Goal: Task Accomplishment & Management: Manage account settings

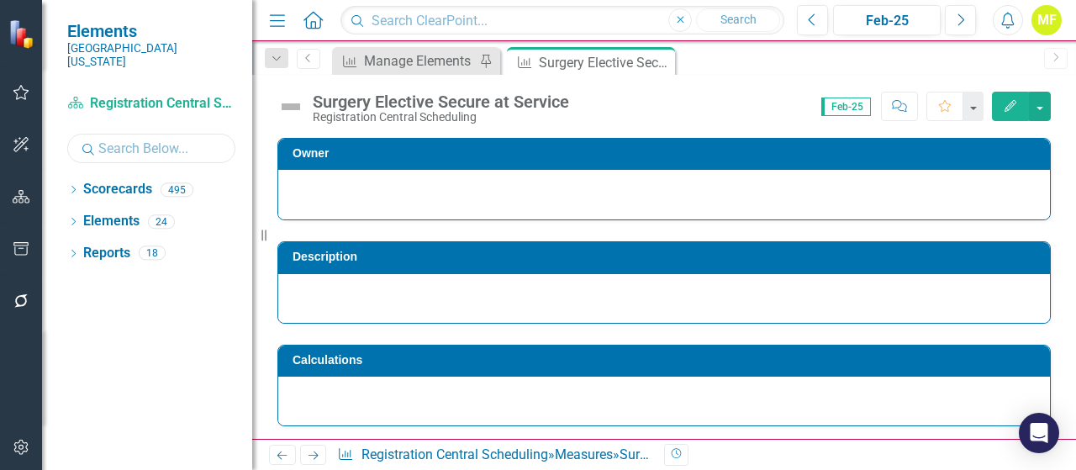
click at [129, 142] on input "text" at bounding box center [151, 148] width 168 height 29
type input "grounds"
click at [84, 181] on link "Scorecards" at bounding box center [117, 189] width 69 height 19
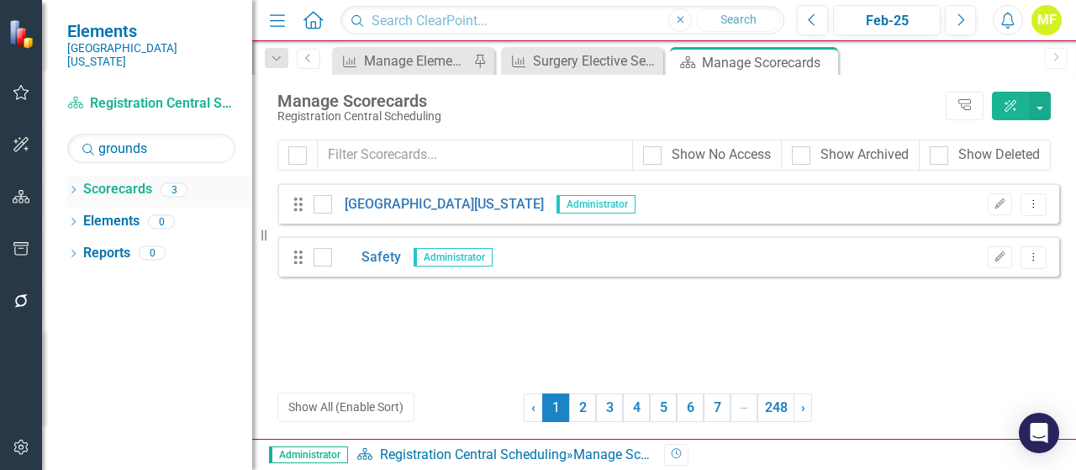
click at [73, 187] on icon "Dropdown" at bounding box center [73, 191] width 12 height 9
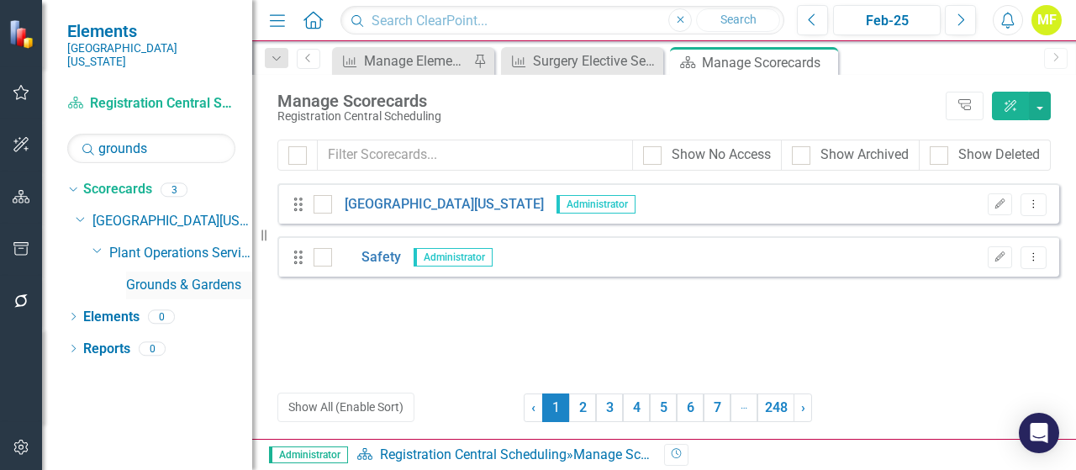
click at [144, 276] on link "Grounds & Gardens" at bounding box center [189, 285] width 126 height 19
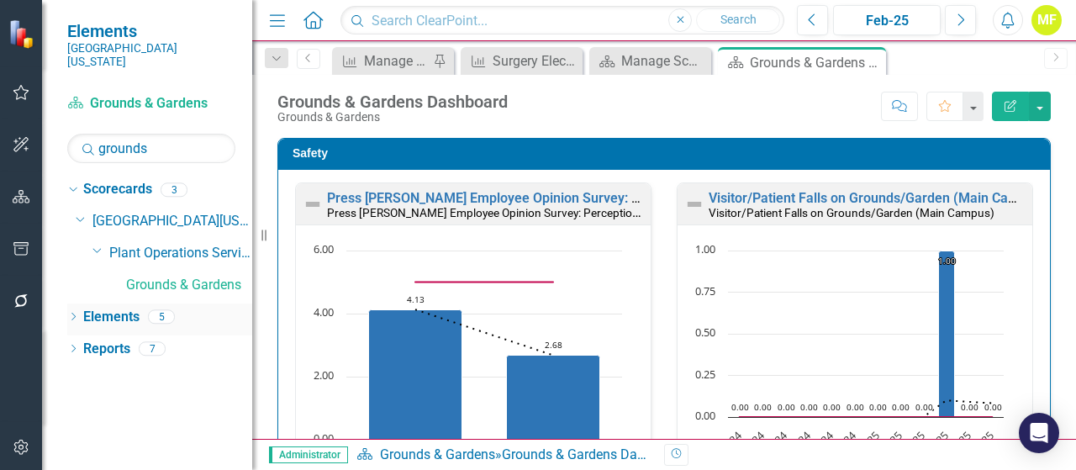
click at [76, 313] on icon "Dropdown" at bounding box center [73, 317] width 12 height 9
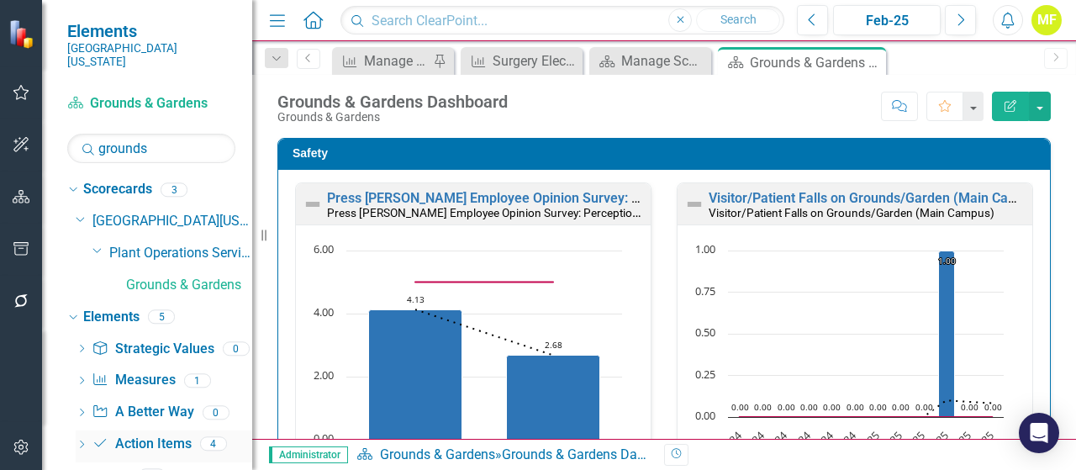
click at [163, 434] on link "Action Item Action Items" at bounding box center [141, 443] width 99 height 19
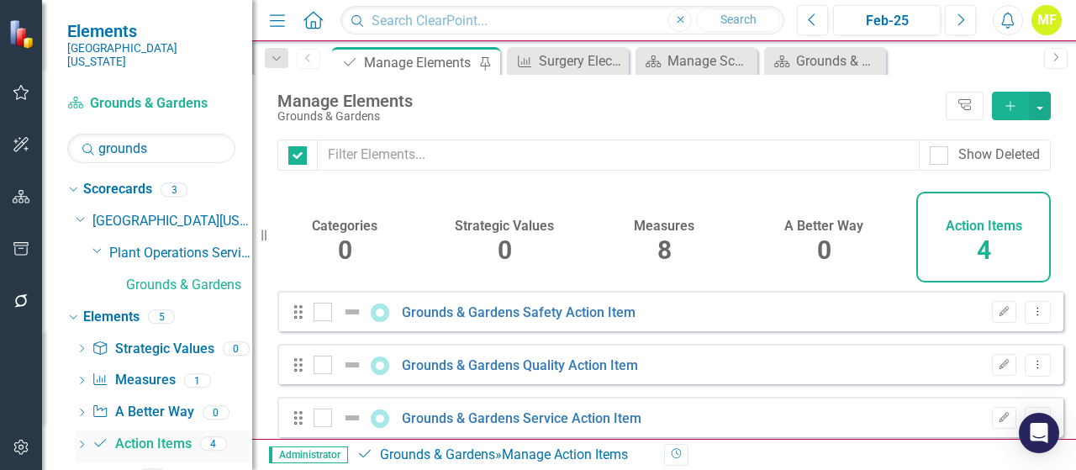
checkbox input "false"
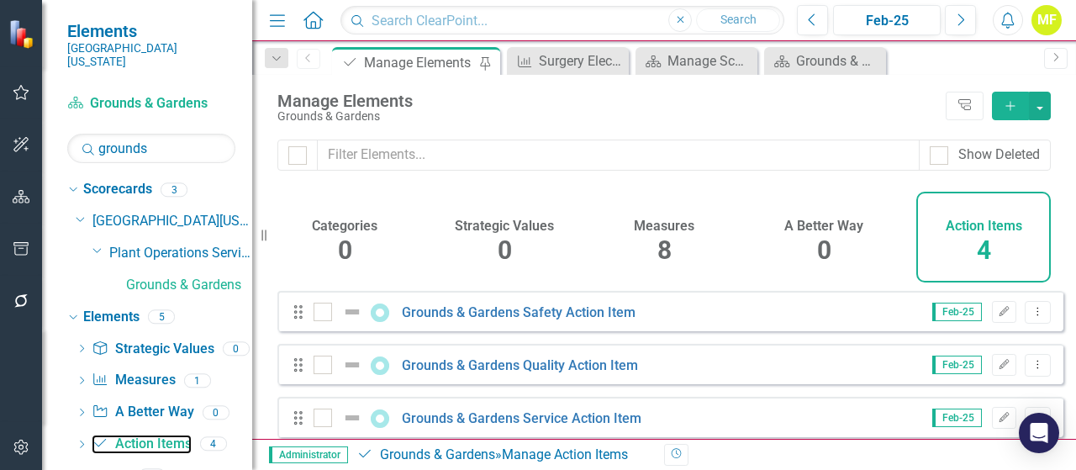
scroll to position [75, 0]
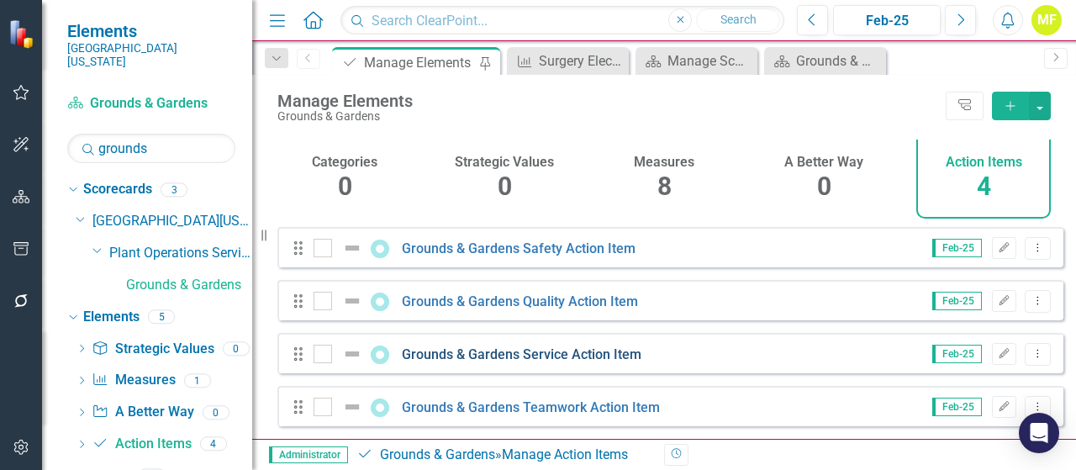
click at [494, 354] on link "Grounds & Gardens Service Action Item" at bounding box center [522, 354] width 240 height 16
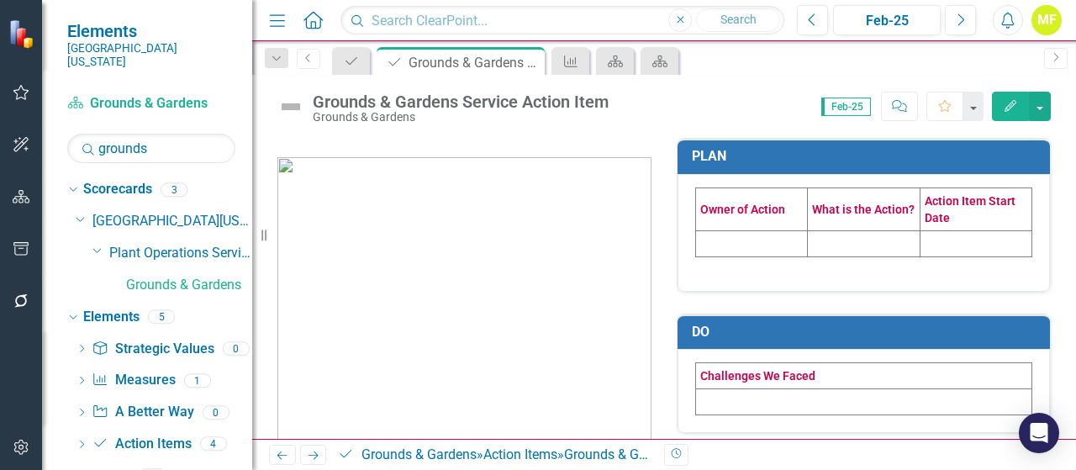
scroll to position [336, 0]
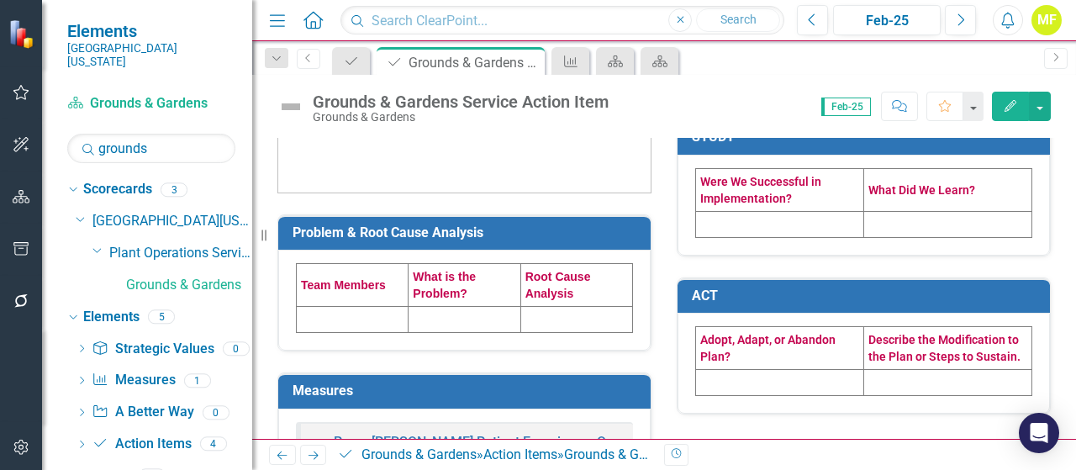
click at [314, 319] on td at bounding box center [353, 320] width 112 height 26
click at [313, 315] on td at bounding box center [353, 320] width 112 height 26
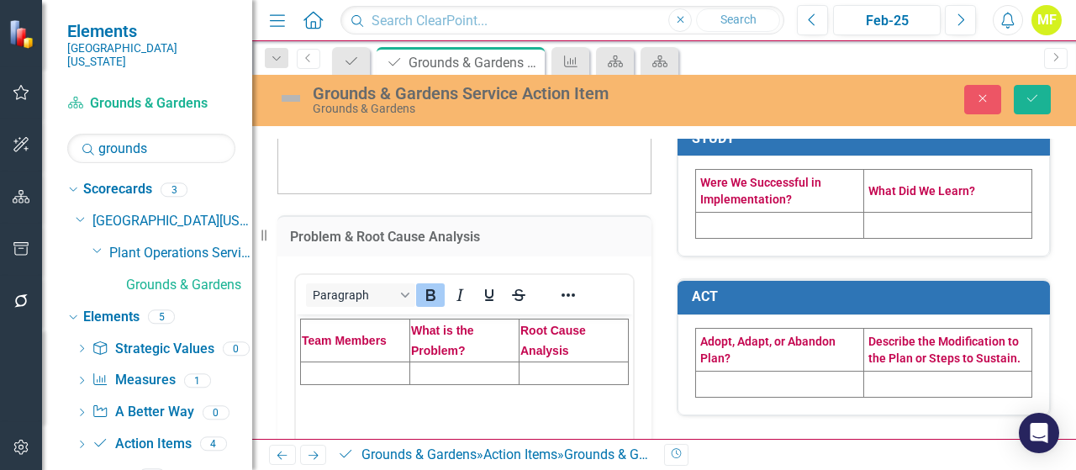
scroll to position [0, 0]
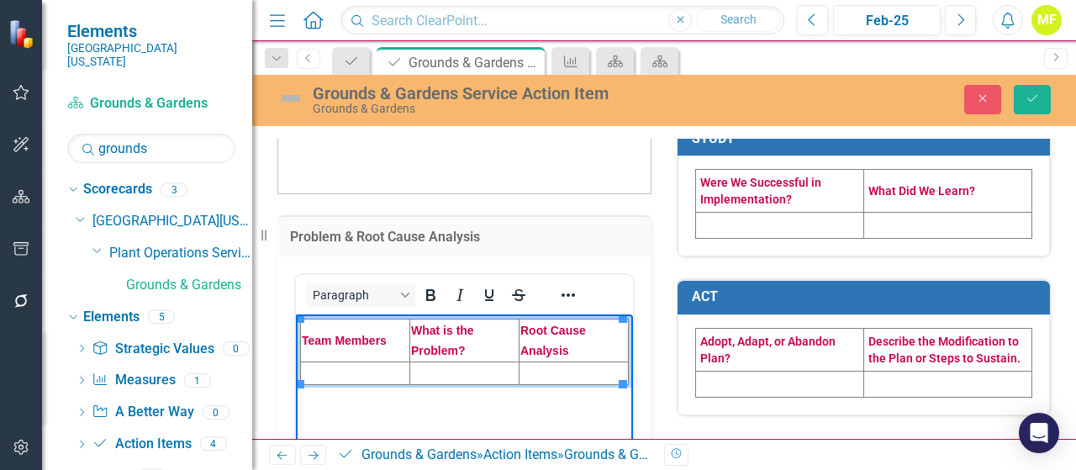
click at [339, 367] on td "Rich Text Area. Press ALT-0 for help." at bounding box center [355, 372] width 109 height 23
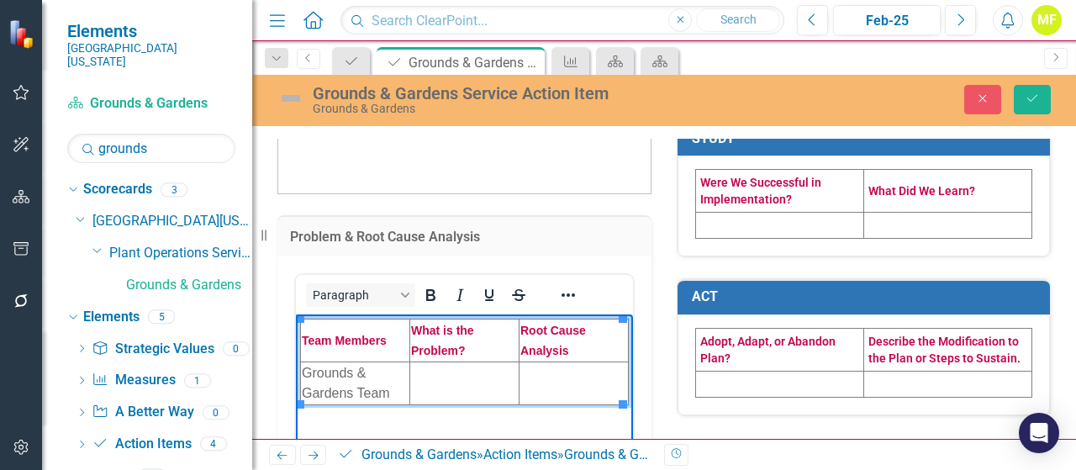
click at [431, 369] on td "Rich Text Area. Press ALT-0 for help." at bounding box center [463, 382] width 109 height 43
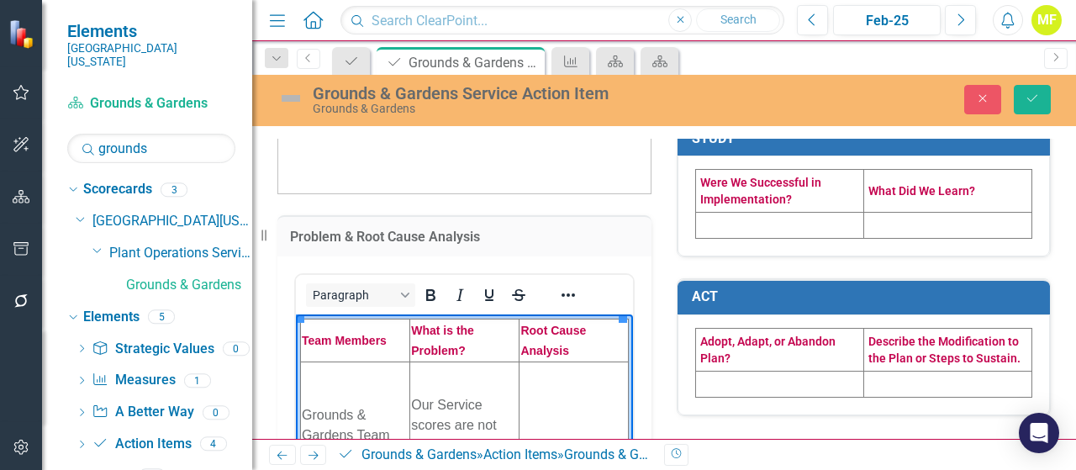
click at [558, 387] on td "Rich Text Area. Press ALT-0 for help." at bounding box center [573, 424] width 109 height 127
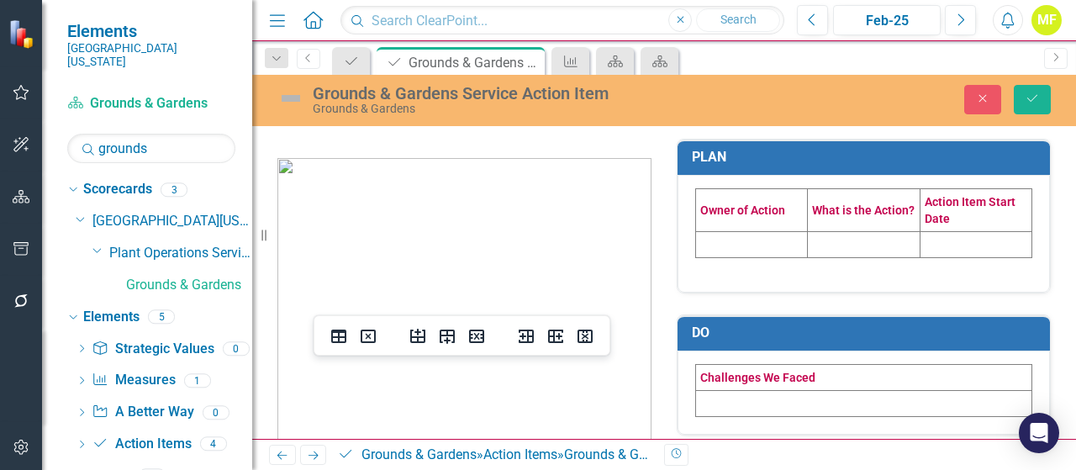
click at [743, 244] on td at bounding box center [752, 244] width 112 height 26
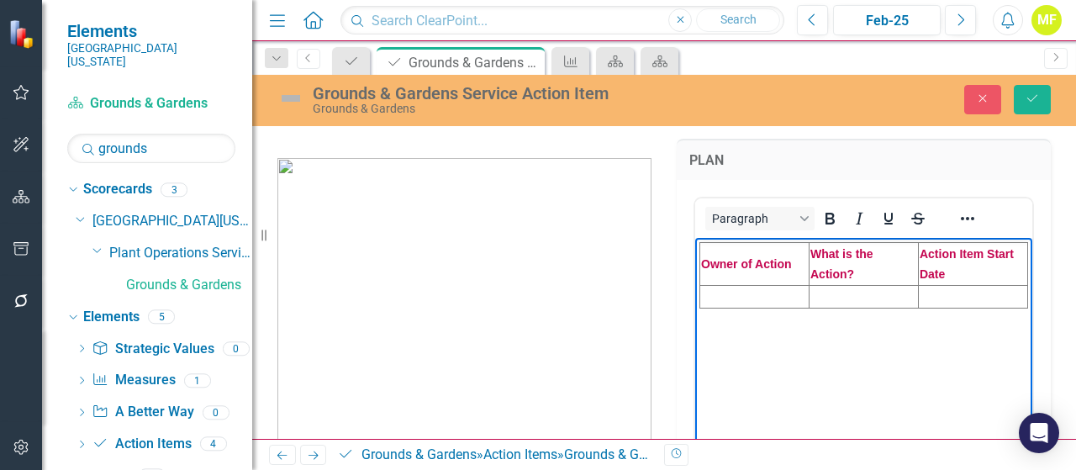
click at [754, 298] on td "Rich Text Area. Press ALT-0 for help." at bounding box center [754, 296] width 109 height 23
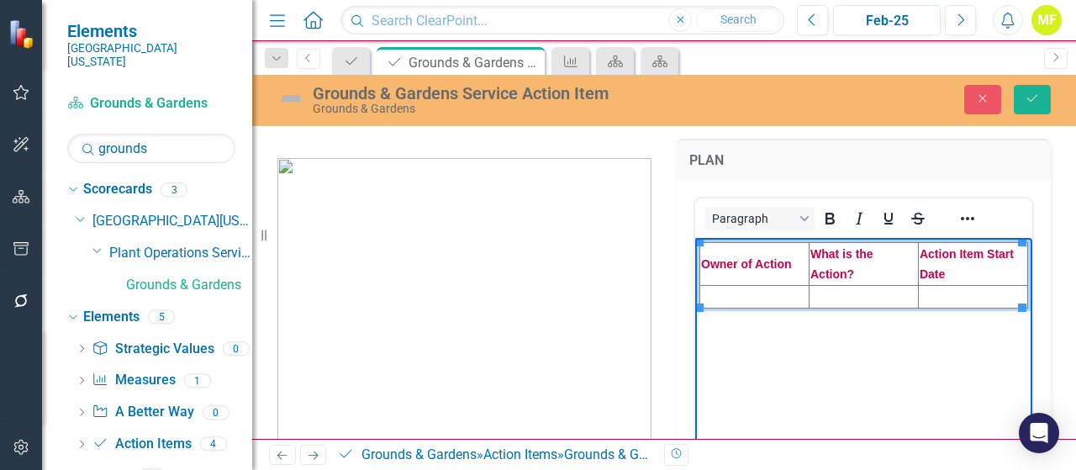
click at [844, 294] on td "Rich Text Area. Press ALT-0 for help." at bounding box center [862, 296] width 109 height 23
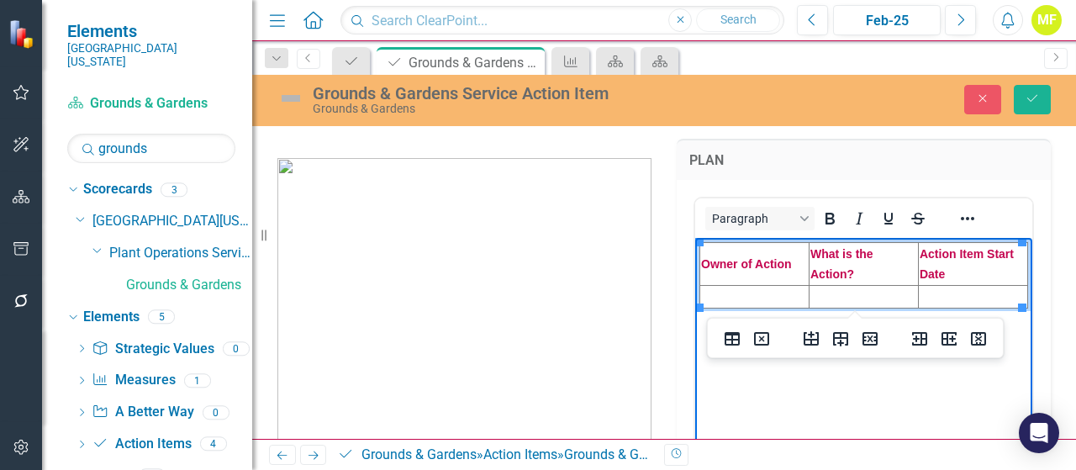
paste body "Rich Text Area. Press ALT-0 for help."
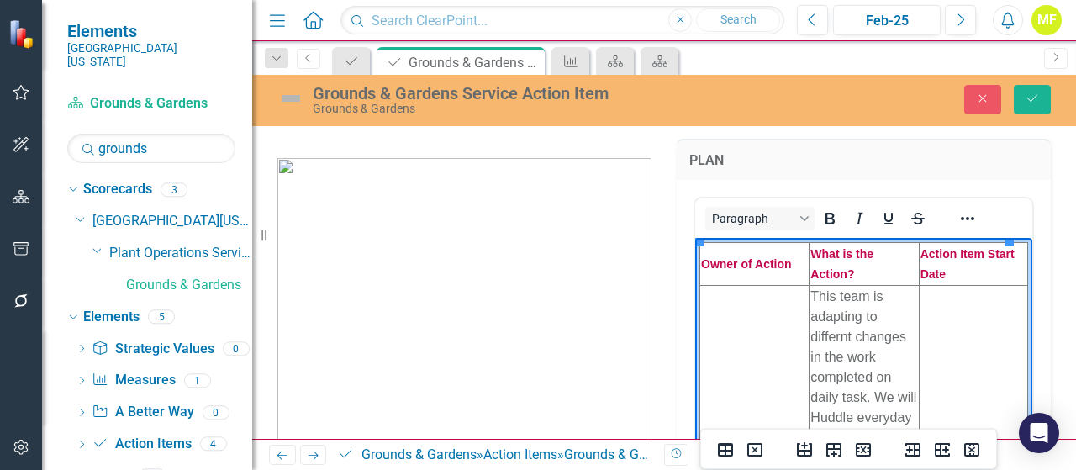
click at [748, 317] on td "Rich Text Area. Press ALT-0 for help." at bounding box center [754, 397] width 109 height 224
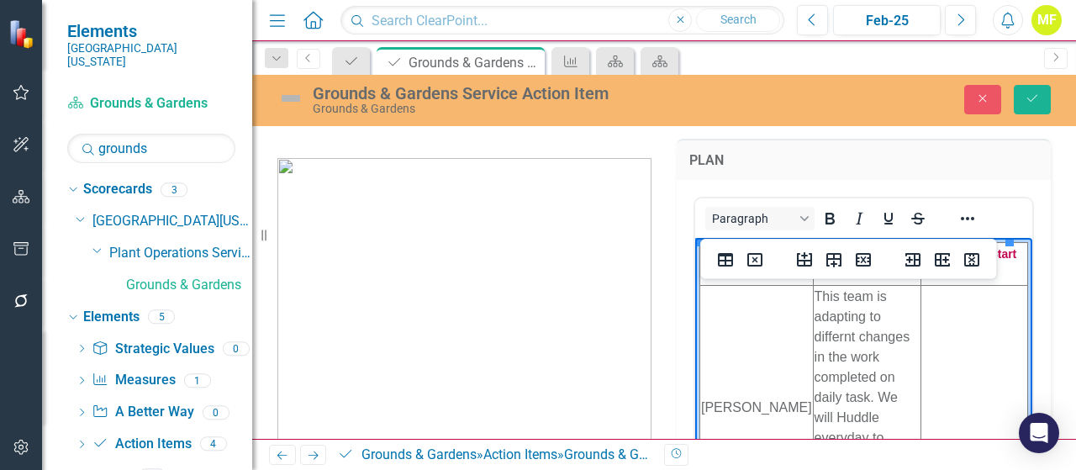
click at [924, 364] on td "Rich Text Area. Press ALT-0 for help." at bounding box center [974, 407] width 107 height 245
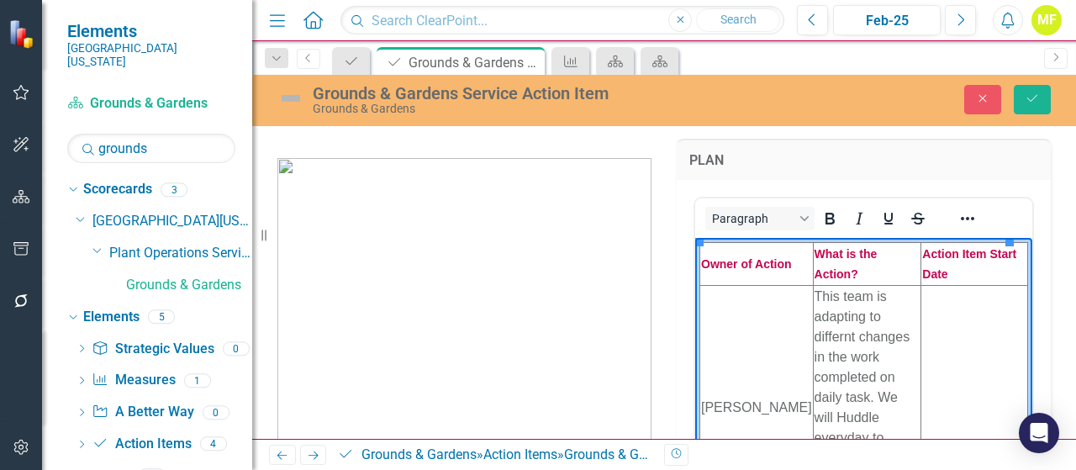
click at [951, 321] on td "Rich Text Area. Press ALT-0 for help." at bounding box center [974, 407] width 107 height 245
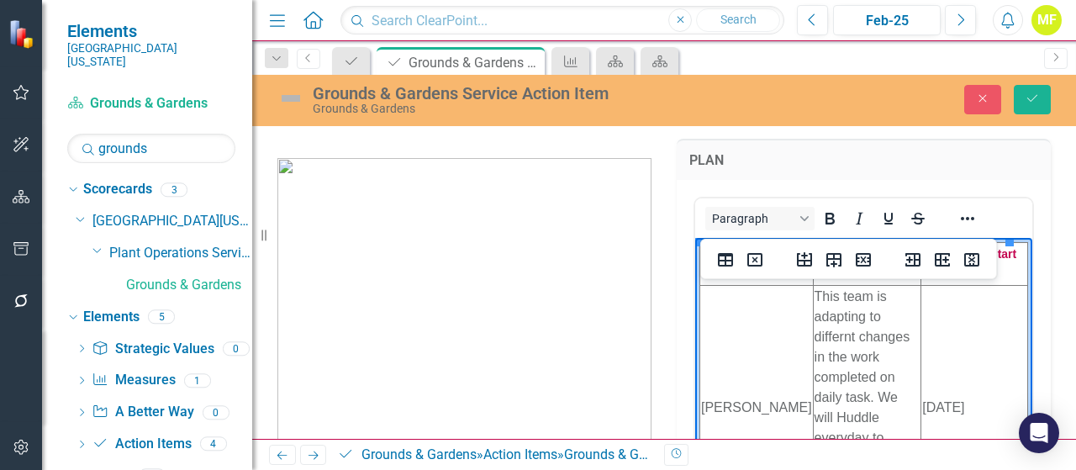
click at [834, 335] on td "This team is adapting to differnt changes in the work completed on daily task. …" at bounding box center [867, 407] width 108 height 245
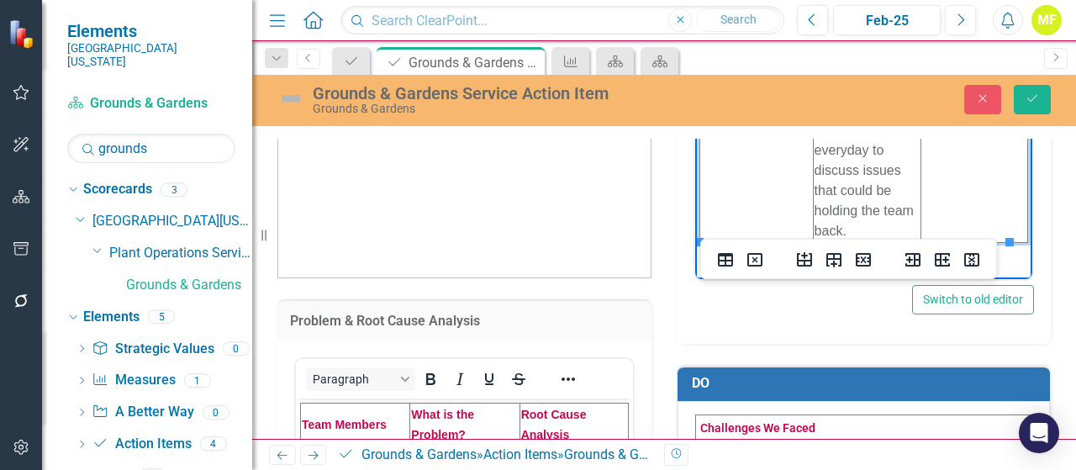
scroll to position [504, 0]
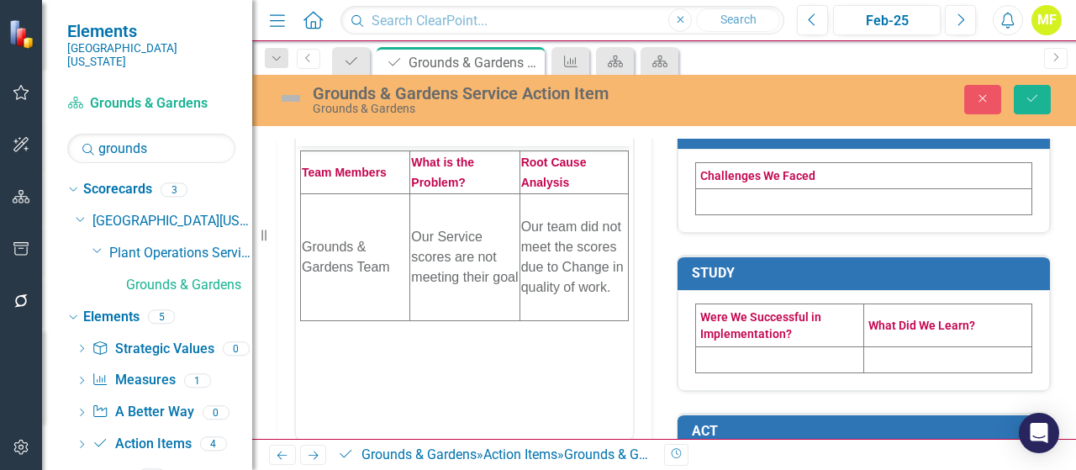
click at [721, 192] on td at bounding box center [864, 201] width 336 height 26
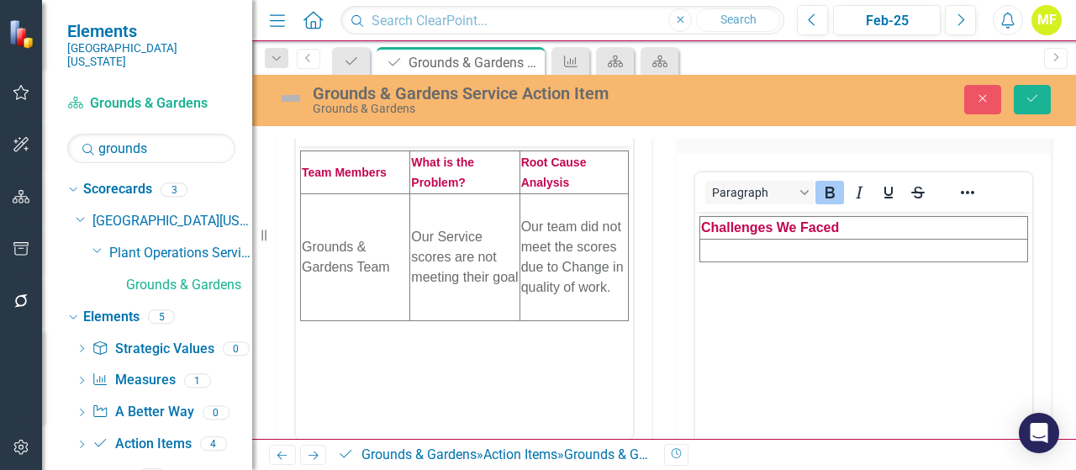
scroll to position [0, 0]
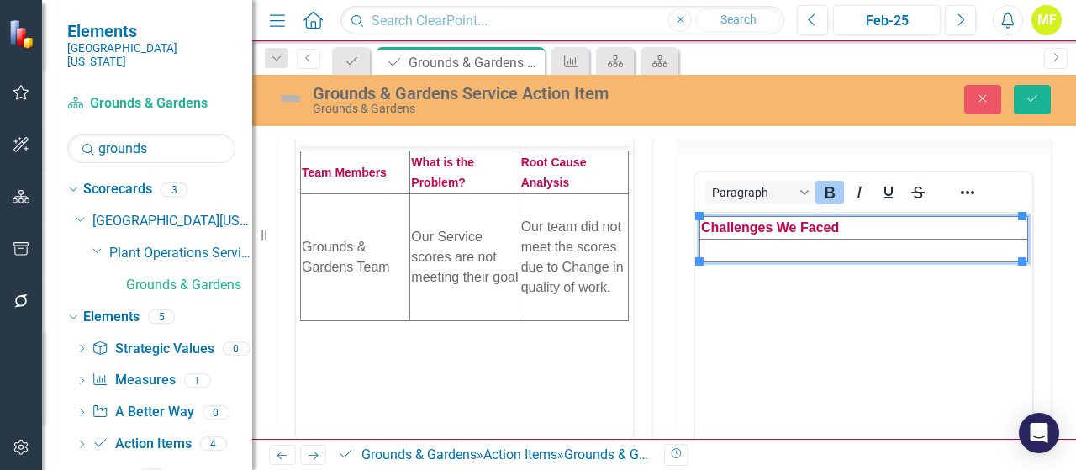
click at [736, 251] on td "Rich Text Area. Press ALT-0 for help." at bounding box center [864, 250] width 328 height 23
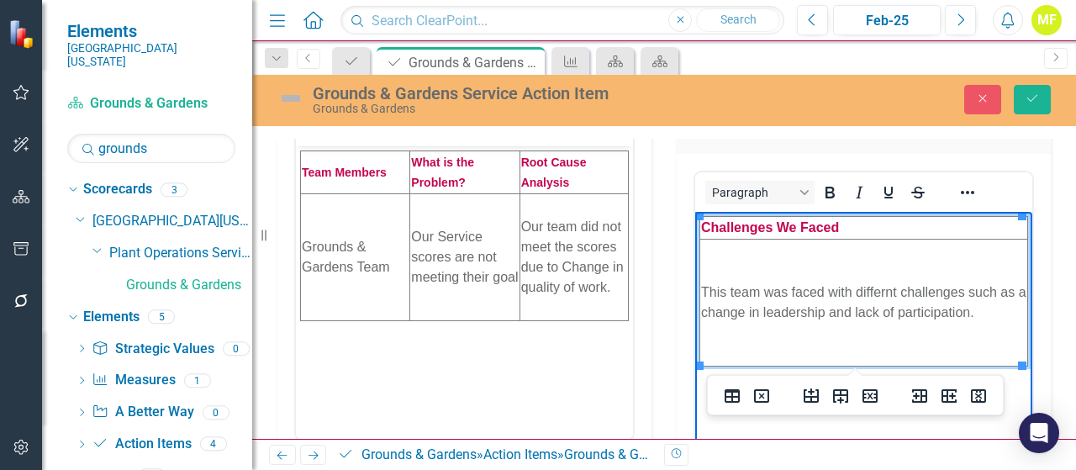
click at [882, 289] on td "This team was faced with differnt challenges such as a change in leadership and…" at bounding box center [864, 302] width 328 height 127
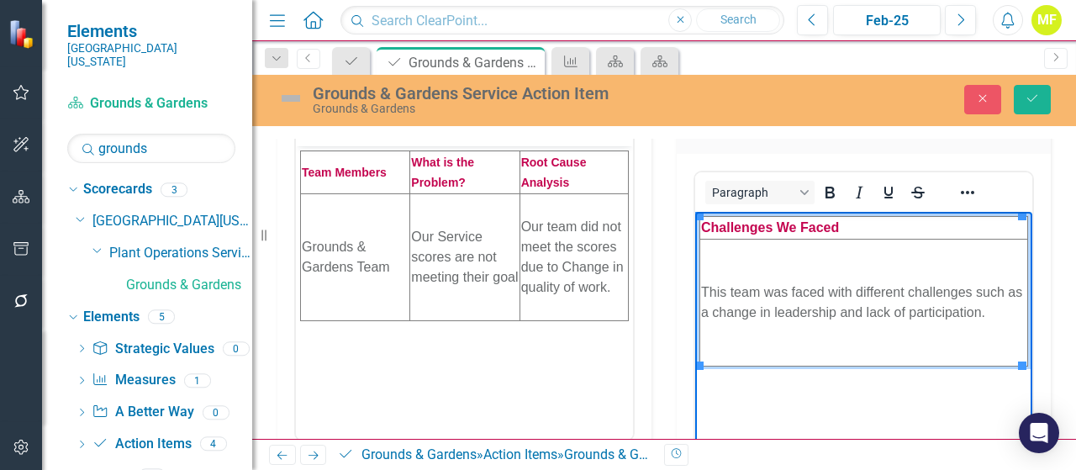
scroll to position [840, 0]
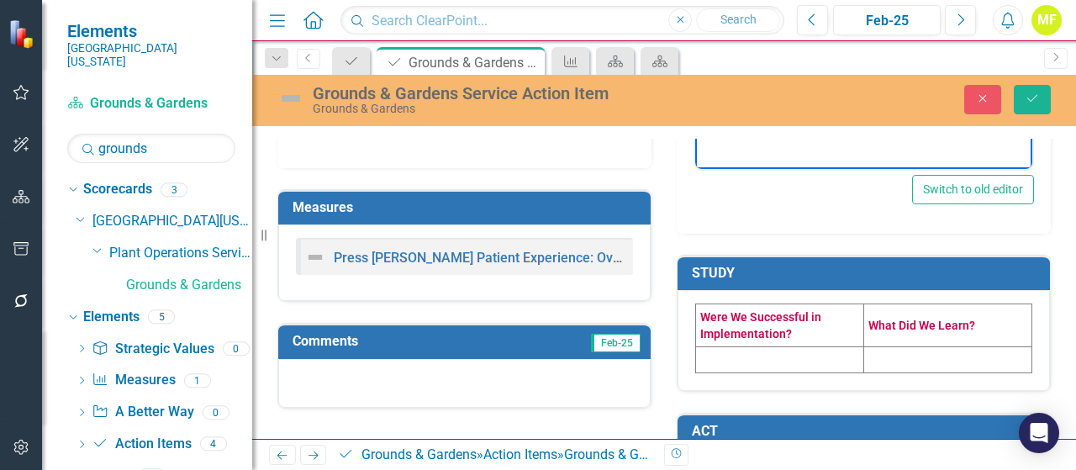
click at [724, 369] on td at bounding box center [780, 360] width 168 height 26
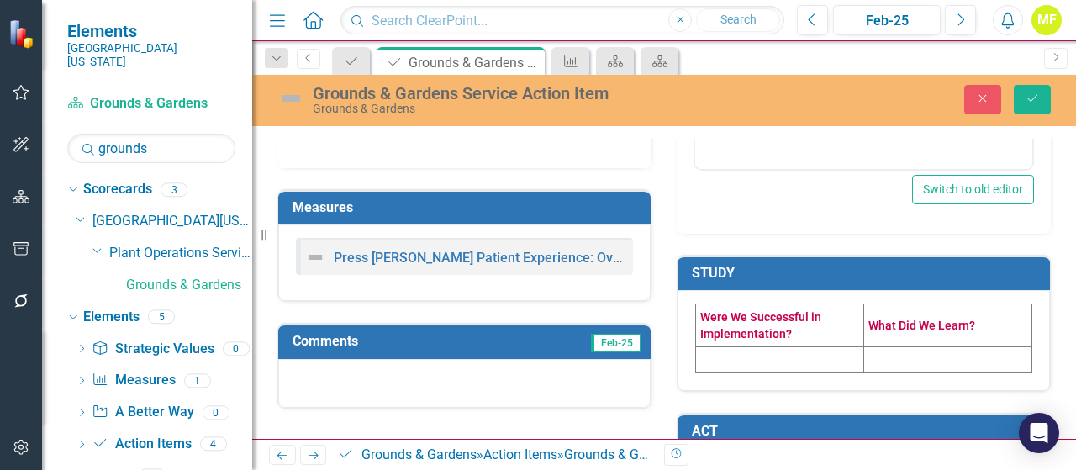
click at [718, 356] on td at bounding box center [780, 360] width 168 height 26
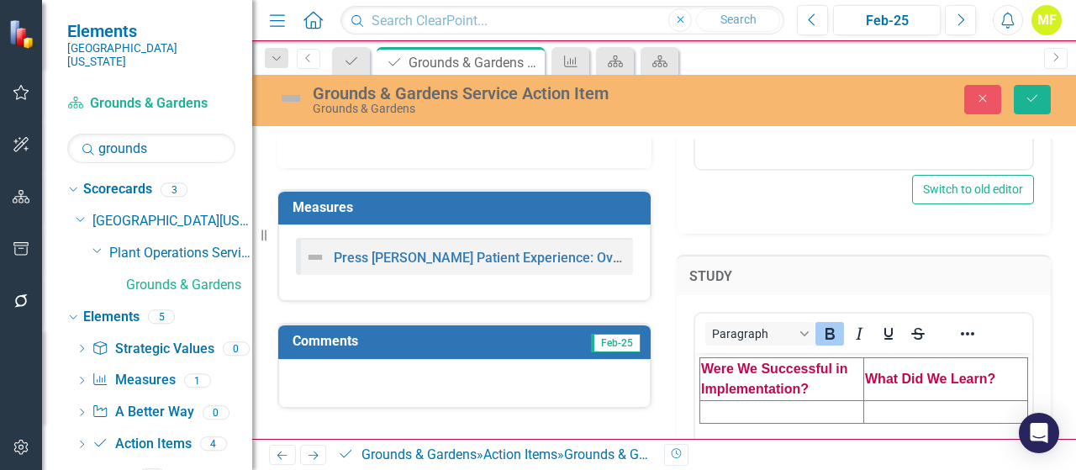
scroll to position [924, 0]
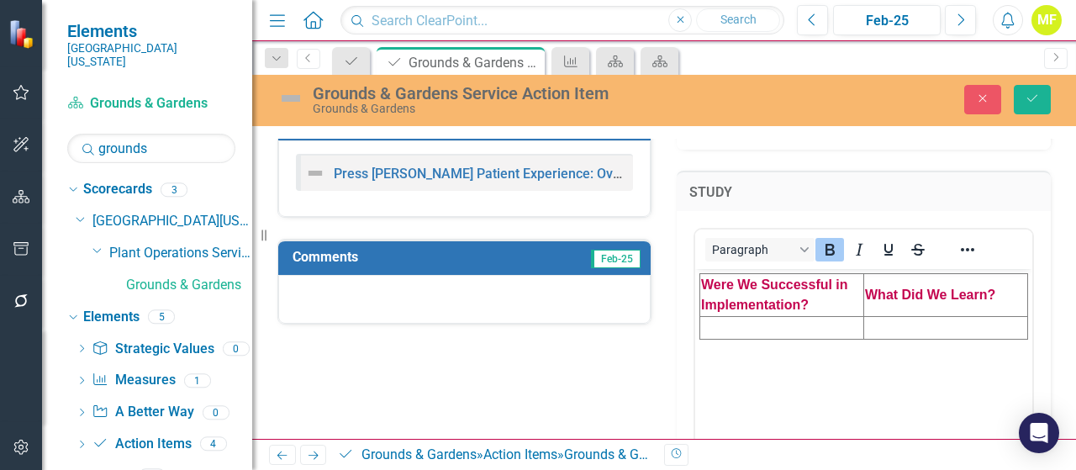
click at [721, 329] on td "Rich Text Area. Press ALT-0 for help." at bounding box center [782, 328] width 164 height 23
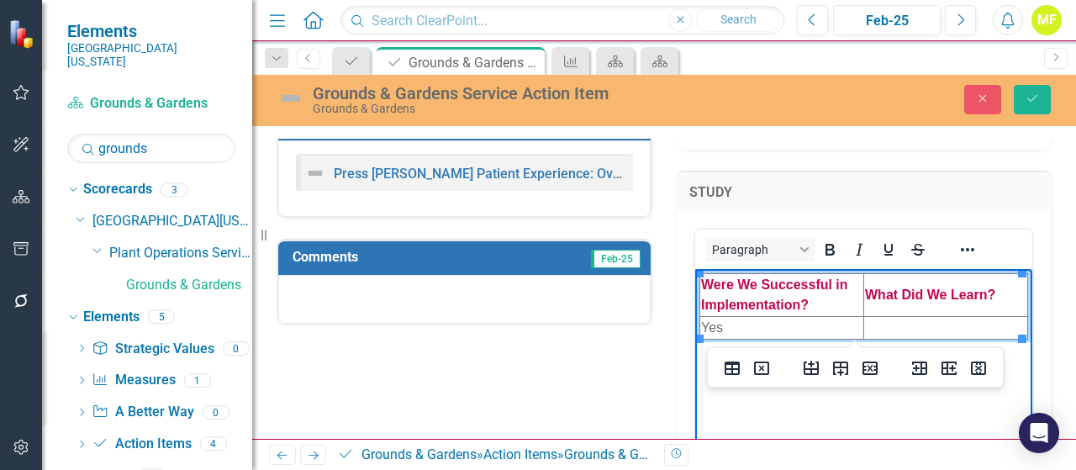
click at [950, 327] on td "Rich Text Area. Press ALT-0 for help." at bounding box center [946, 328] width 164 height 23
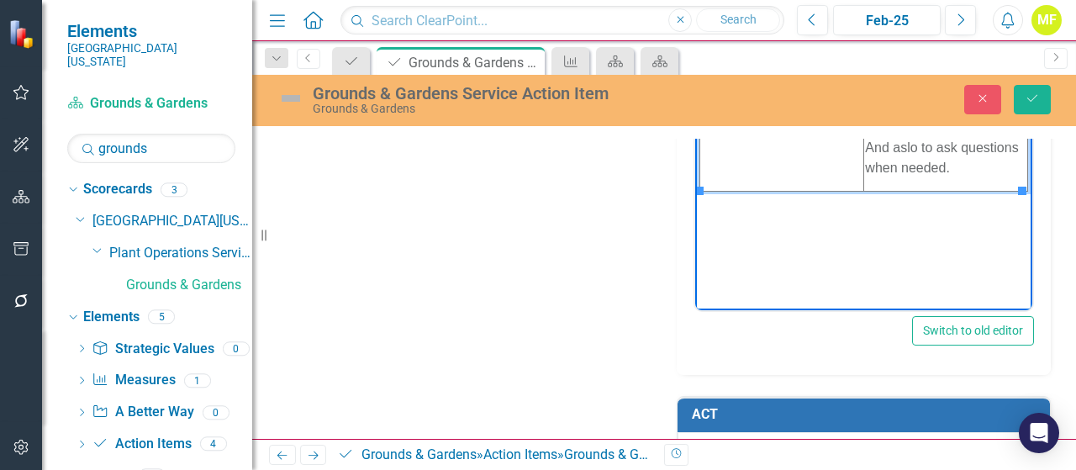
scroll to position [1282, 0]
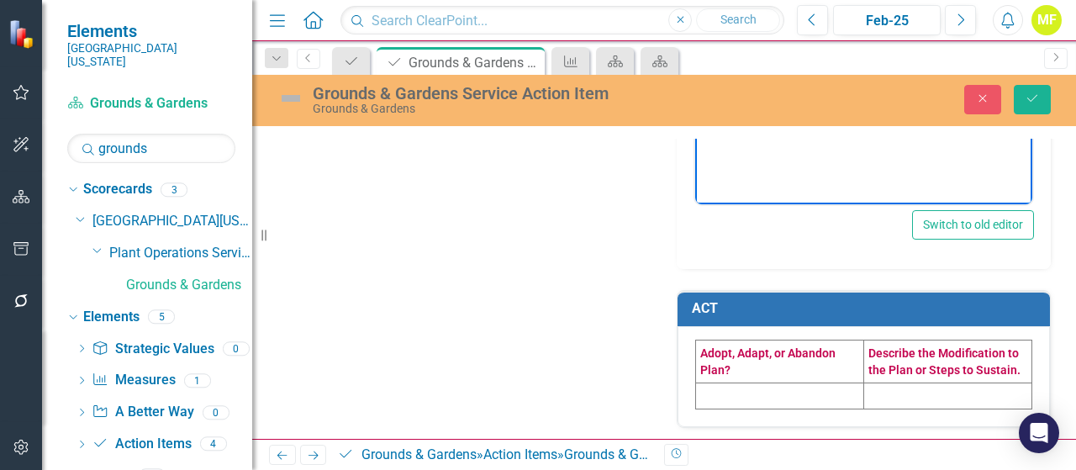
click at [742, 388] on td at bounding box center [780, 395] width 168 height 26
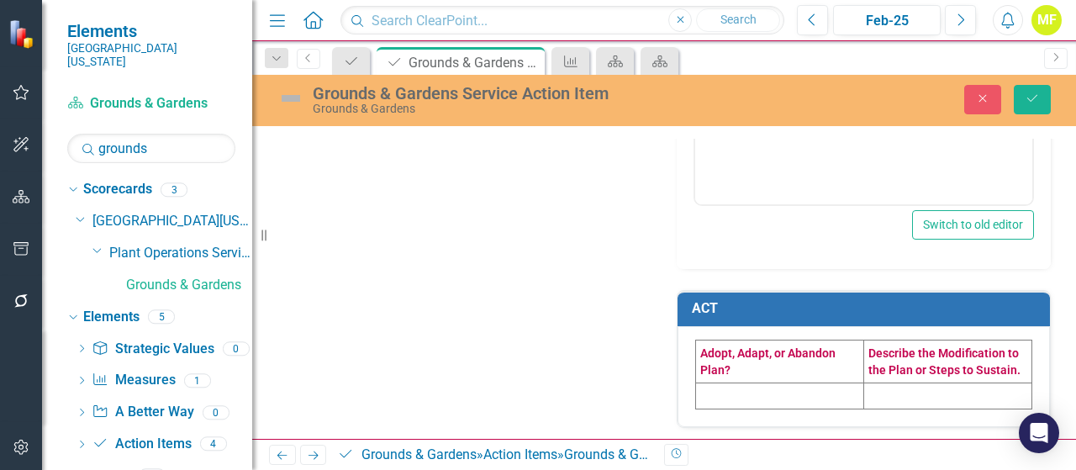
click at [742, 388] on td at bounding box center [780, 395] width 168 height 26
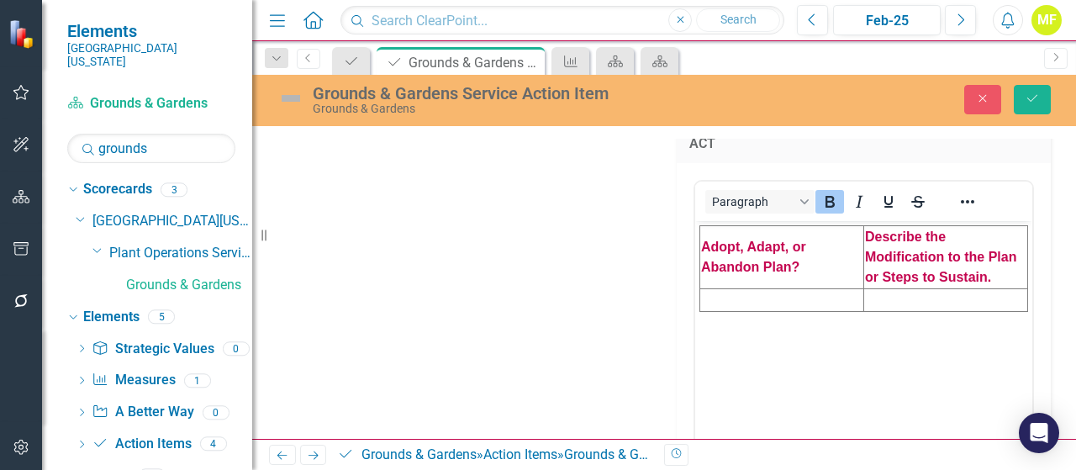
scroll to position [1535, 0]
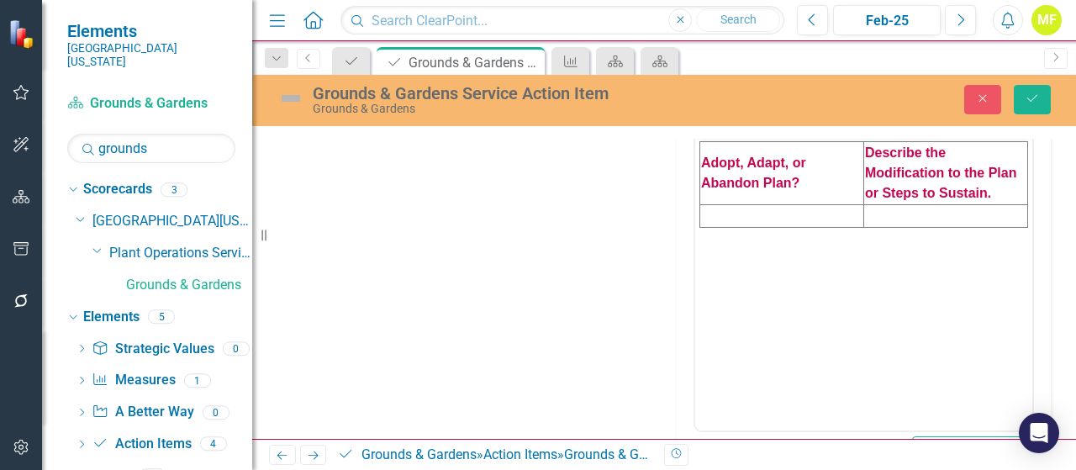
click at [840, 207] on td "Rich Text Area. Press ALT-0 for help." at bounding box center [782, 215] width 164 height 23
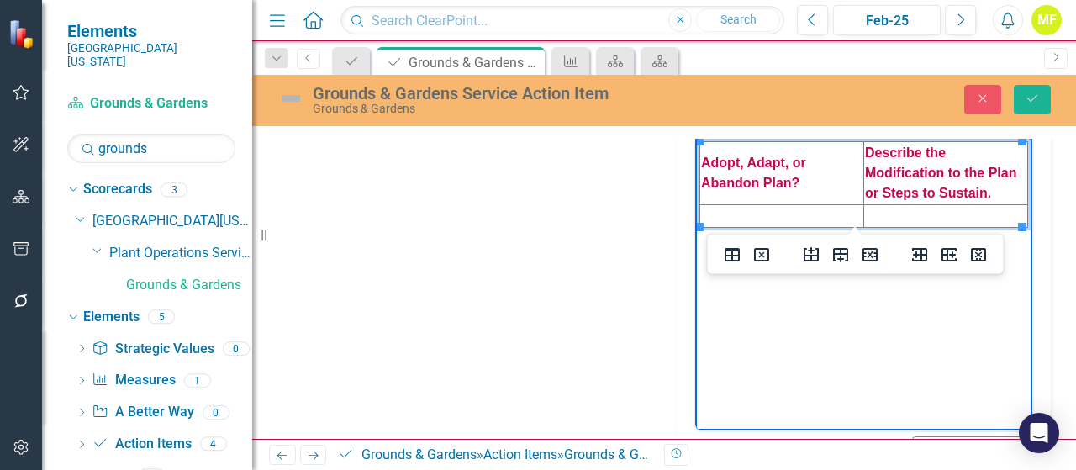
paste body "Rich Text Area. Press ALT-0 for help."
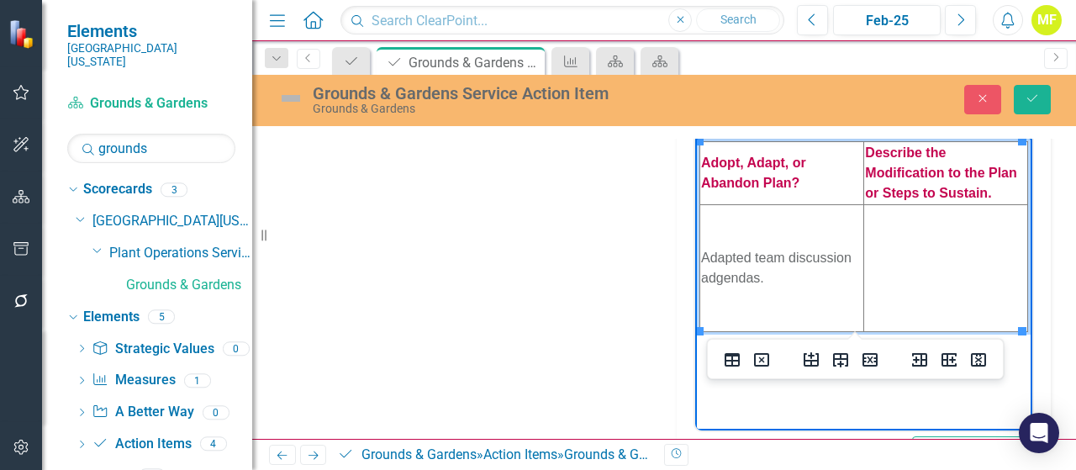
click at [903, 264] on td "Rich Text Area. Press ALT-0 for help." at bounding box center [946, 267] width 164 height 127
click at [736, 272] on td "Adapted team discussion adgendas." at bounding box center [782, 267] width 164 height 127
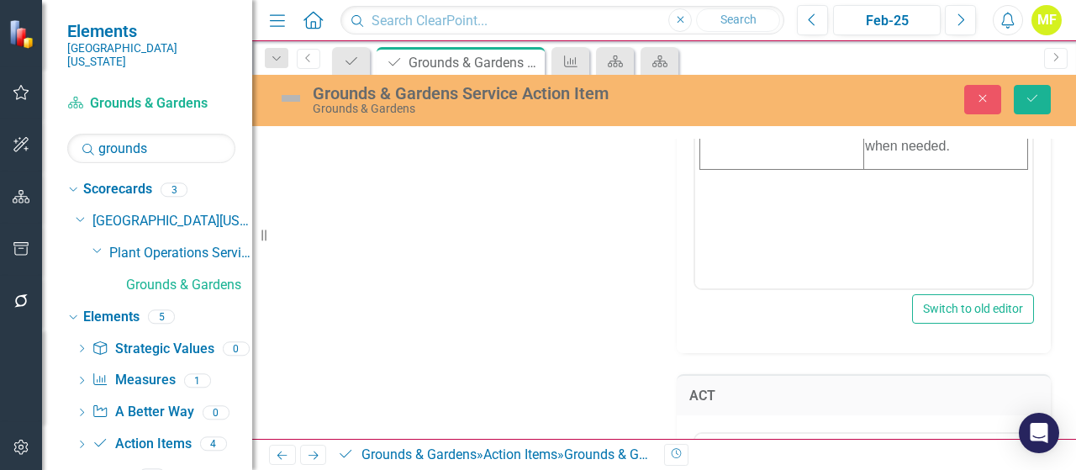
scroll to position [1030, 0]
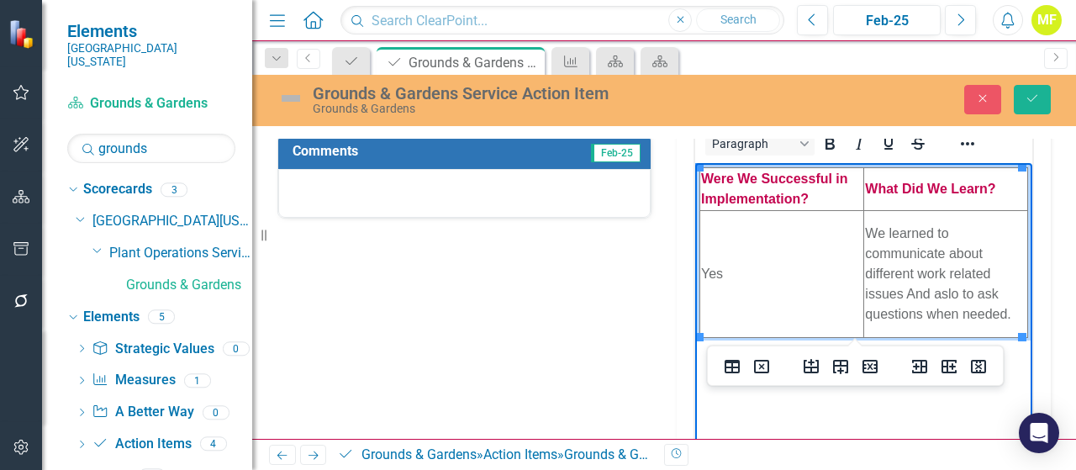
click at [940, 290] on td "We learned to communicate about different work related issues And aslo to ask q…" at bounding box center [946, 274] width 164 height 127
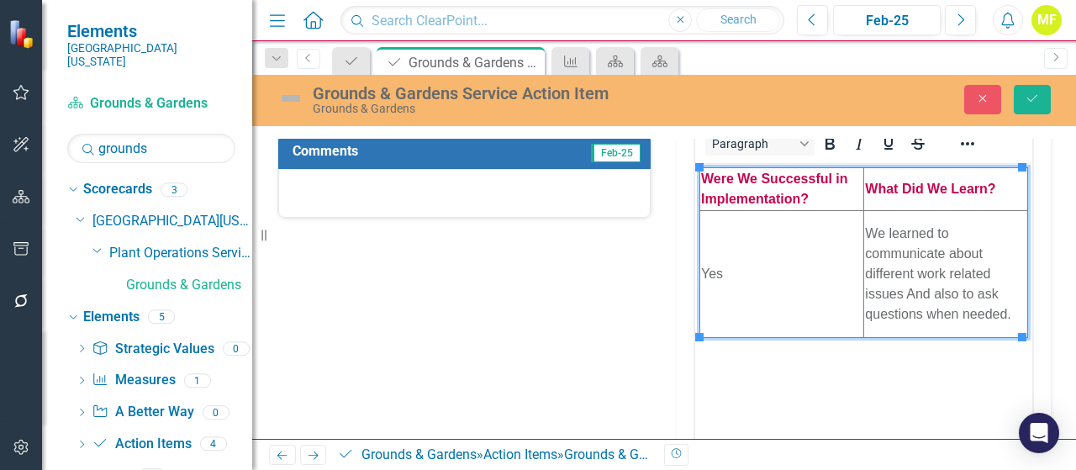
click at [572, 386] on div "Problem & Root Cause Analysis <table style="border-collapse: collapse; width: 1…" at bounding box center [664, 42] width 798 height 1911
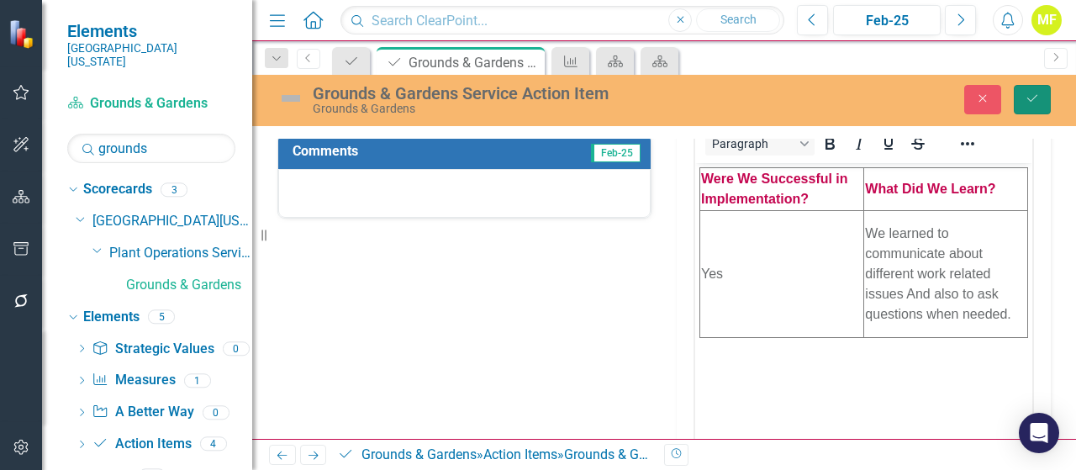
click at [1027, 103] on icon "Save" at bounding box center [1031, 98] width 15 height 12
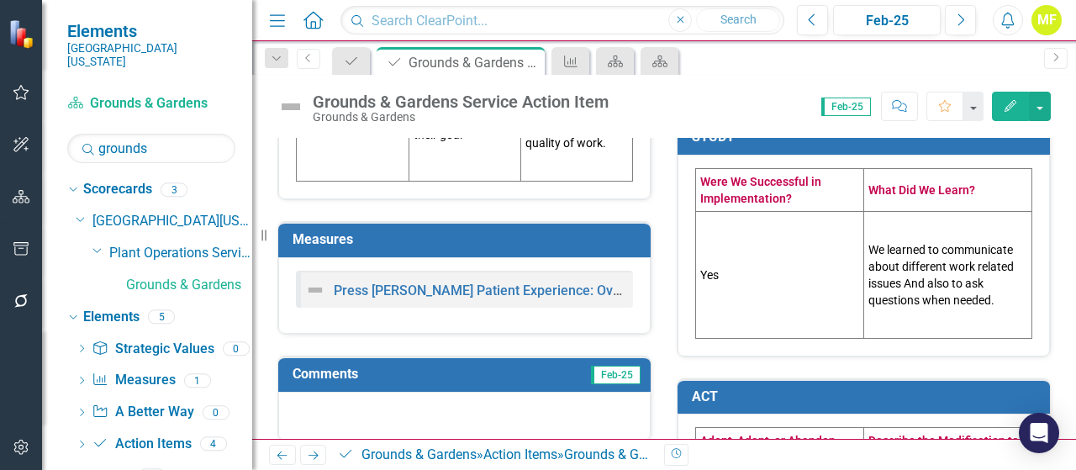
scroll to position [774, 0]
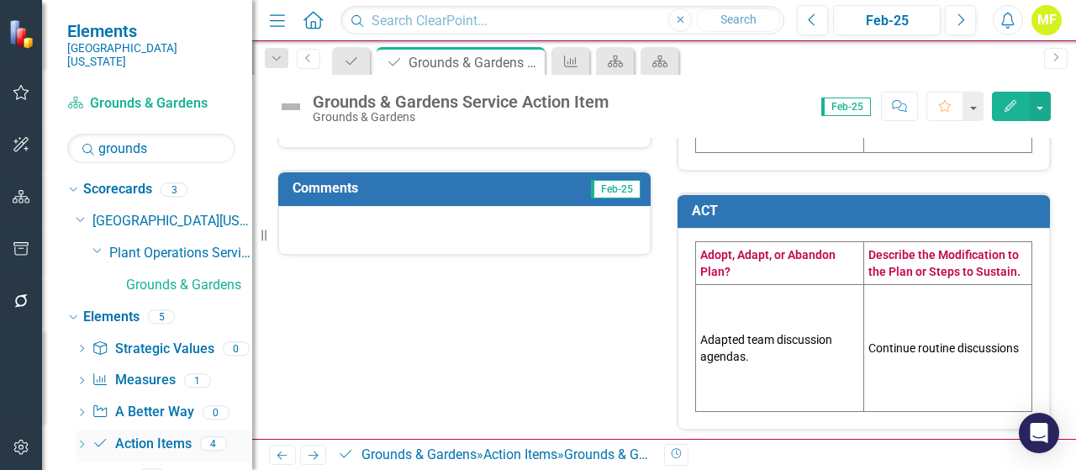
click at [133, 434] on link "Action Item Action Items" at bounding box center [141, 443] width 99 height 19
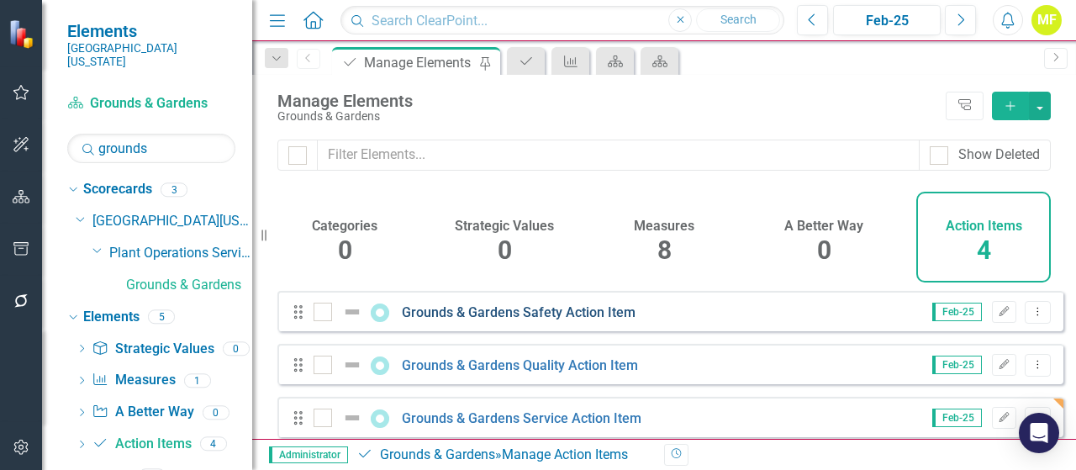
click at [546, 320] on link "Grounds & Gardens Safety Action Item" at bounding box center [519, 312] width 234 height 16
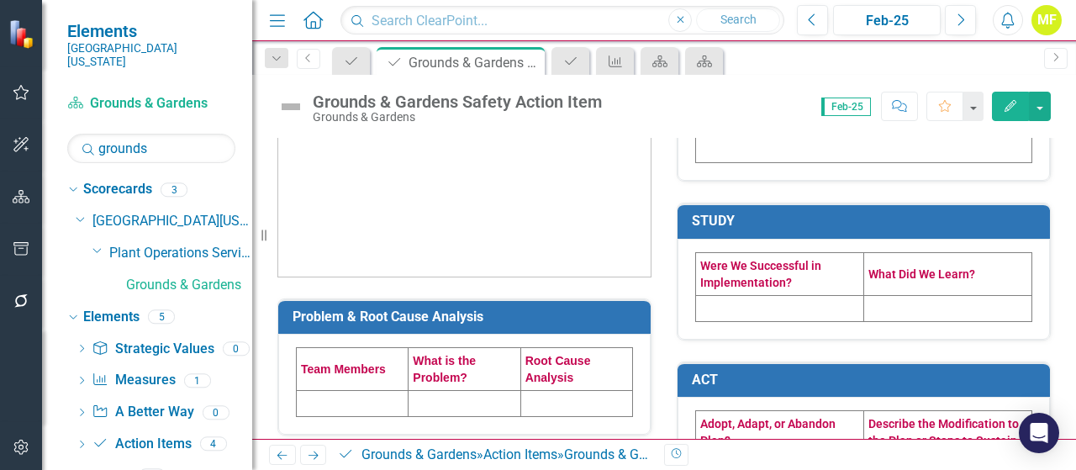
scroll to position [420, 0]
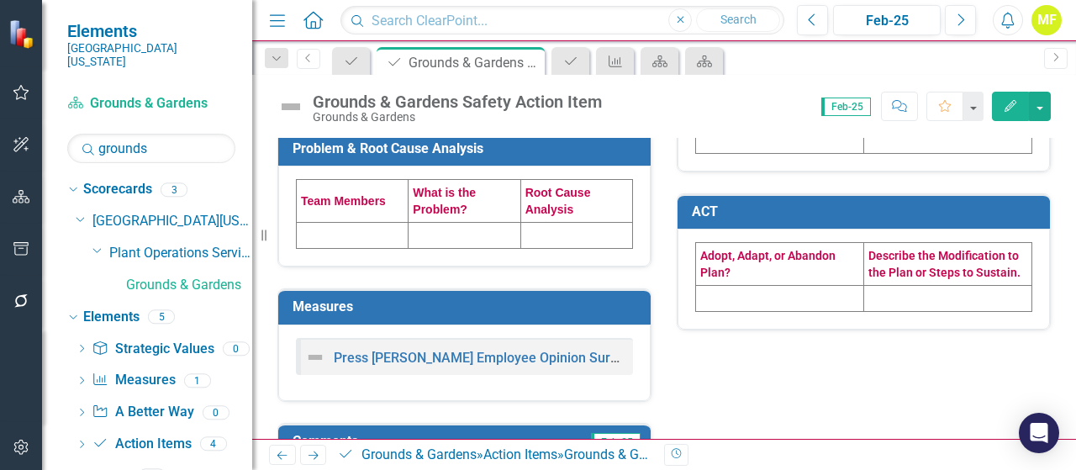
click at [421, 233] on td at bounding box center [464, 236] width 112 height 26
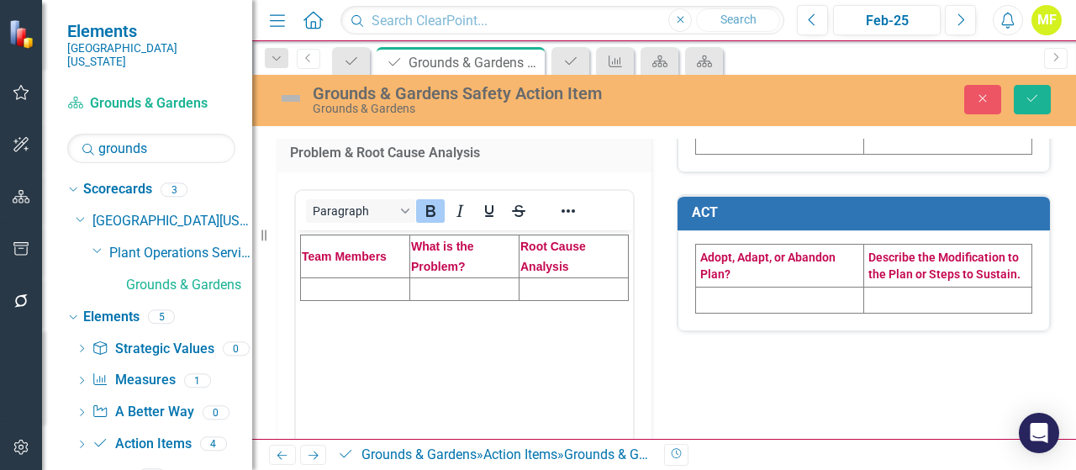
scroll to position [0, 0]
click at [434, 291] on td "Rich Text Area. Press ALT-0 for help." at bounding box center [463, 288] width 109 height 23
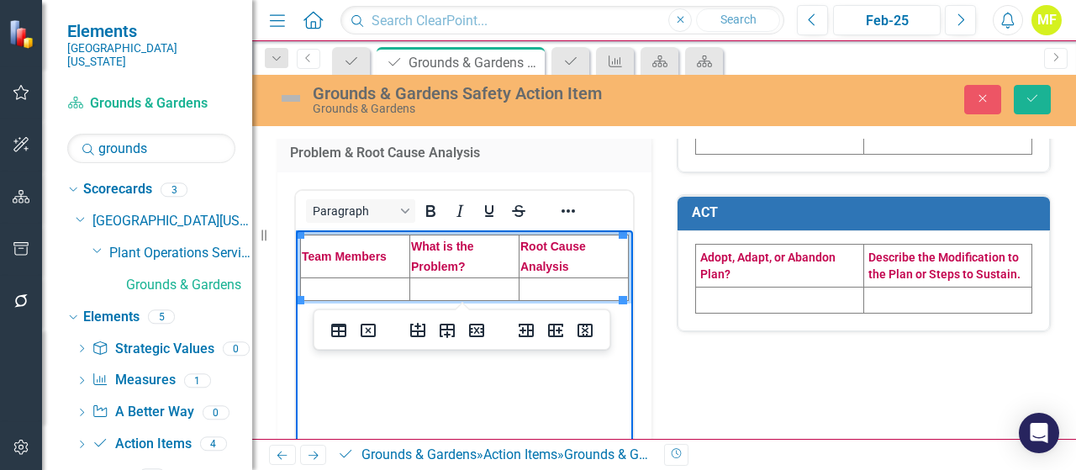
paste body "Rich Text Area. Press ALT-0 for help."
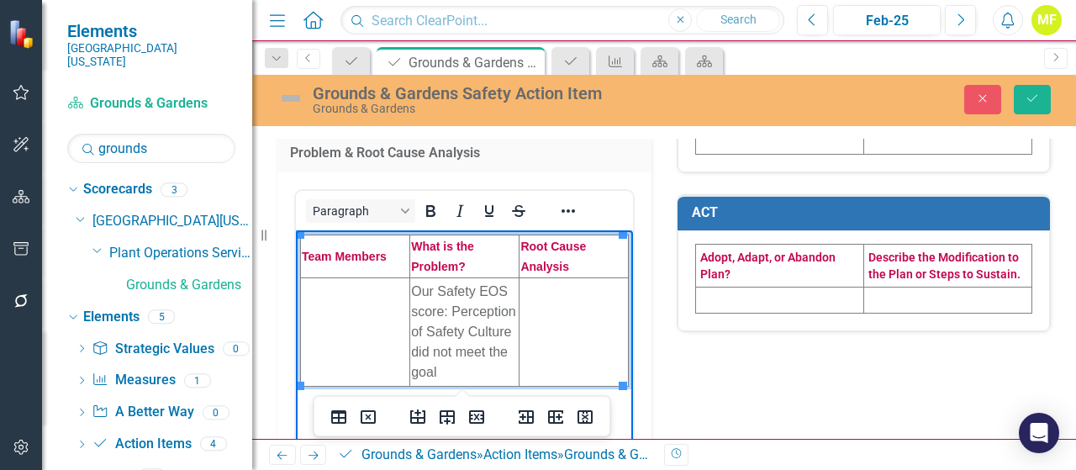
click at [370, 303] on td "Rich Text Area. Press ALT-0 for help." at bounding box center [355, 331] width 109 height 108
click at [539, 325] on td "Rich Text Area. Press ALT-0 for help." at bounding box center [573, 331] width 109 height 108
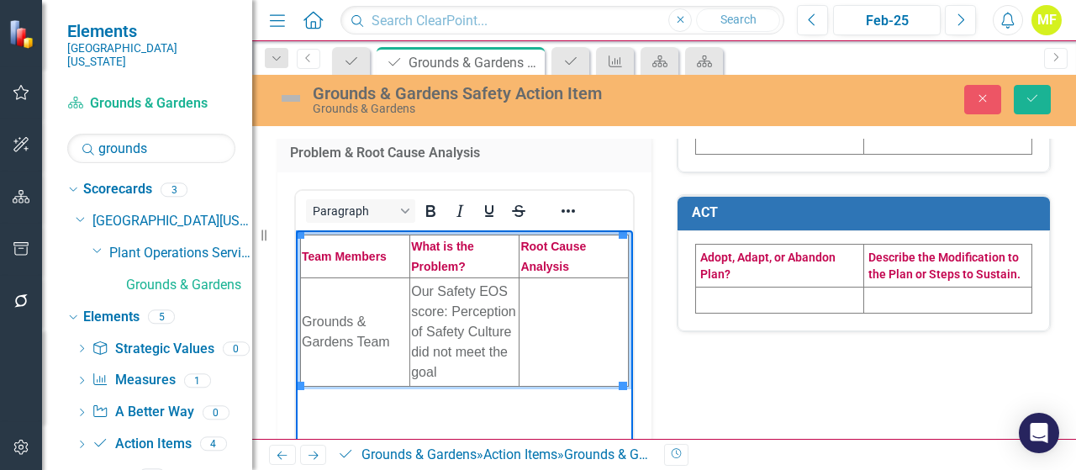
click at [557, 310] on td "Rich Text Area. Press ALT-0 for help." at bounding box center [573, 331] width 109 height 108
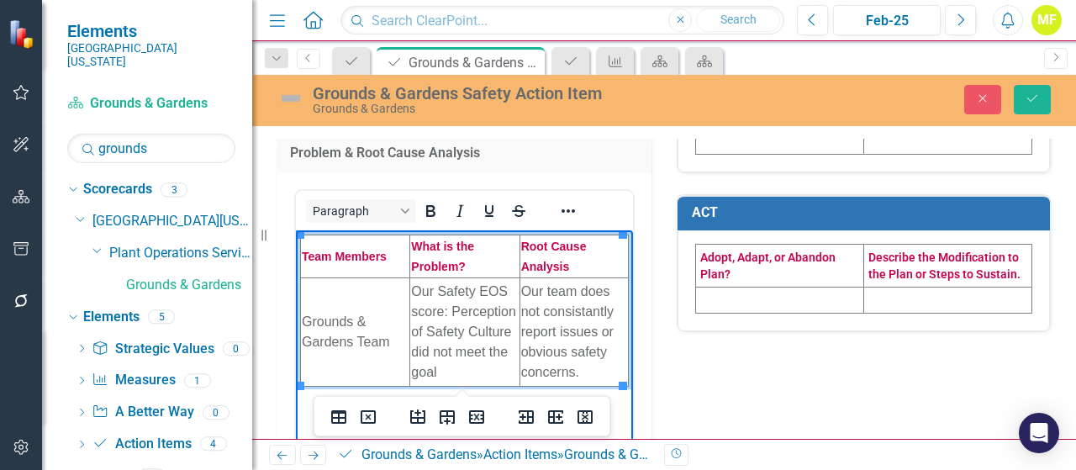
click at [869, 372] on div "Problem & Root Cause Analysis <table style="border-collapse: collapse; width: 1…" at bounding box center [664, 262] width 798 height 1131
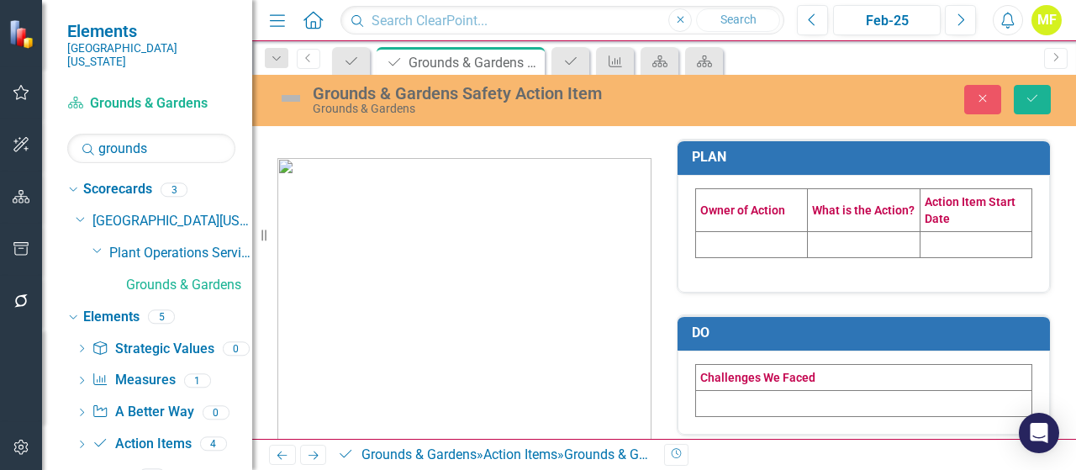
click at [723, 240] on td at bounding box center [752, 244] width 112 height 26
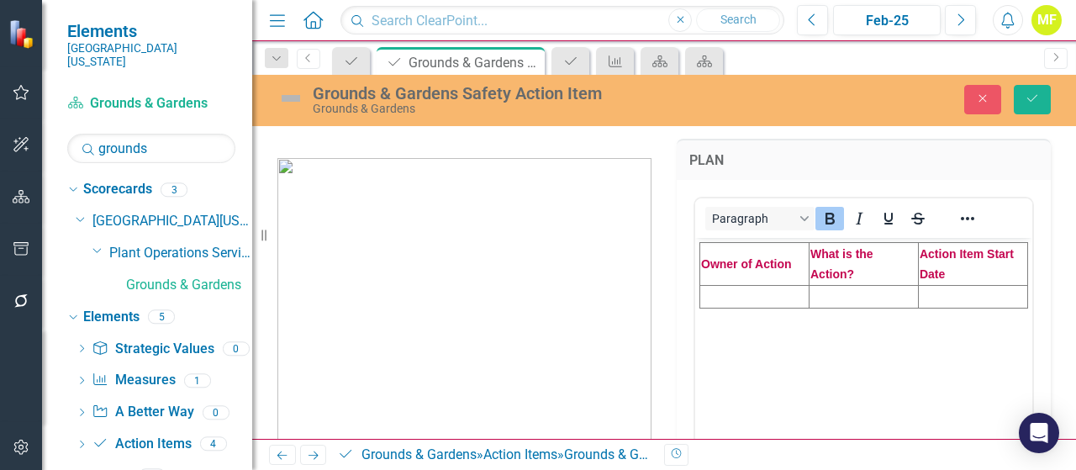
click at [740, 297] on td "Rich Text Area. Press ALT-0 for help." at bounding box center [754, 296] width 109 height 23
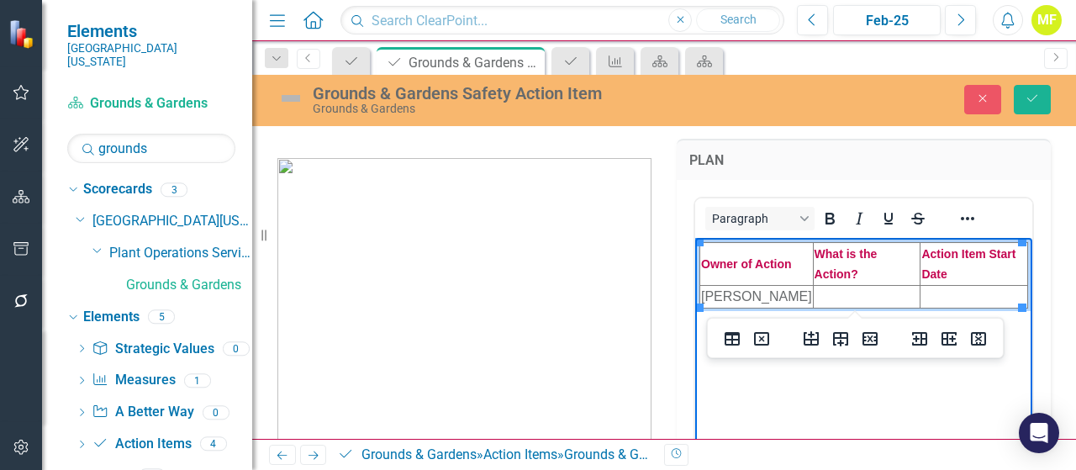
click at [871, 297] on td "Rich Text Area. Press ALT-0 for help." at bounding box center [867, 296] width 108 height 23
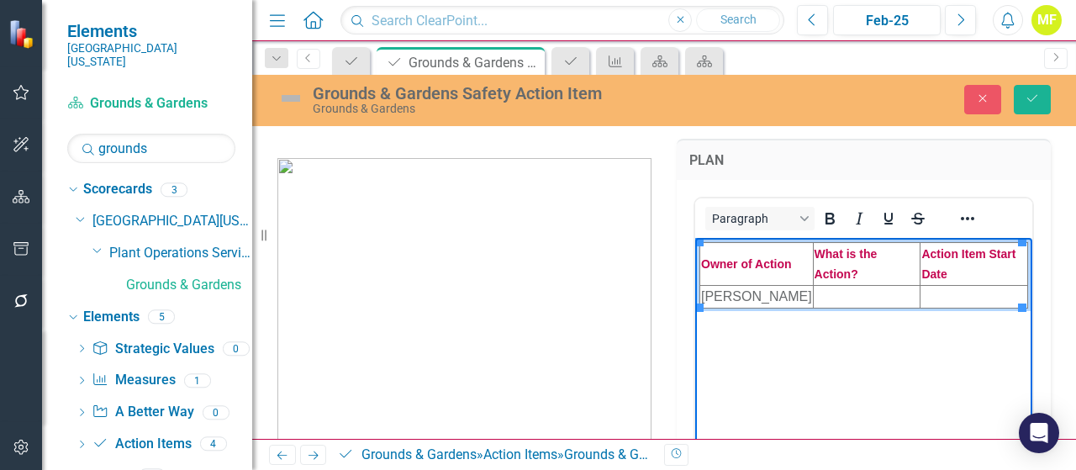
click at [852, 296] on td "Rich Text Area. Press ALT-0 for help." at bounding box center [867, 296] width 108 height 23
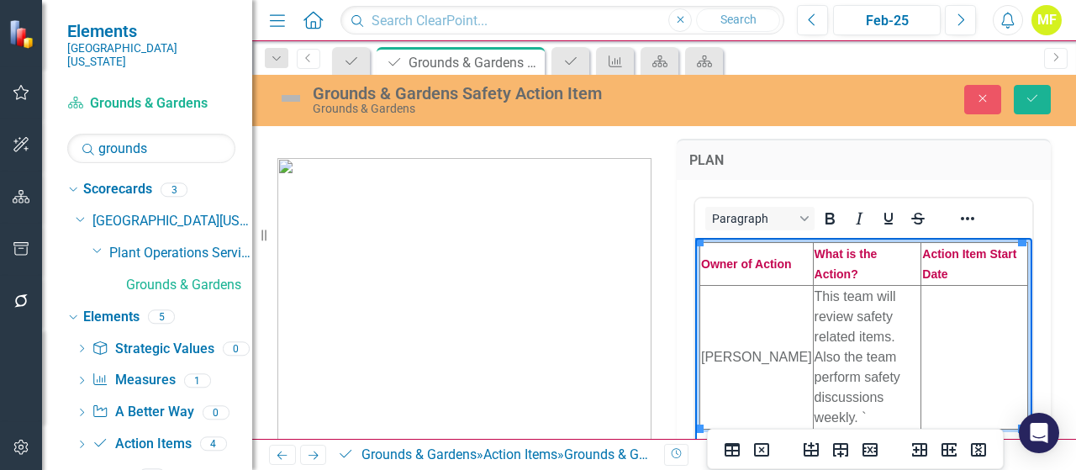
click at [957, 329] on td "Rich Text Area. Press ALT-0 for help." at bounding box center [974, 357] width 107 height 144
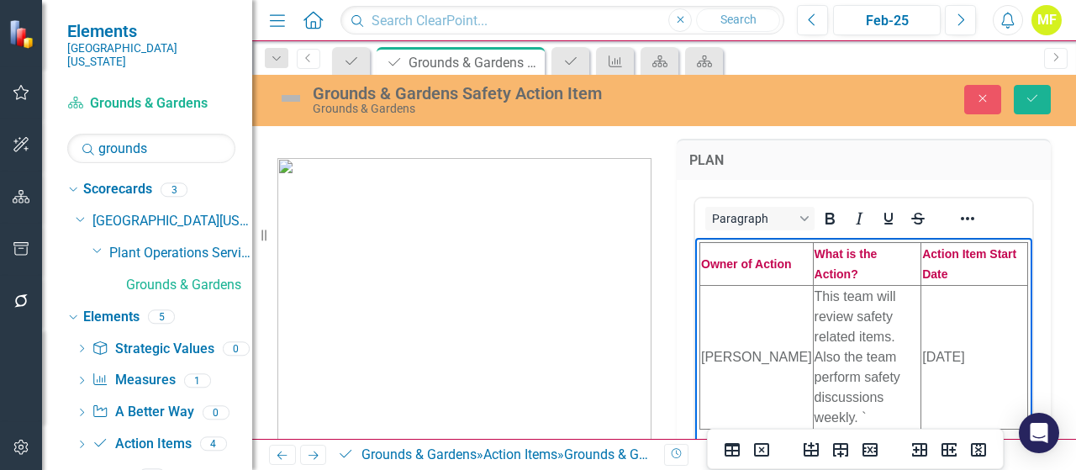
click at [622, 168] on img at bounding box center [464, 344] width 374 height 372
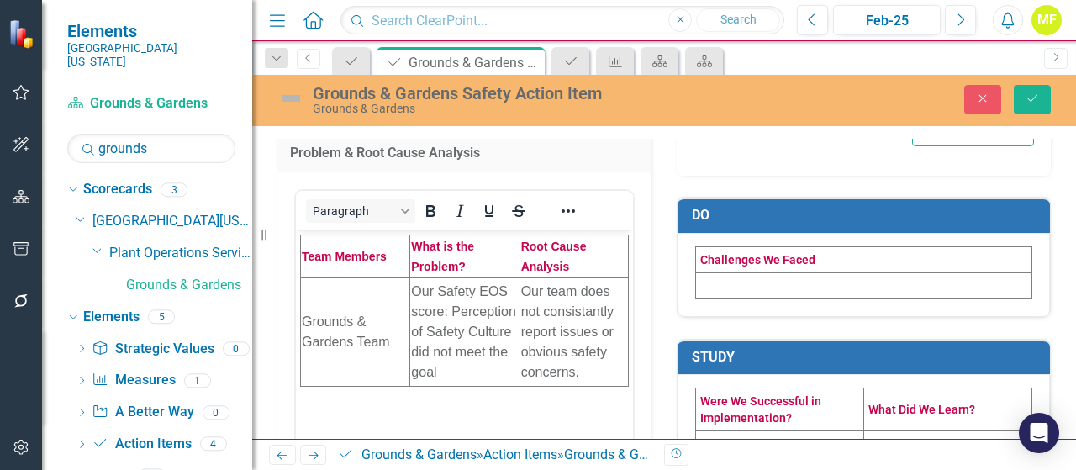
scroll to position [504, 0]
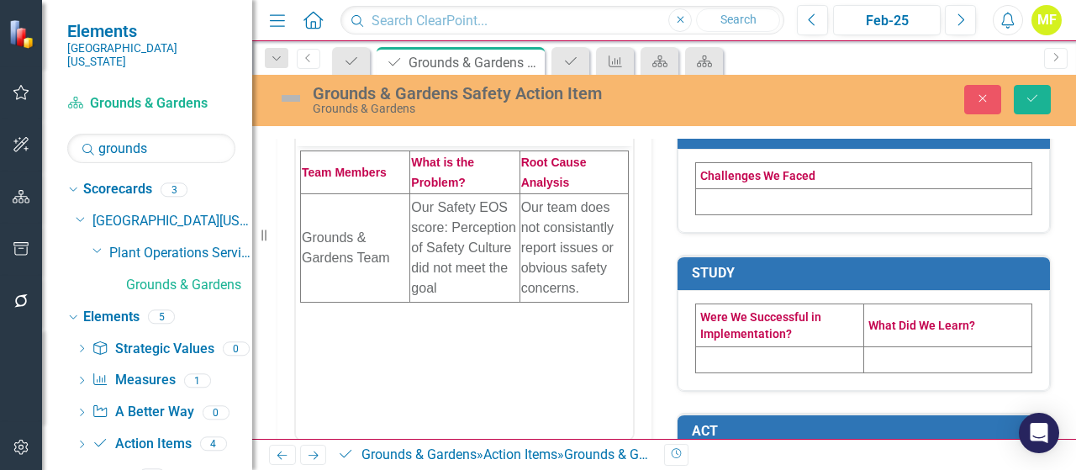
click at [719, 204] on td at bounding box center [864, 201] width 336 height 26
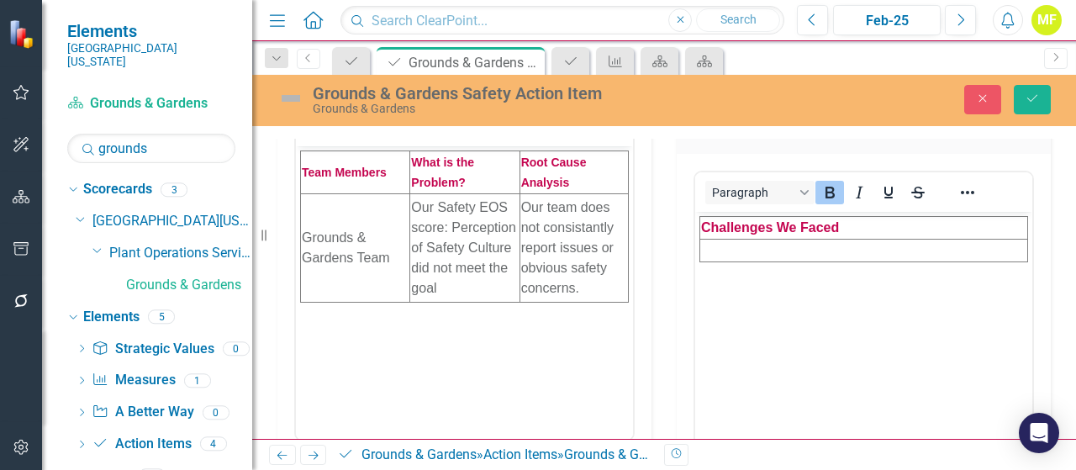
scroll to position [0, 0]
click at [722, 254] on td "Rich Text Area. Press ALT-0 for help." at bounding box center [864, 250] width 328 height 23
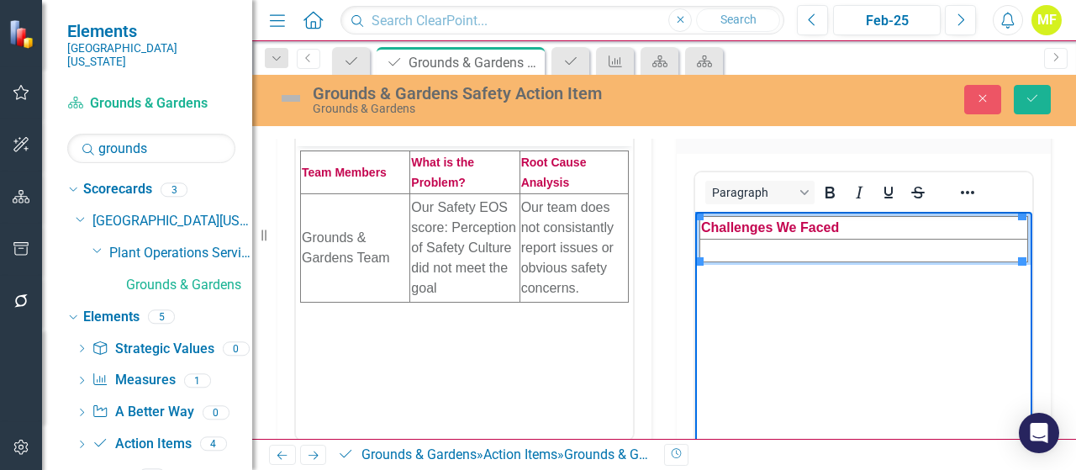
click at [768, 247] on td "Rich Text Area. Press ALT-0 for help." at bounding box center [864, 250] width 328 height 23
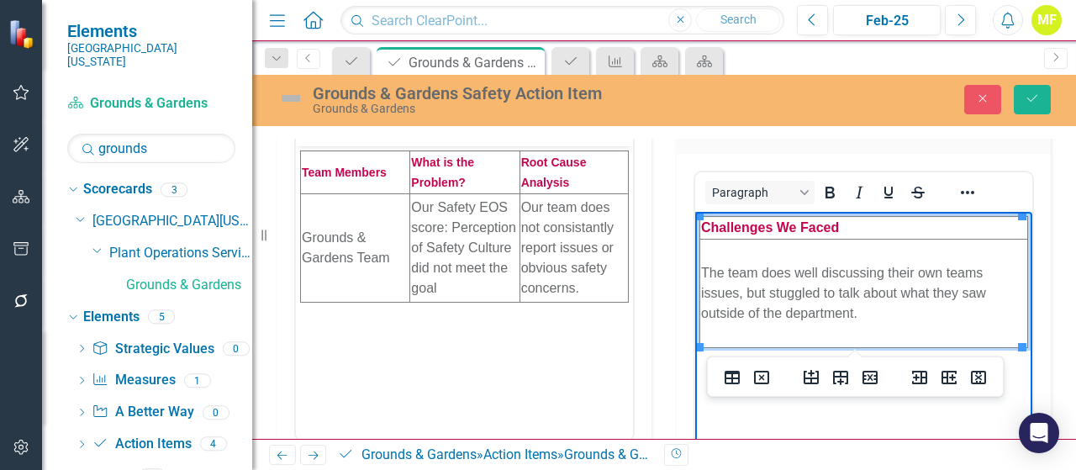
click at [781, 291] on td "The team does well discussing their own teams issues, but stuggled to talk abou…" at bounding box center [864, 293] width 328 height 108
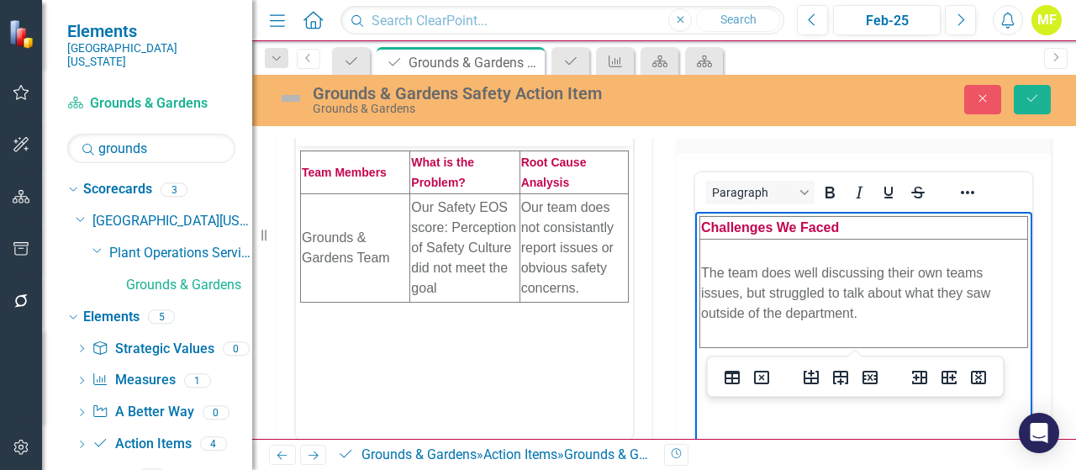
click at [740, 421] on body "Challenges We Faced The team does well discussing their own teams issues, but s…" at bounding box center [863, 337] width 337 height 252
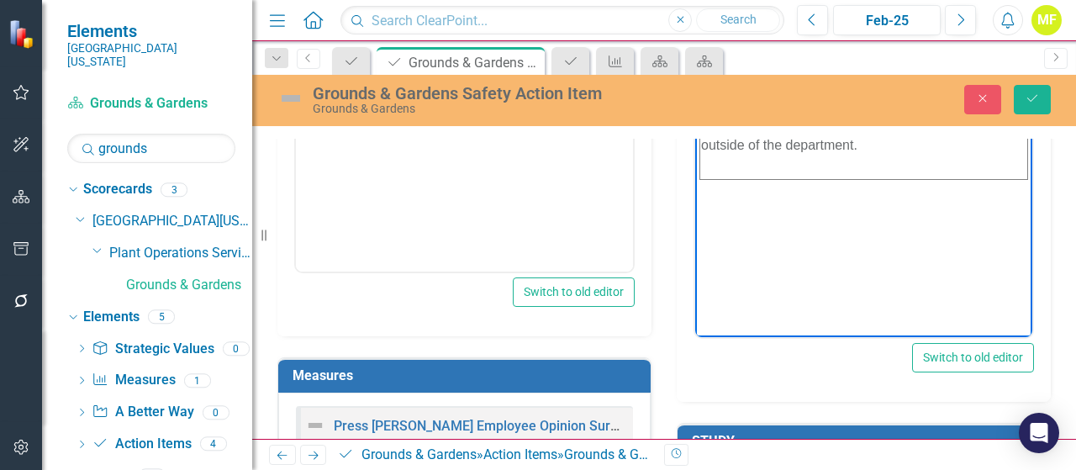
scroll to position [504, 0]
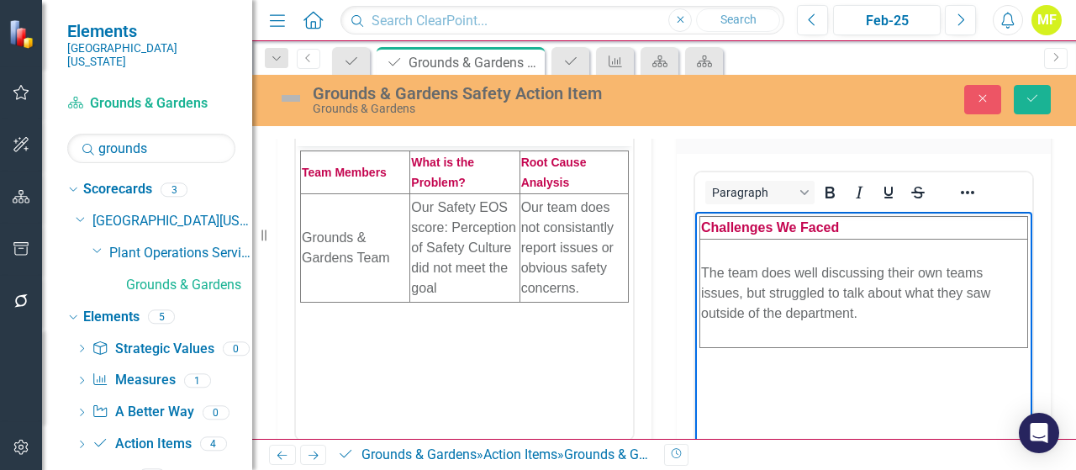
click at [573, 226] on td "Our team does not consistantly report issues or obvious safety concerns." at bounding box center [573, 247] width 108 height 108
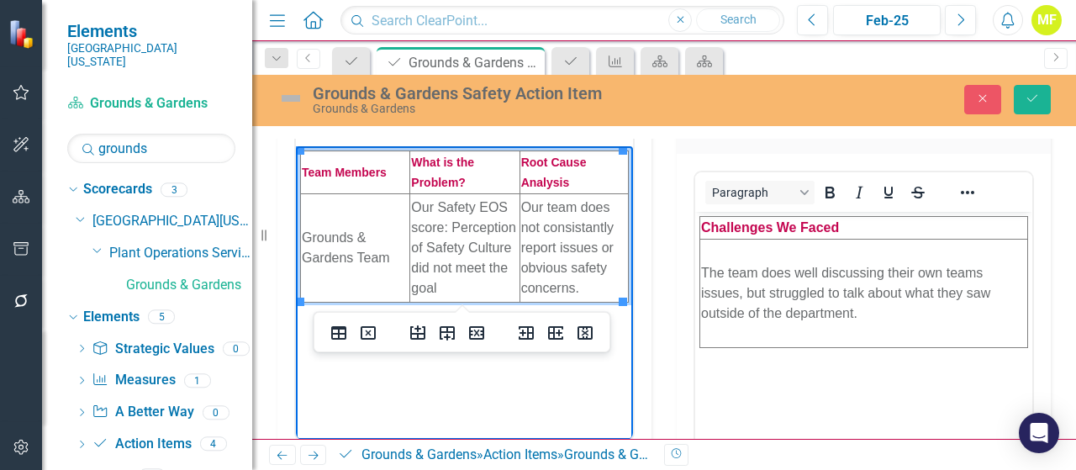
click at [573, 226] on td "Our team does not consistantly report issues or obvious safety concerns." at bounding box center [573, 247] width 108 height 108
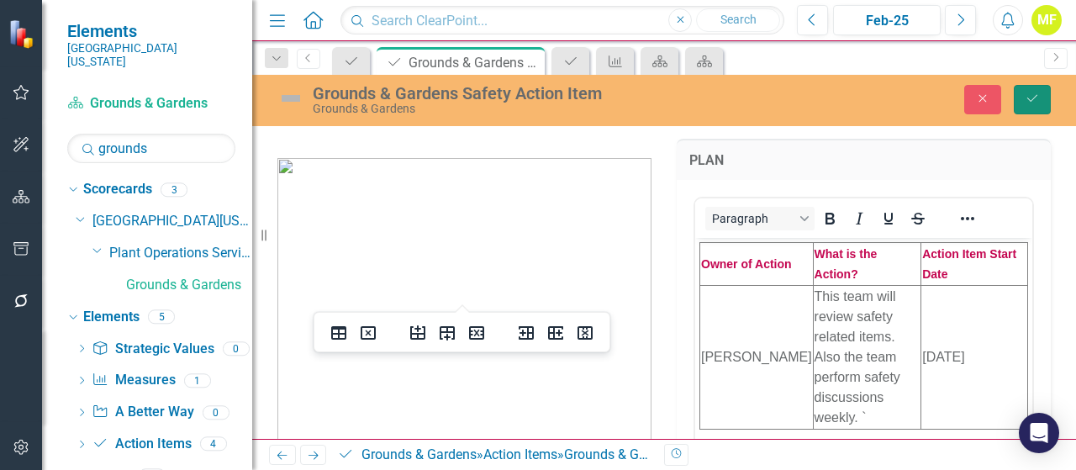
click at [1024, 108] on button "Save" at bounding box center [1031, 99] width 37 height 29
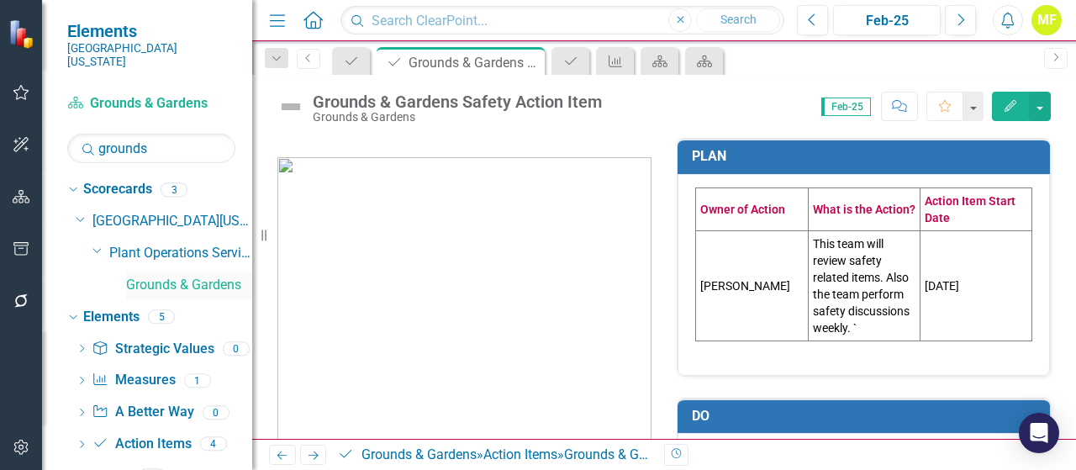
drag, startPoint x: 182, startPoint y: 263, endPoint x: 224, endPoint y: 276, distance: 44.1
click at [182, 276] on link "Grounds & Gardens" at bounding box center [189, 285] width 126 height 19
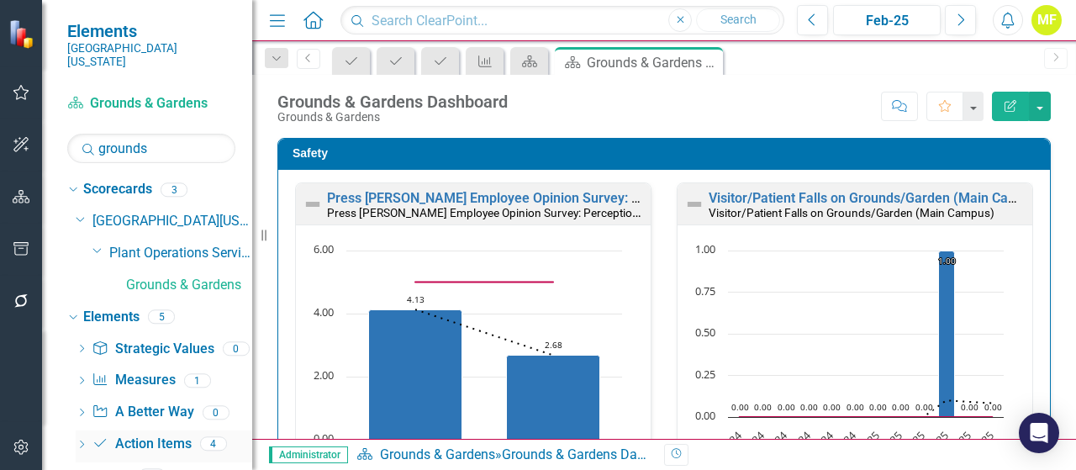
click at [173, 434] on link "Action Item Action Items" at bounding box center [141, 443] width 99 height 19
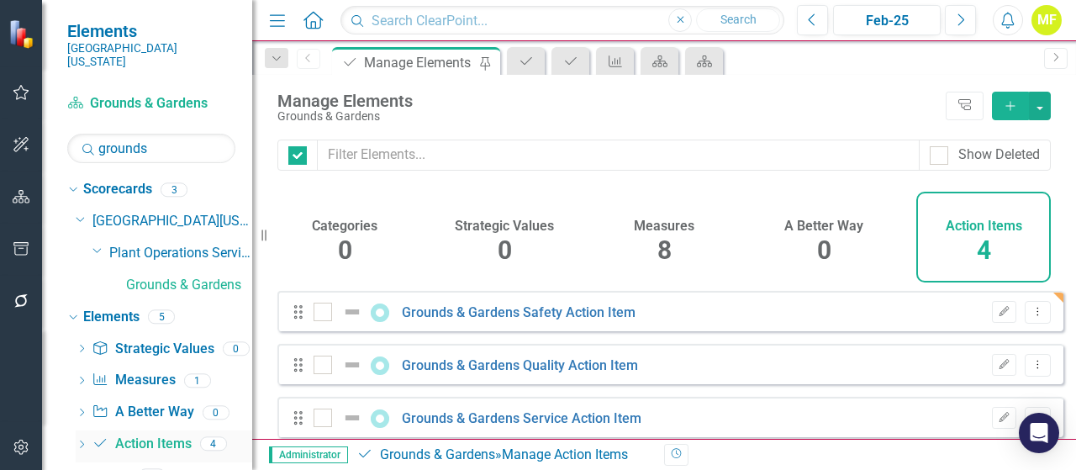
checkbox input "false"
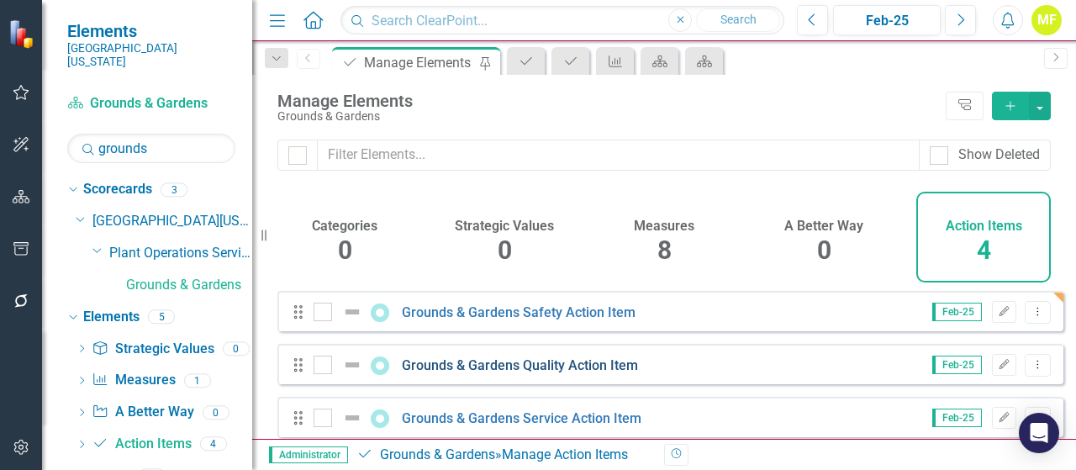
click at [509, 373] on link "Grounds & Gardens Quality Action Item" at bounding box center [520, 365] width 236 height 16
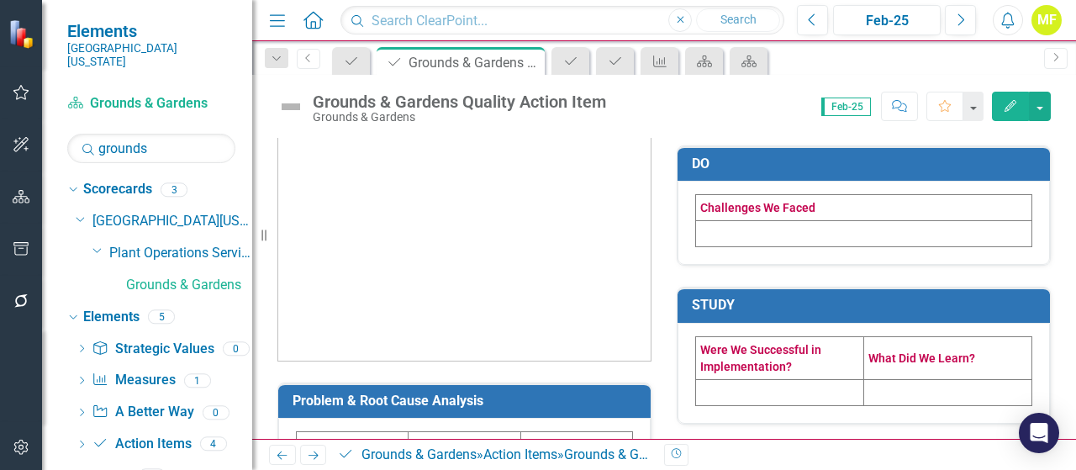
scroll to position [336, 0]
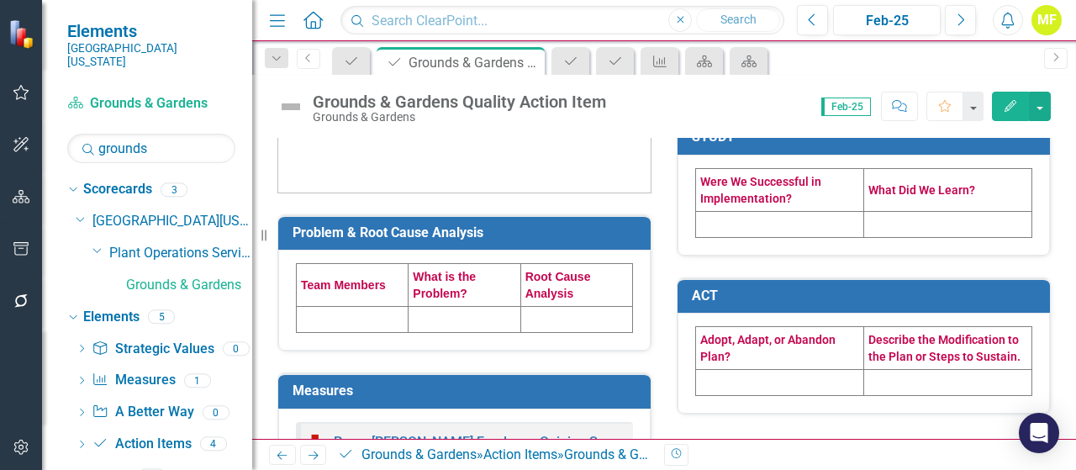
click at [360, 317] on td at bounding box center [353, 320] width 112 height 26
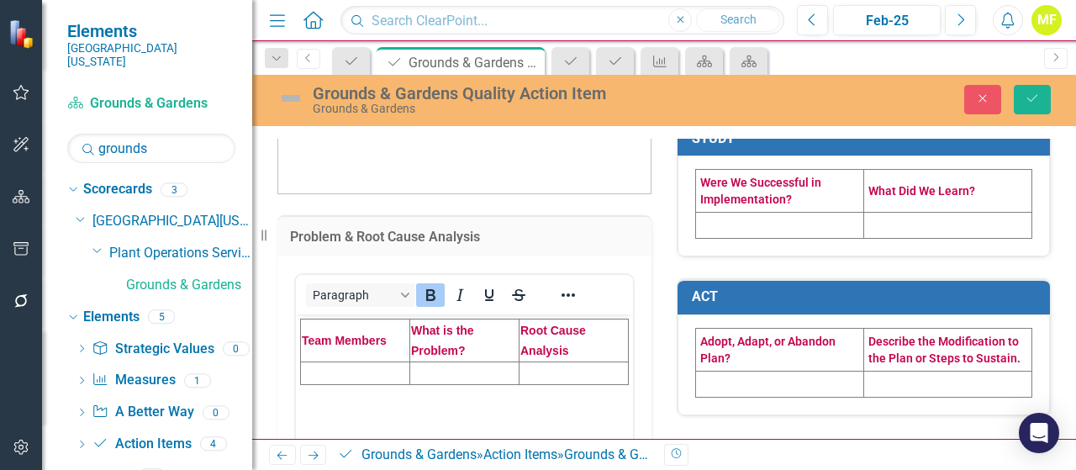
scroll to position [0, 0]
click at [458, 364] on td "Rich Text Area. Press ALT-0 for help." at bounding box center [463, 372] width 109 height 23
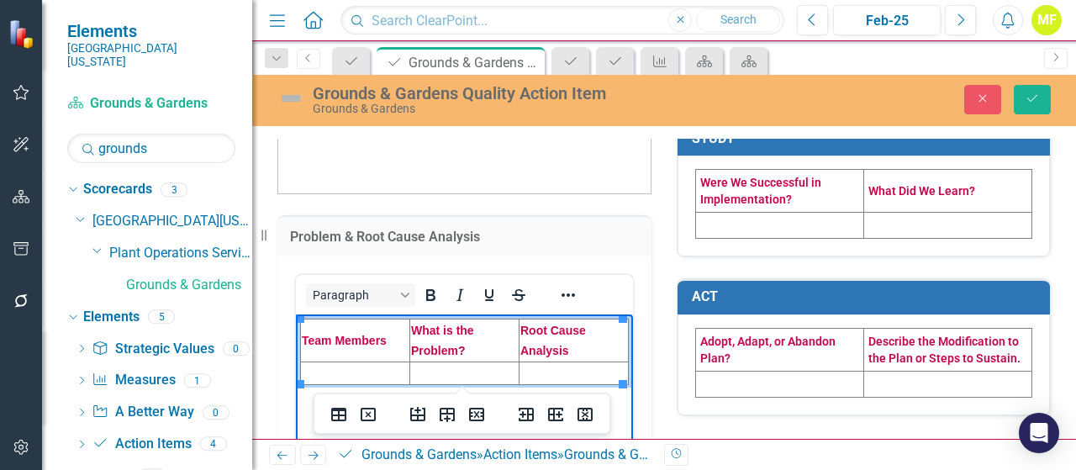
paste body "Rich Text Area. Press ALT-0 for help."
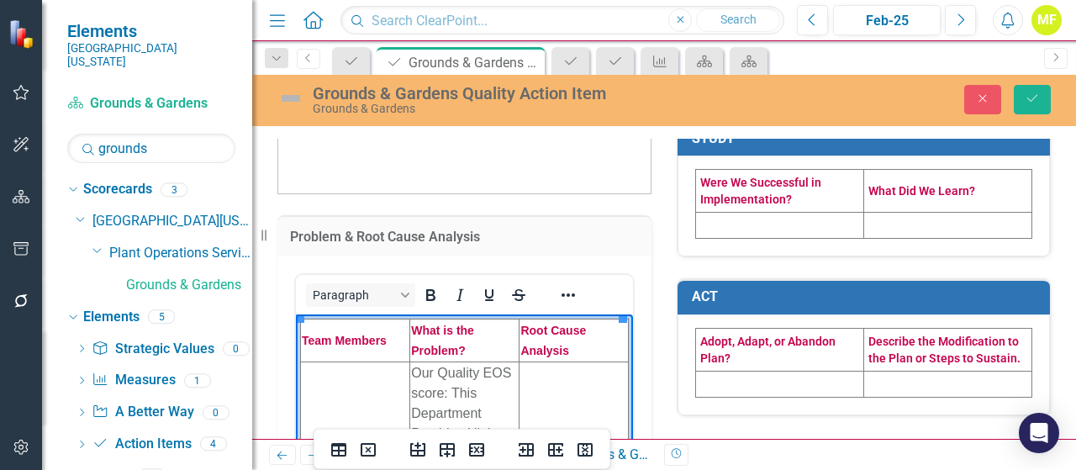
click at [382, 387] on td "Rich Text Area. Press ALT-0 for help." at bounding box center [355, 433] width 109 height 144
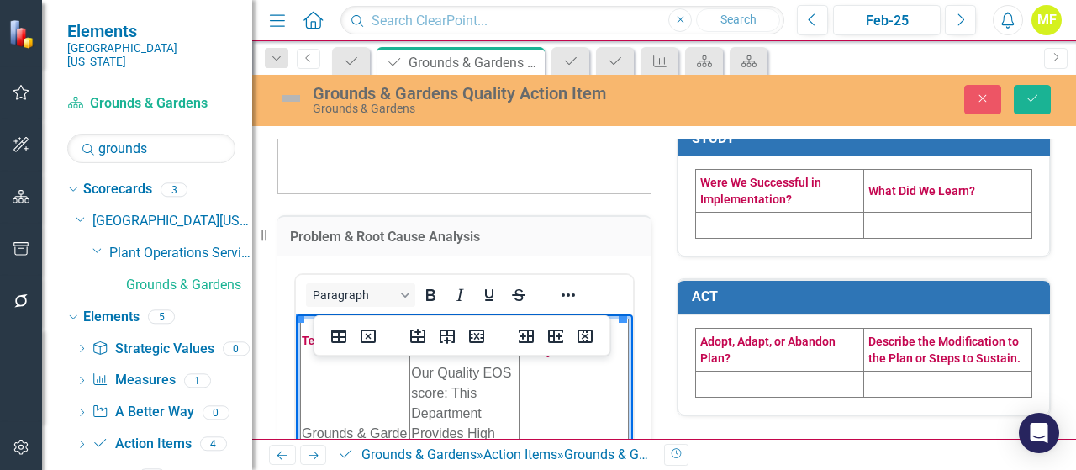
scroll to position [346, 0]
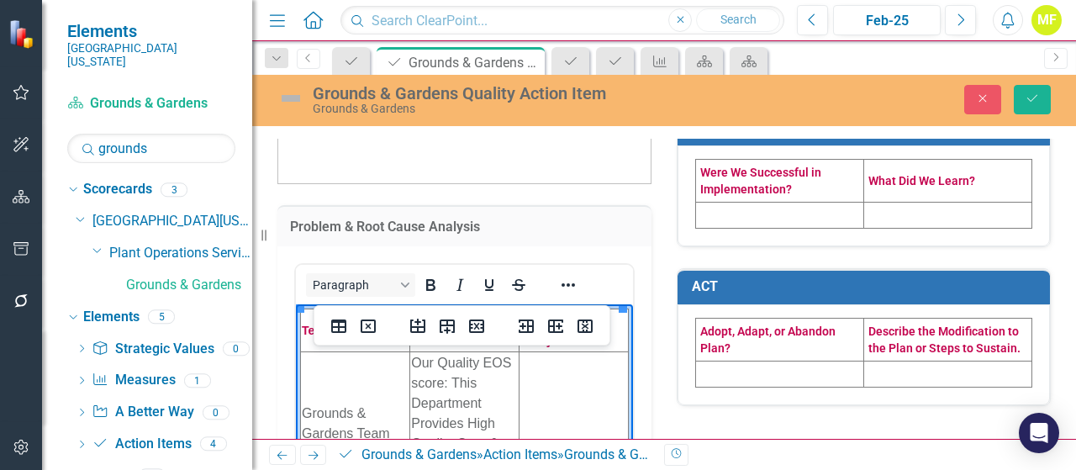
click at [558, 403] on td "Rich Text Area. Press ALT-0 for help." at bounding box center [573, 423] width 109 height 144
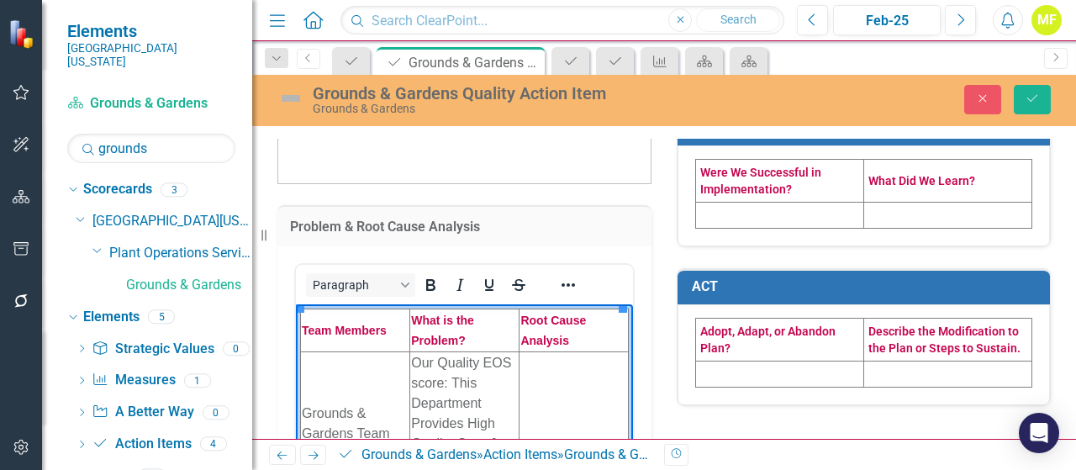
click at [563, 409] on td "Rich Text Area. Press ALT-0 for help." at bounding box center [573, 423] width 109 height 144
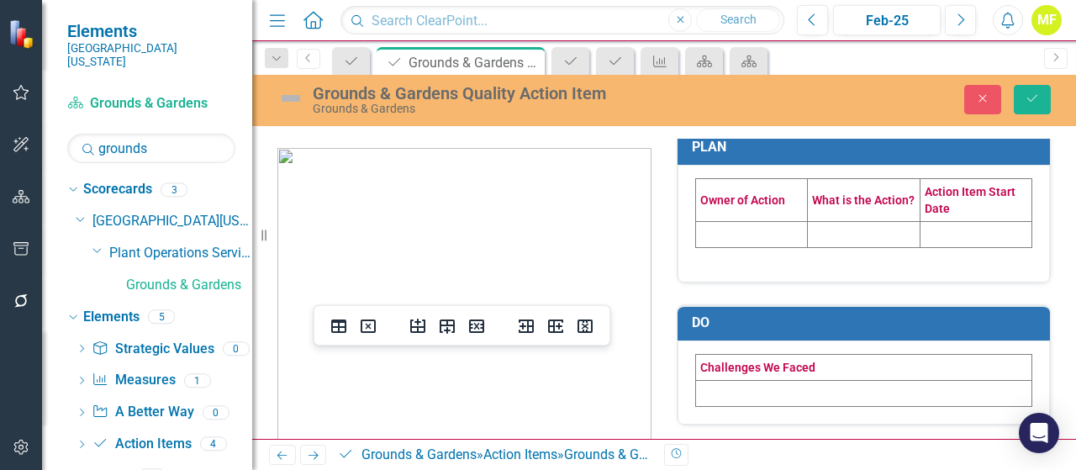
scroll to position [0, 0]
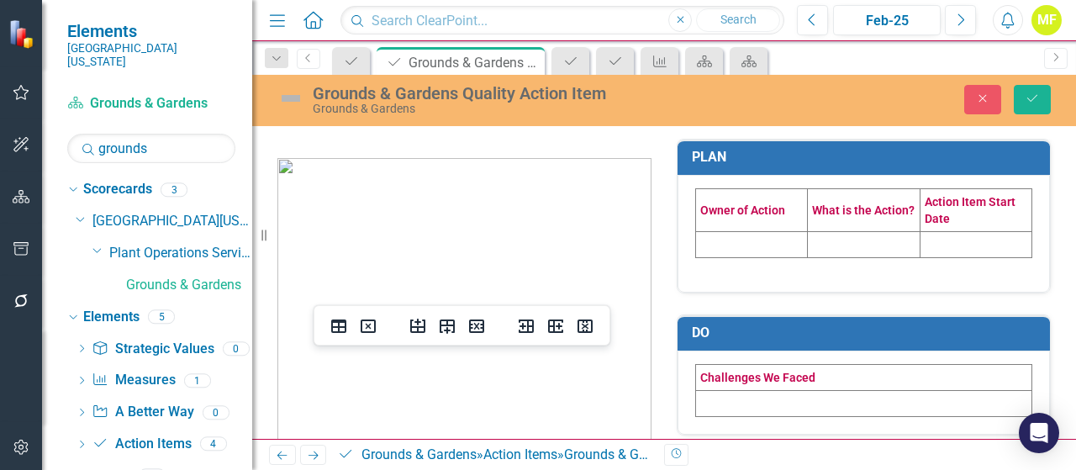
click at [724, 232] on td at bounding box center [752, 244] width 112 height 26
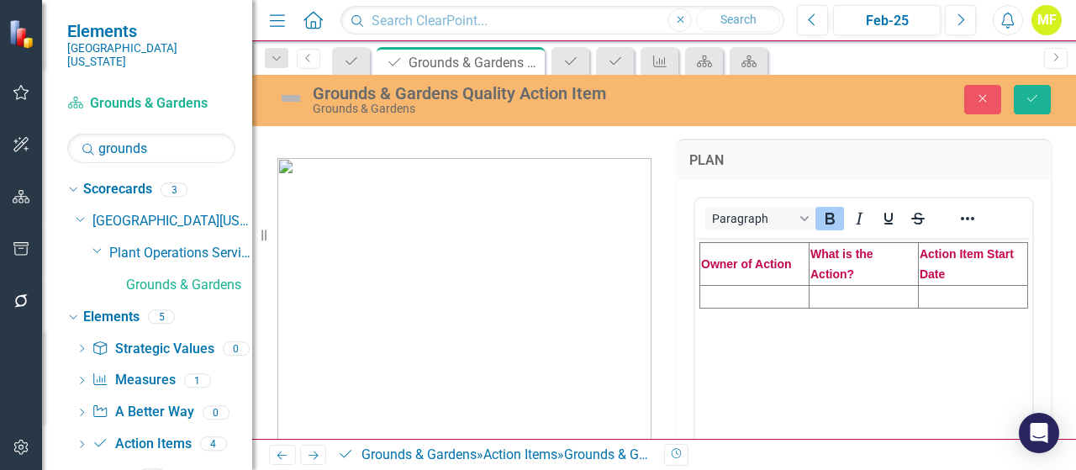
click at [740, 301] on td "Rich Text Area. Press ALT-0 for help." at bounding box center [754, 296] width 109 height 23
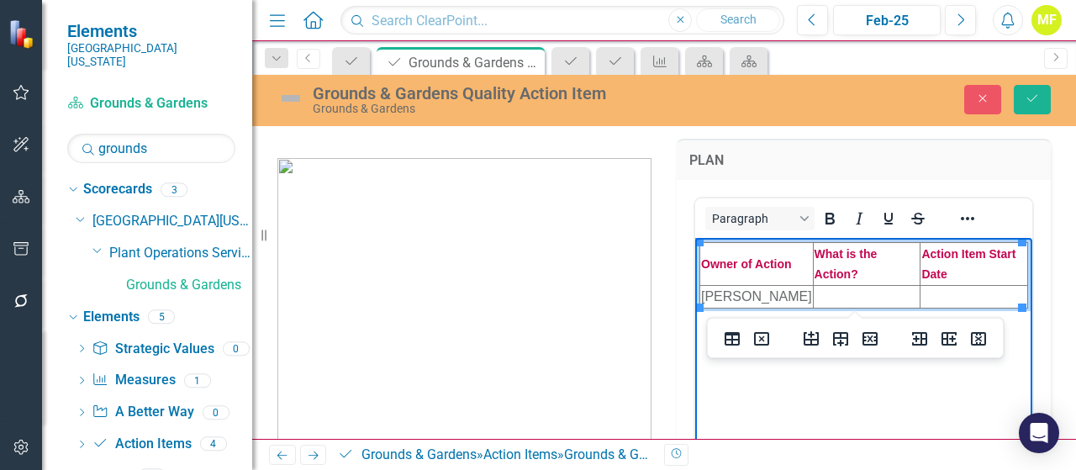
click at [932, 295] on td "Rich Text Area. Press ALT-0 for help." at bounding box center [974, 296] width 108 height 23
click at [834, 293] on td "Rich Text Area. Press ALT-0 for help." at bounding box center [867, 296] width 108 height 23
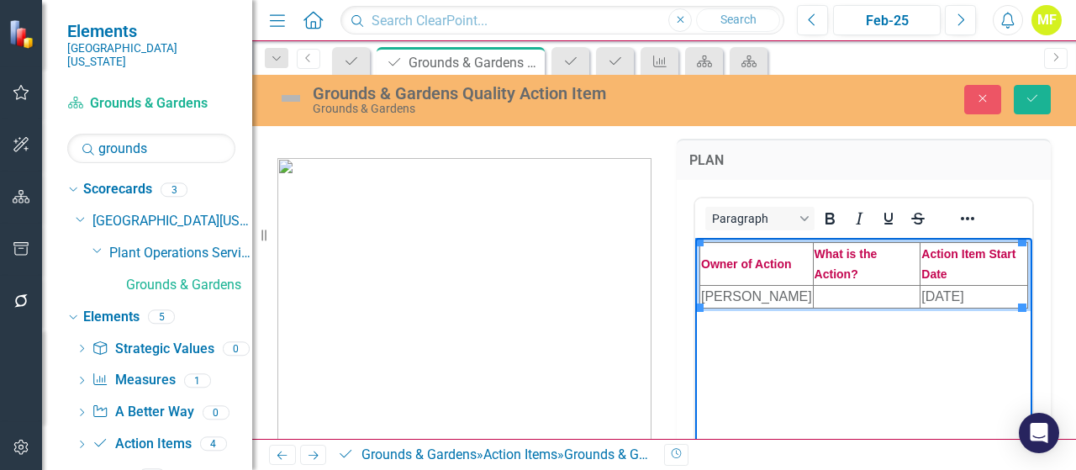
click at [850, 290] on td "Rich Text Area. Press ALT-0 for help." at bounding box center [867, 296] width 108 height 23
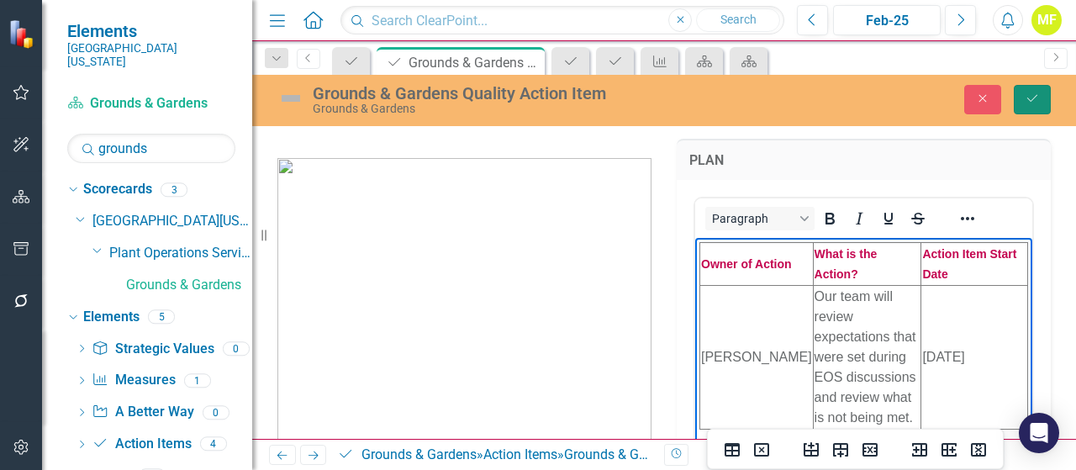
drag, startPoint x: 1033, startPoint y: 97, endPoint x: 904, endPoint y: 100, distance: 128.6
click at [1031, 98] on icon "Save" at bounding box center [1031, 98] width 15 height 12
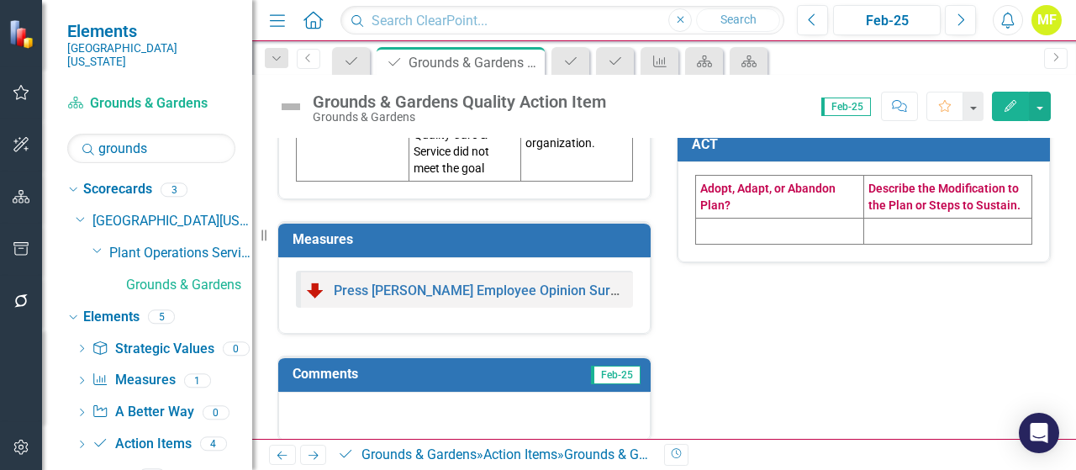
scroll to position [602, 0]
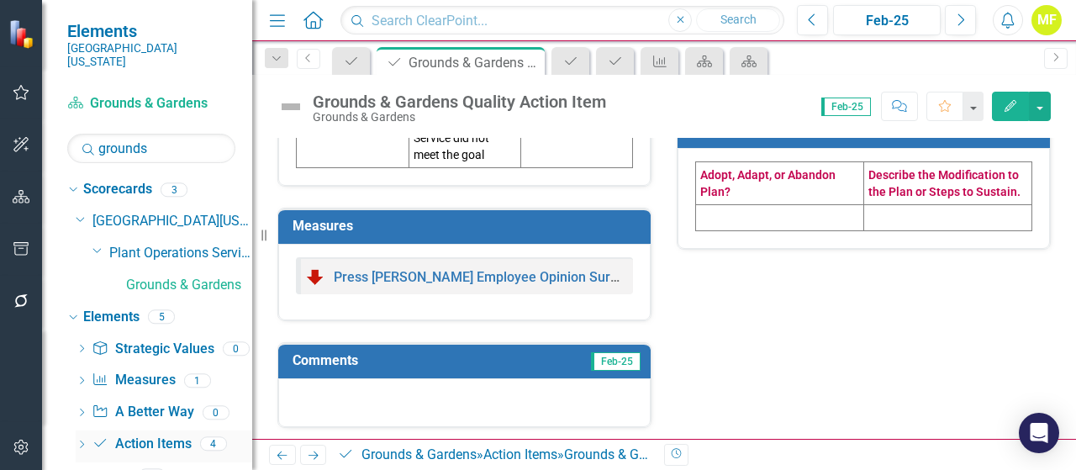
click at [139, 434] on link "Action Item Action Items" at bounding box center [141, 443] width 99 height 19
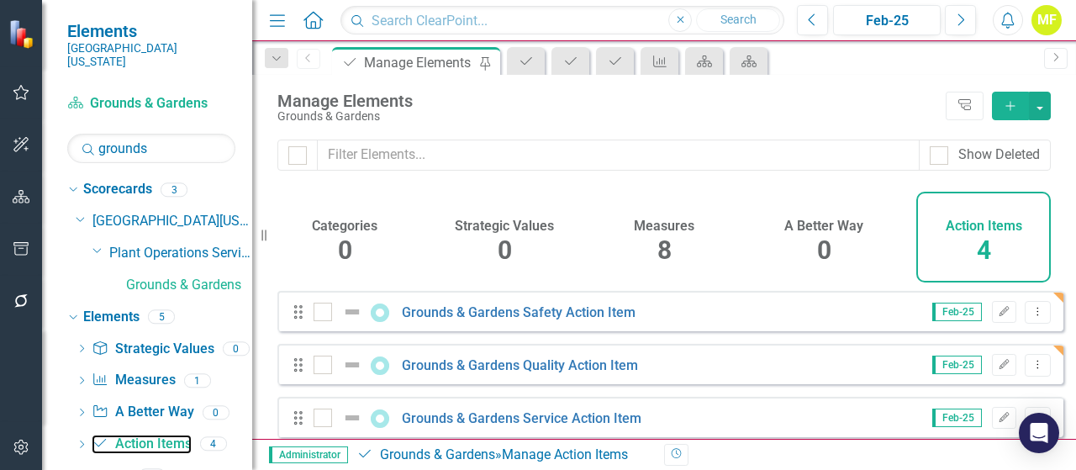
scroll to position [75, 0]
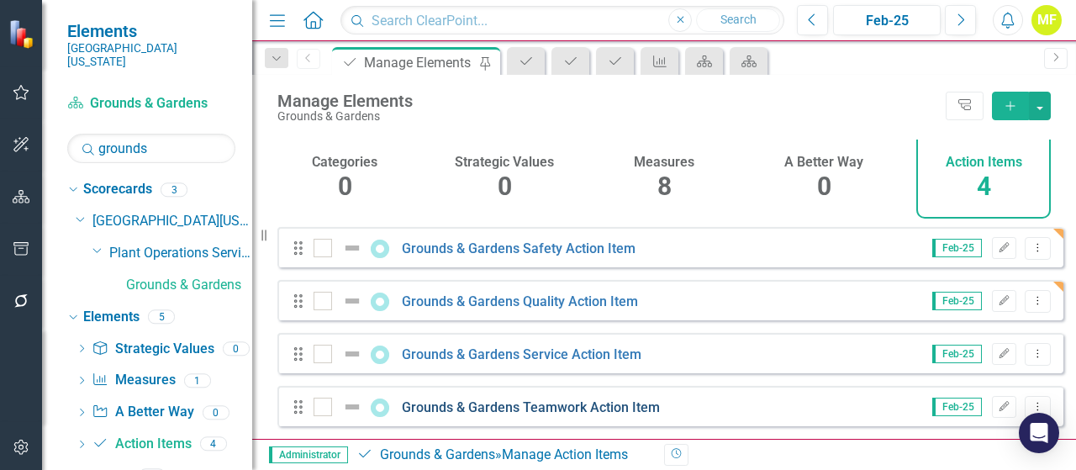
click at [519, 403] on link "Grounds & Gardens Teamwork Action Item" at bounding box center [531, 407] width 258 height 16
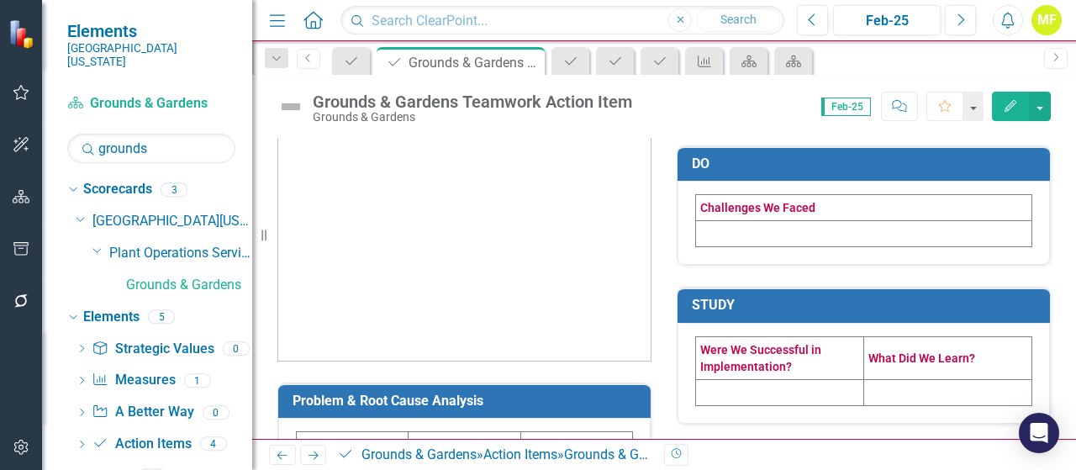
scroll to position [420, 0]
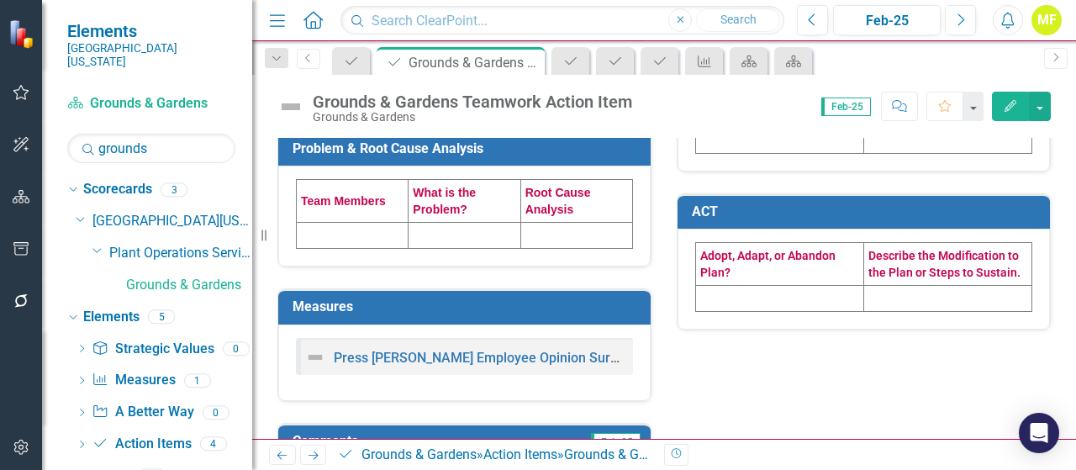
click at [447, 237] on td at bounding box center [464, 236] width 112 height 26
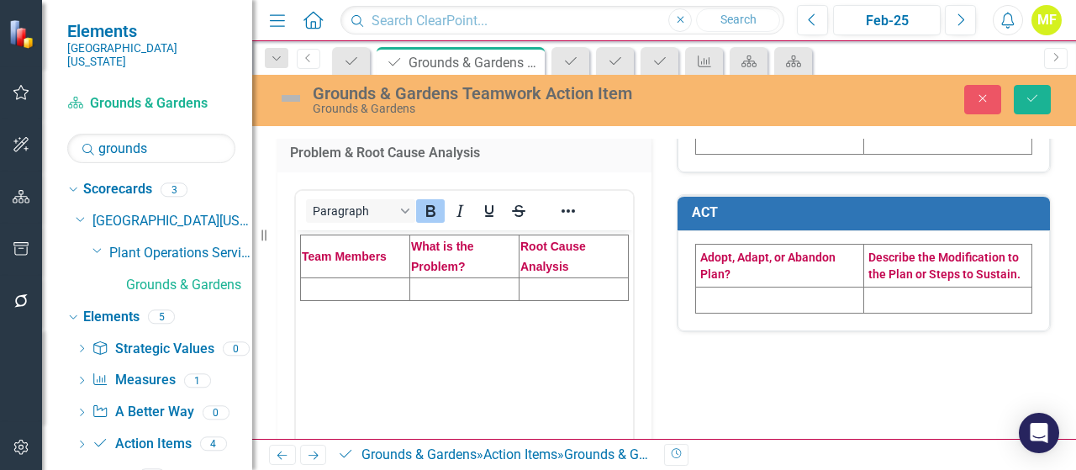
scroll to position [0, 0]
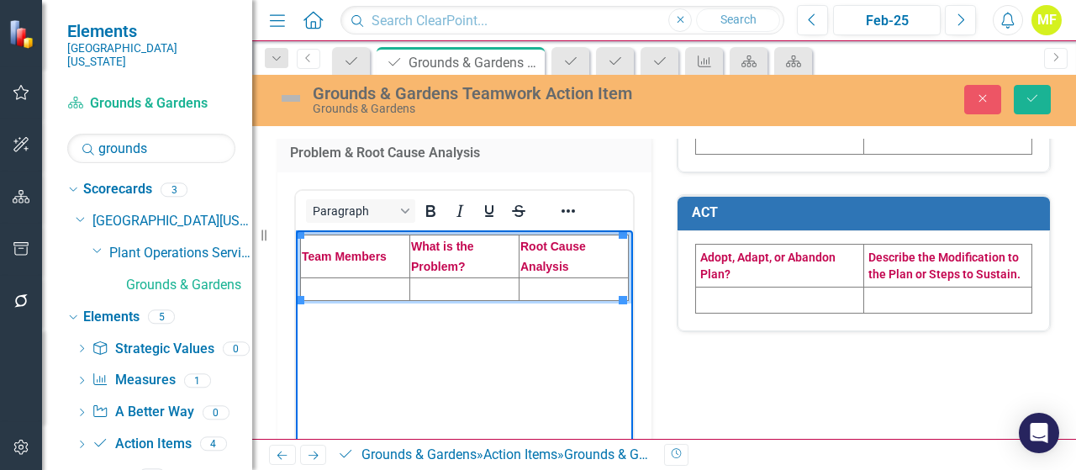
click at [425, 285] on td "Rich Text Area. Press ALT-0 for help." at bounding box center [463, 288] width 109 height 23
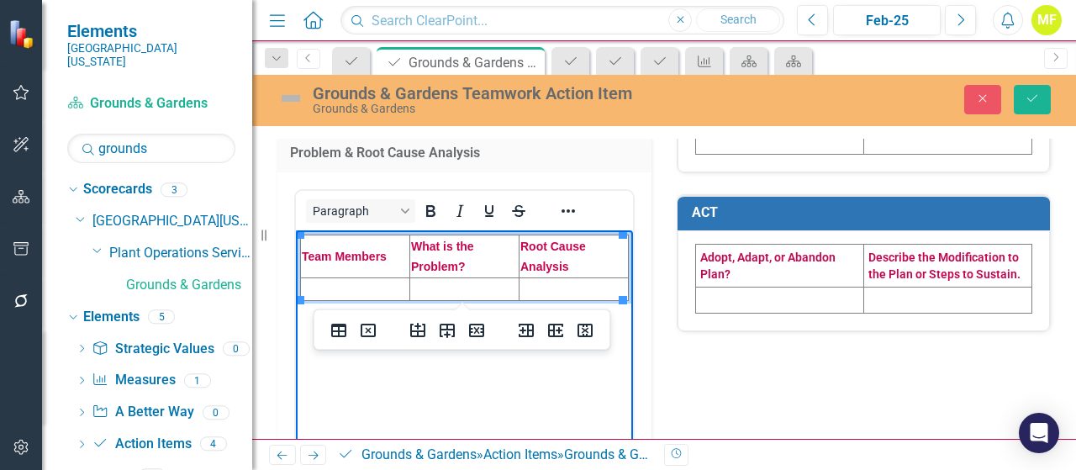
paste body "Rich Text Area. Press ALT-0 for help."
click at [380, 290] on td "Rich Text Area. Press ALT-0 for help." at bounding box center [355, 288] width 109 height 23
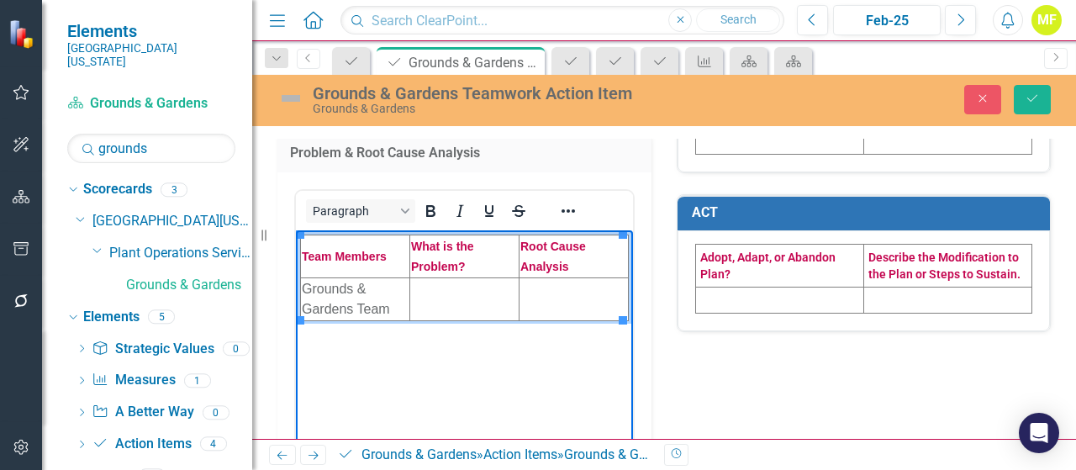
click at [455, 288] on td "Rich Text Area. Press ALT-0 for help." at bounding box center [463, 298] width 109 height 43
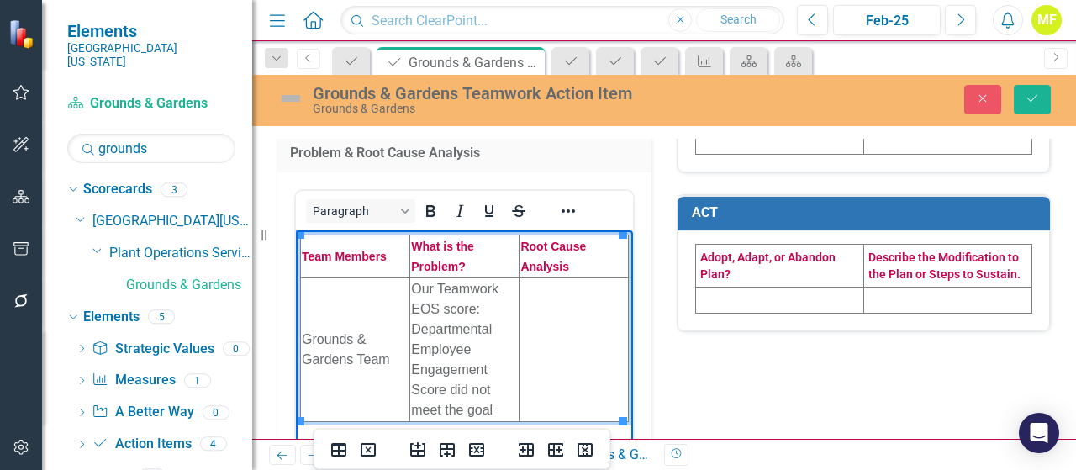
click at [546, 315] on td "Rich Text Area. Press ALT-0 for help." at bounding box center [573, 349] width 109 height 144
click at [558, 318] on td "Rich Text Area. Press ALT-0 for help." at bounding box center [573, 349] width 109 height 144
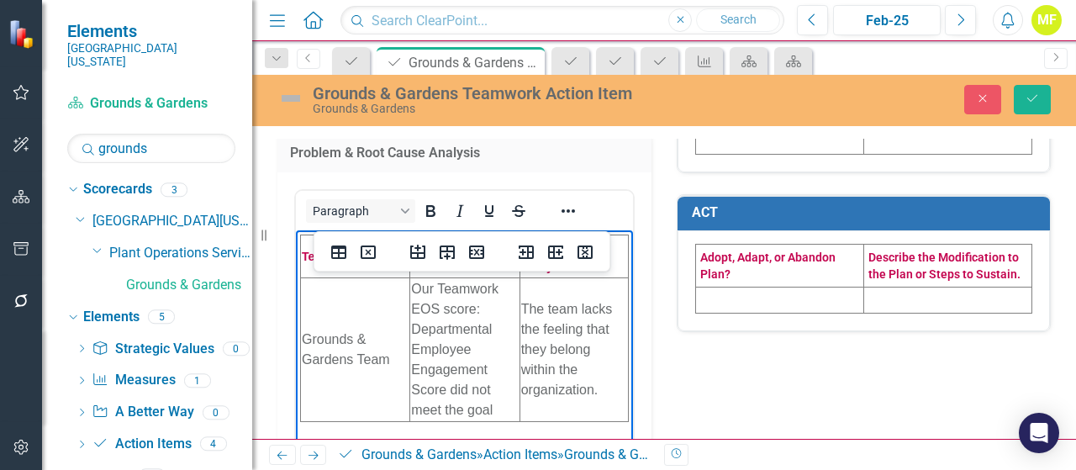
click at [716, 378] on div "Problem & Root Cause Analysis <table style="border-collapse: collapse; width: 1…" at bounding box center [664, 262] width 798 height 1131
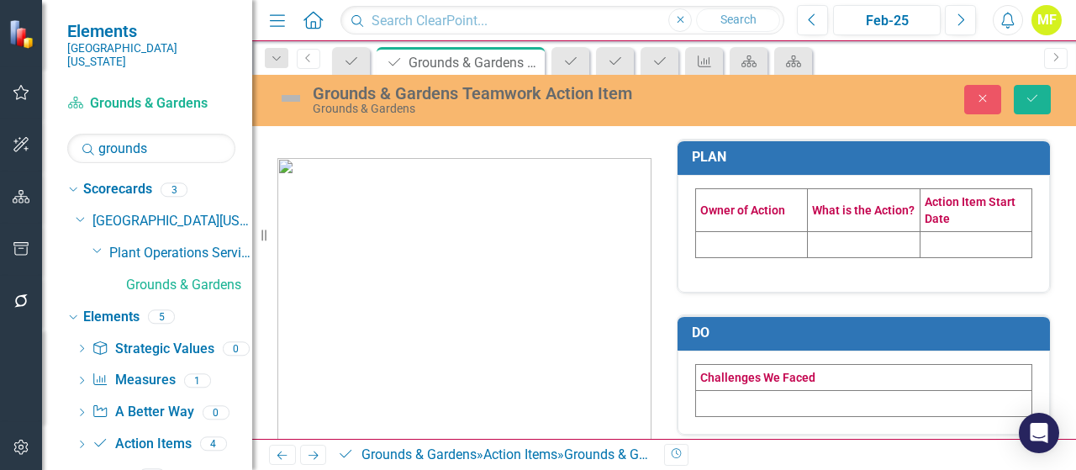
click at [714, 241] on td at bounding box center [752, 244] width 112 height 26
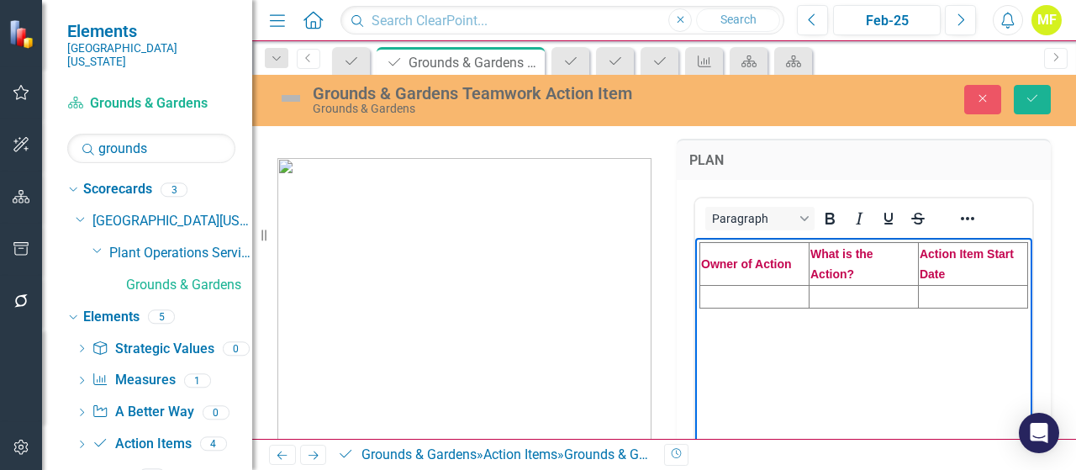
click at [729, 292] on td "Rich Text Area. Press ALT-0 for help." at bounding box center [754, 296] width 109 height 23
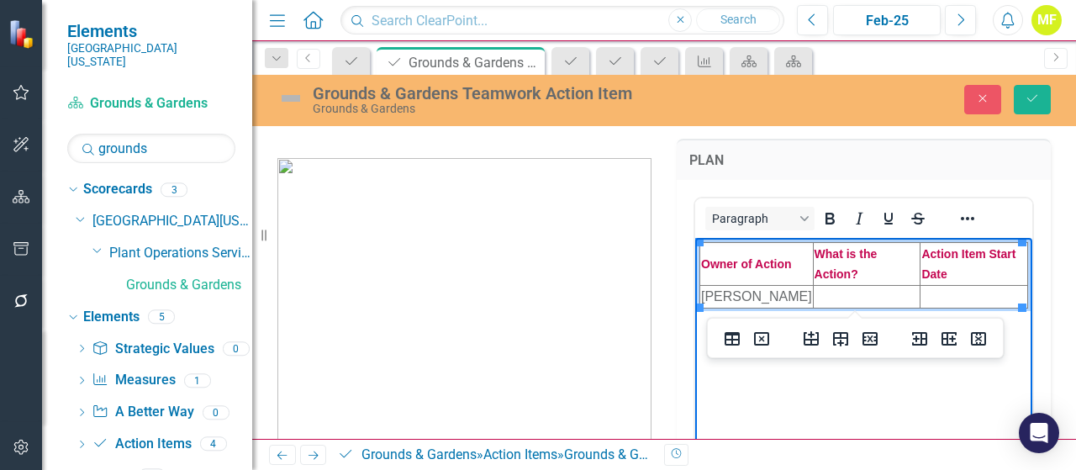
click at [841, 299] on td "Rich Text Area. Press ALT-0 for help." at bounding box center [867, 296] width 108 height 23
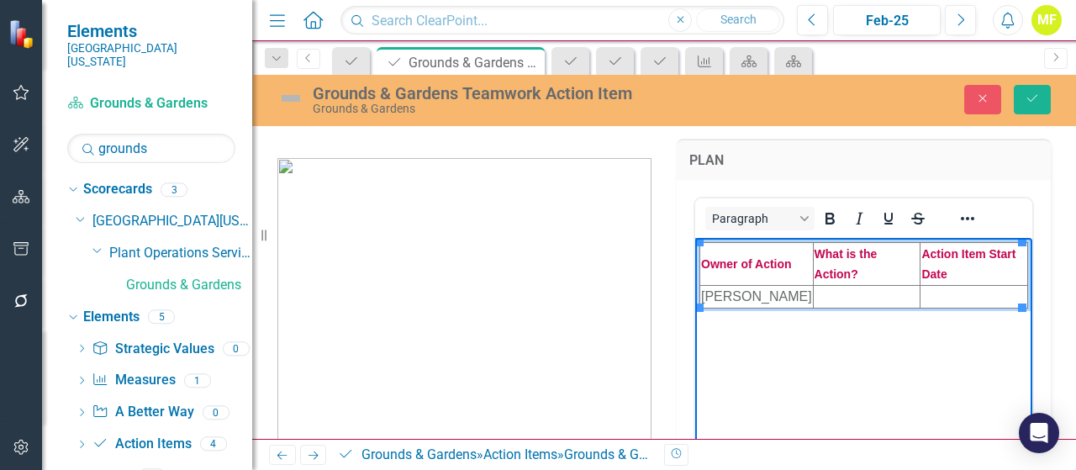
click at [849, 297] on td "Rich Text Area. Press ALT-0 for help." at bounding box center [867, 296] width 108 height 23
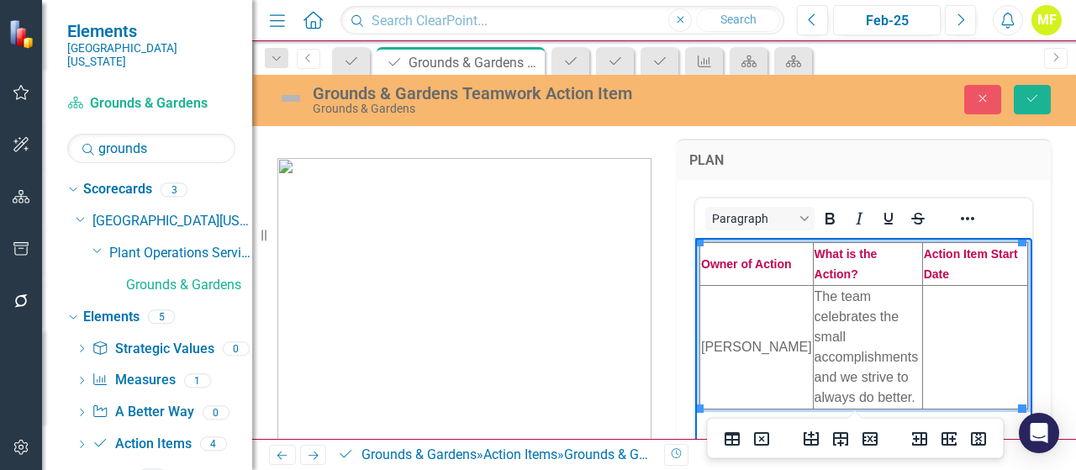
drag, startPoint x: 965, startPoint y: 331, endPoint x: 956, endPoint y: 329, distance: 8.6
click at [965, 330] on td "Rich Text Area. Press ALT-0 for help." at bounding box center [974, 347] width 105 height 124
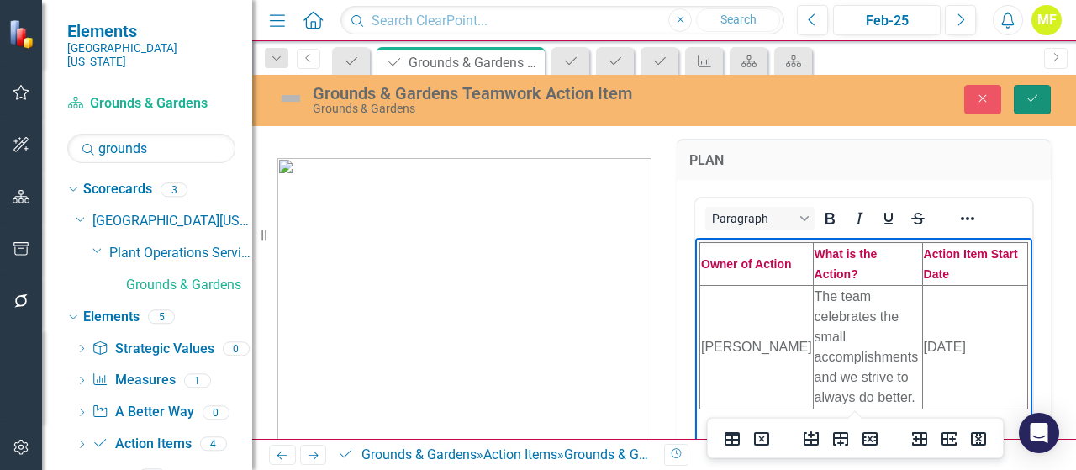
click at [1022, 103] on button "Save" at bounding box center [1031, 99] width 37 height 29
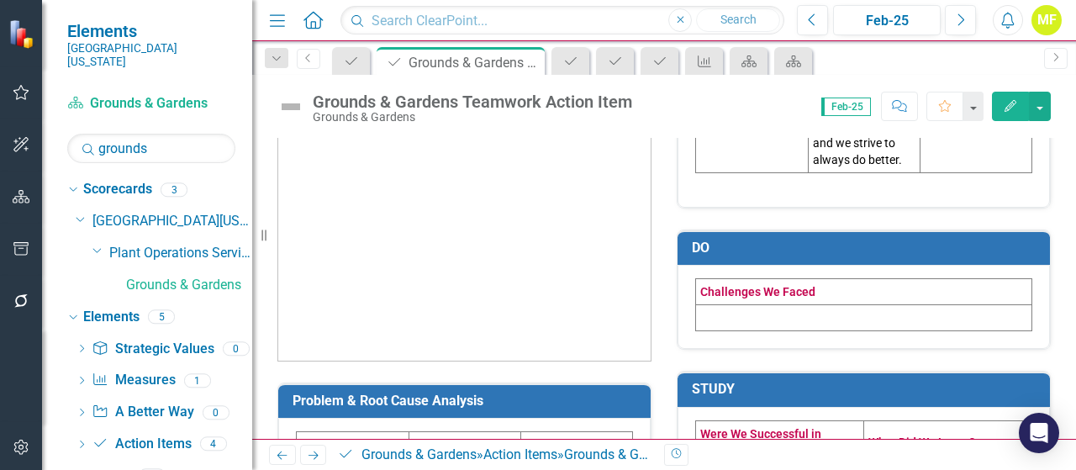
scroll to position [252, 0]
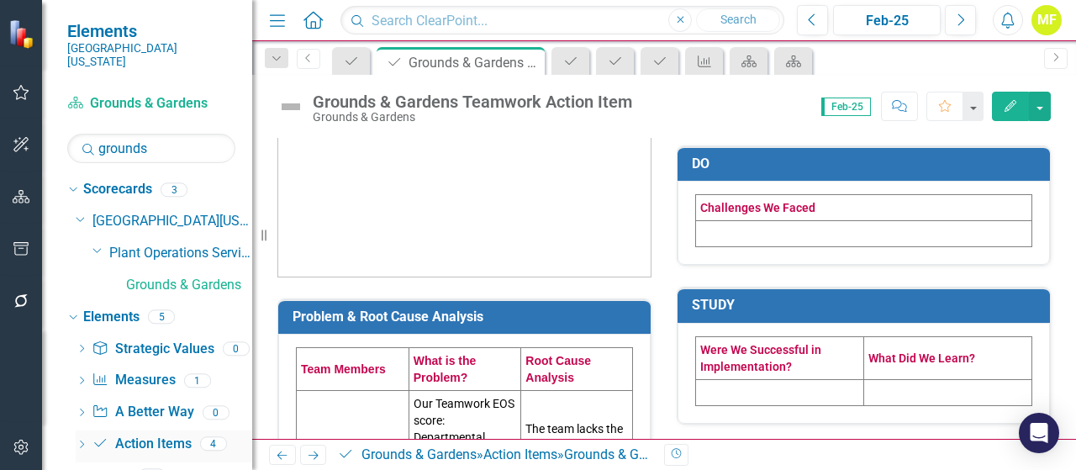
click at [161, 434] on link "Action Item Action Items" at bounding box center [141, 443] width 99 height 19
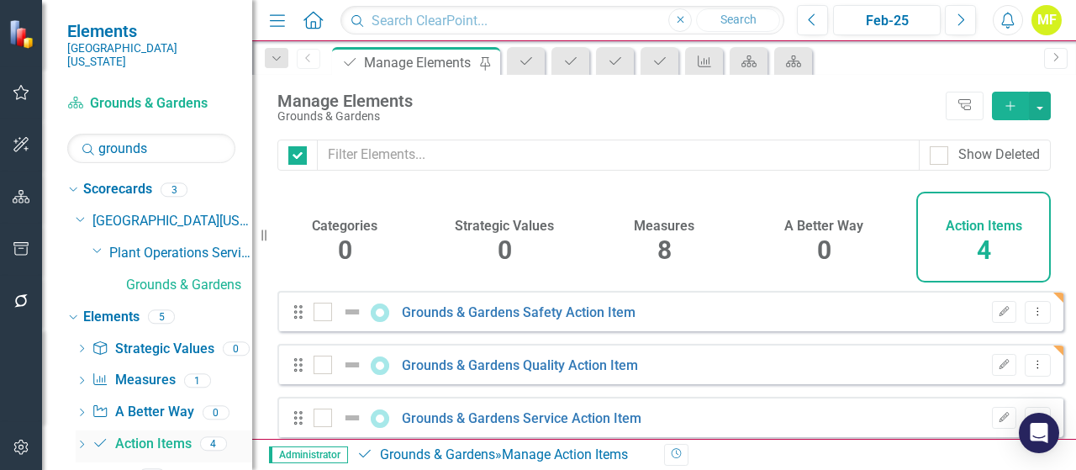
checkbox input "false"
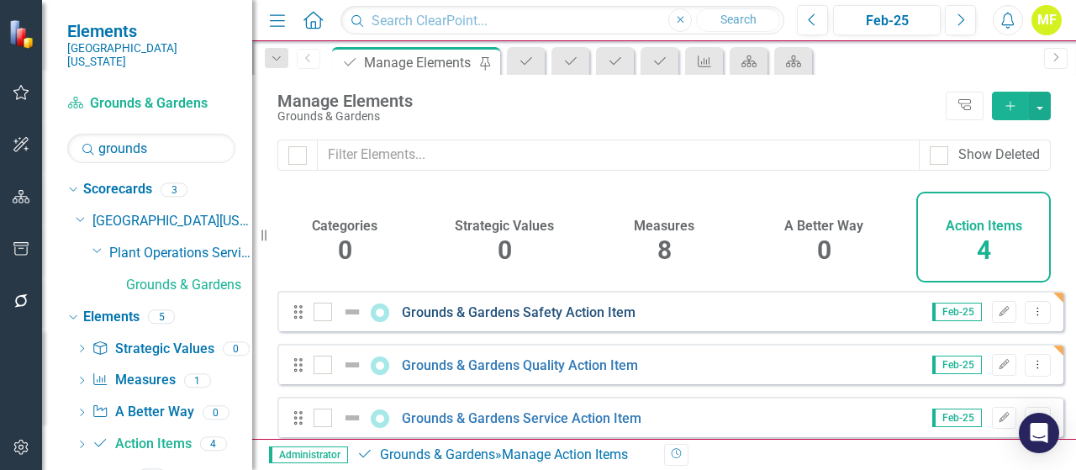
click at [419, 320] on link "Grounds & Gardens Safety Action Item" at bounding box center [519, 312] width 234 height 16
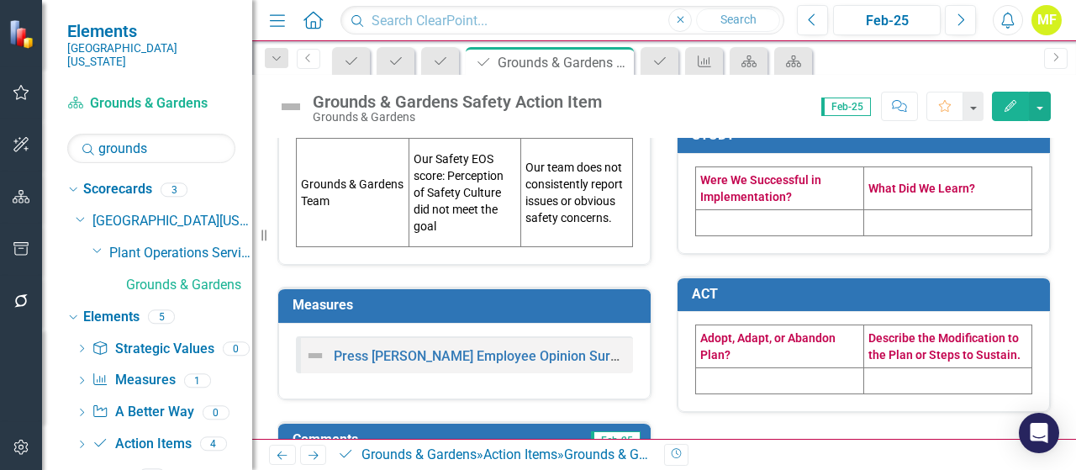
scroll to position [583, 0]
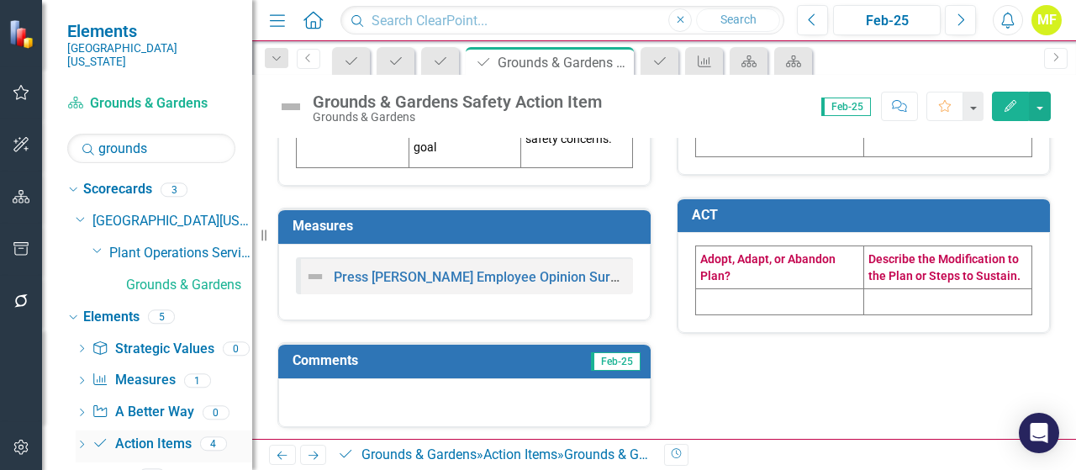
click at [161, 434] on link "Action Item Action Items" at bounding box center [141, 443] width 99 height 19
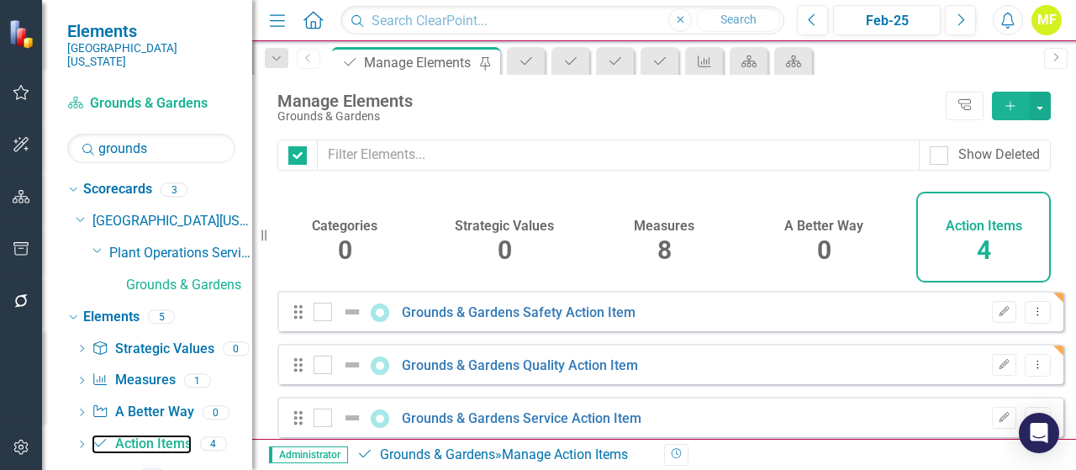
checkbox input "false"
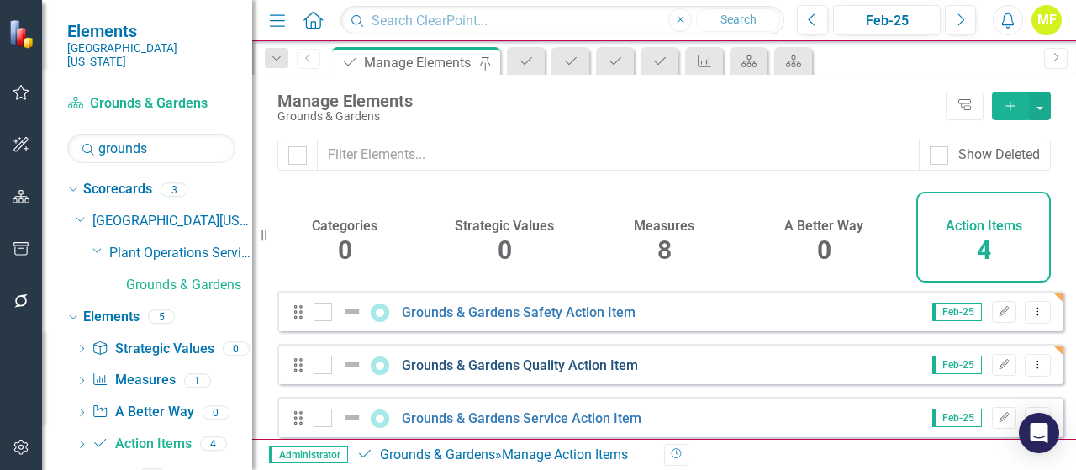
click at [464, 372] on link "Grounds & Gardens Quality Action Item" at bounding box center [520, 365] width 236 height 16
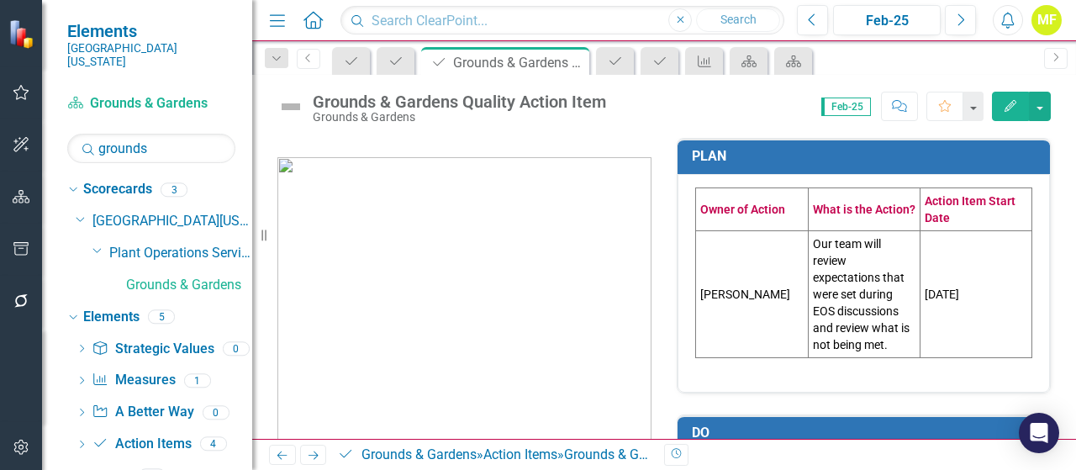
scroll to position [504, 0]
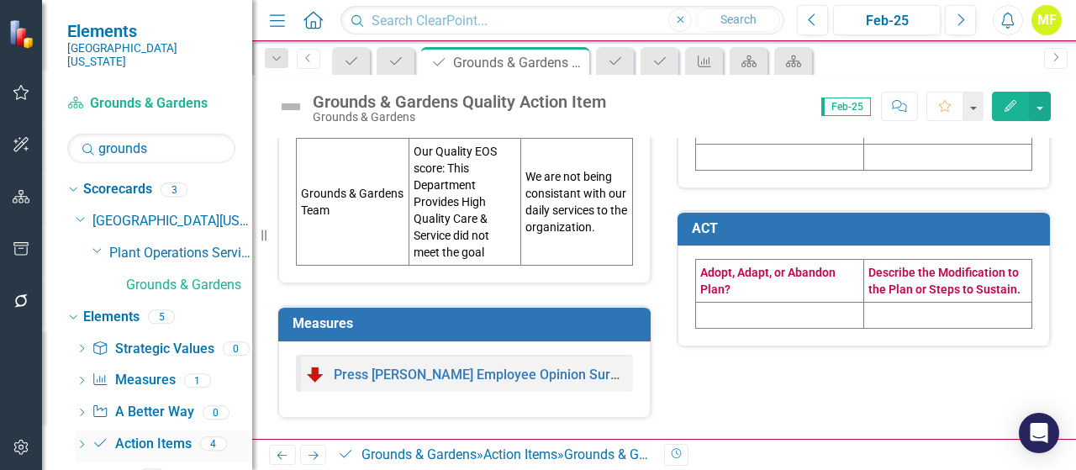
click at [180, 434] on link "Action Item Action Items" at bounding box center [141, 443] width 99 height 19
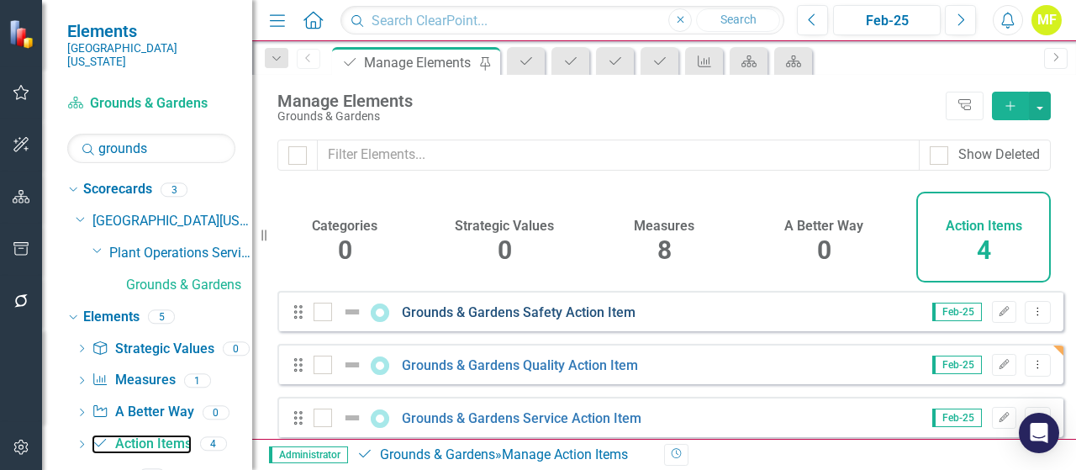
scroll to position [75, 0]
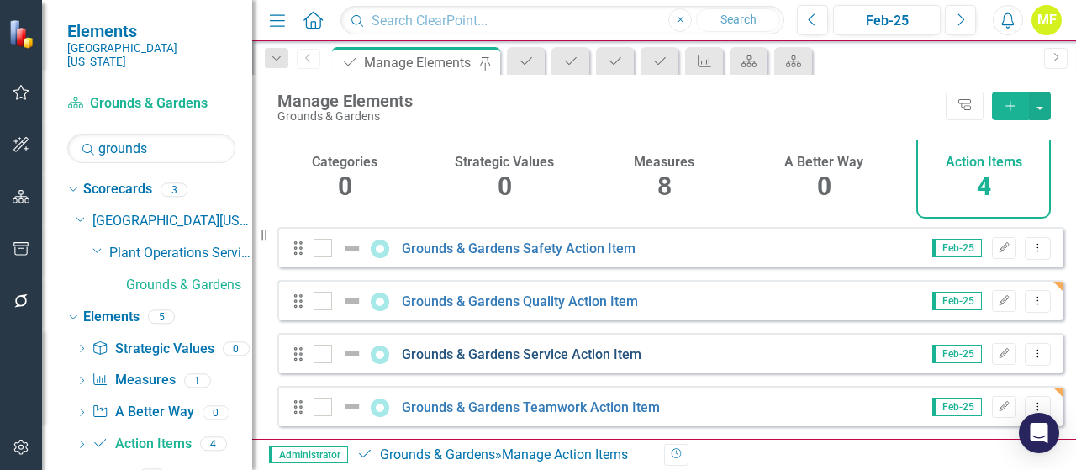
click at [506, 350] on link "Grounds & Gardens Service Action Item" at bounding box center [522, 354] width 240 height 16
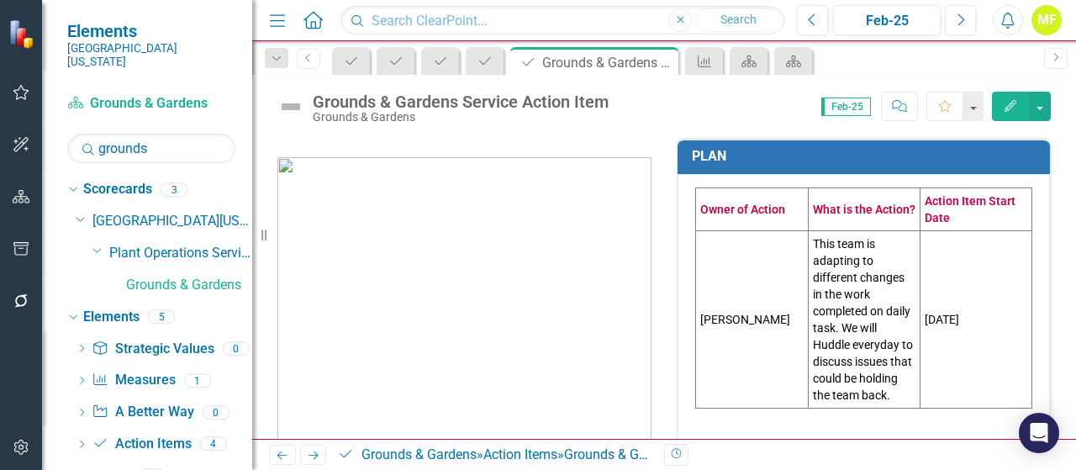
scroll to position [504, 0]
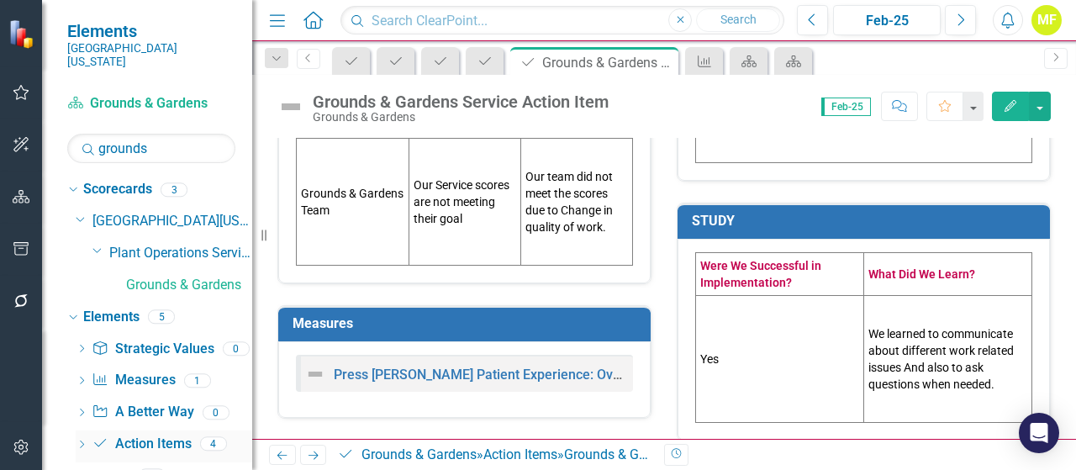
click at [164, 434] on link "Action Item Action Items" at bounding box center [141, 443] width 99 height 19
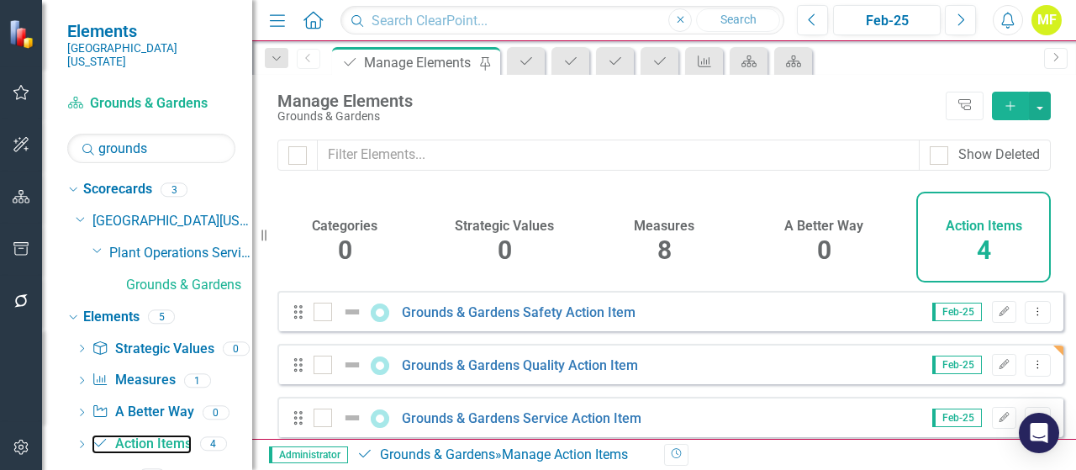
scroll to position [75, 0]
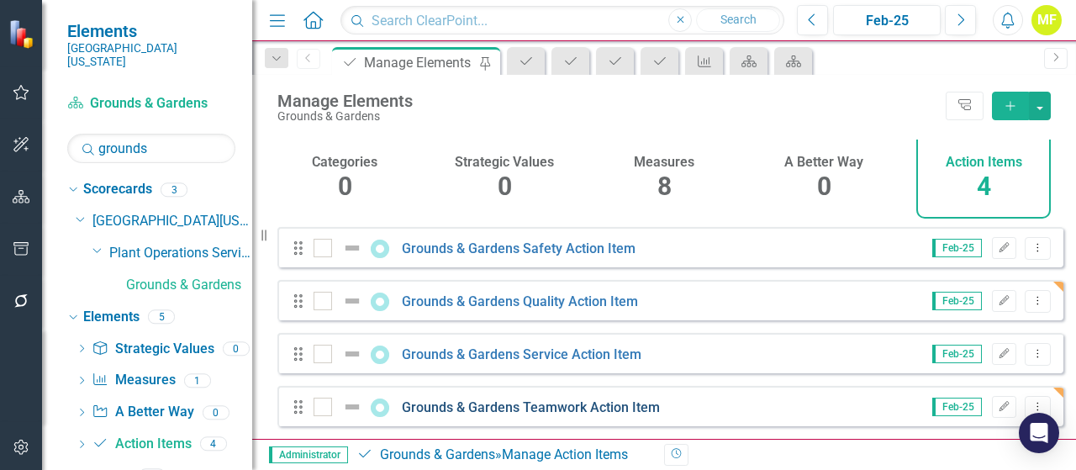
click at [488, 404] on link "Grounds & Gardens Teamwork Action Item" at bounding box center [531, 407] width 258 height 16
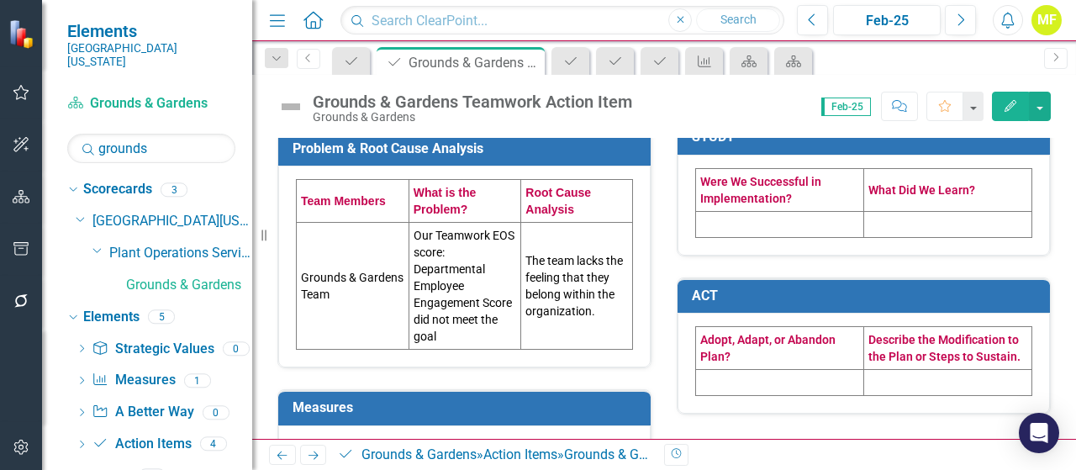
scroll to position [588, 0]
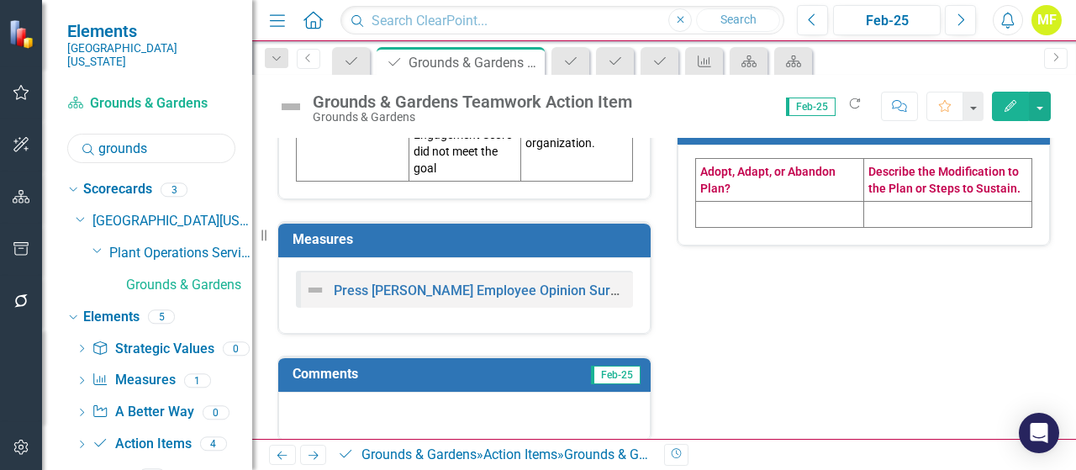
drag, startPoint x: 171, startPoint y: 140, endPoint x: -22, endPoint y: 137, distance: 193.3
click at [0, 137] on html "Elements Southern Ohio Medical Center Scorecard Grounds & Gardens Search ground…" at bounding box center [538, 235] width 1076 height 470
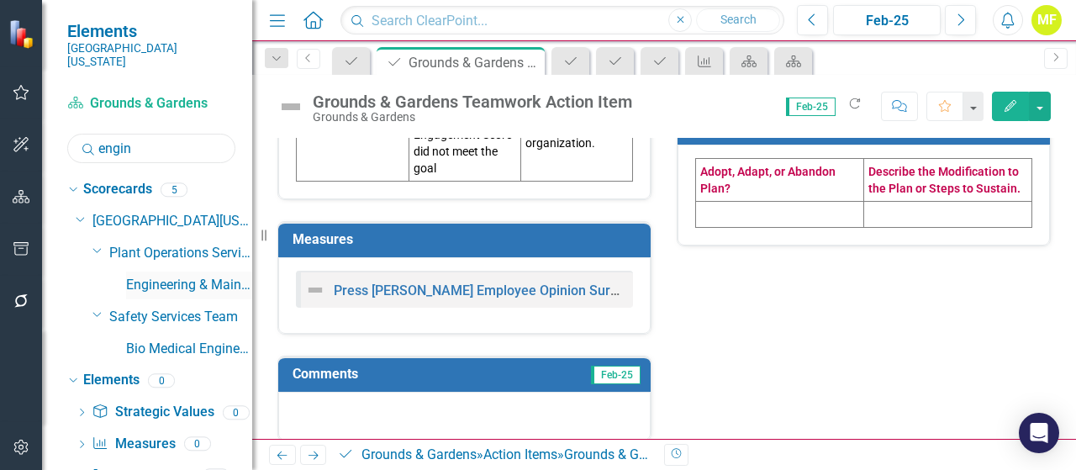
type input "engin"
click at [195, 276] on link "Engineering & Maintenance" at bounding box center [189, 285] width 126 height 19
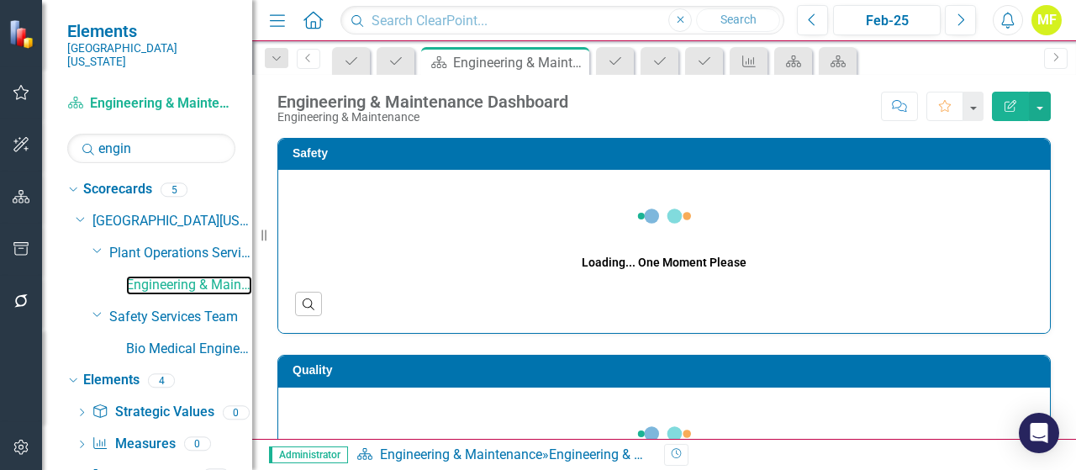
scroll to position [73, 0]
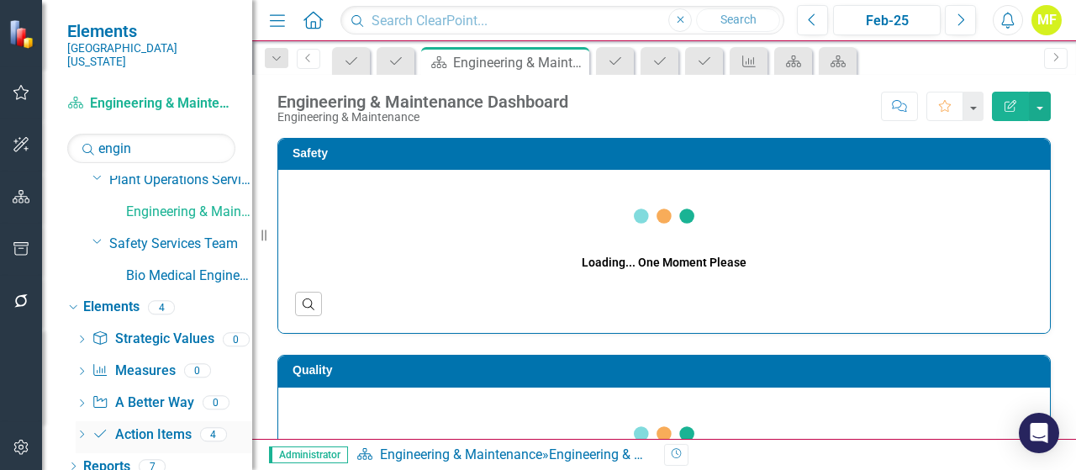
click at [171, 425] on link "Action Item Action Items" at bounding box center [141, 434] width 99 height 19
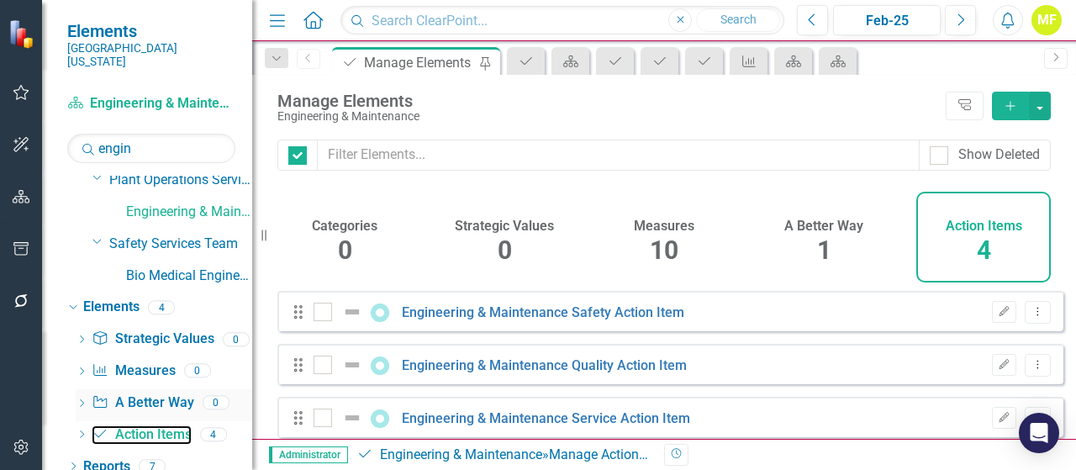
checkbox input "false"
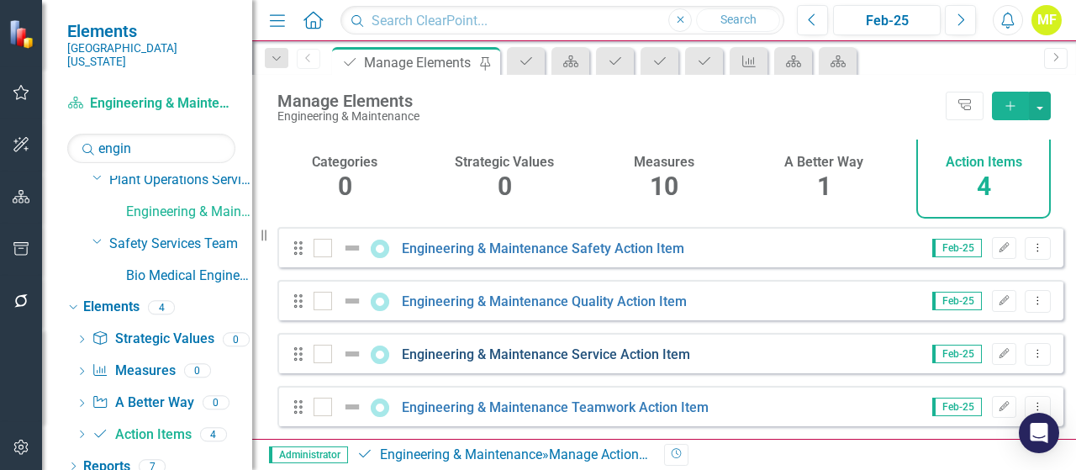
click at [551, 354] on link "Engineering & Maintenance Service Action Item" at bounding box center [546, 354] width 288 height 16
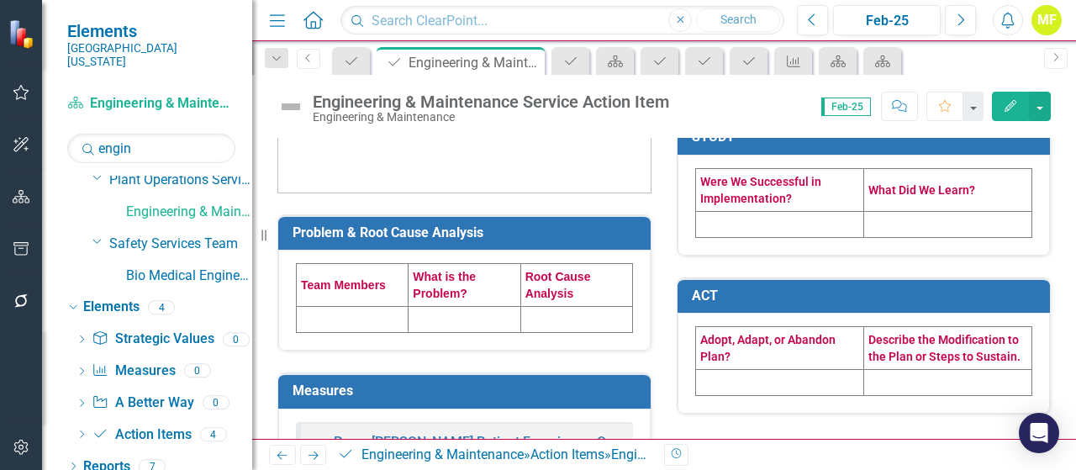
scroll to position [420, 0]
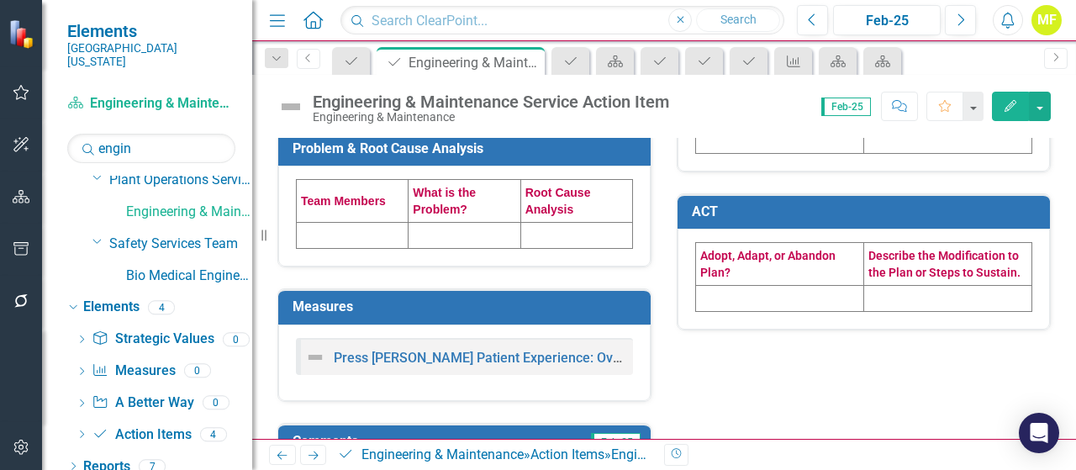
click at [344, 230] on td at bounding box center [353, 236] width 112 height 26
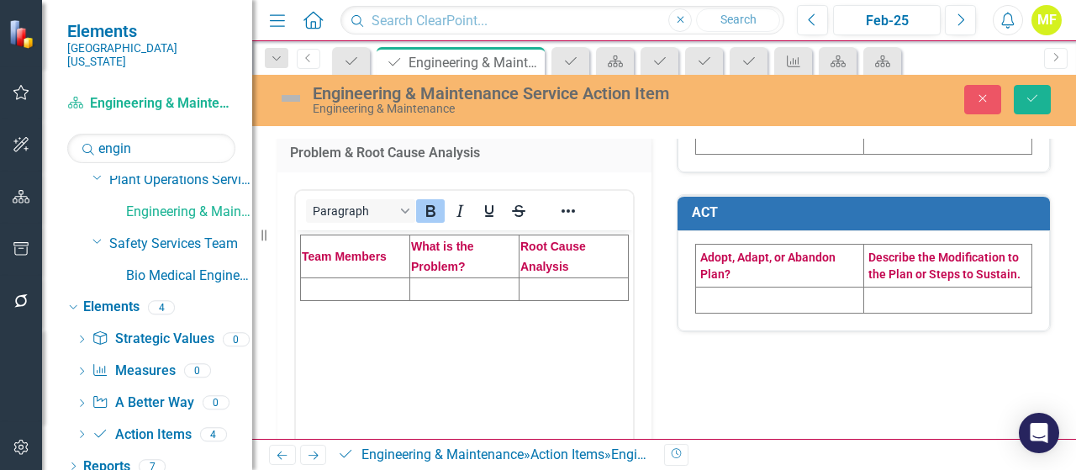
scroll to position [0, 0]
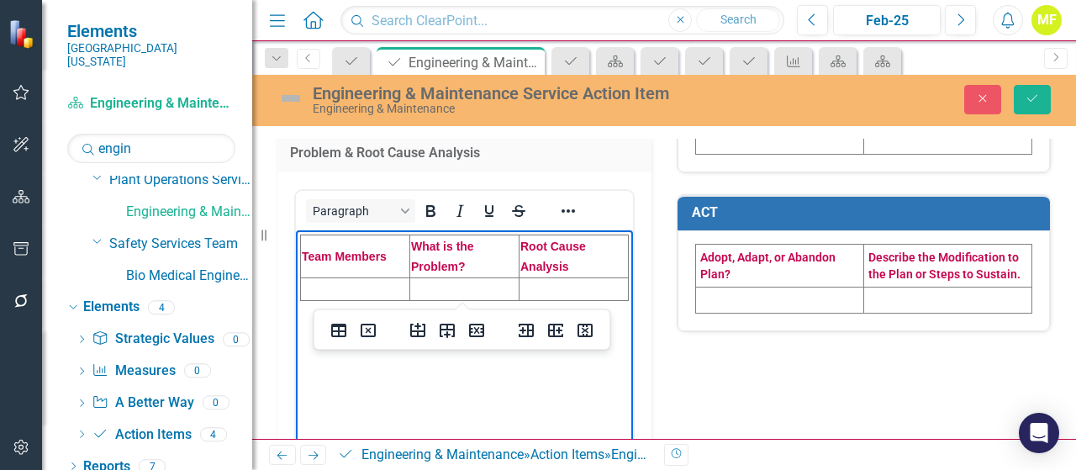
click at [336, 282] on td "Rich Text Area. Press ALT-0 for help." at bounding box center [355, 288] width 109 height 23
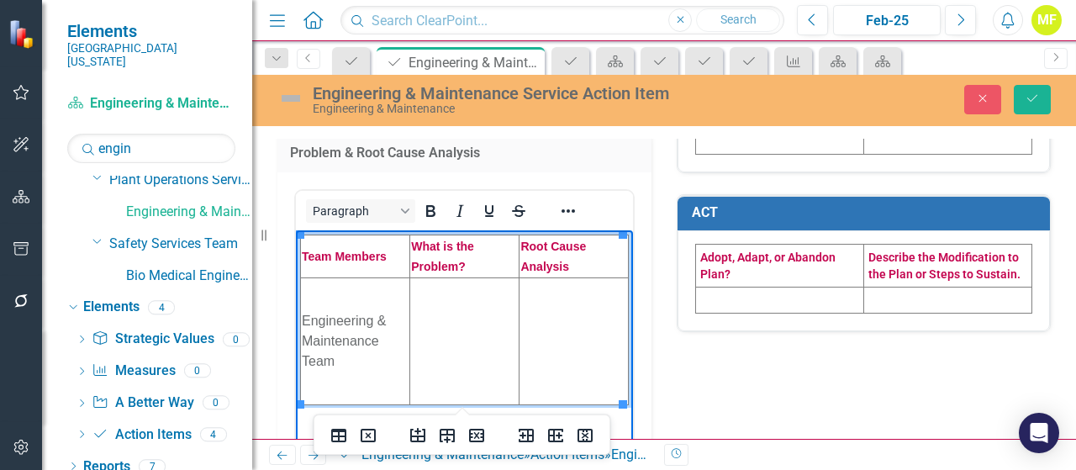
click at [456, 322] on td "Rich Text Area. Press ALT-0 for help." at bounding box center [464, 340] width 109 height 127
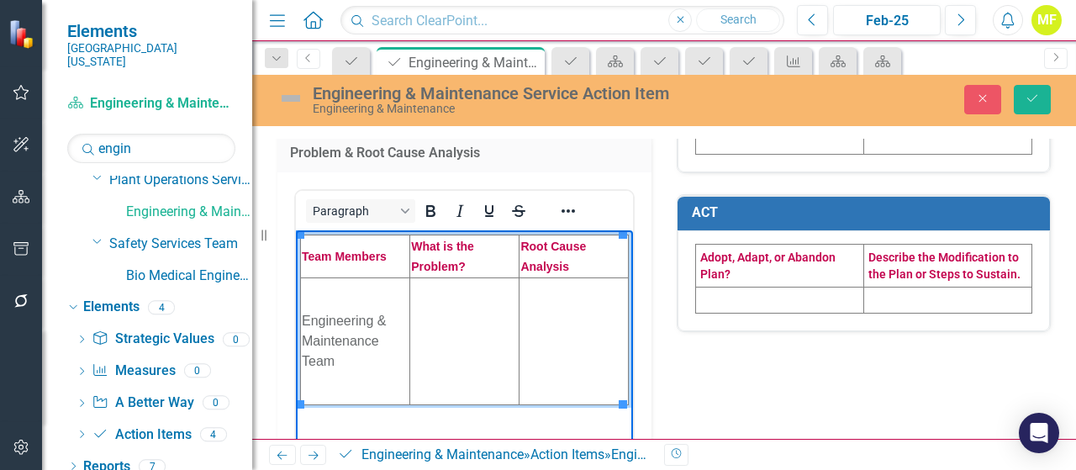
click at [455, 307] on td "Rich Text Area. Press ALT-0 for help." at bounding box center [464, 340] width 109 height 127
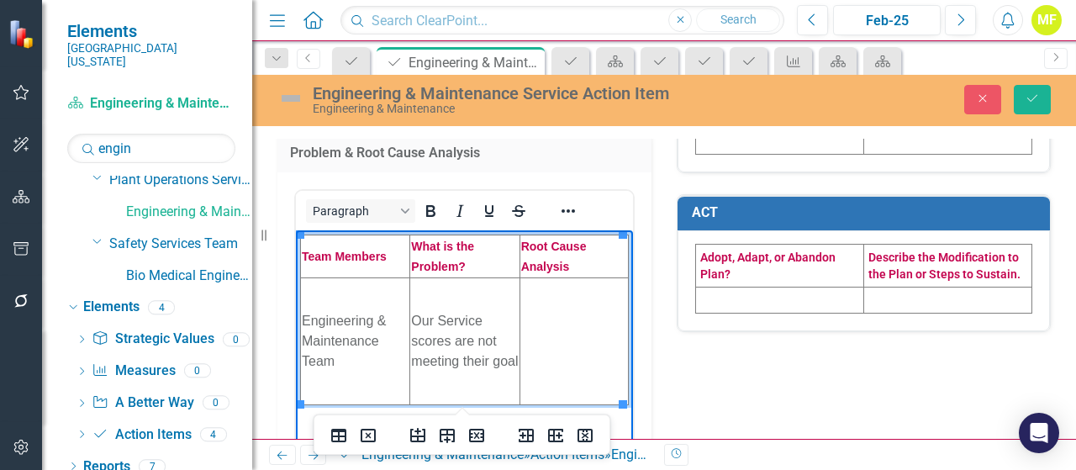
click at [550, 322] on td "Rich Text Area. Press ALT-0 for help." at bounding box center [573, 340] width 108 height 127
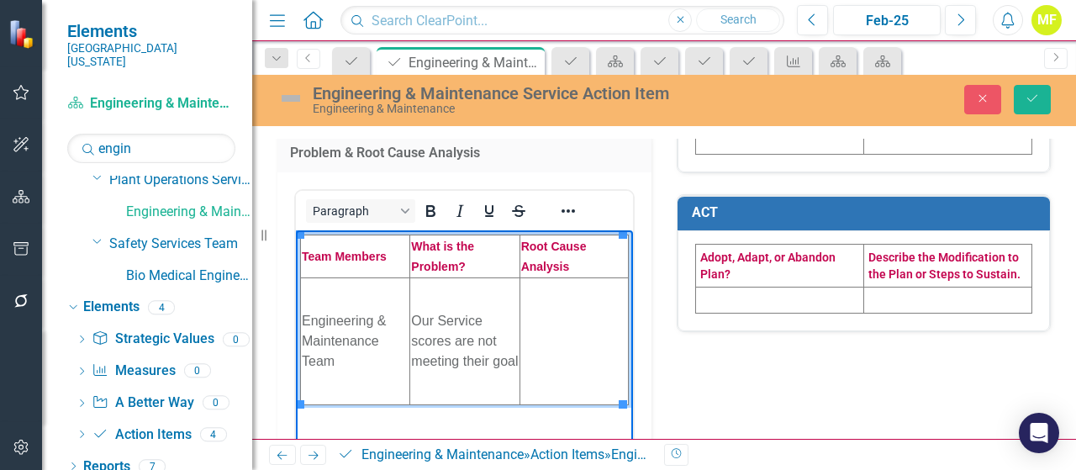
click at [558, 326] on td "Rich Text Area. Press ALT-0 for help." at bounding box center [573, 340] width 108 height 127
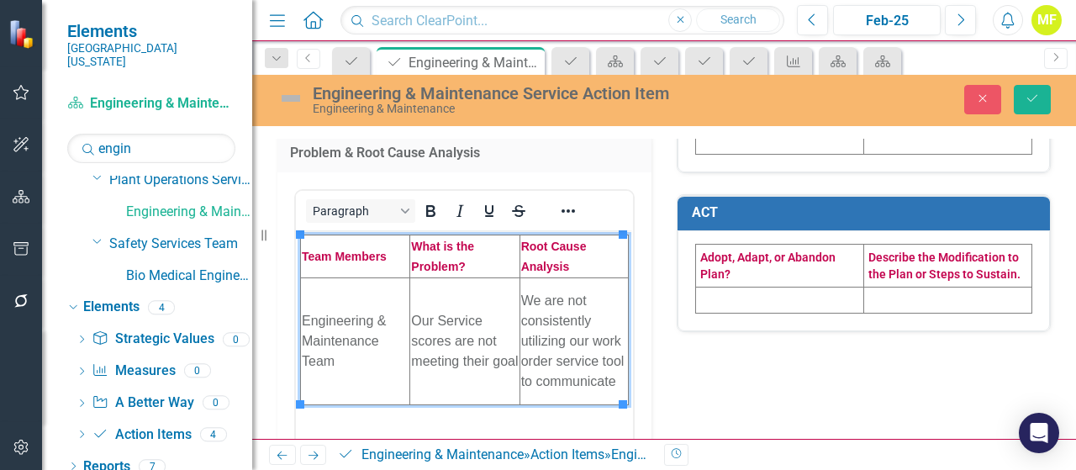
click at [701, 391] on div "Problem & Root Cause Analysis <table style="border-collapse: collapse; width: 1…" at bounding box center [664, 262] width 798 height 1131
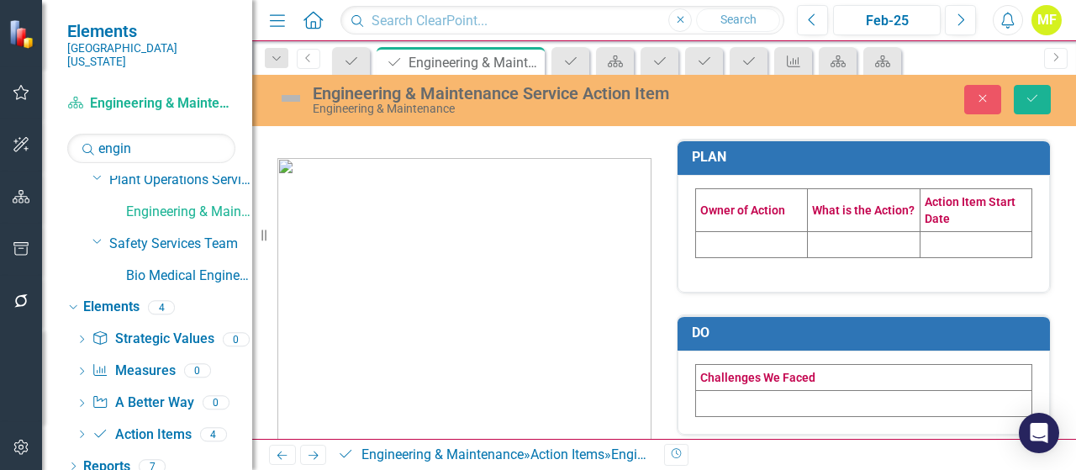
click at [704, 243] on td at bounding box center [752, 244] width 112 height 26
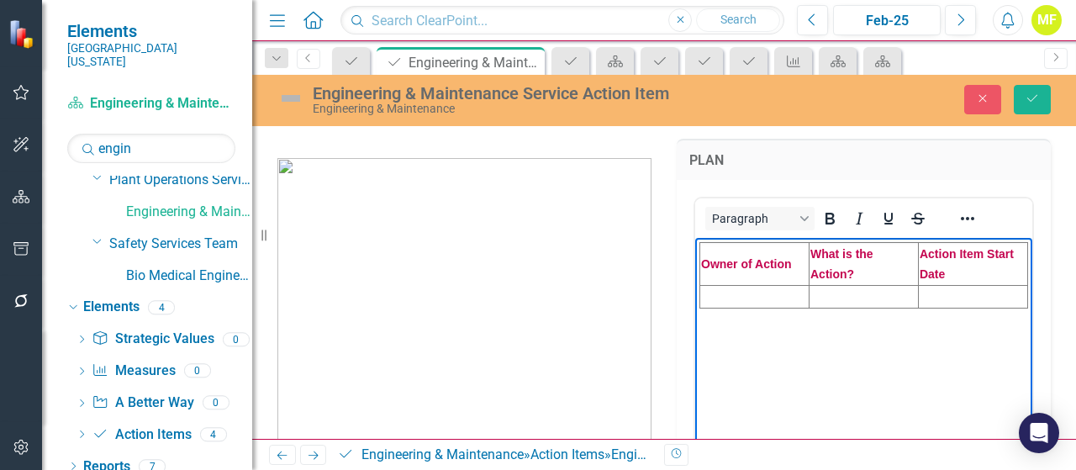
drag, startPoint x: 732, startPoint y: 295, endPoint x: 723, endPoint y: 294, distance: 9.3
click at [732, 293] on td "Rich Text Area. Press ALT-0 for help." at bounding box center [754, 296] width 109 height 23
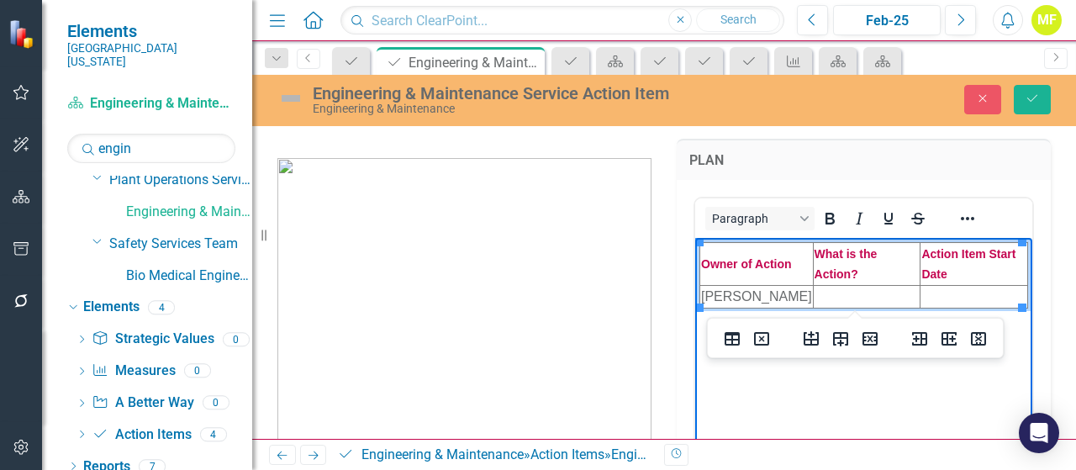
click at [815, 296] on td "Rich Text Area. Press ALT-0 for help." at bounding box center [867, 296] width 108 height 23
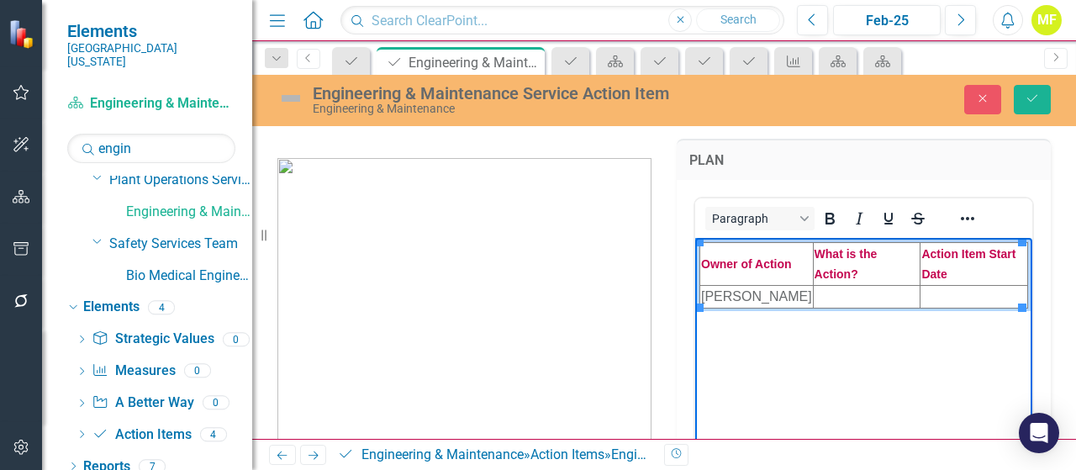
click at [829, 295] on td "Rich Text Area. Press ALT-0 for help." at bounding box center [867, 296] width 108 height 23
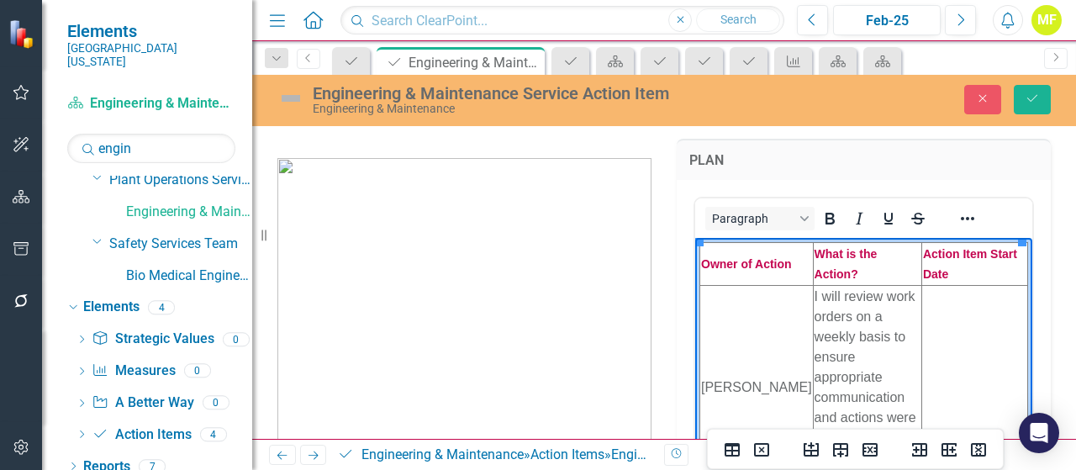
click at [946, 339] on td "Rich Text Area. Press ALT-0 for help." at bounding box center [974, 387] width 106 height 204
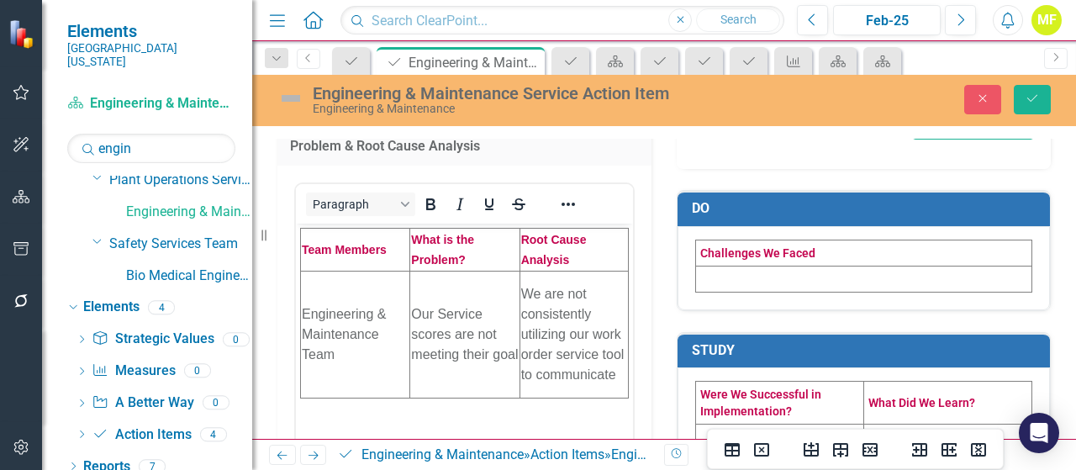
scroll to position [424, 0]
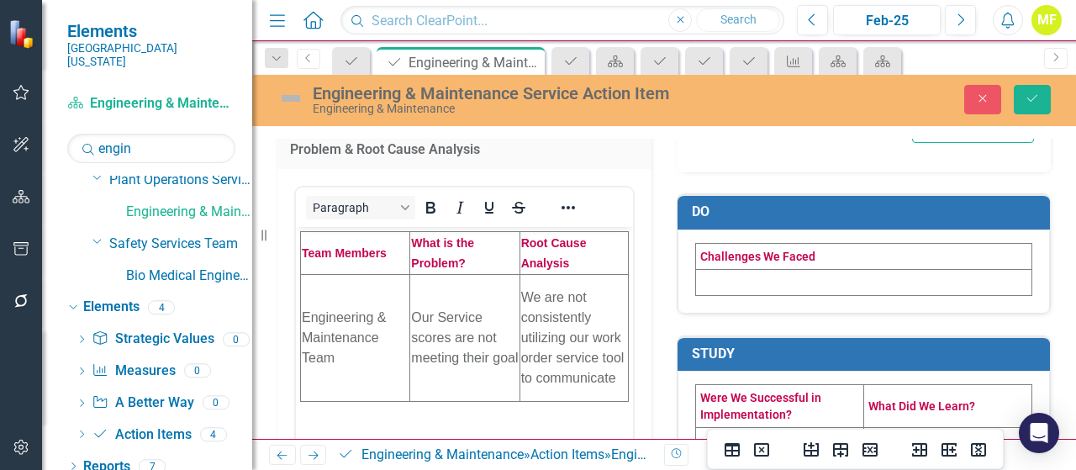
click at [756, 280] on td at bounding box center [864, 282] width 336 height 26
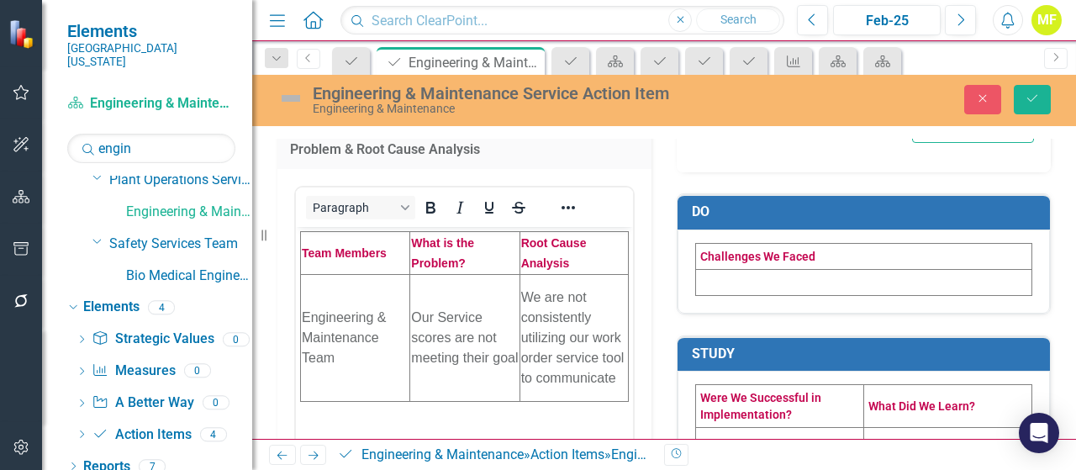
click at [756, 281] on td at bounding box center [864, 282] width 336 height 26
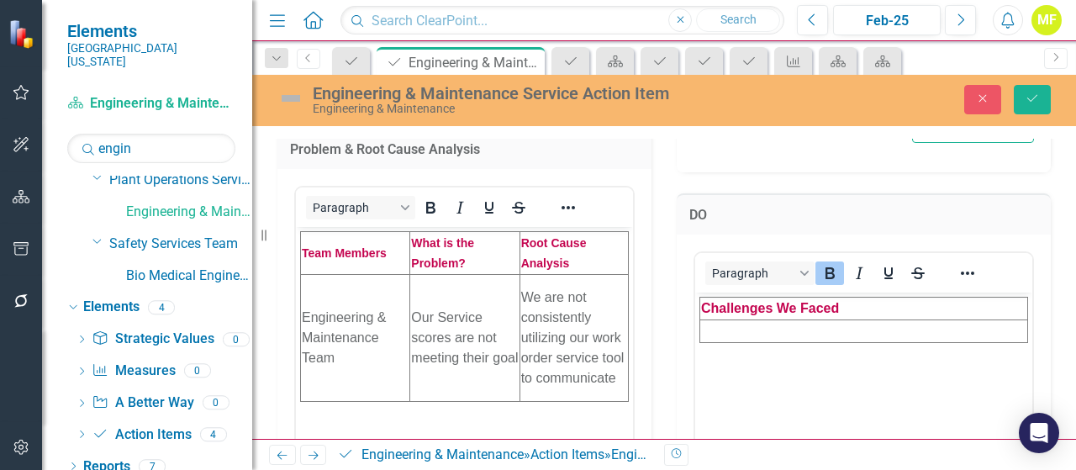
scroll to position [0, 0]
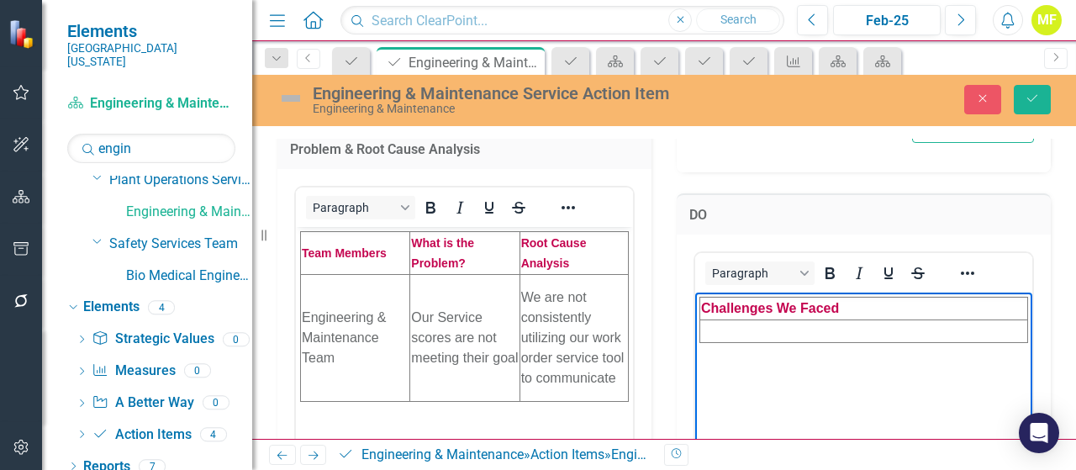
click at [760, 333] on td "Rich Text Area. Press ALT-0 for help." at bounding box center [864, 330] width 328 height 23
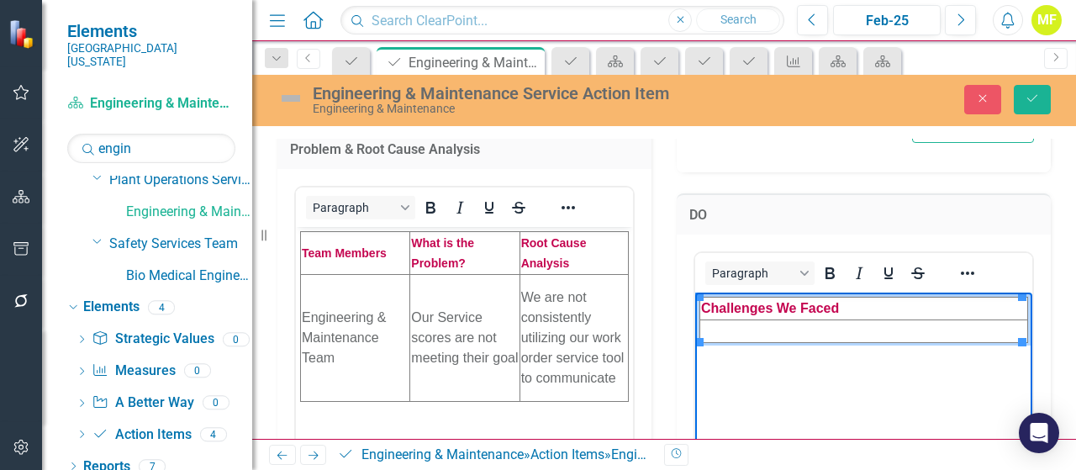
click at [781, 324] on td "Rich Text Area. Press ALT-0 for help." at bounding box center [864, 330] width 328 height 23
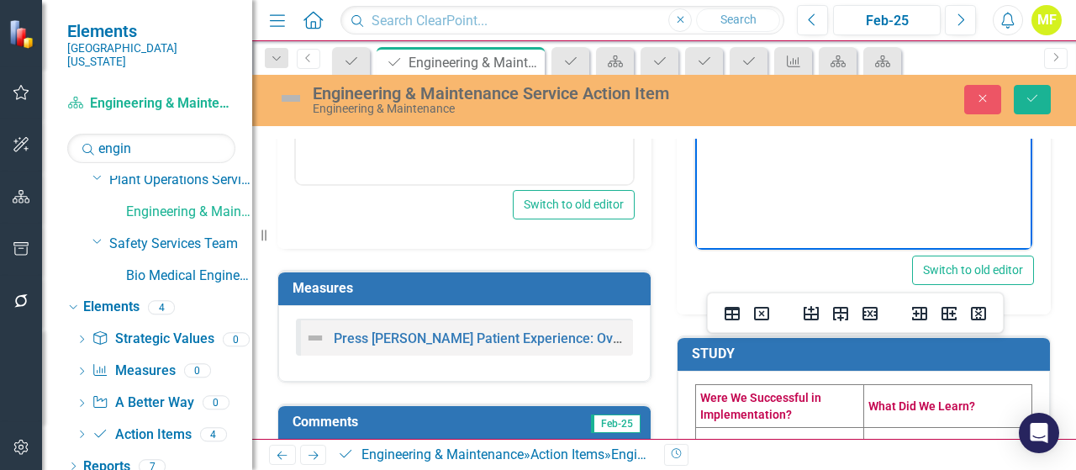
scroll to position [928, 0]
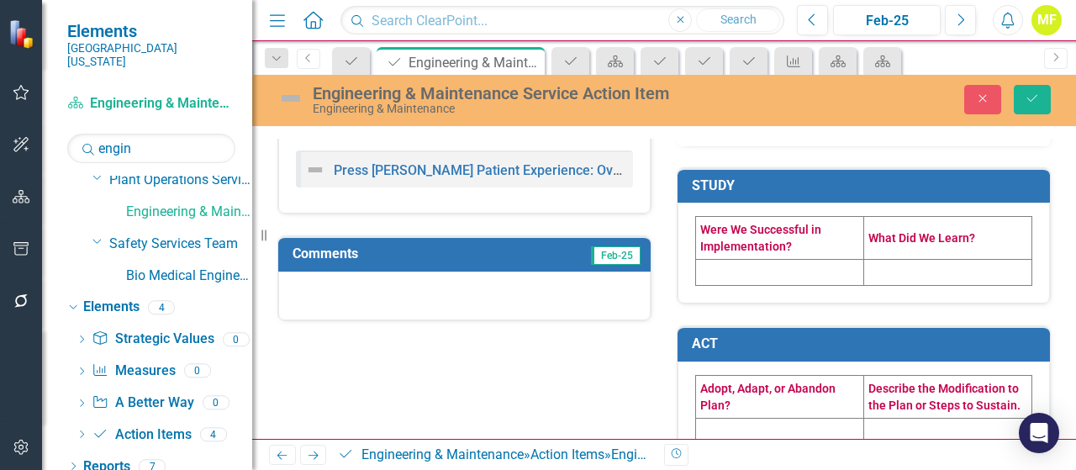
click at [723, 268] on td at bounding box center [780, 273] width 168 height 26
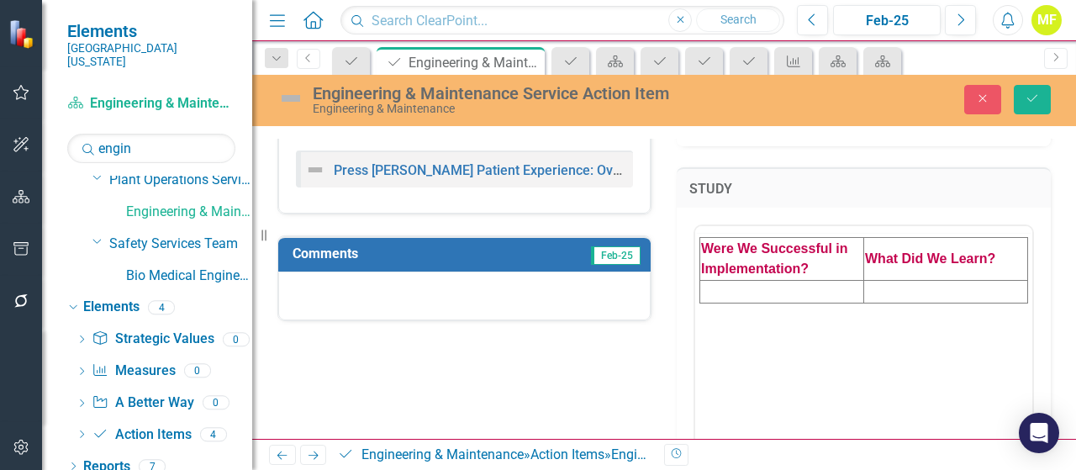
scroll to position [0, 0]
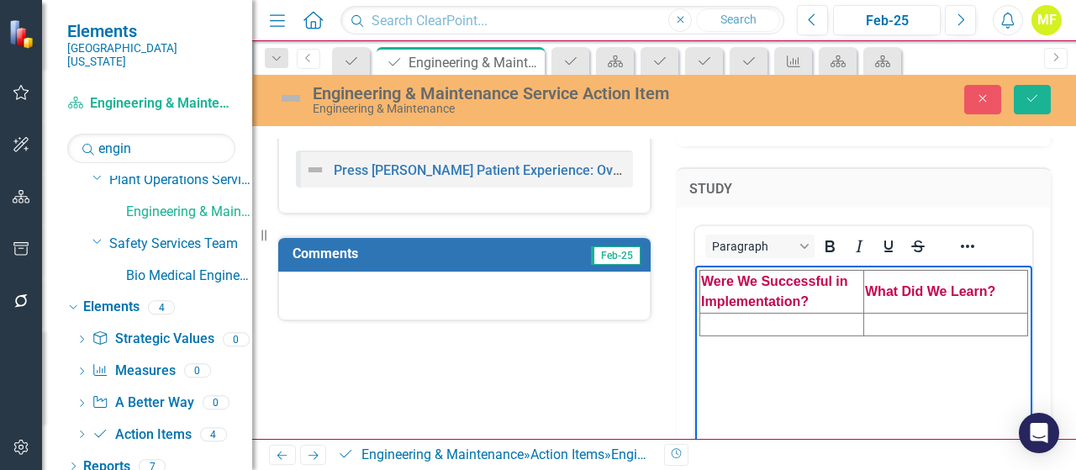
click at [741, 324] on td "Rich Text Area. Press ALT-0 for help." at bounding box center [782, 324] width 164 height 23
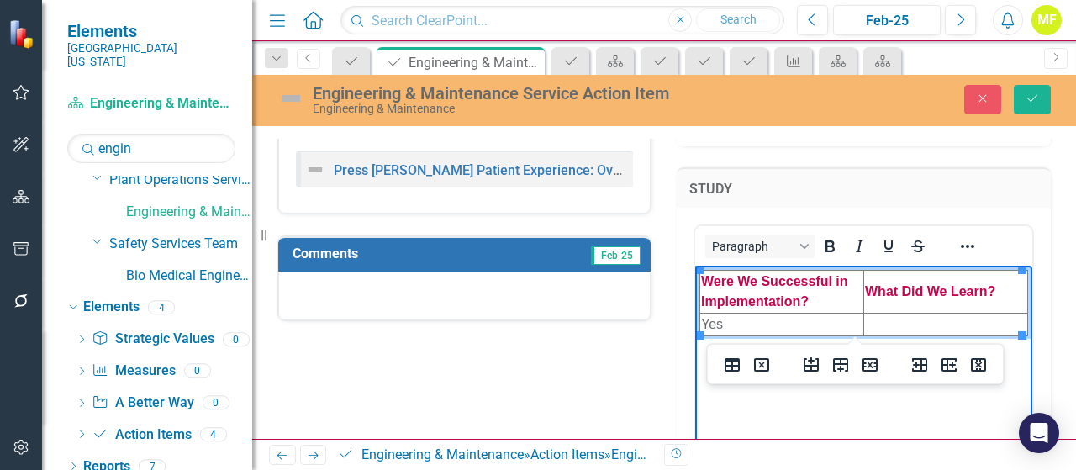
click at [898, 322] on td "Rich Text Area. Press ALT-0 for help." at bounding box center [946, 324] width 164 height 23
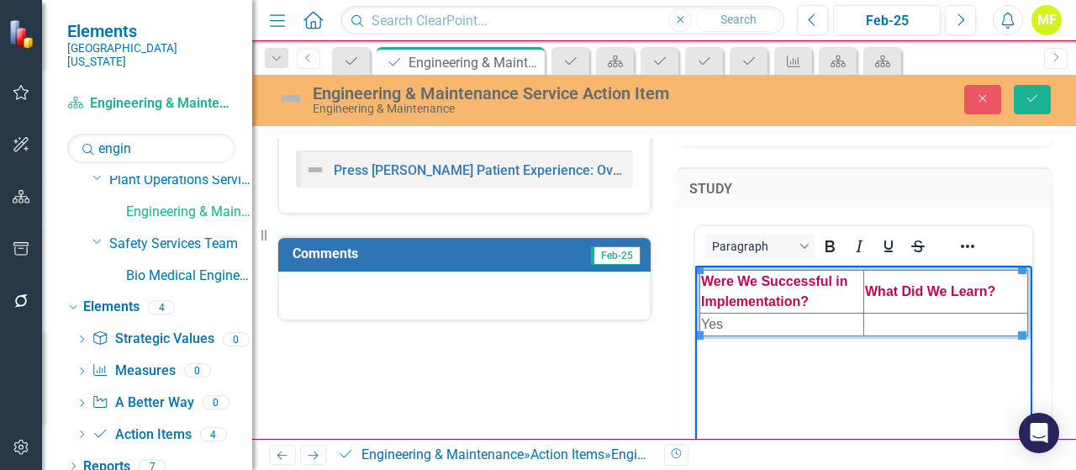
click at [898, 319] on td "Rich Text Area. Press ALT-0 for help." at bounding box center [946, 324] width 164 height 23
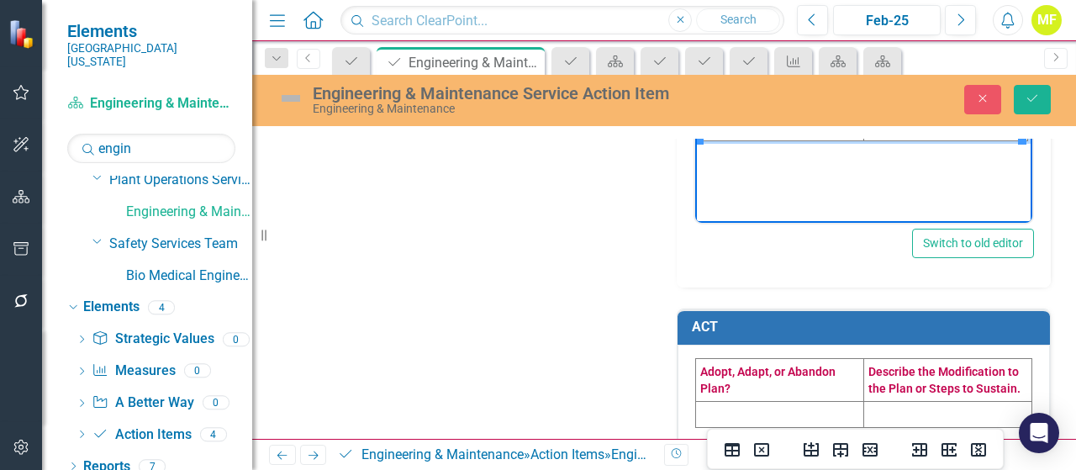
scroll to position [1282, 0]
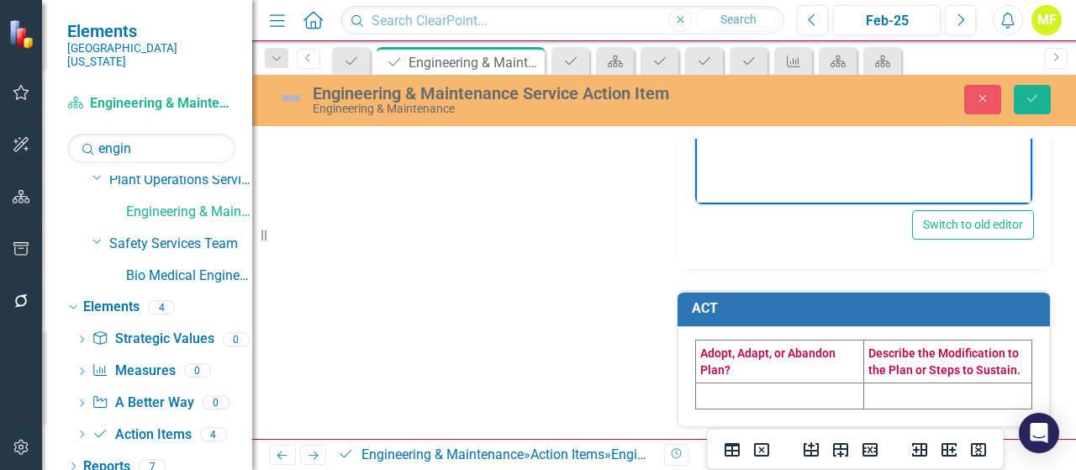
click at [732, 393] on td at bounding box center [780, 395] width 168 height 26
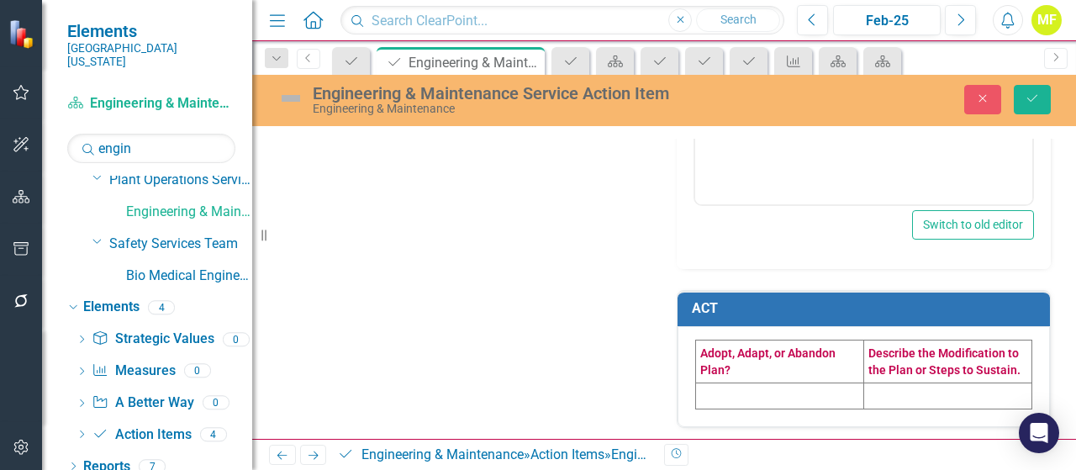
click at [732, 393] on td at bounding box center [780, 395] width 168 height 26
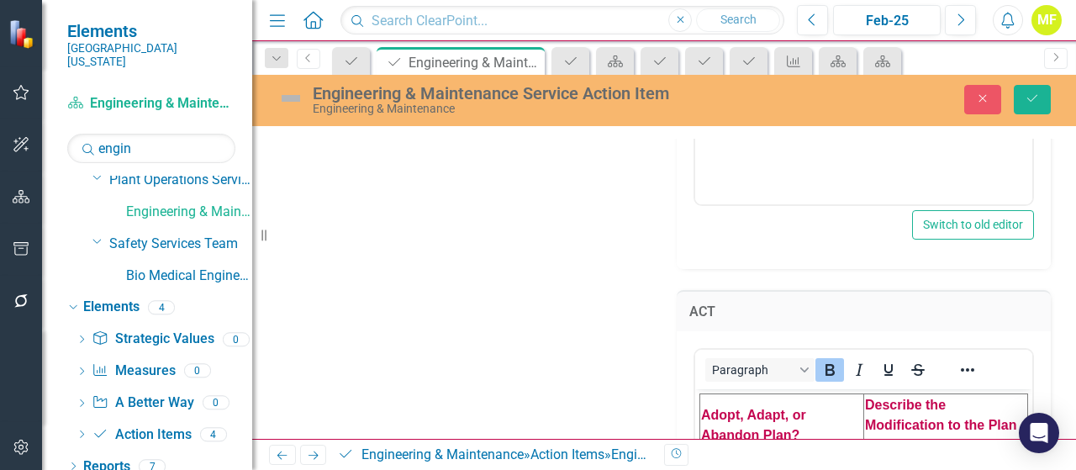
scroll to position [1450, 0]
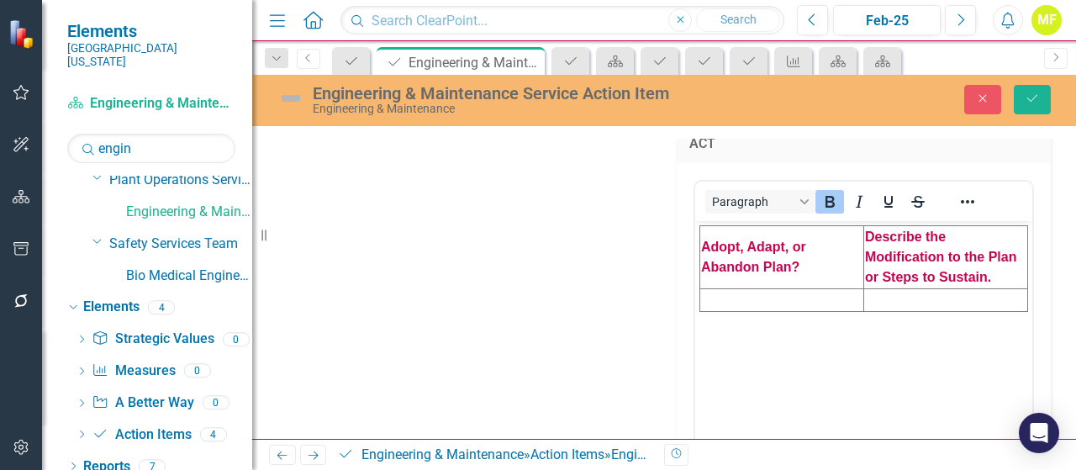
click at [736, 297] on td "Rich Text Area. Press ALT-0 for help." at bounding box center [782, 299] width 164 height 23
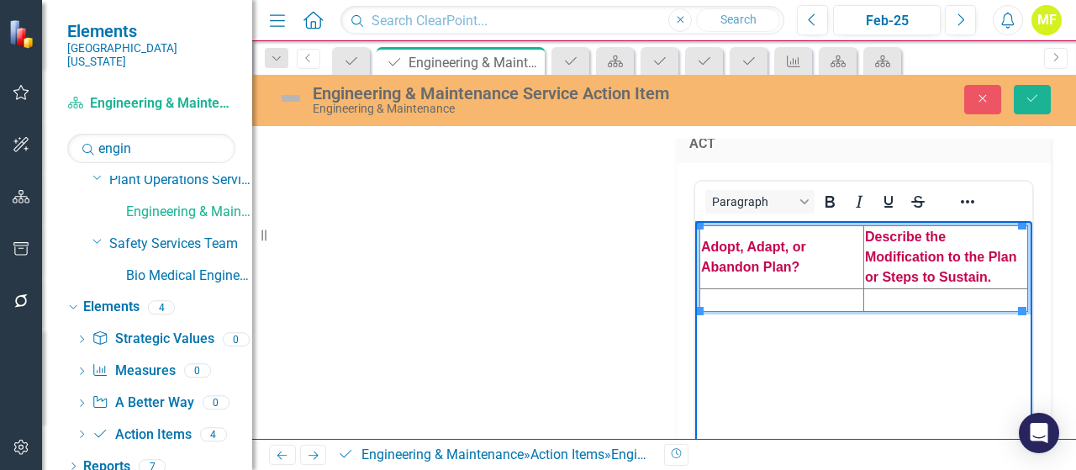
click at [797, 296] on td "Rich Text Area. Press ALT-0 for help." at bounding box center [782, 299] width 164 height 23
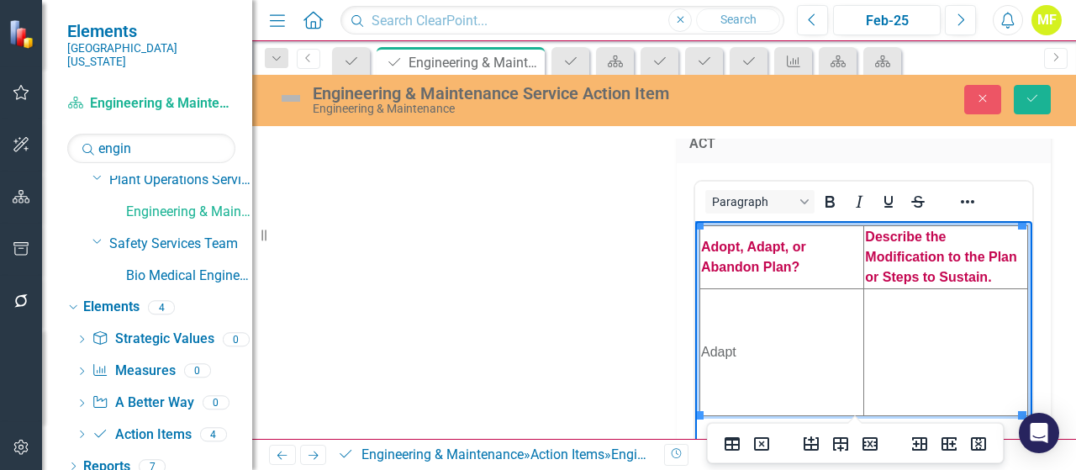
click at [908, 327] on td "Rich Text Area. Press ALT-0 for help." at bounding box center [946, 351] width 164 height 127
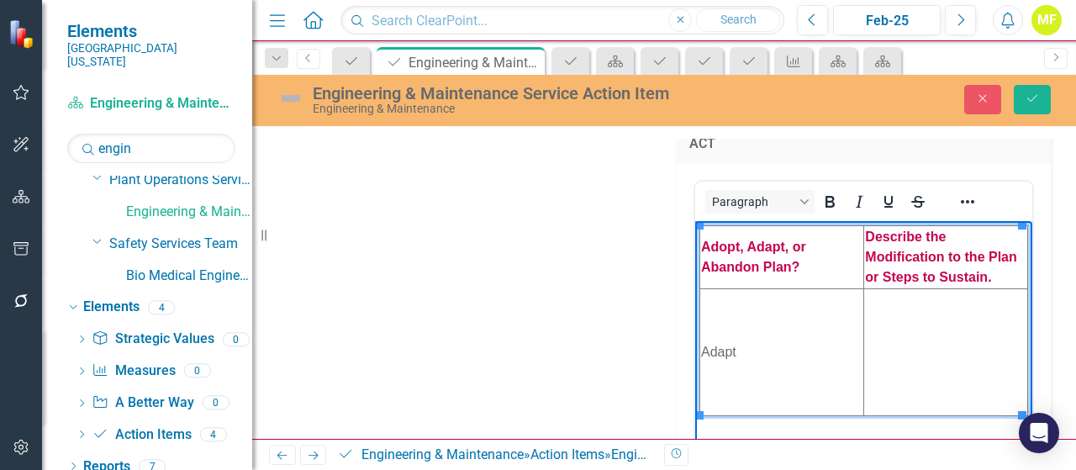
click at [955, 322] on td "Rich Text Area. Press ALT-0 for help." at bounding box center [946, 351] width 164 height 127
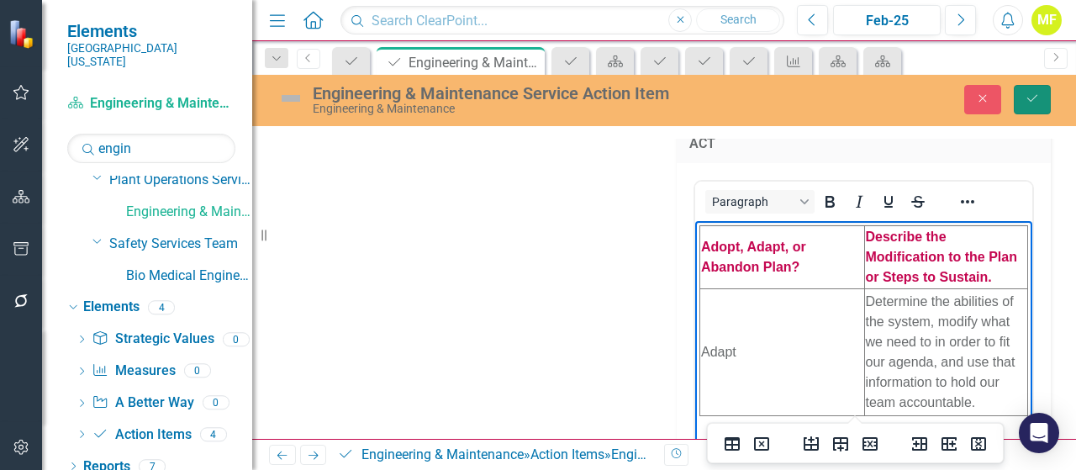
click at [1023, 105] on button "Save" at bounding box center [1031, 99] width 37 height 29
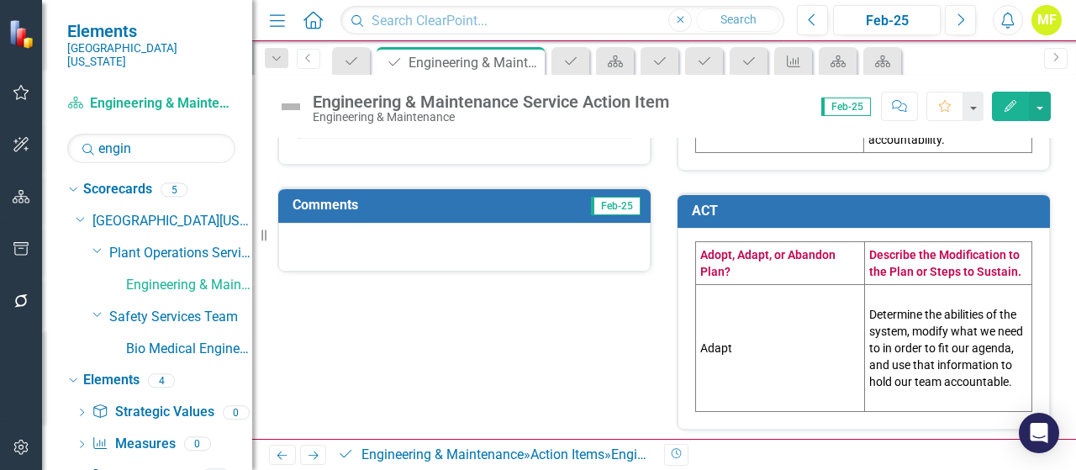
scroll to position [589, 0]
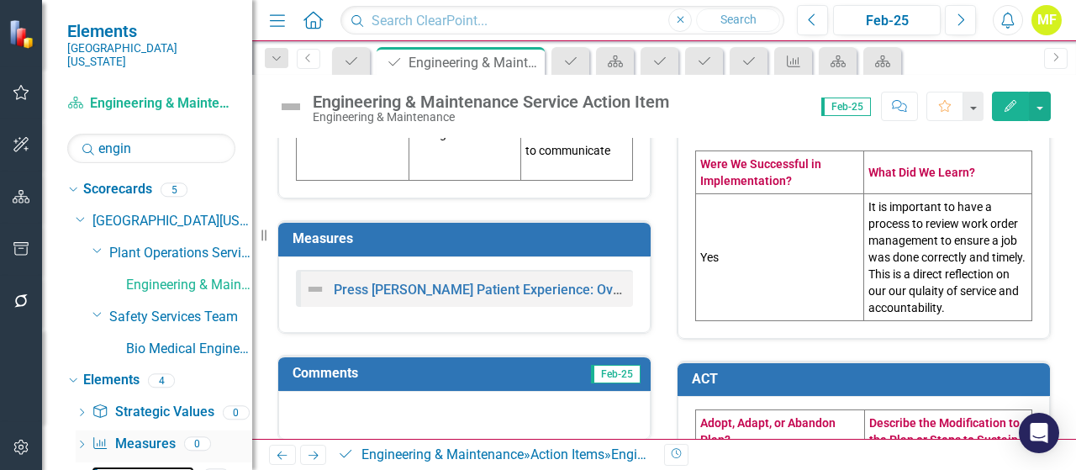
drag, startPoint x: 163, startPoint y: 454, endPoint x: 218, endPoint y: 434, distance: 58.7
click at [163, 466] on link "A Better Way A Better Way" at bounding box center [143, 475] width 102 height 19
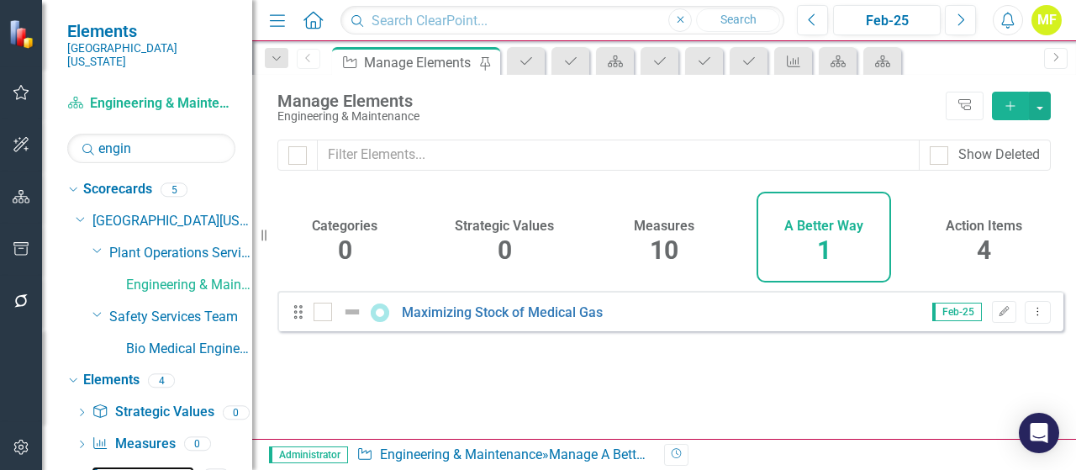
scroll to position [73, 0]
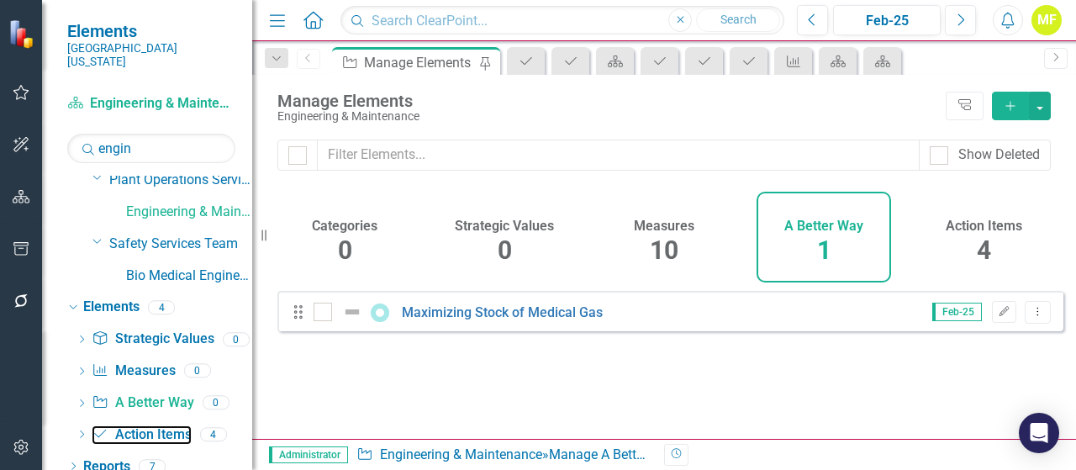
click at [166, 425] on link "Action Item Action Items" at bounding box center [141, 434] width 99 height 19
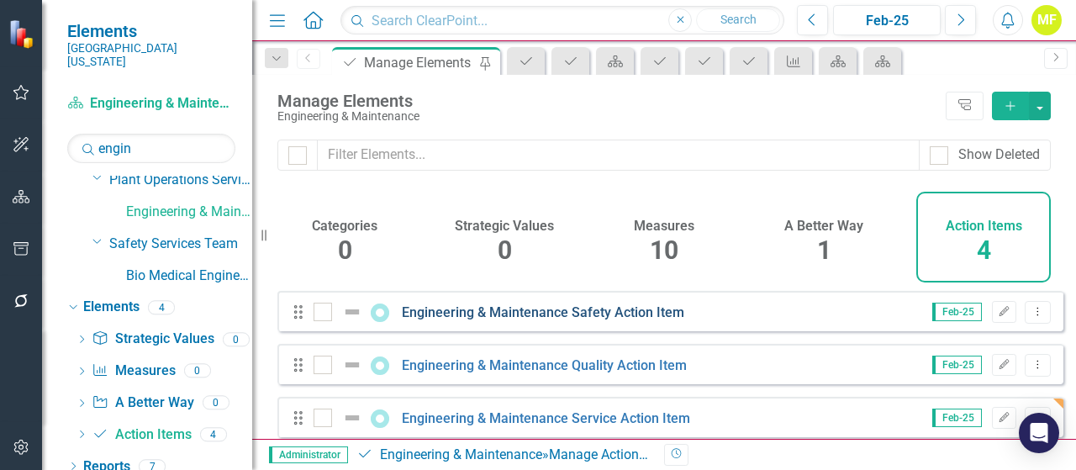
click at [492, 320] on link "Engineering & Maintenance Safety Action Item" at bounding box center [543, 312] width 282 height 16
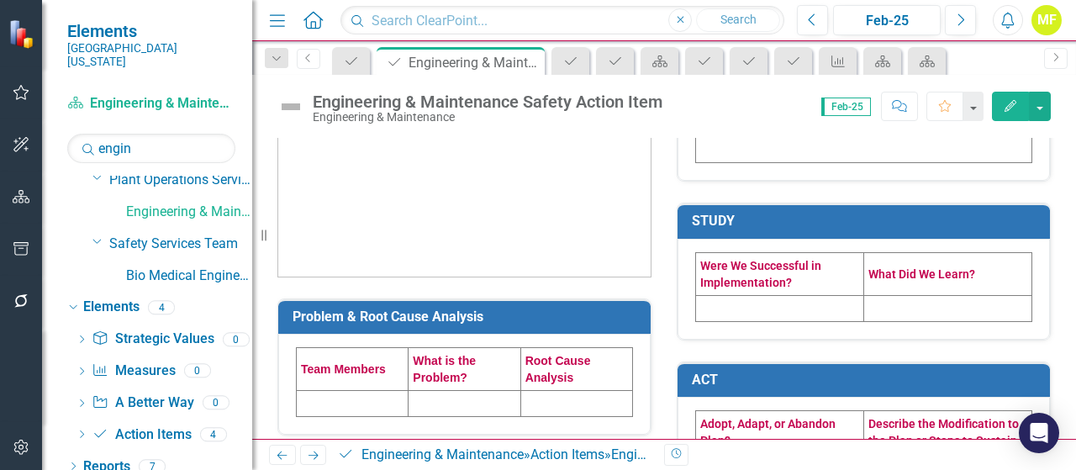
scroll to position [336, 0]
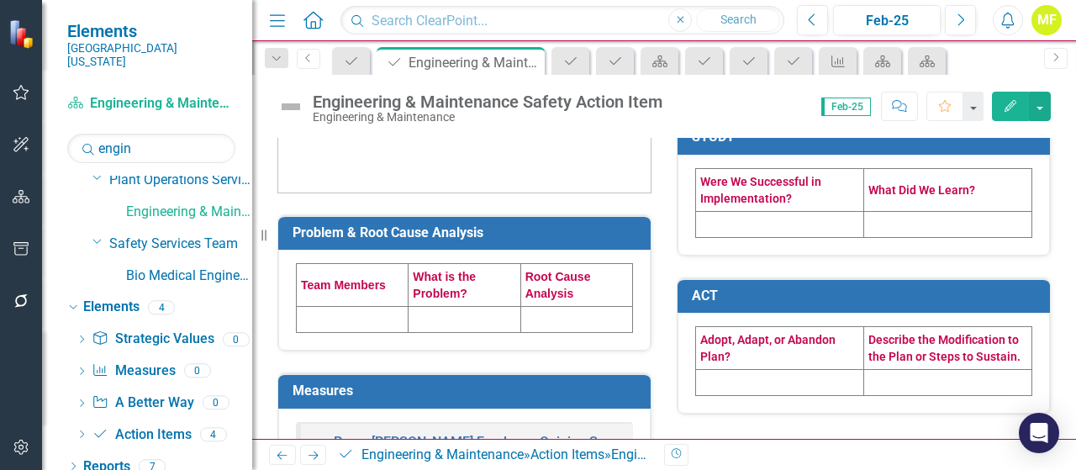
click at [372, 322] on td at bounding box center [353, 320] width 112 height 26
click at [373, 322] on td at bounding box center [353, 320] width 112 height 26
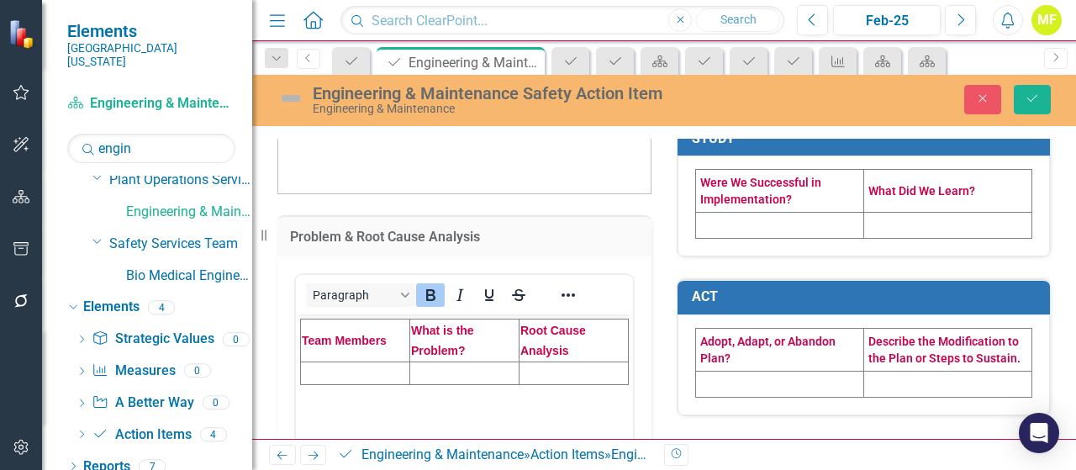
scroll to position [0, 0]
click at [360, 369] on td "Rich Text Area. Press ALT-0 for help." at bounding box center [355, 372] width 109 height 23
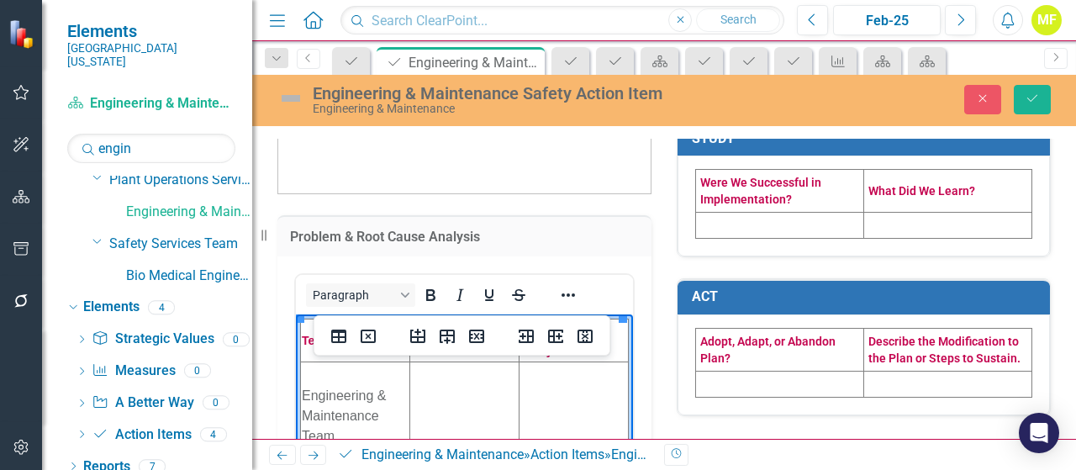
drag, startPoint x: 445, startPoint y: 387, endPoint x: 455, endPoint y: 396, distance: 13.8
click at [445, 387] on td "Rich Text Area. Press ALT-0 for help." at bounding box center [464, 415] width 109 height 108
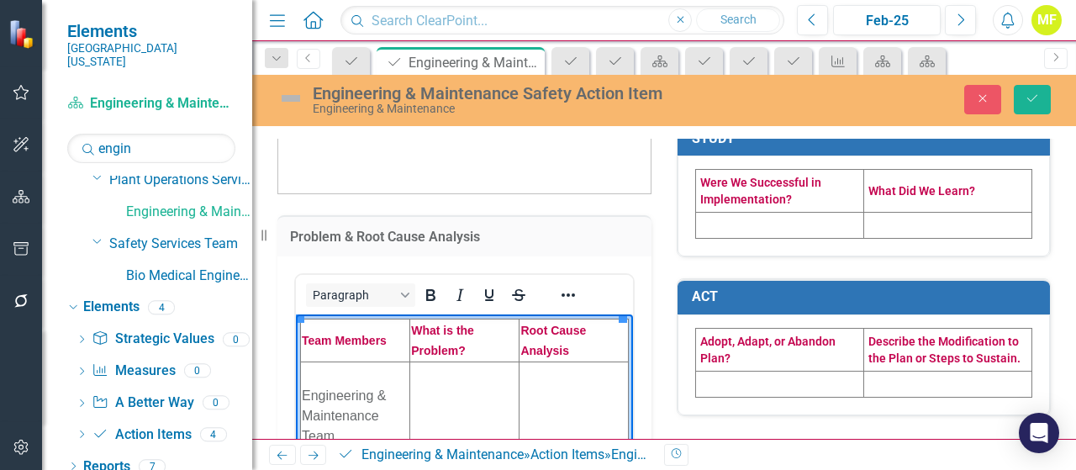
click at [439, 387] on td "Rich Text Area. Press ALT-0 for help." at bounding box center [464, 415] width 109 height 108
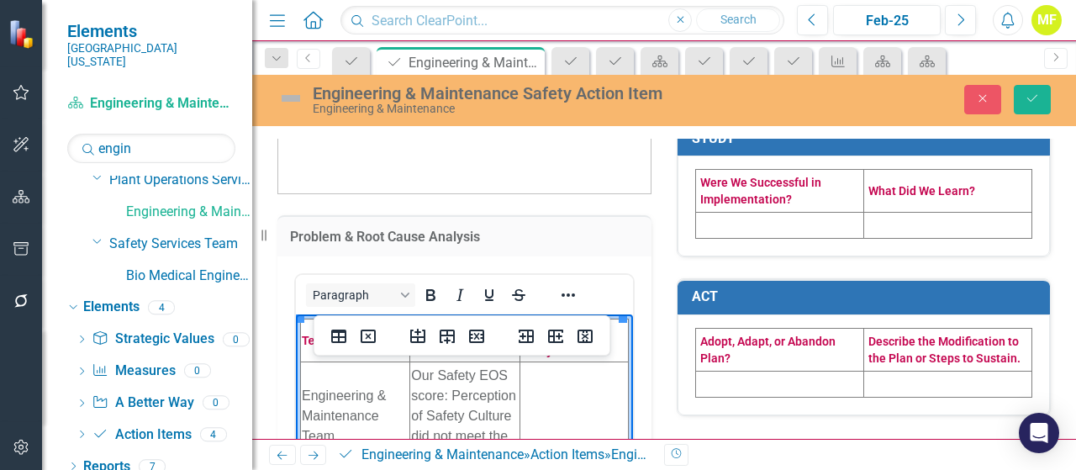
click at [560, 396] on td "Rich Text Area. Press ALT-0 for help." at bounding box center [573, 415] width 108 height 108
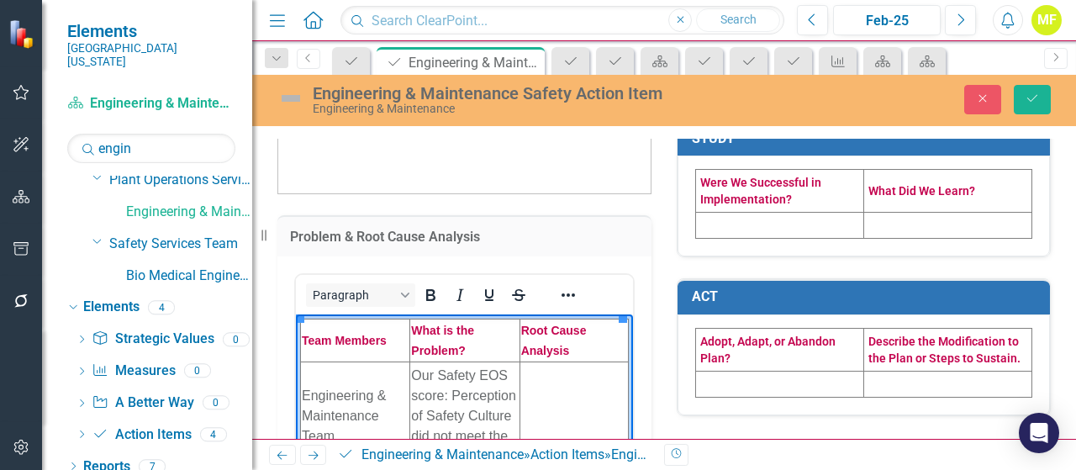
click at [556, 393] on td "Rich Text Area. Press ALT-0 for help." at bounding box center [573, 415] width 108 height 108
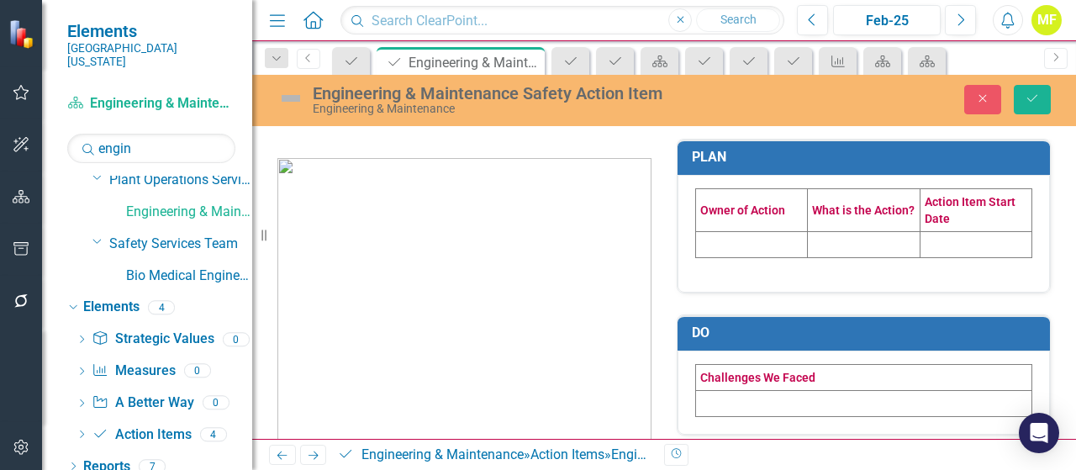
click at [724, 245] on td at bounding box center [752, 244] width 112 height 26
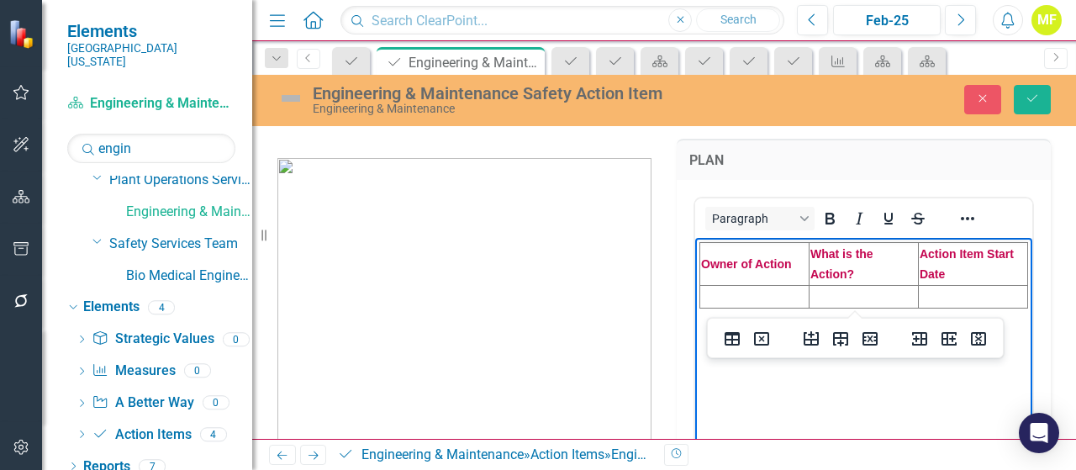
drag, startPoint x: 741, startPoint y: 297, endPoint x: 716, endPoint y: 301, distance: 25.6
click at [740, 297] on td "Rich Text Area. Press ALT-0 for help." at bounding box center [754, 296] width 109 height 23
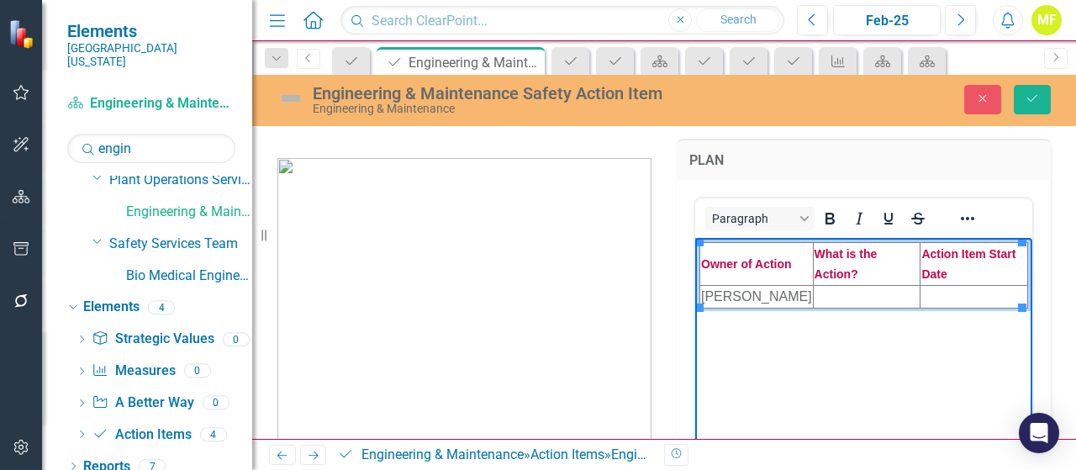
click at [824, 291] on td "Rich Text Area. Press ALT-0 for help." at bounding box center [867, 296] width 108 height 23
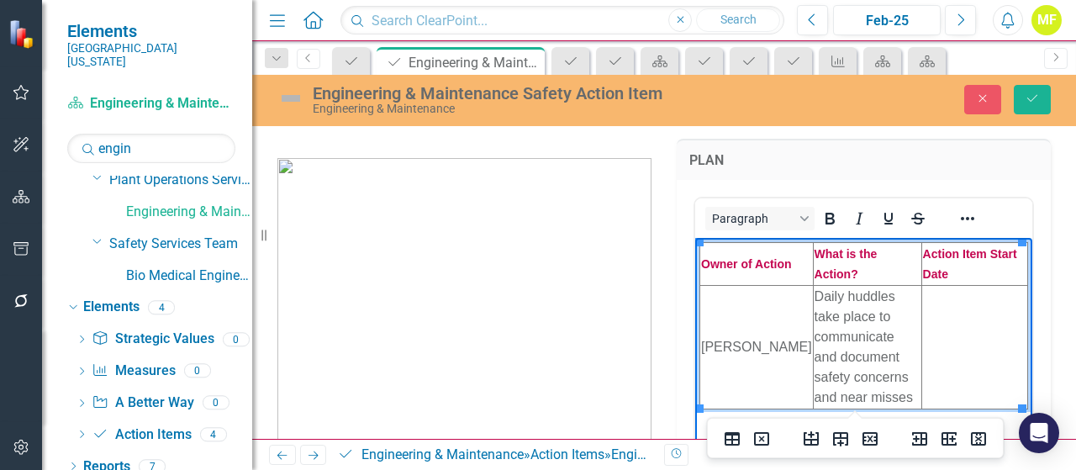
drag, startPoint x: 956, startPoint y: 326, endPoint x: 942, endPoint y: 324, distance: 13.7
click at [946, 322] on td "Rich Text Area. Press ALT-0 for help." at bounding box center [974, 347] width 106 height 124
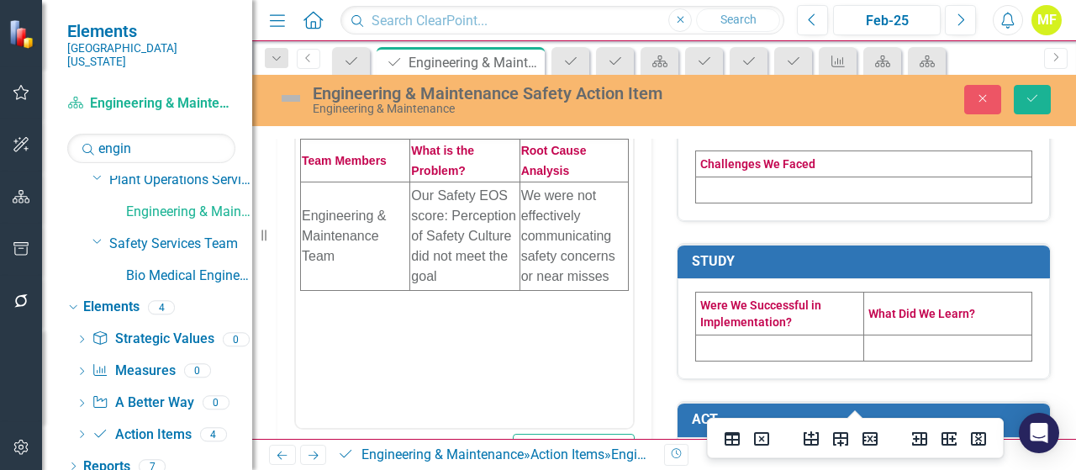
scroll to position [508, 0]
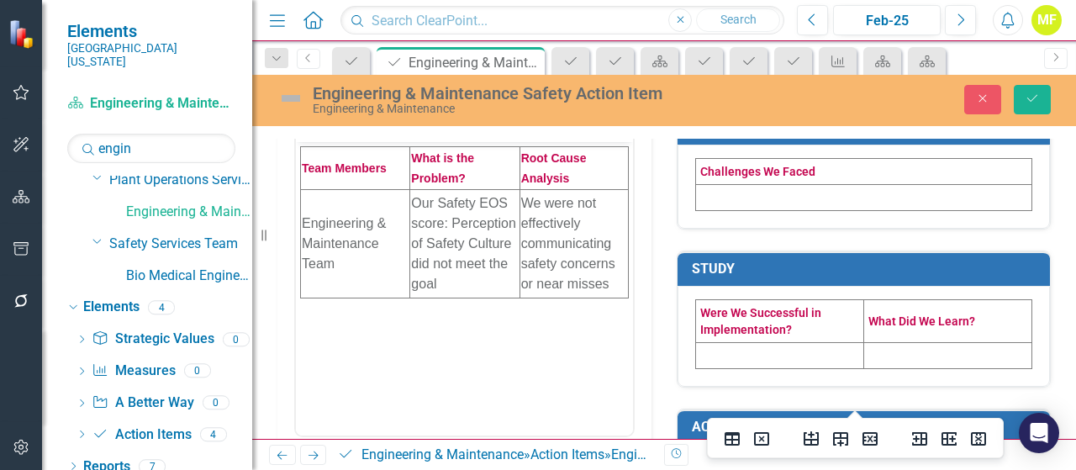
click at [732, 192] on td at bounding box center [864, 197] width 336 height 26
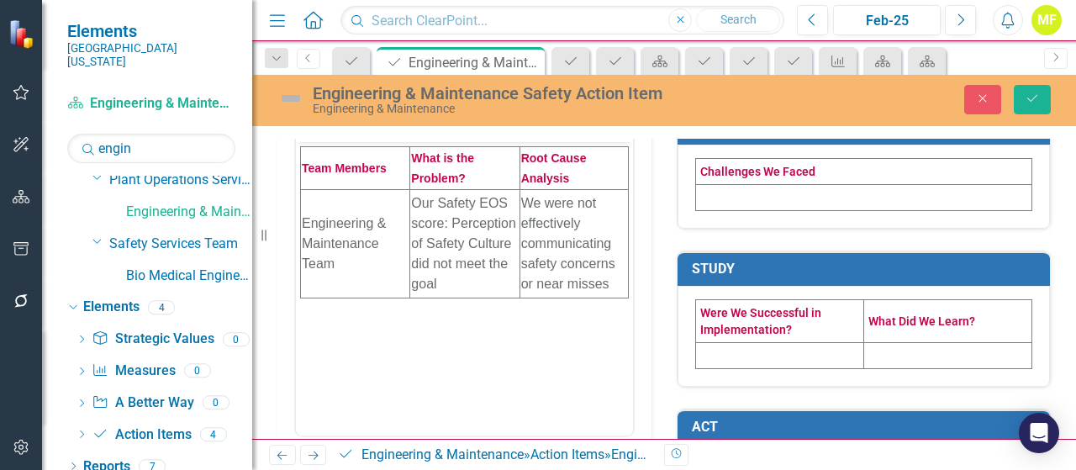
click at [732, 192] on td at bounding box center [864, 197] width 336 height 26
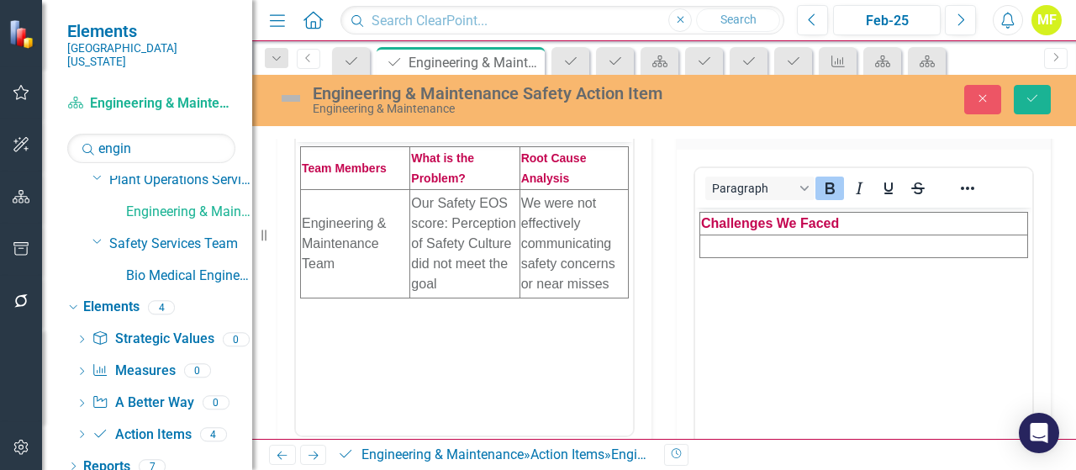
scroll to position [0, 0]
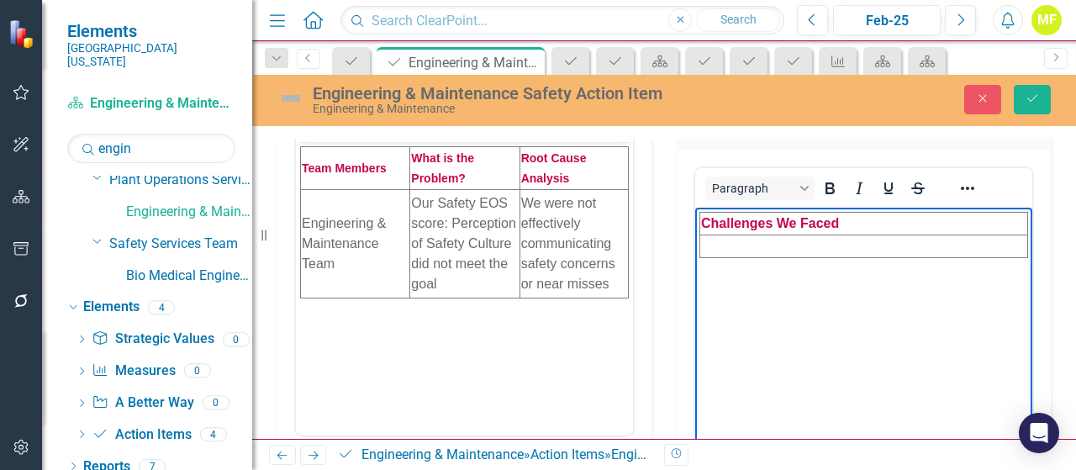
click at [753, 250] on td "Rich Text Area. Press ALT-0 for help." at bounding box center [864, 245] width 328 height 23
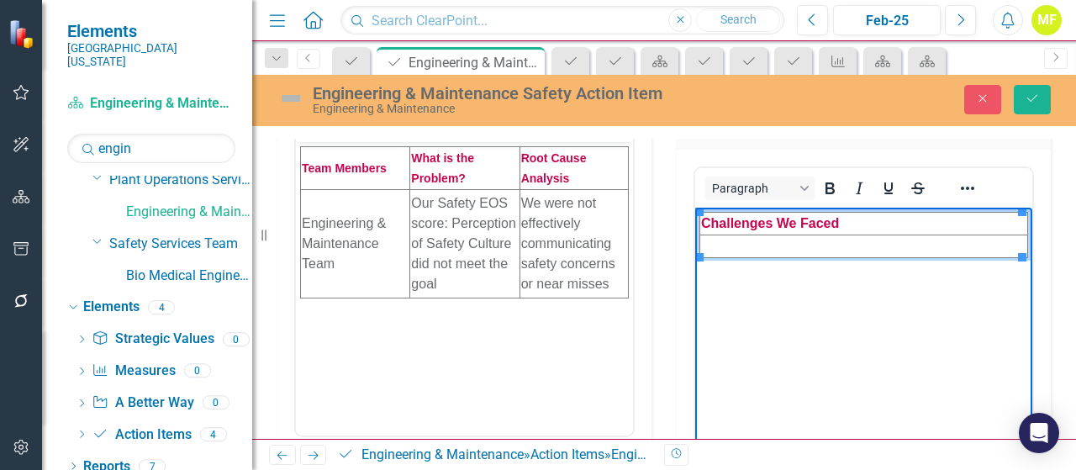
click at [770, 243] on td "Rich Text Area. Press ALT-0 for help." at bounding box center [864, 245] width 328 height 23
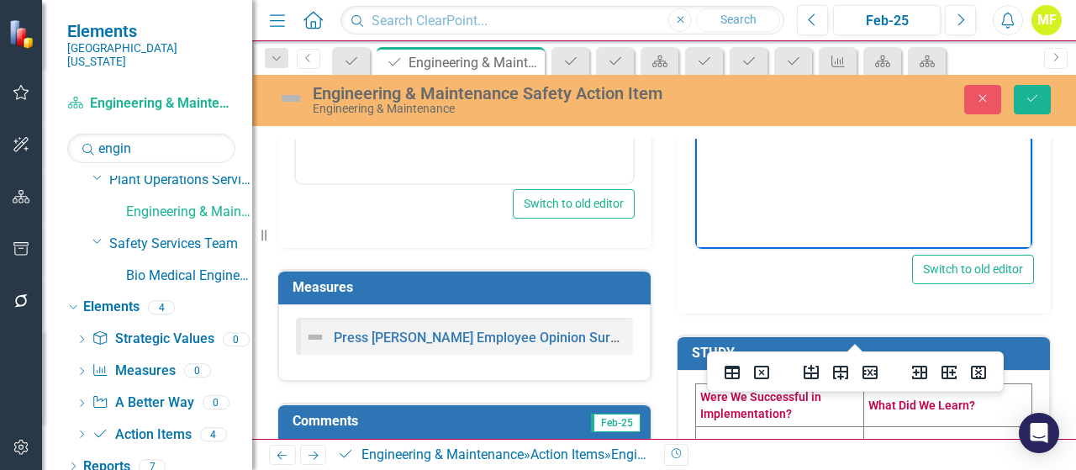
scroll to position [929, 0]
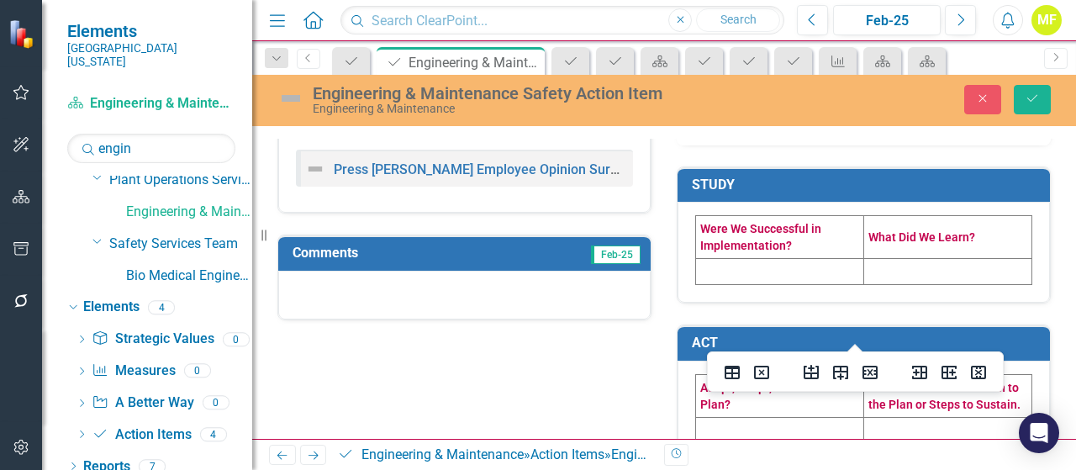
click at [729, 261] on td at bounding box center [780, 272] width 168 height 26
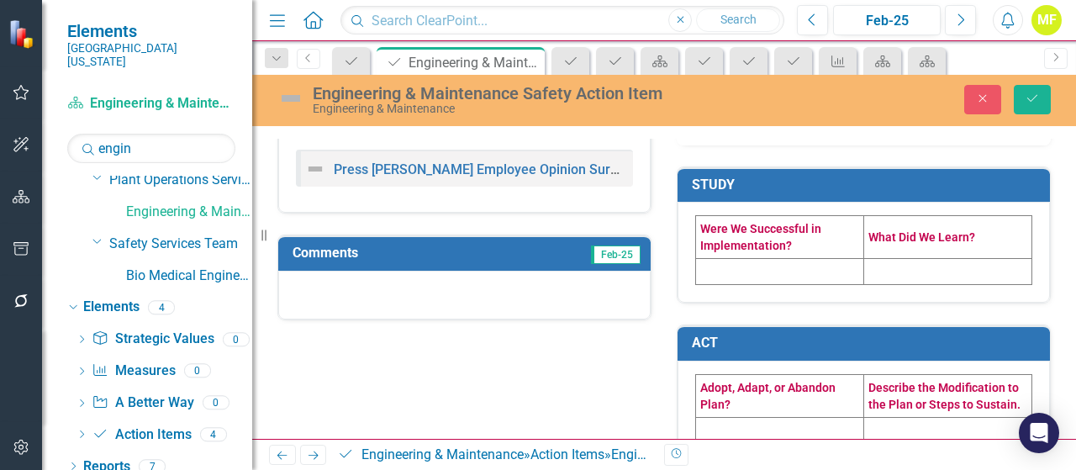
click at [729, 260] on td at bounding box center [780, 272] width 168 height 26
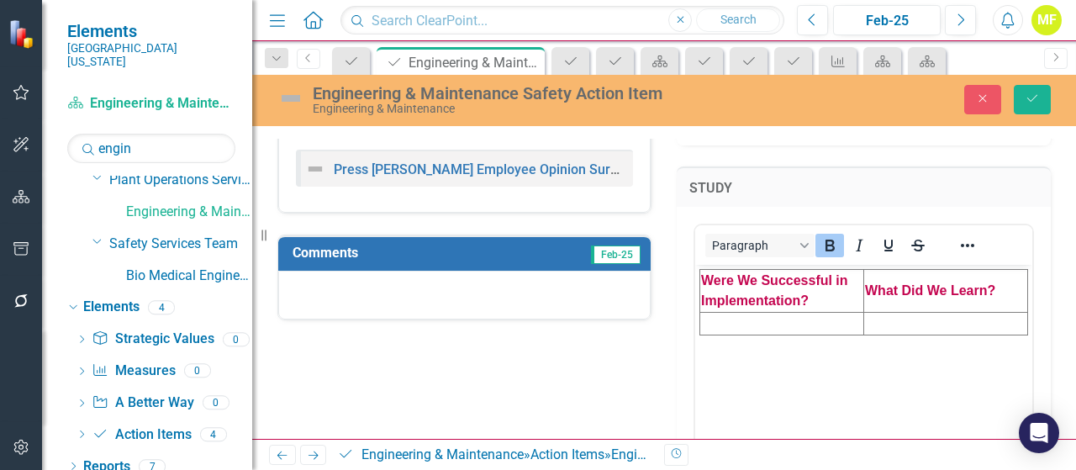
scroll to position [0, 0]
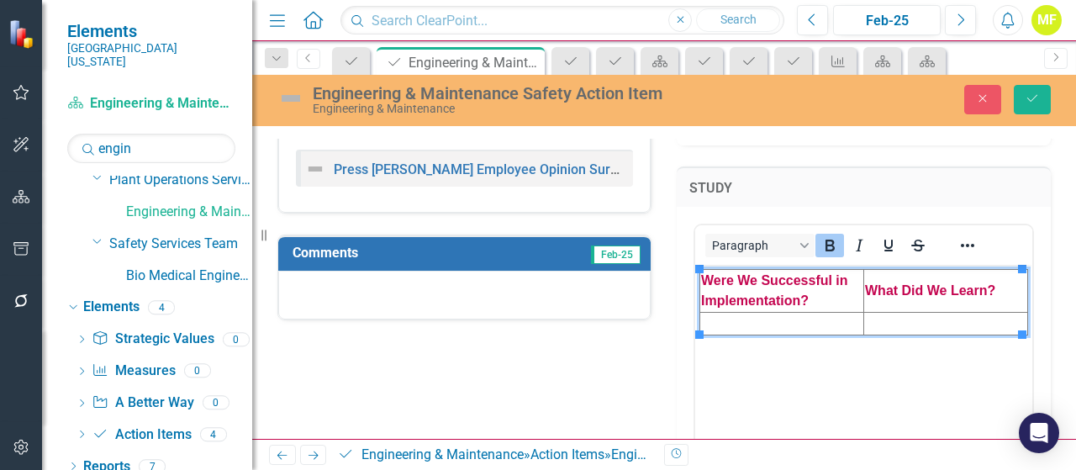
click at [746, 319] on td "Rich Text Area. Press ALT-0 for help." at bounding box center [782, 324] width 164 height 23
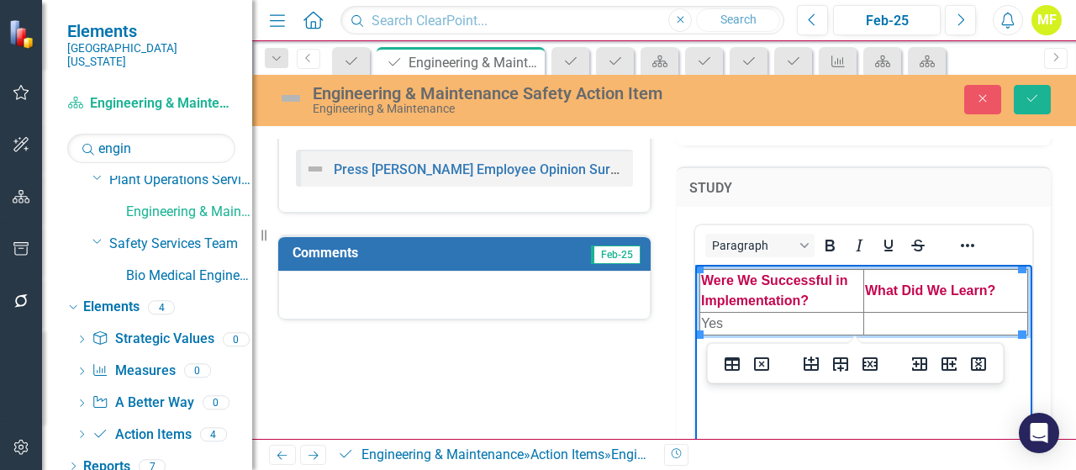
click at [889, 322] on td "Rich Text Area. Press ALT-0 for help." at bounding box center [946, 324] width 164 height 23
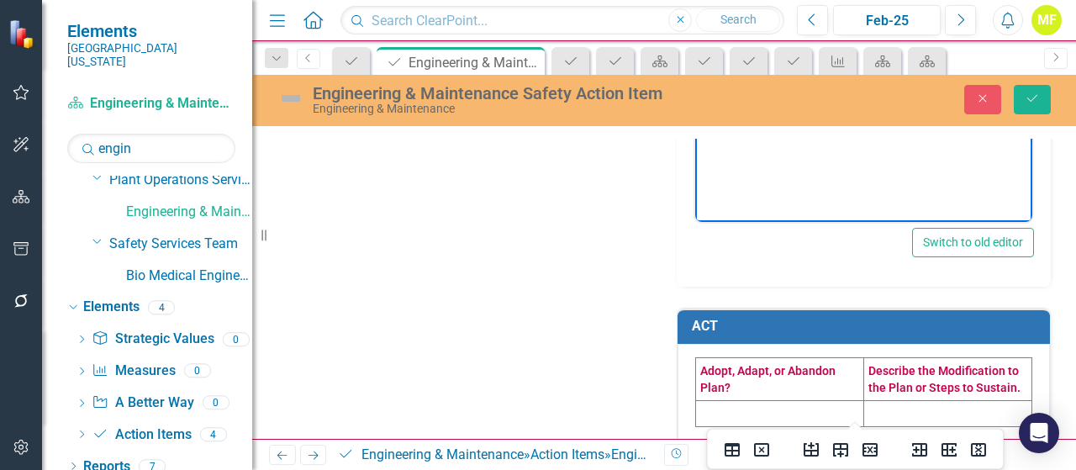
scroll to position [1282, 0]
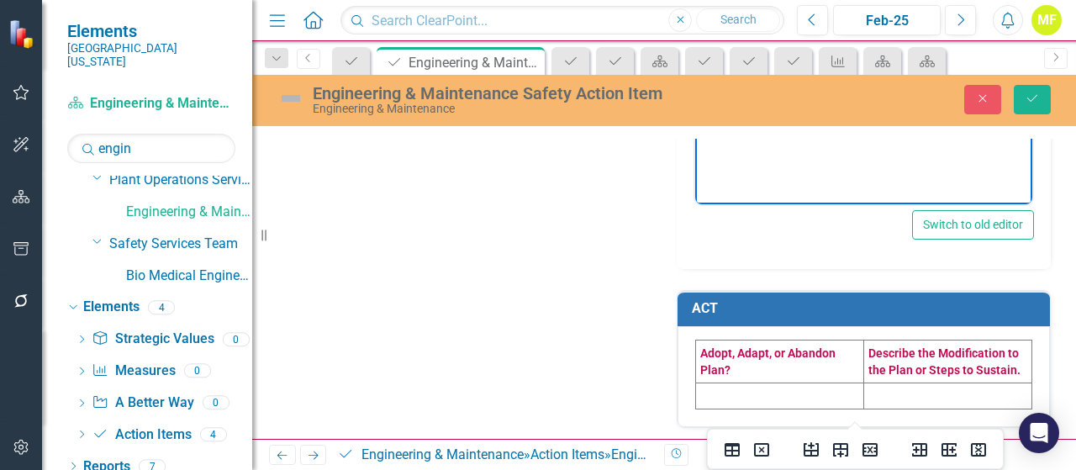
click at [748, 386] on td at bounding box center [780, 395] width 168 height 26
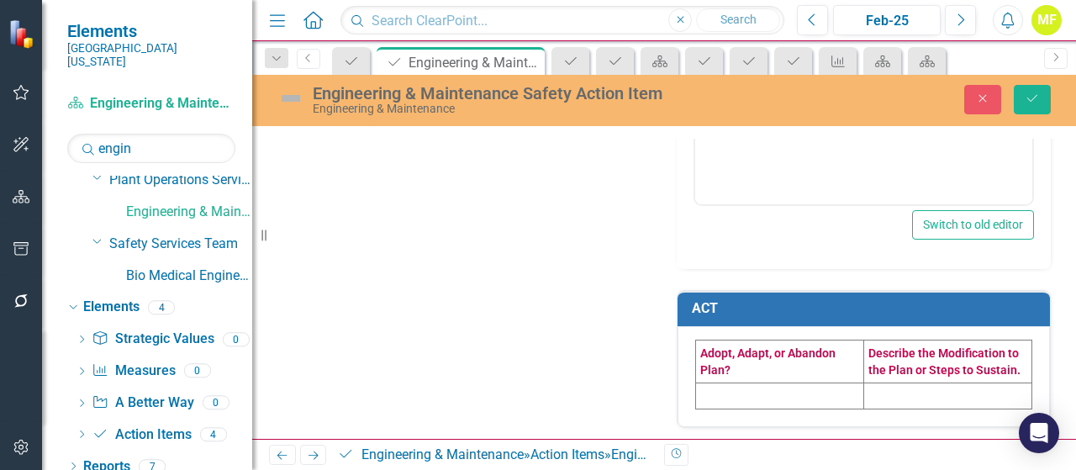
click at [748, 386] on td at bounding box center [780, 395] width 168 height 26
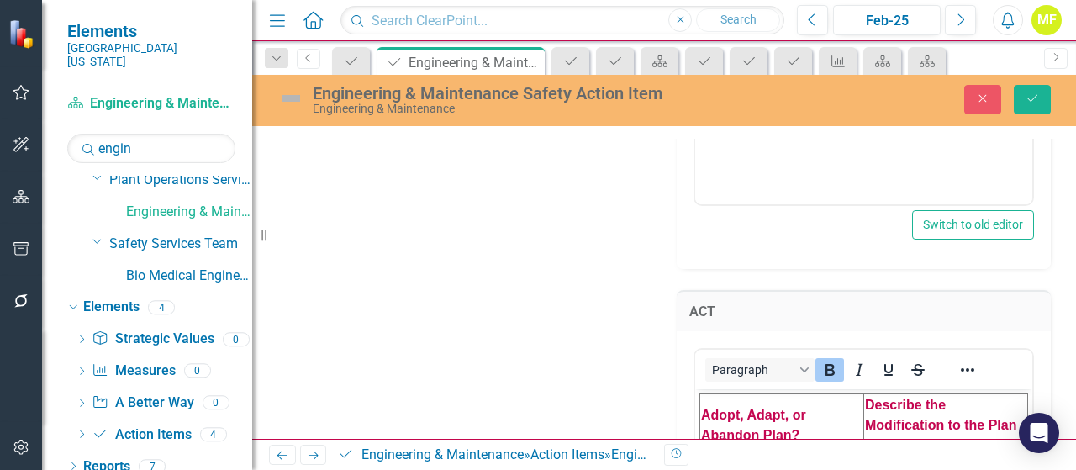
scroll to position [1366, 0]
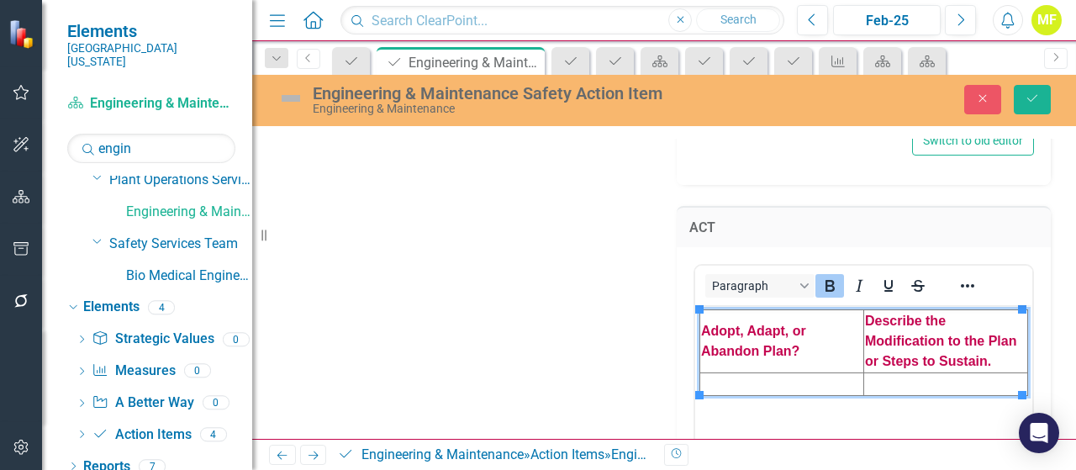
click at [739, 380] on td "Rich Text Area. Press ALT-0 for help." at bounding box center [782, 383] width 164 height 23
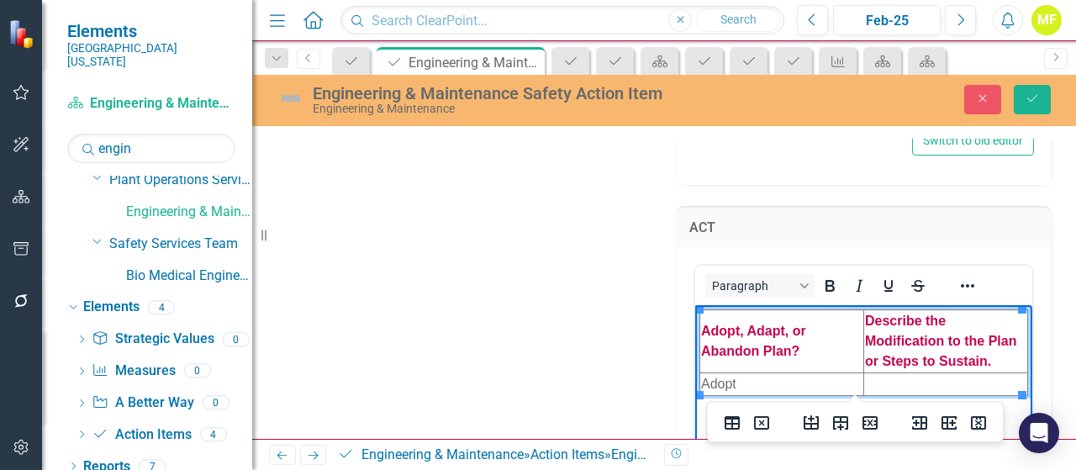
click at [903, 383] on td "Rich Text Area. Press ALT-0 for help." at bounding box center [946, 383] width 164 height 23
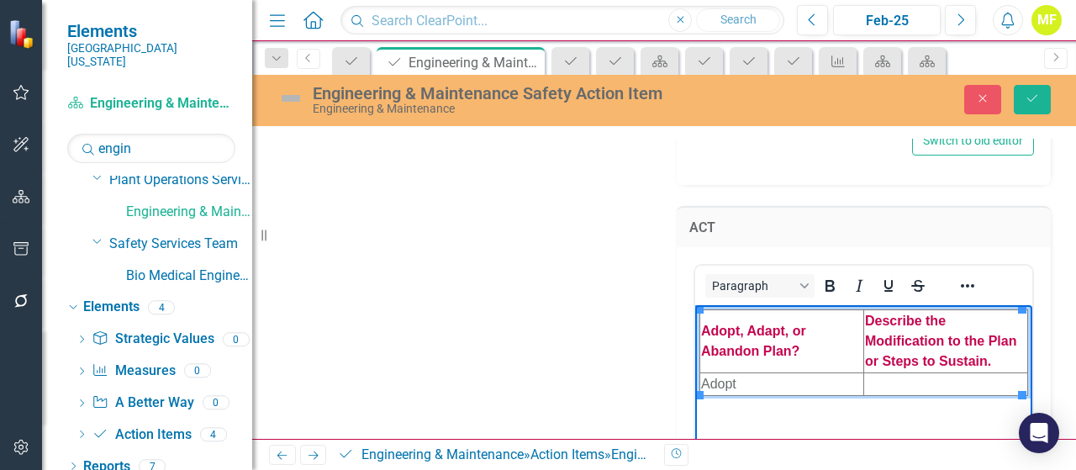
click at [903, 384] on td "Rich Text Area. Press ALT-0 for help." at bounding box center [946, 383] width 164 height 23
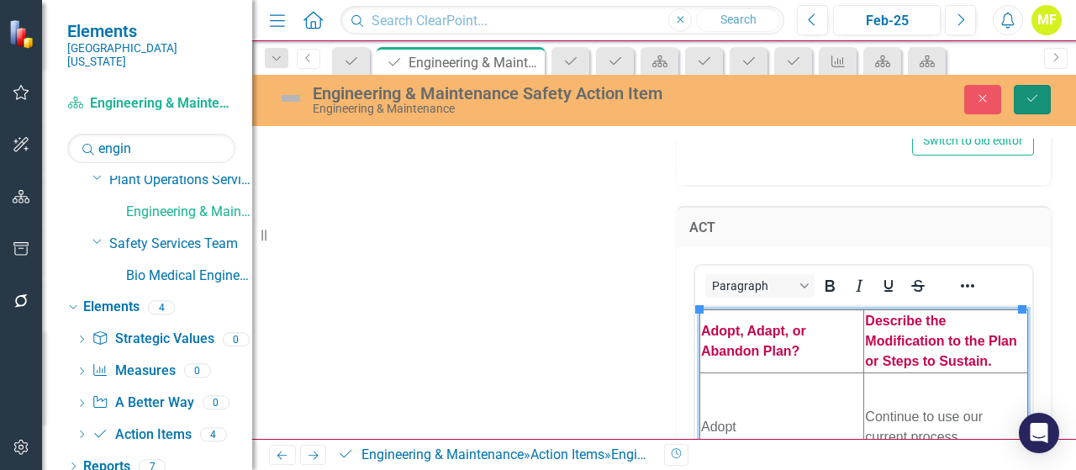
click at [1027, 98] on icon "Save" at bounding box center [1031, 98] width 15 height 12
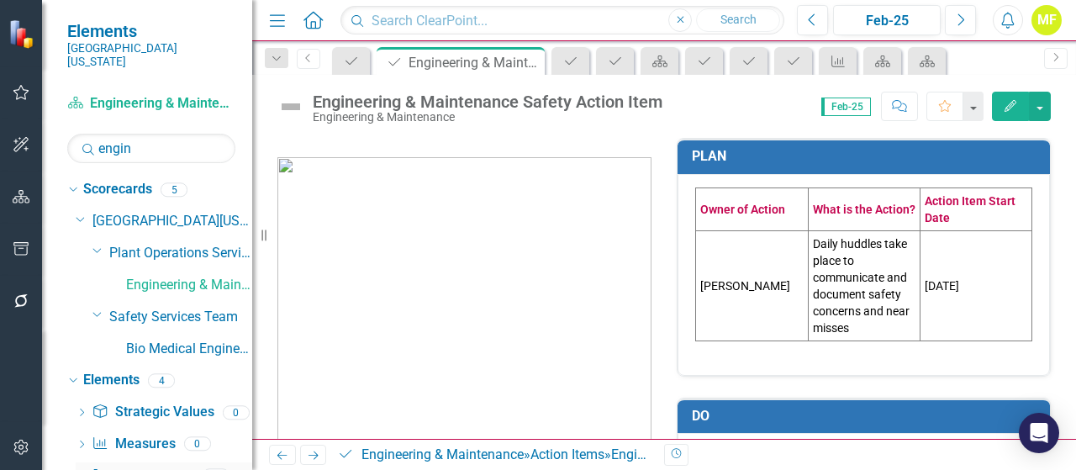
scroll to position [73, 0]
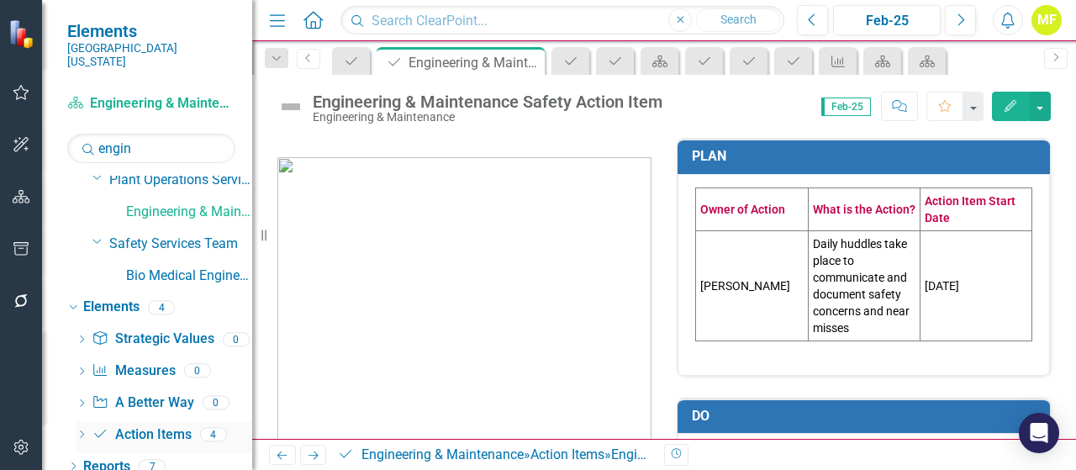
click at [135, 428] on link "Action Item Action Items" at bounding box center [141, 434] width 99 height 19
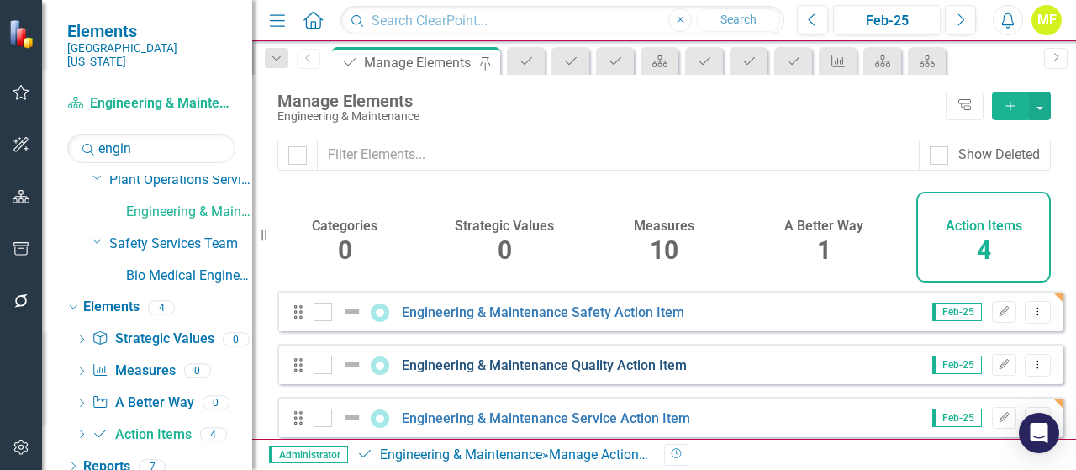
click at [551, 373] on link "Engineering & Maintenance Quality Action Item" at bounding box center [544, 365] width 285 height 16
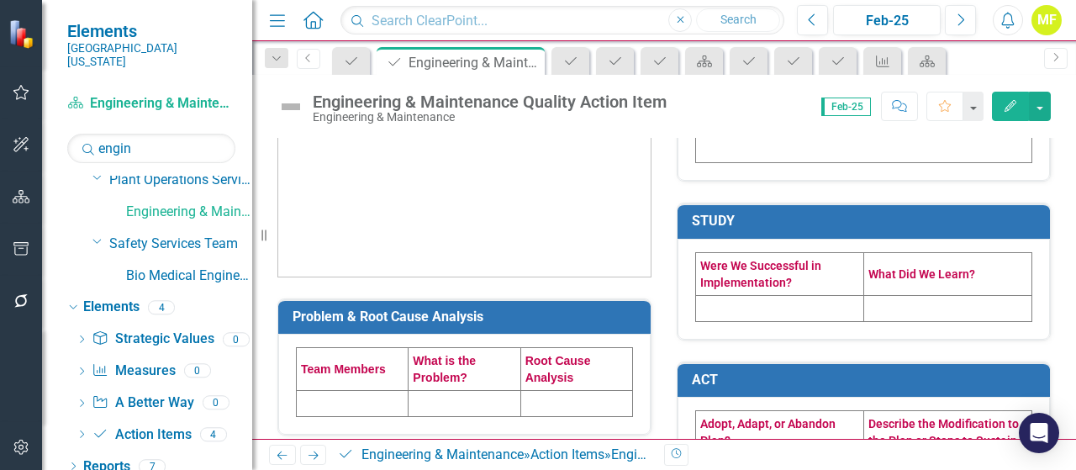
scroll to position [336, 0]
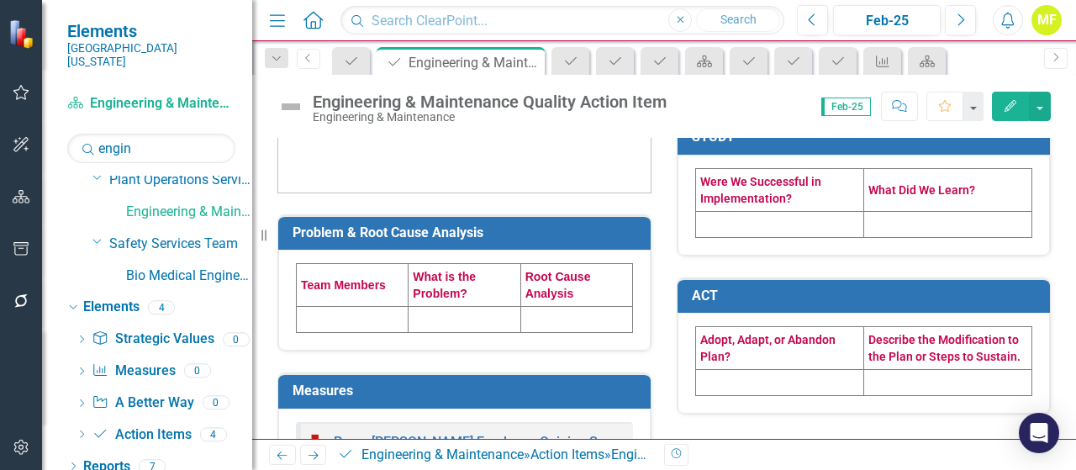
click at [324, 322] on td at bounding box center [353, 320] width 112 height 26
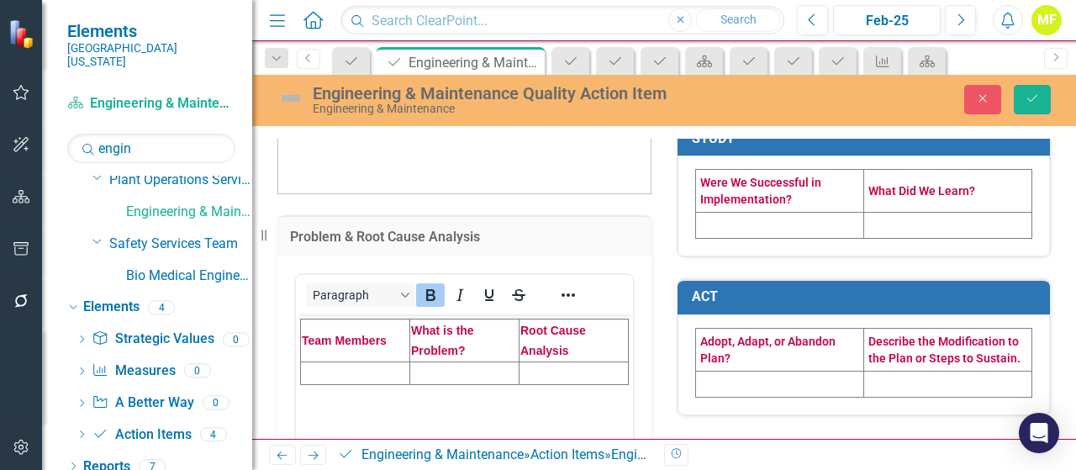
scroll to position [0, 0]
click at [329, 374] on td "Rich Text Area. Press ALT-0 for help." at bounding box center [355, 372] width 109 height 23
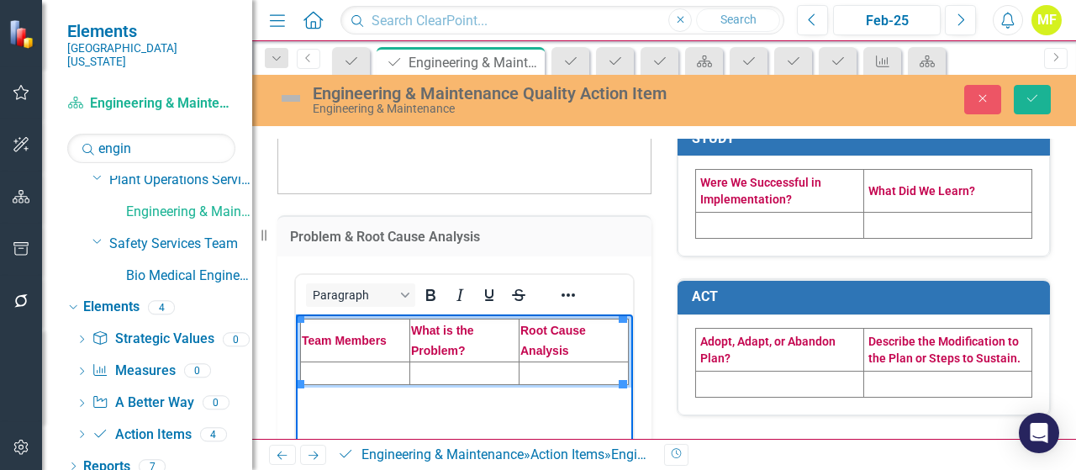
click at [321, 369] on td "Rich Text Area. Press ALT-0 for help." at bounding box center [355, 372] width 109 height 23
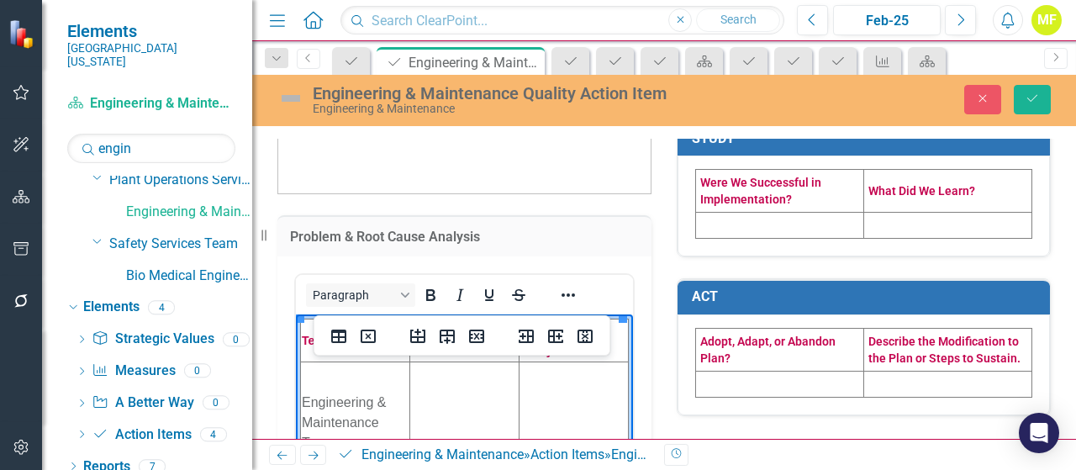
click at [433, 397] on td "Rich Text Area. Press ALT-0 for help." at bounding box center [464, 422] width 109 height 122
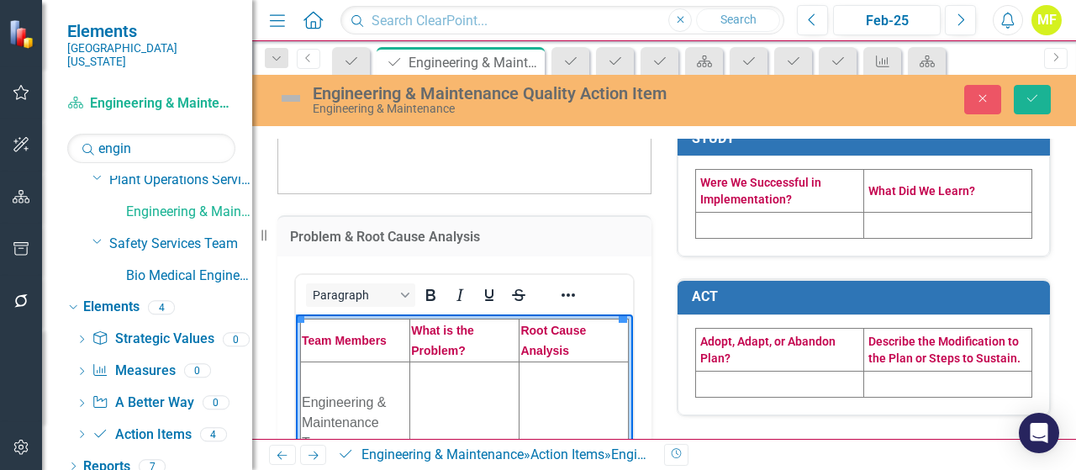
click at [440, 391] on td "Rich Text Area. Press ALT-0 for help." at bounding box center [464, 422] width 109 height 122
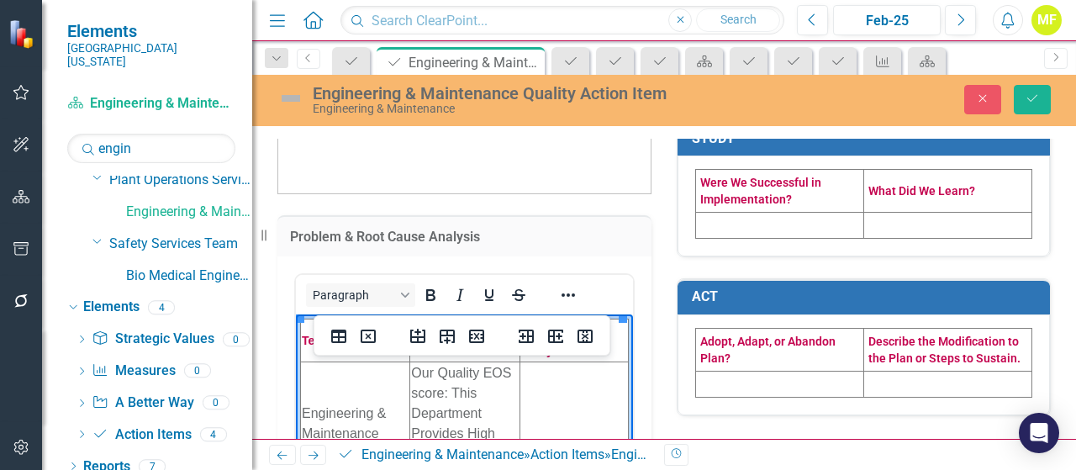
click at [574, 402] on td "Rich Text Area. Press ALT-0 for help." at bounding box center [573, 433] width 108 height 144
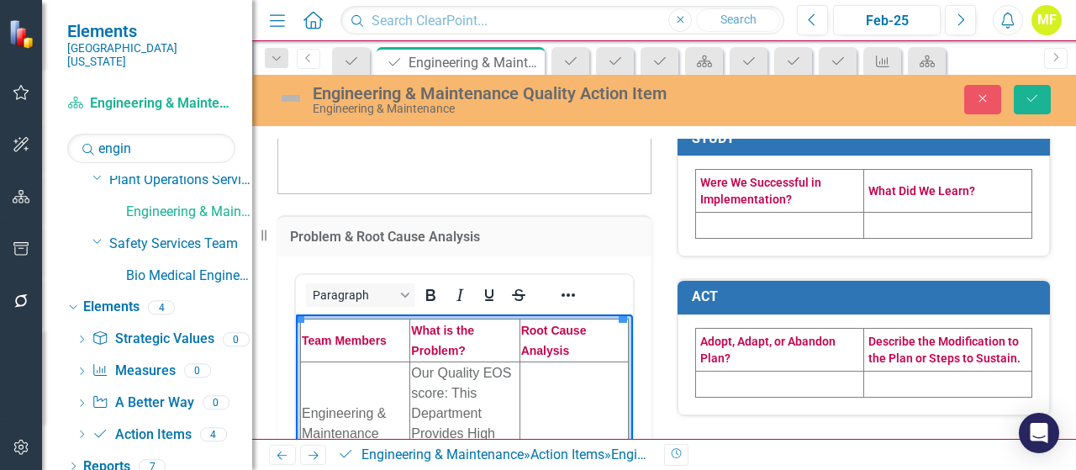
click at [579, 385] on td "Rich Text Area. Press ALT-0 for help." at bounding box center [573, 433] width 108 height 144
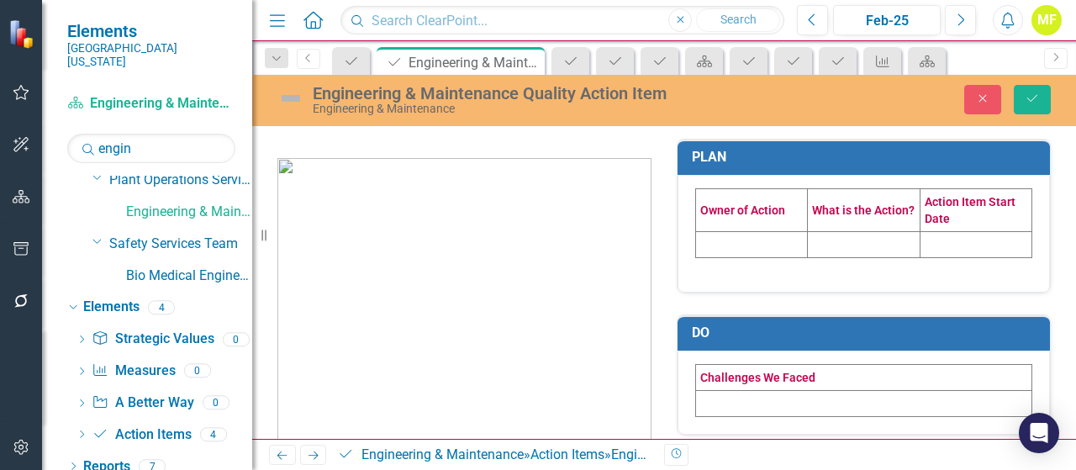
click at [724, 244] on td at bounding box center [752, 244] width 112 height 26
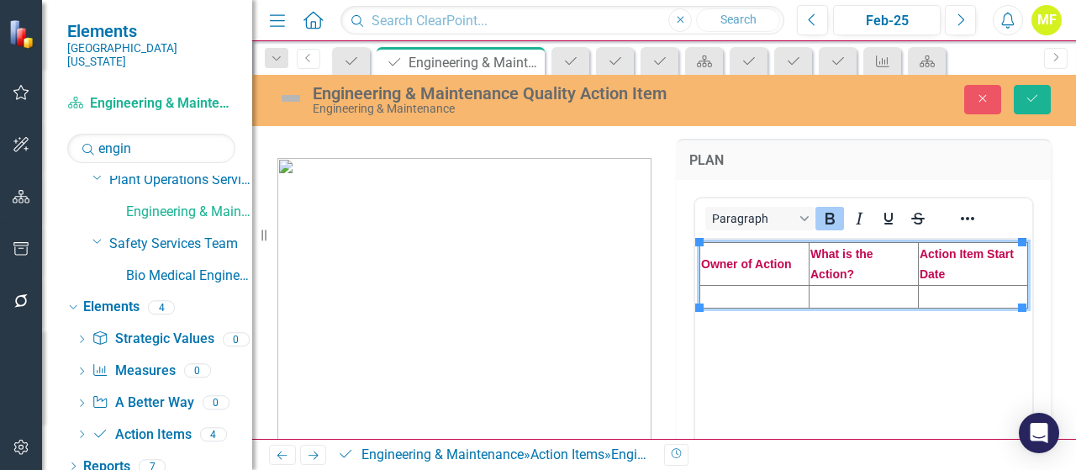
click at [744, 299] on td "Rich Text Area. Press ALT-0 for help." at bounding box center [754, 296] width 109 height 23
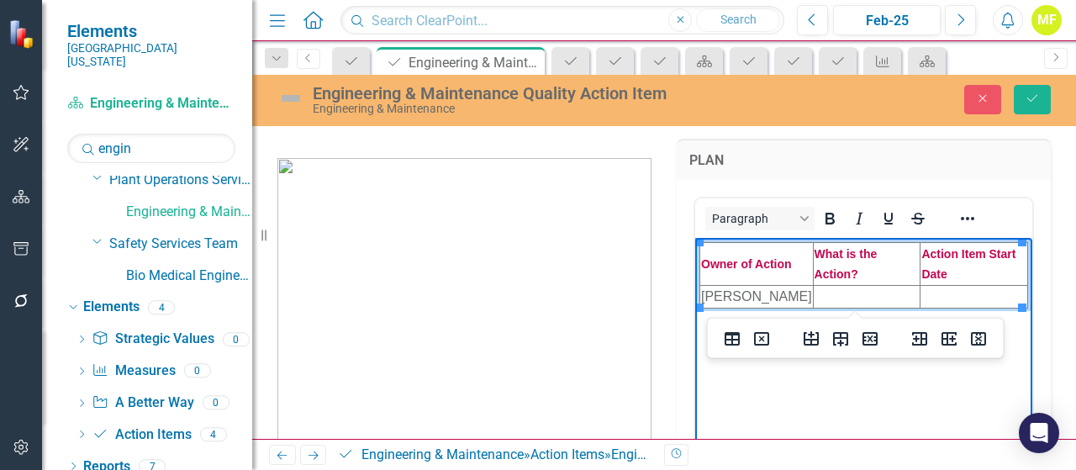
click at [876, 290] on td "Rich Text Area. Press ALT-0 for help." at bounding box center [867, 296] width 108 height 23
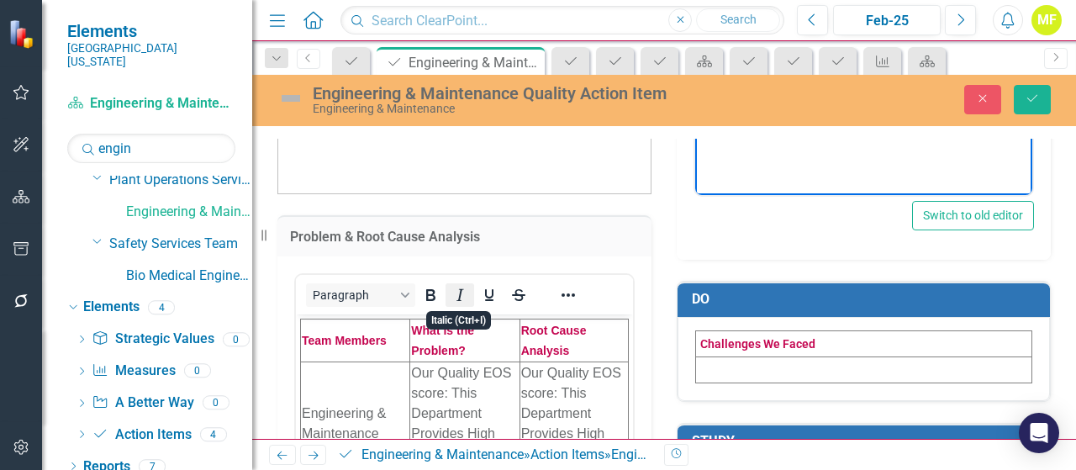
scroll to position [420, 0]
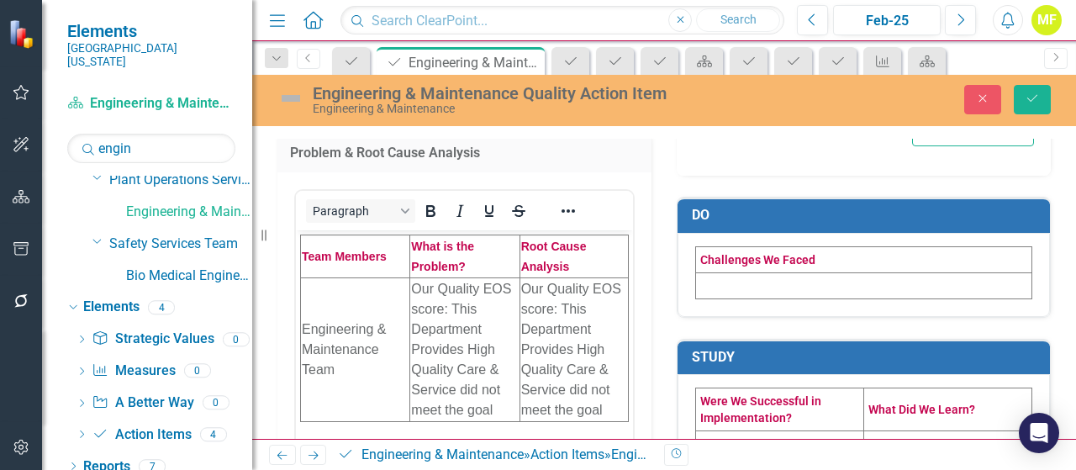
click at [561, 337] on td "Our Quality EOS score: This Department Provides High Quality Care & Service did…" at bounding box center [573, 349] width 108 height 144
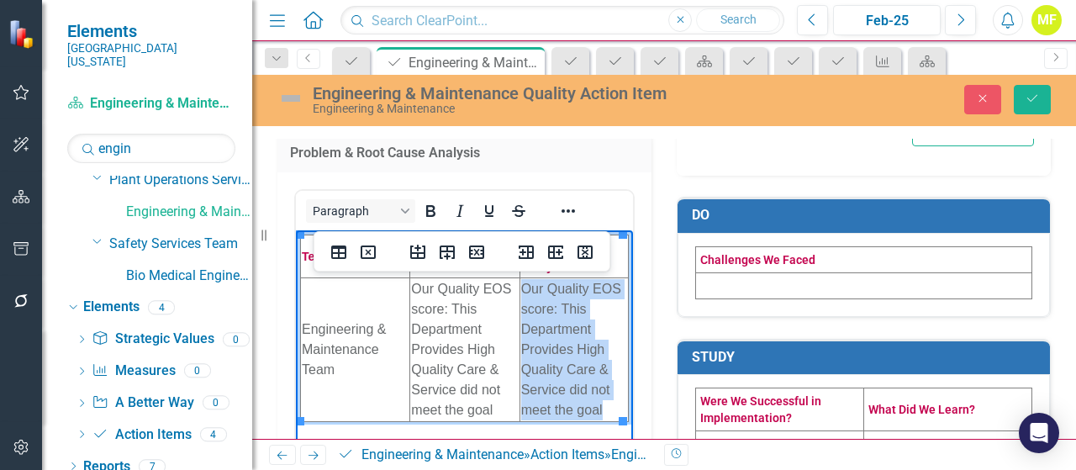
drag, startPoint x: 599, startPoint y: 402, endPoint x: 521, endPoint y: 288, distance: 137.8
click at [521, 288] on td "Our Quality EOS score: This Department Provides High Quality Care & Service did…" at bounding box center [573, 349] width 108 height 144
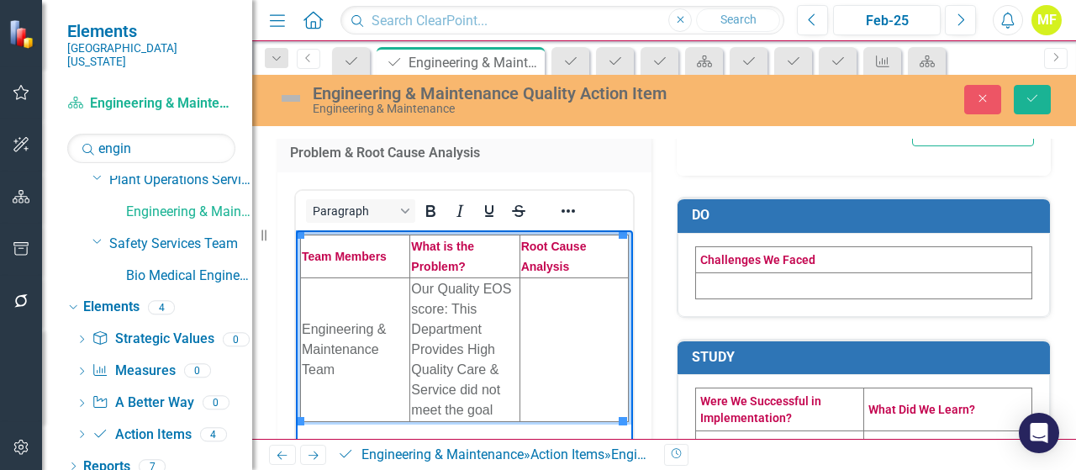
click at [556, 342] on td "Rich Text Area. Press ALT-0 for help." at bounding box center [573, 349] width 108 height 144
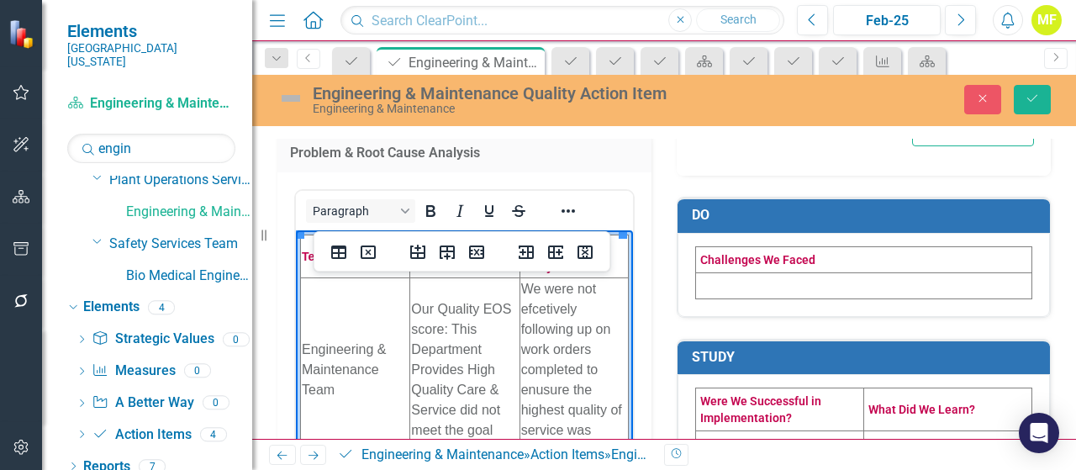
click at [555, 310] on td "We were not efcetively following up on work orders completed to enusure the hig…" at bounding box center [573, 369] width 108 height 184
click at [531, 308] on td "We were not efcetively following up on work orders completed to enusure the hig…" at bounding box center [573, 369] width 108 height 184
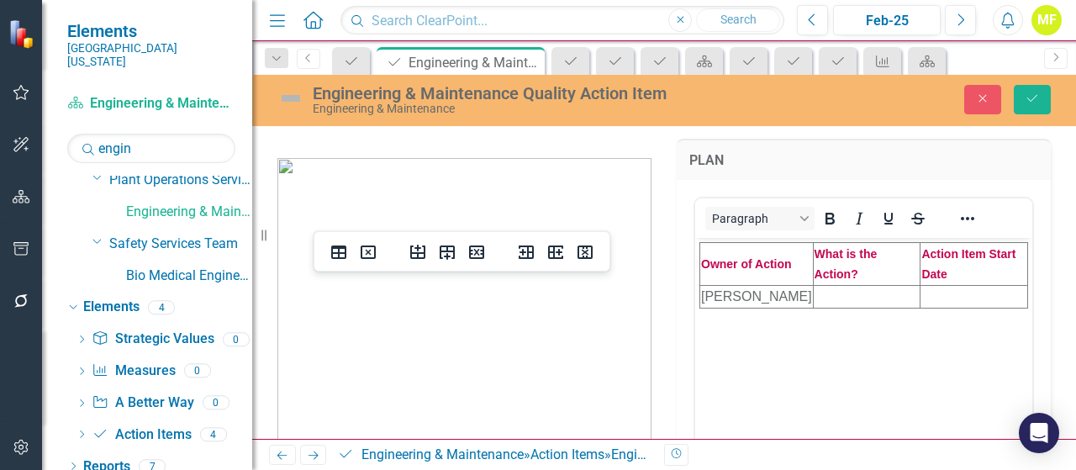
click at [840, 297] on td "Rich Text Area. Press ALT-0 for help." at bounding box center [867, 296] width 108 height 23
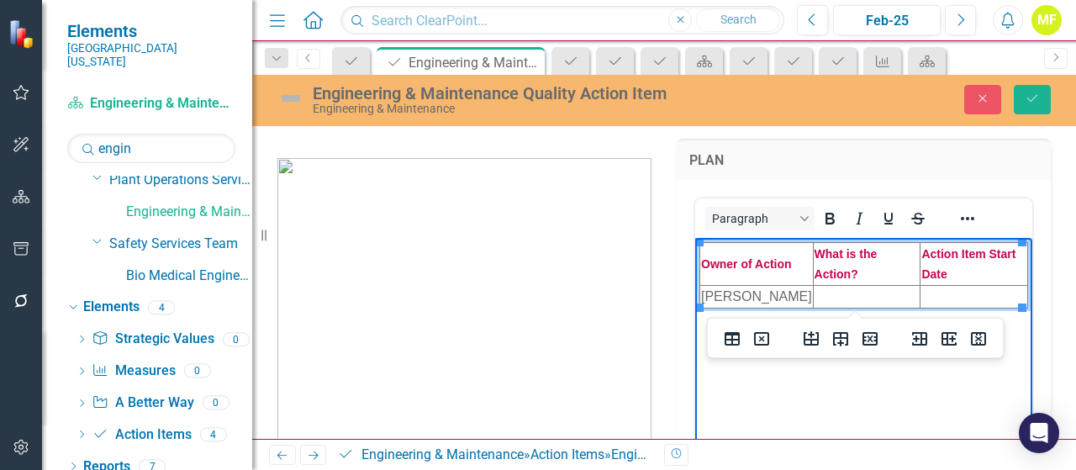
click at [941, 298] on td "Rich Text Area. Press ALT-0 for help." at bounding box center [974, 296] width 108 height 23
click at [852, 289] on td "Rich Text Area. Press ALT-0 for help." at bounding box center [867, 296] width 108 height 23
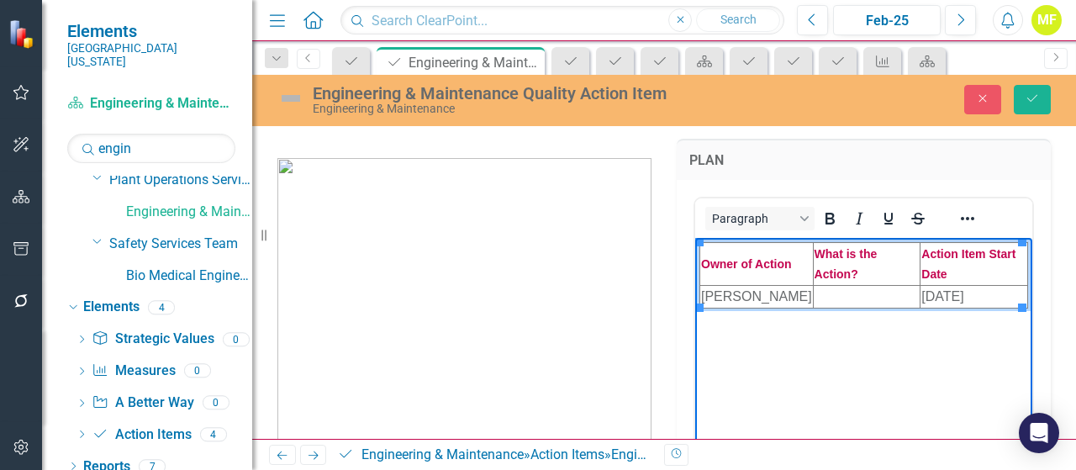
click at [827, 300] on td "Rich Text Area. Press ALT-0 for help." at bounding box center [867, 296] width 108 height 23
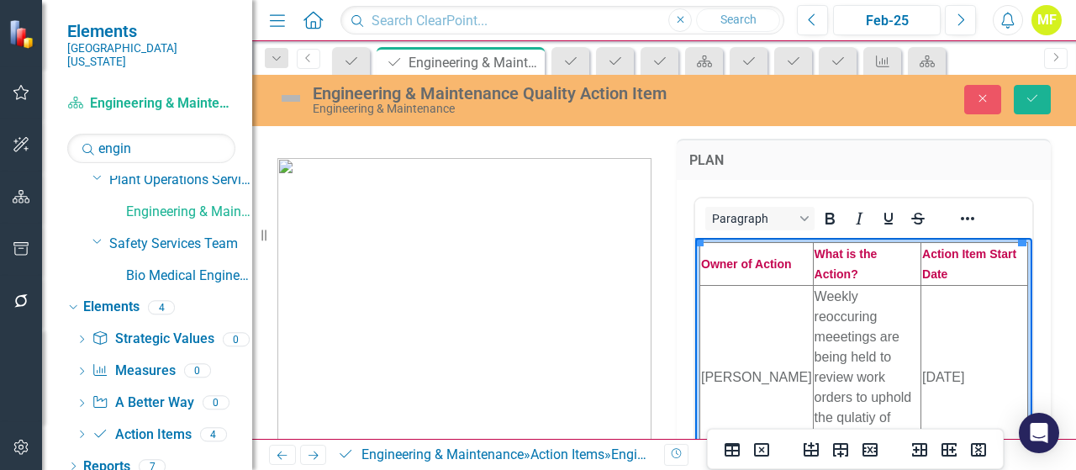
scroll to position [84, 0]
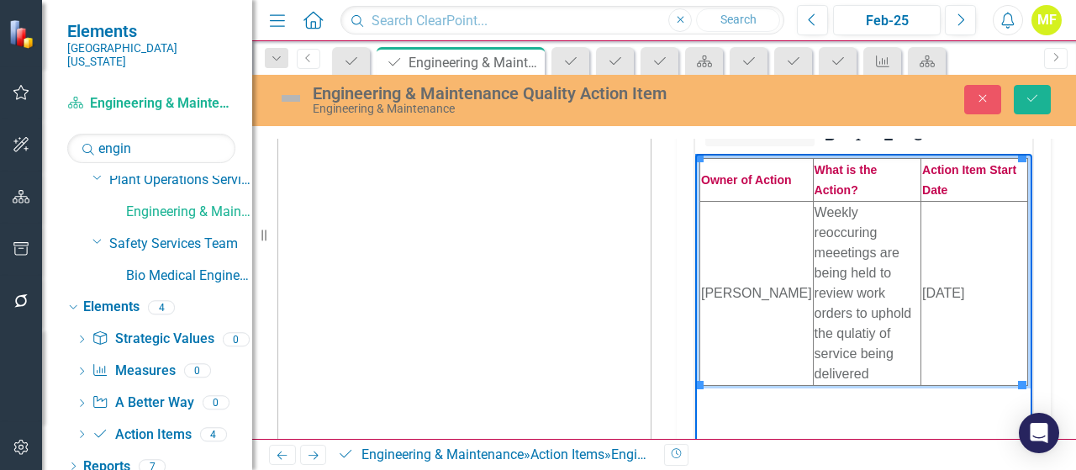
click at [839, 398] on p "Rich Text Area. Press ALT-0 for help." at bounding box center [863, 395] width 329 height 20
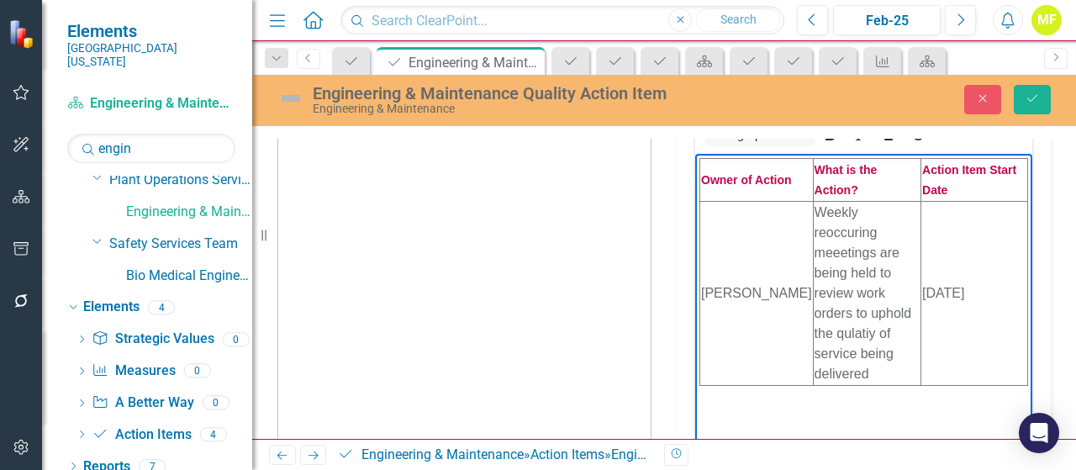
click at [857, 334] on td "Weekly reoccuring meeetings are being held to review work orders to uphold the …" at bounding box center [867, 293] width 108 height 184
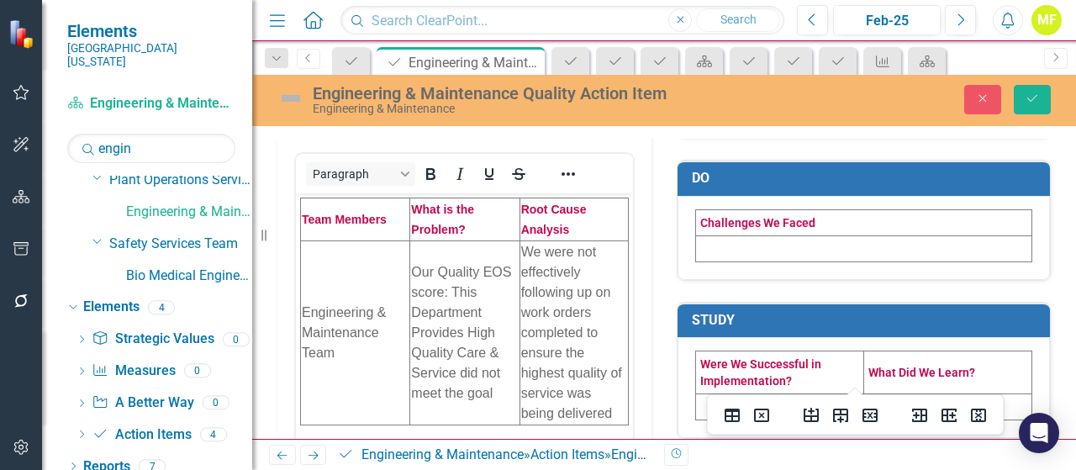
scroll to position [459, 0]
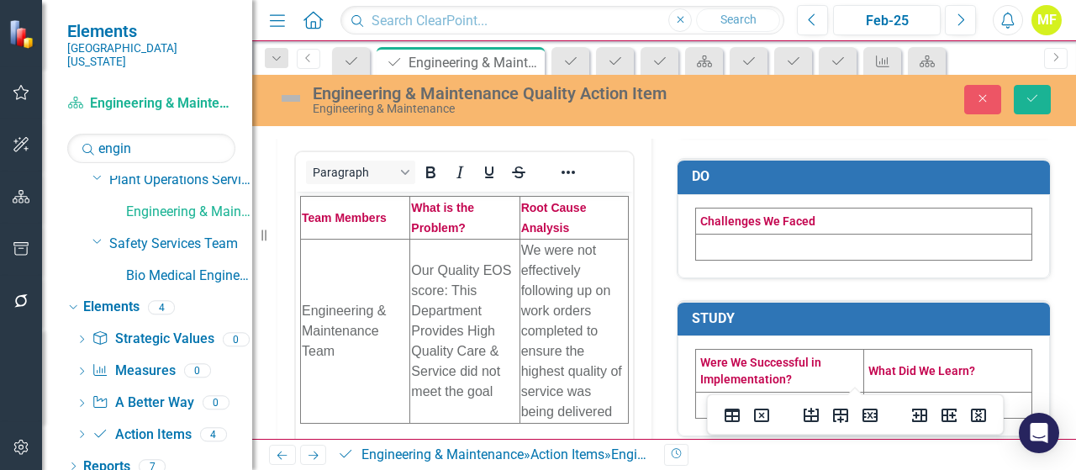
click at [778, 241] on td at bounding box center [864, 247] width 336 height 26
click at [772, 242] on td at bounding box center [864, 247] width 336 height 26
click at [773, 242] on td at bounding box center [864, 247] width 336 height 26
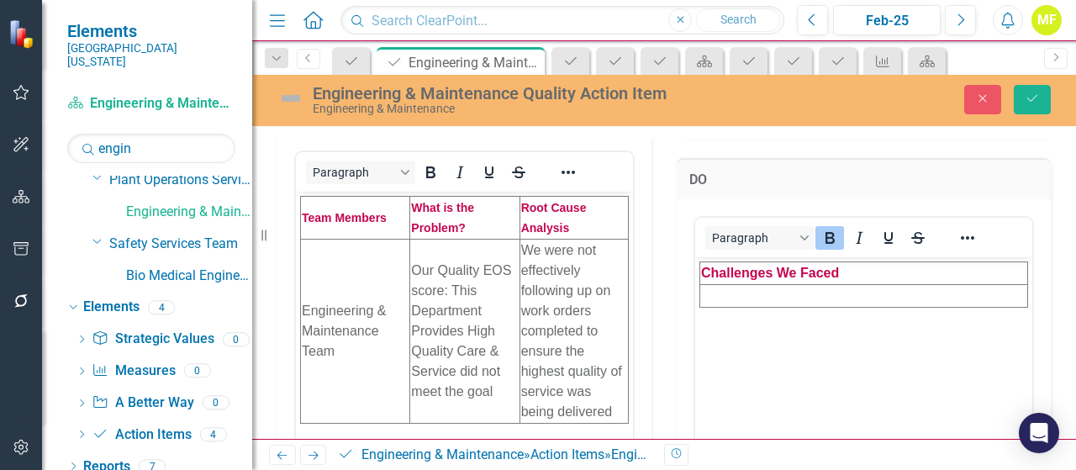
scroll to position [0, 0]
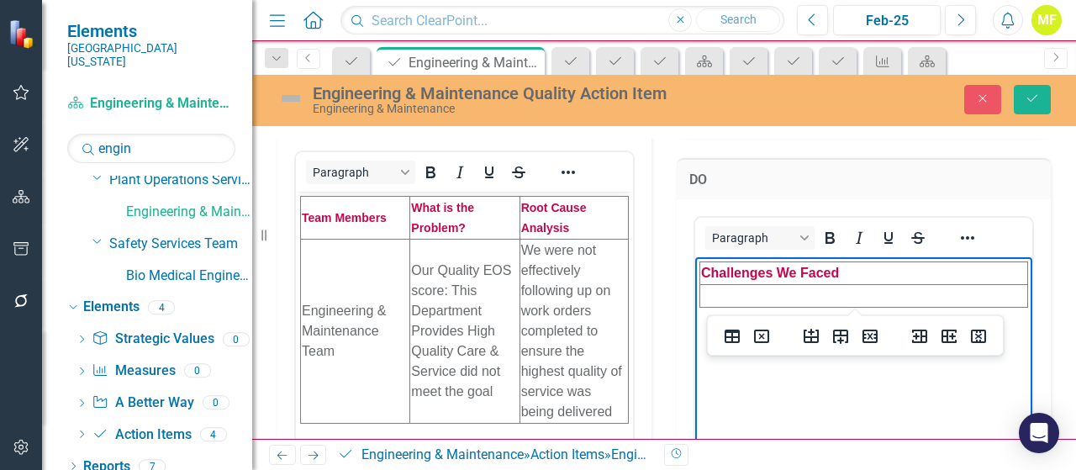
click at [784, 299] on td "Rich Text Area. Press ALT-0 for help." at bounding box center [864, 295] width 328 height 23
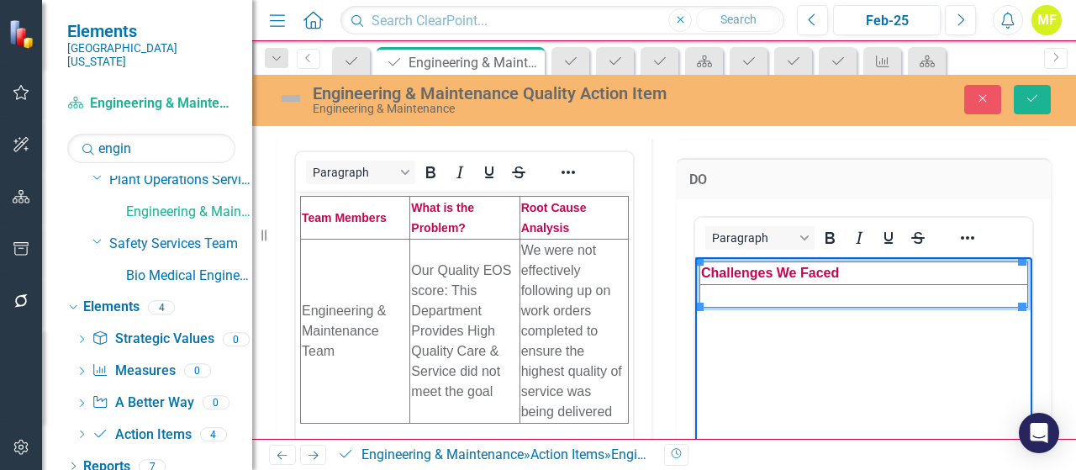
click at [754, 295] on td "Rich Text Area. Press ALT-0 for help." at bounding box center [864, 295] width 328 height 23
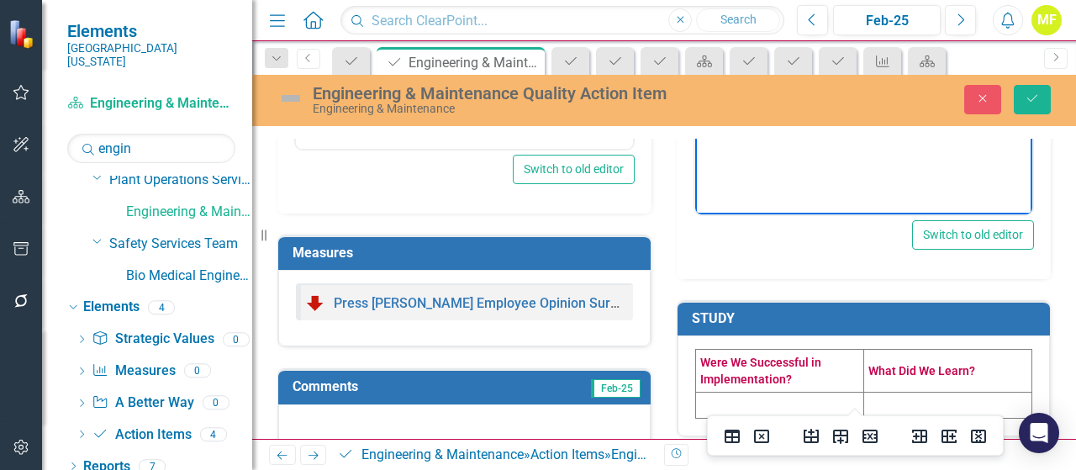
scroll to position [879, 0]
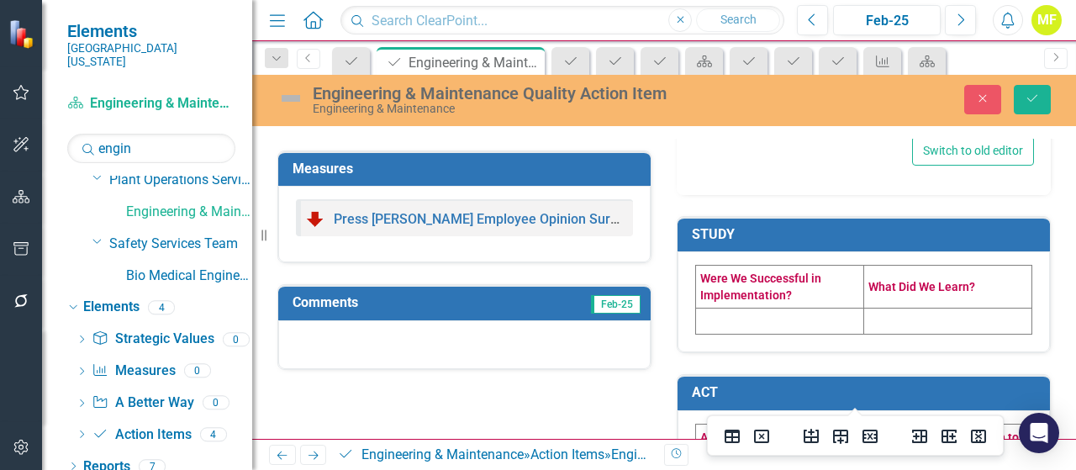
click at [736, 319] on td at bounding box center [780, 321] width 168 height 26
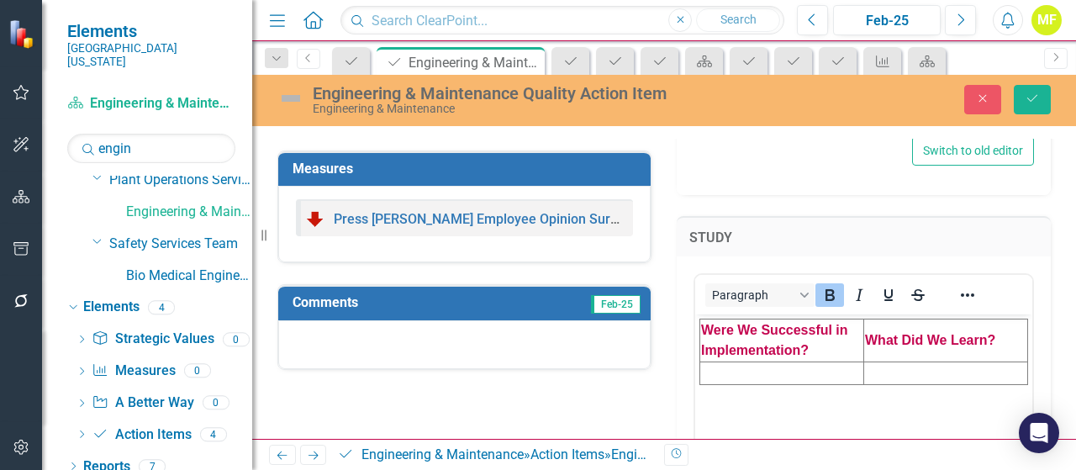
scroll to position [0, 0]
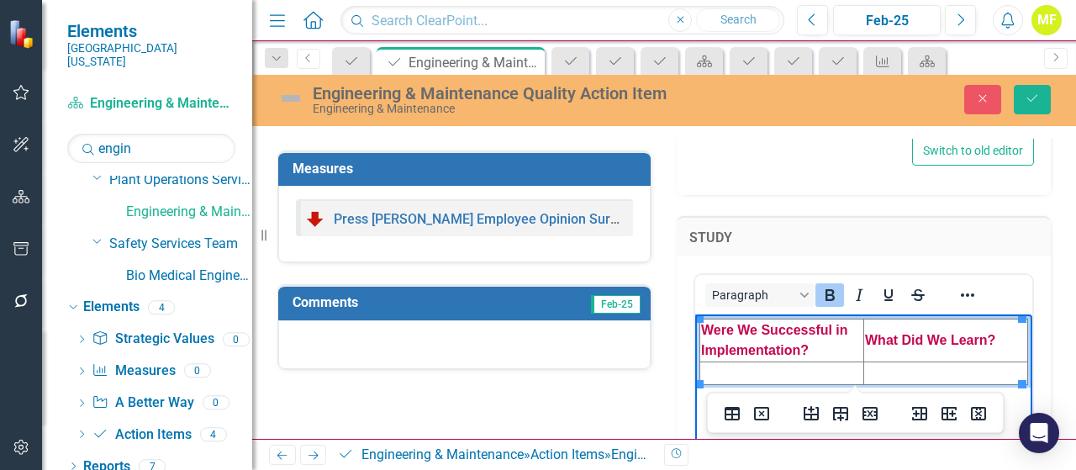
click at [747, 372] on td "Rich Text Area. Press ALT-0 for help." at bounding box center [782, 373] width 164 height 23
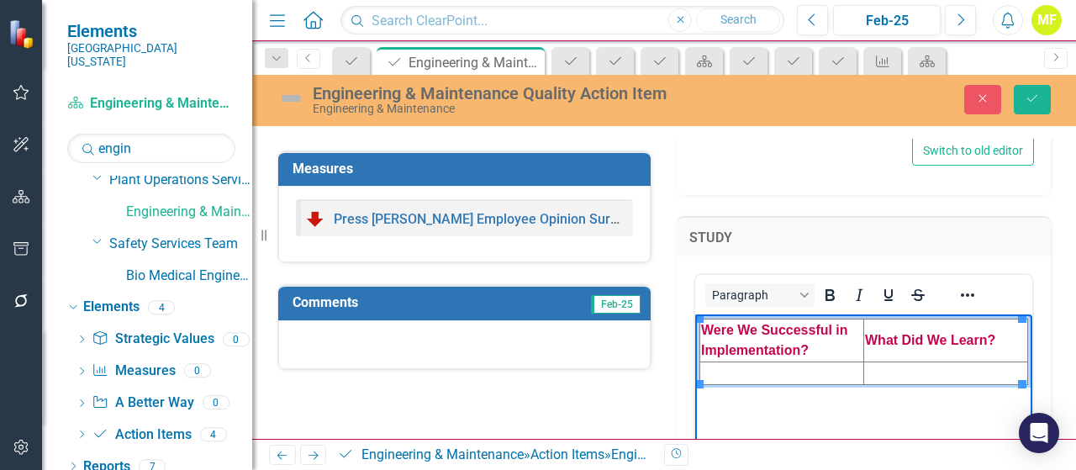
click at [737, 373] on td "Rich Text Area. Press ALT-0 for help." at bounding box center [782, 373] width 164 height 23
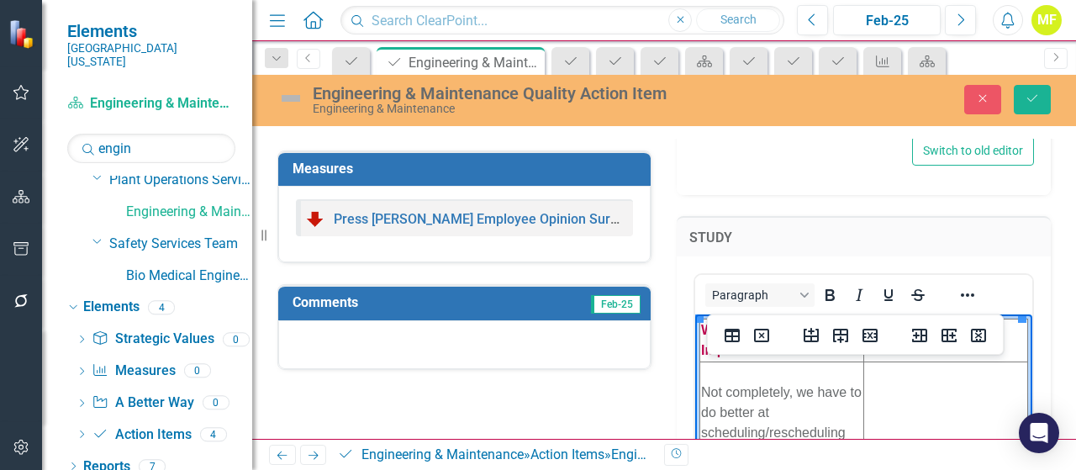
click at [883, 402] on td "Rich Text Area. Press ALT-0 for help." at bounding box center [946, 423] width 164 height 122
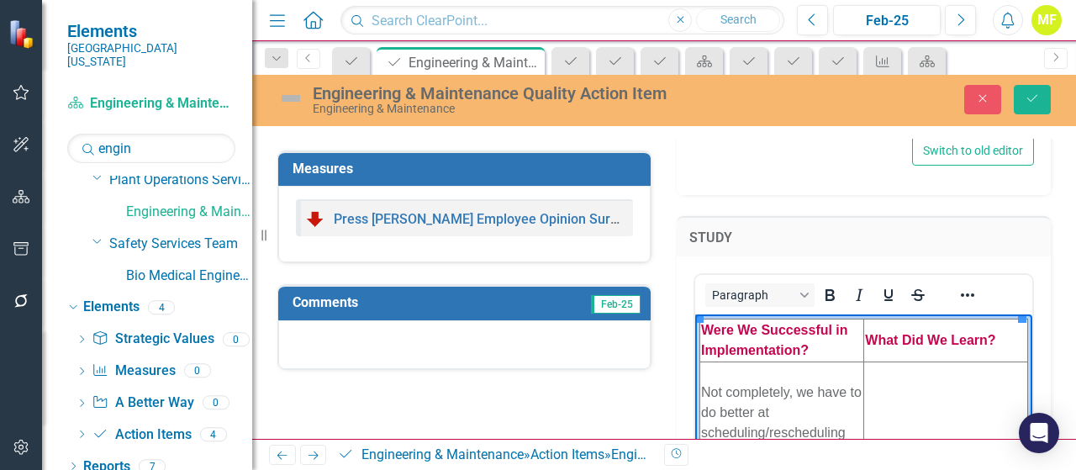
click at [920, 386] on td "Rich Text Area. Press ALT-0 for help." at bounding box center [946, 423] width 164 height 122
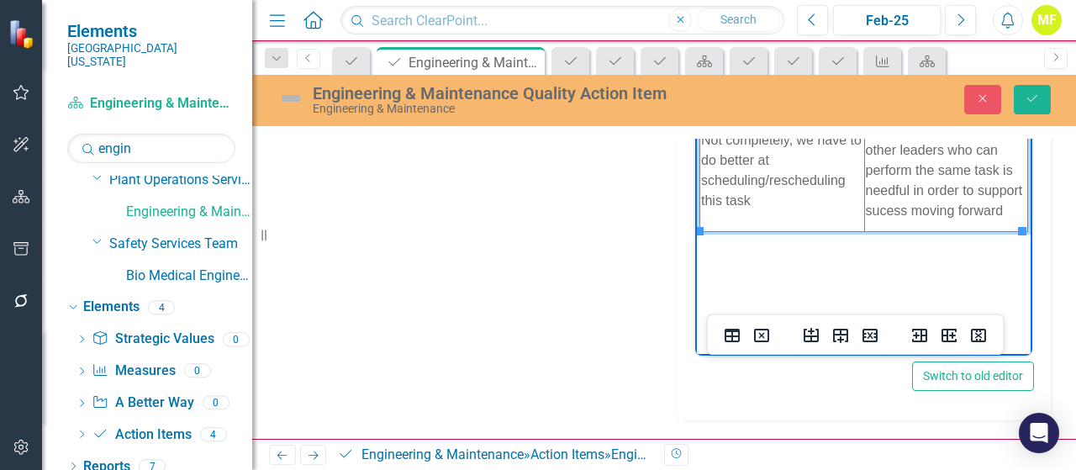
scroll to position [1047, 0]
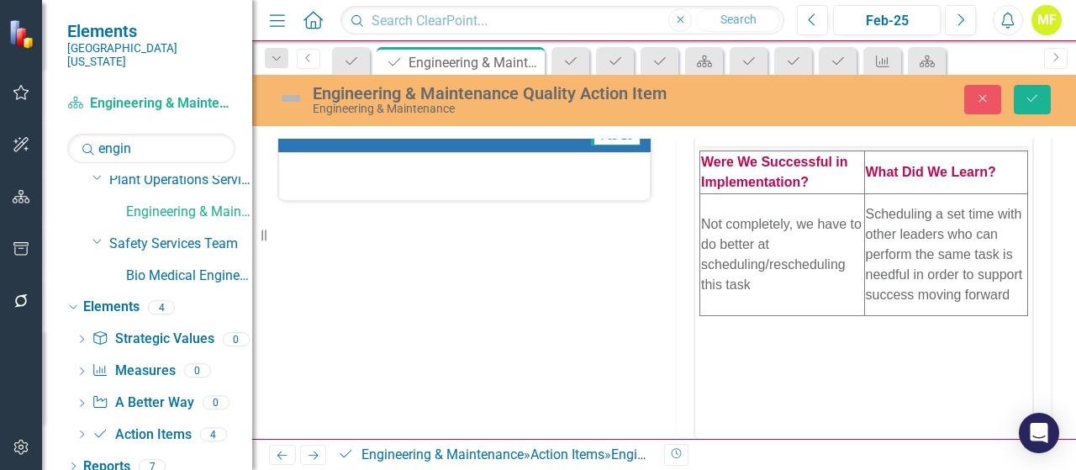
scroll to position [1282, 0]
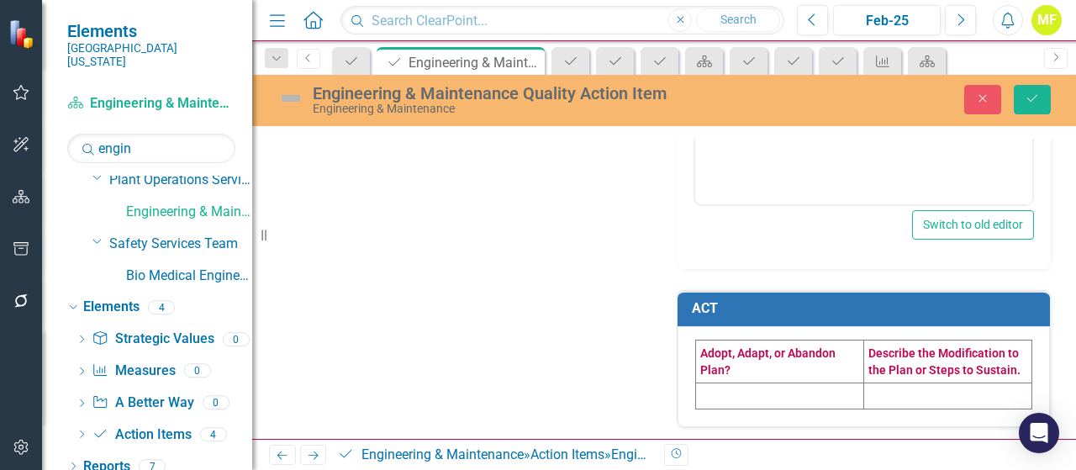
click at [723, 384] on td at bounding box center [780, 395] width 168 height 26
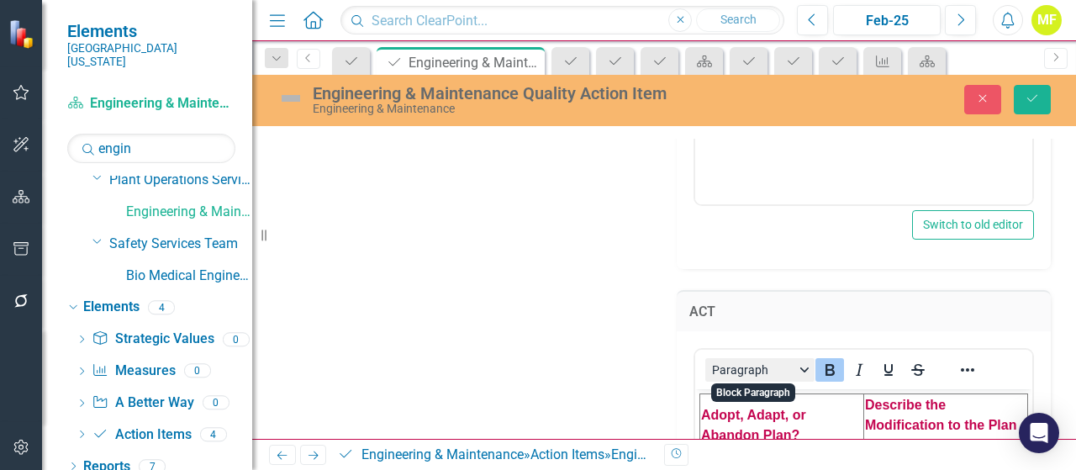
scroll to position [1366, 0]
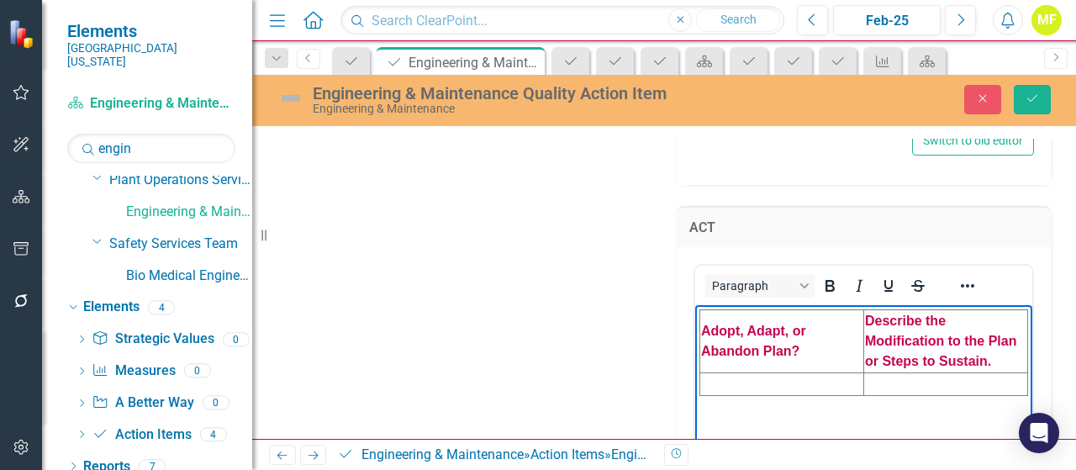
click at [736, 377] on td "Rich Text Area. Press ALT-0 for help." at bounding box center [782, 383] width 164 height 23
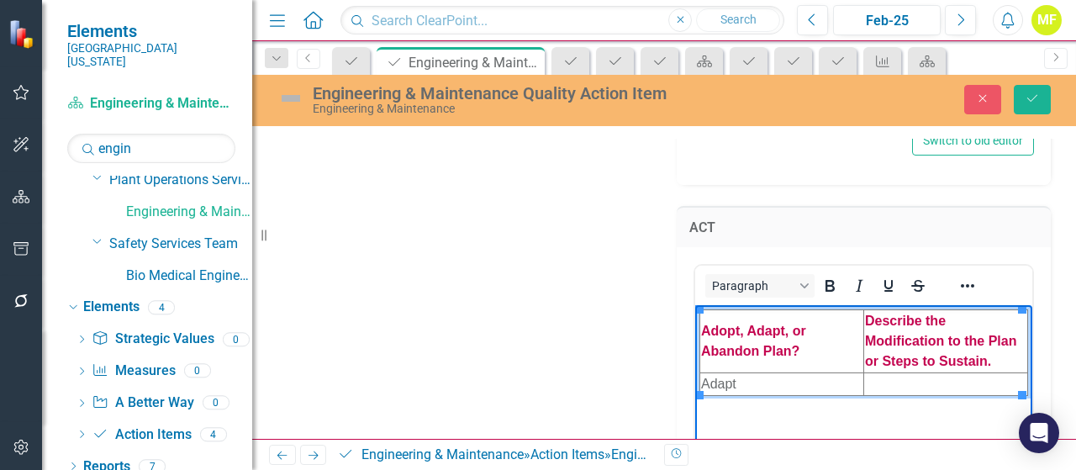
click at [867, 377] on td "Rich Text Area. Press ALT-0 for help." at bounding box center [946, 383] width 164 height 23
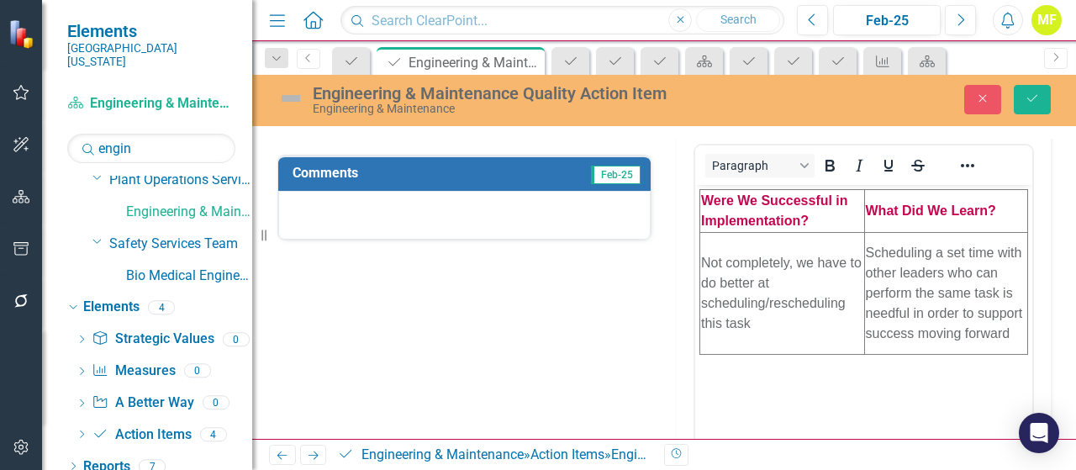
scroll to position [756, 0]
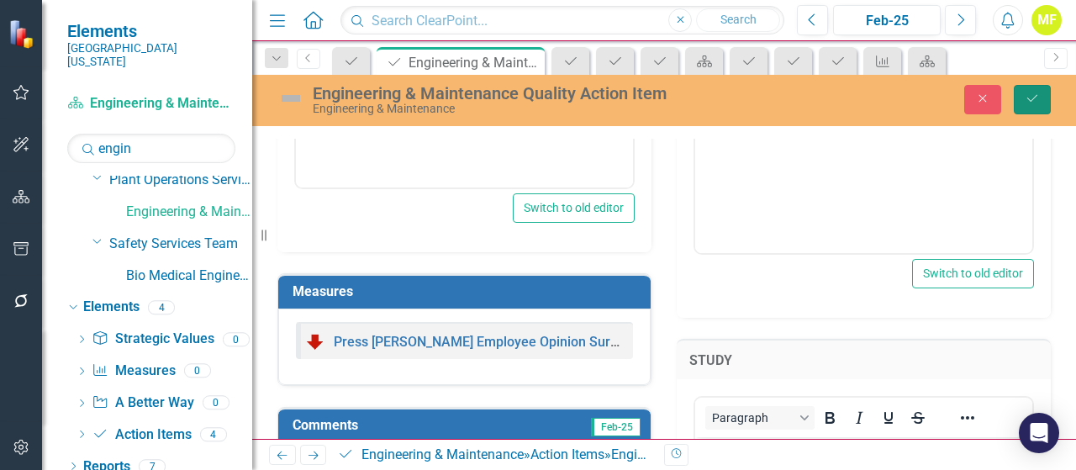
click at [1036, 92] on button "Save" at bounding box center [1031, 99] width 37 height 29
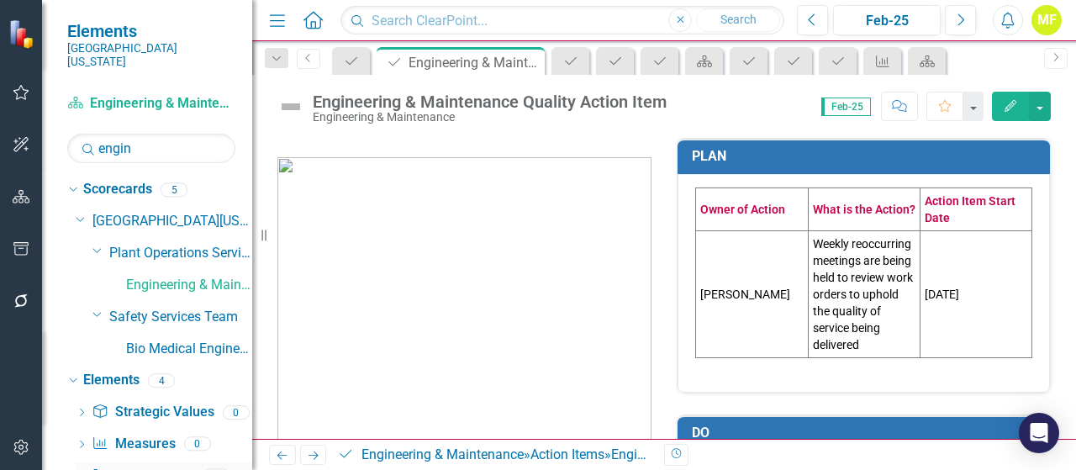
scroll to position [73, 0]
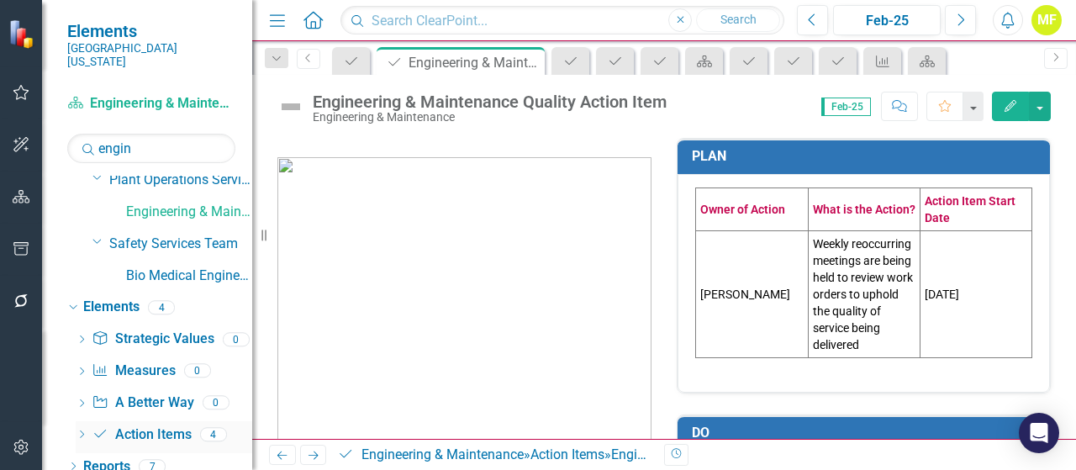
click at [153, 425] on link "Action Item Action Items" at bounding box center [141, 434] width 99 height 19
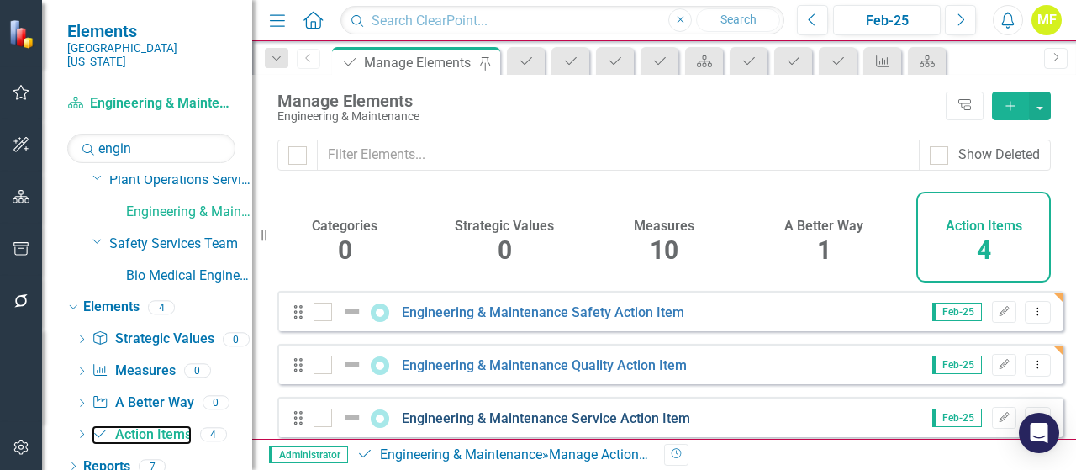
scroll to position [75, 0]
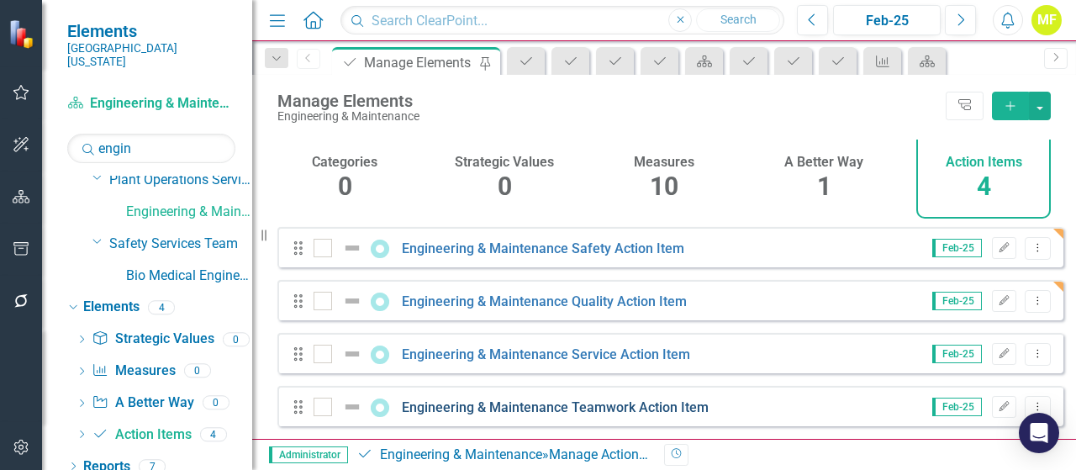
click at [497, 410] on link "Engineering & Maintenance Teamwork Action Item" at bounding box center [555, 407] width 307 height 16
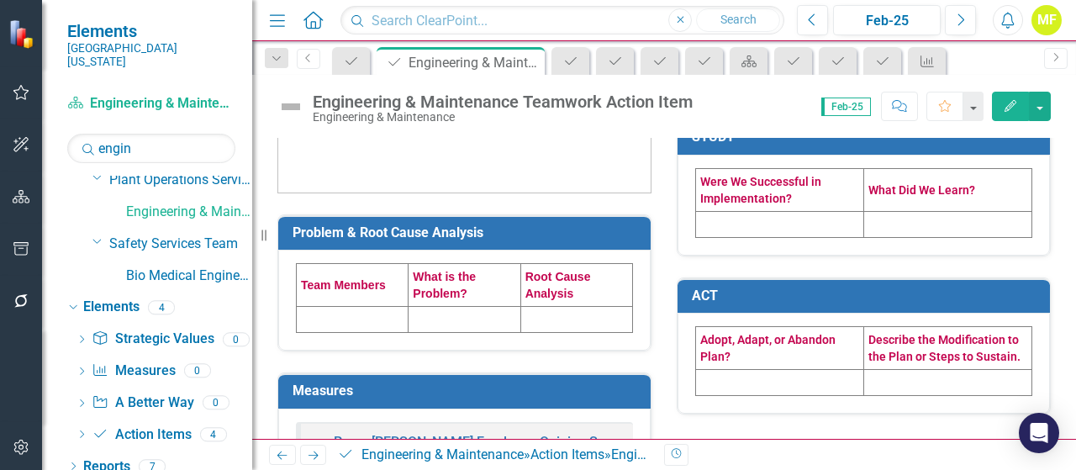
scroll to position [420, 0]
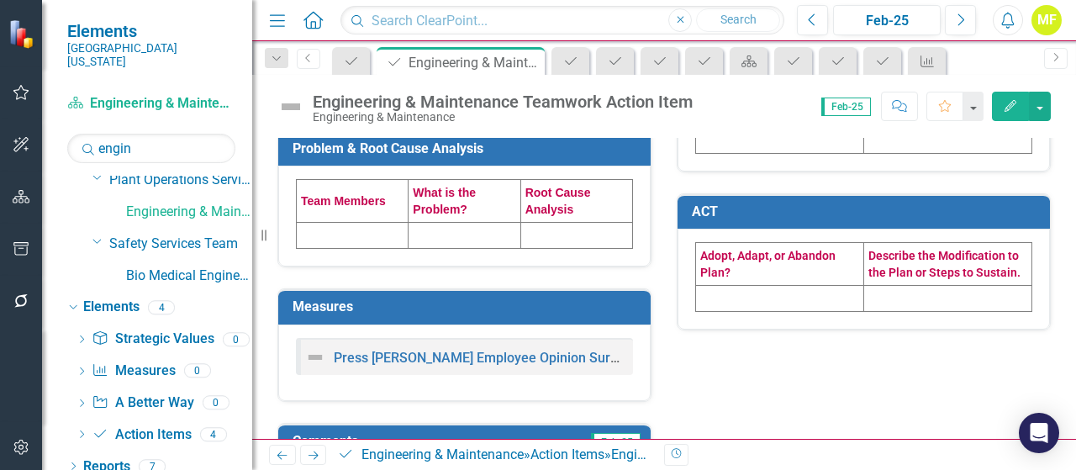
click at [329, 236] on td at bounding box center [353, 236] width 112 height 26
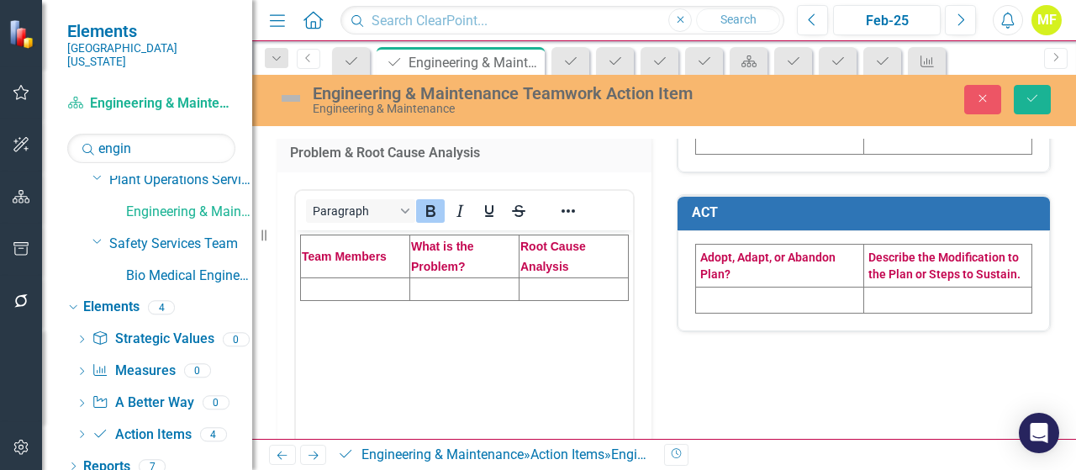
scroll to position [0, 0]
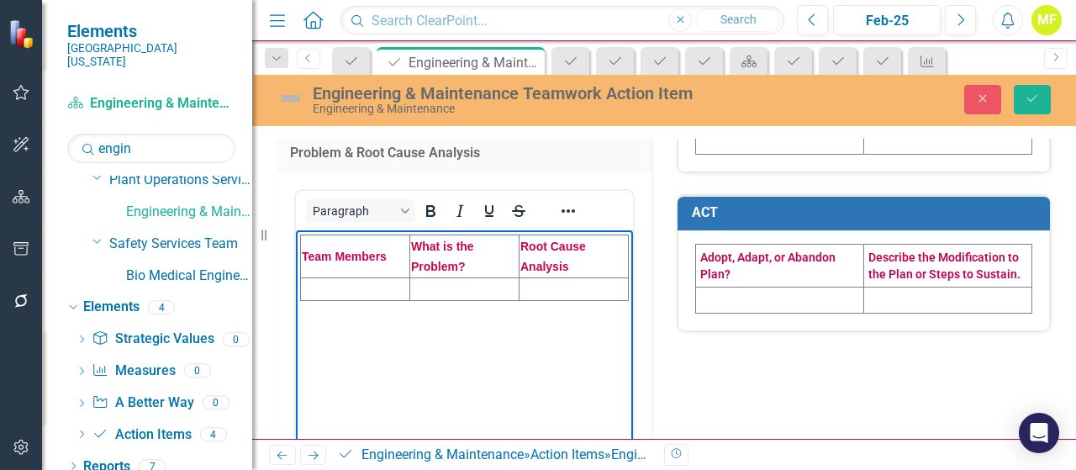
drag, startPoint x: 347, startPoint y: 288, endPoint x: 355, endPoint y: 298, distance: 12.6
click at [347, 288] on td "Rich Text Area. Press ALT-0 for help." at bounding box center [355, 288] width 109 height 23
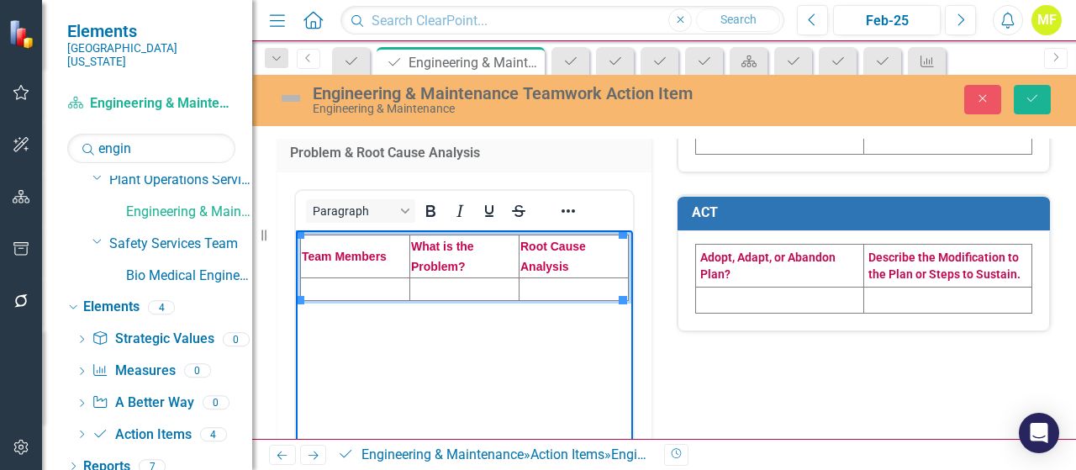
click at [350, 285] on td "Rich Text Area. Press ALT-0 for help." at bounding box center [355, 288] width 109 height 23
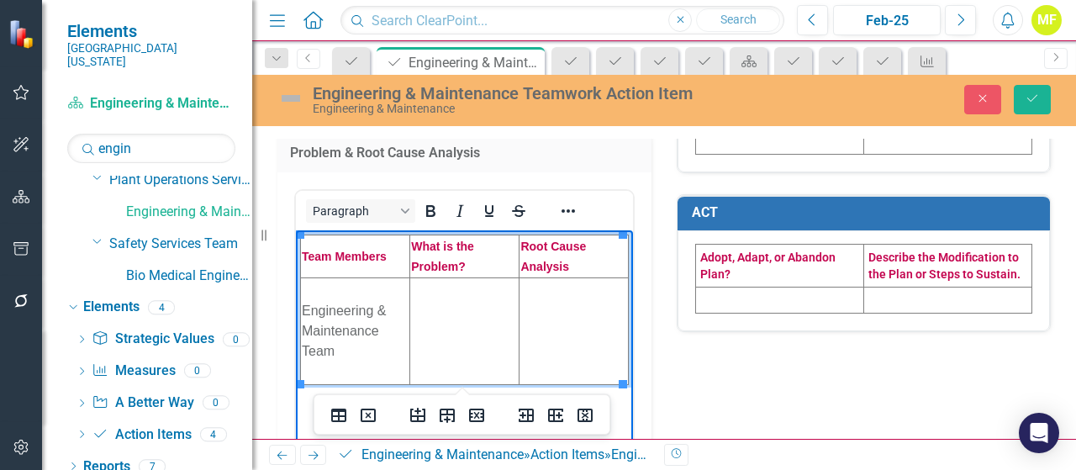
click at [439, 317] on td "Rich Text Area. Press ALT-0 for help." at bounding box center [464, 330] width 109 height 107
click at [435, 324] on td "Rich Text Area. Press ALT-0 for help." at bounding box center [464, 330] width 109 height 107
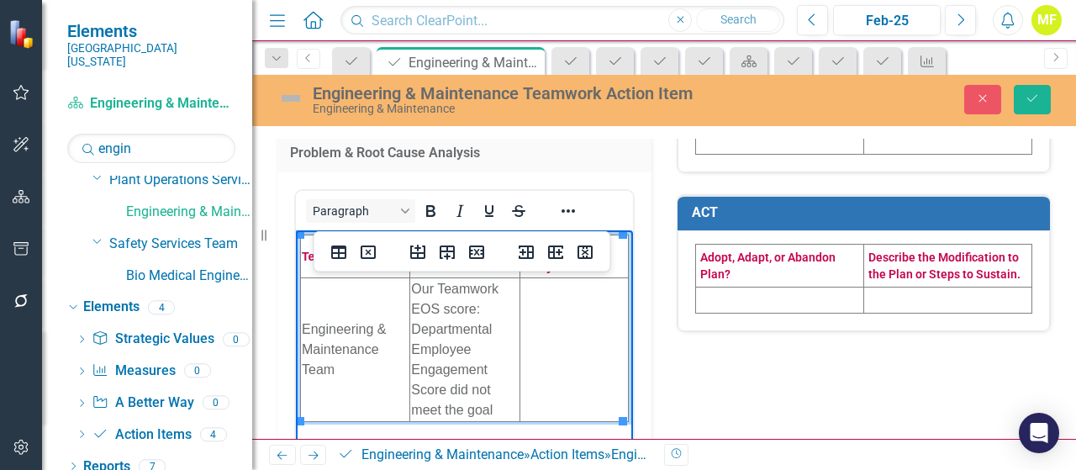
click at [592, 335] on td "Rich Text Area. Press ALT-0 for help." at bounding box center [573, 349] width 108 height 144
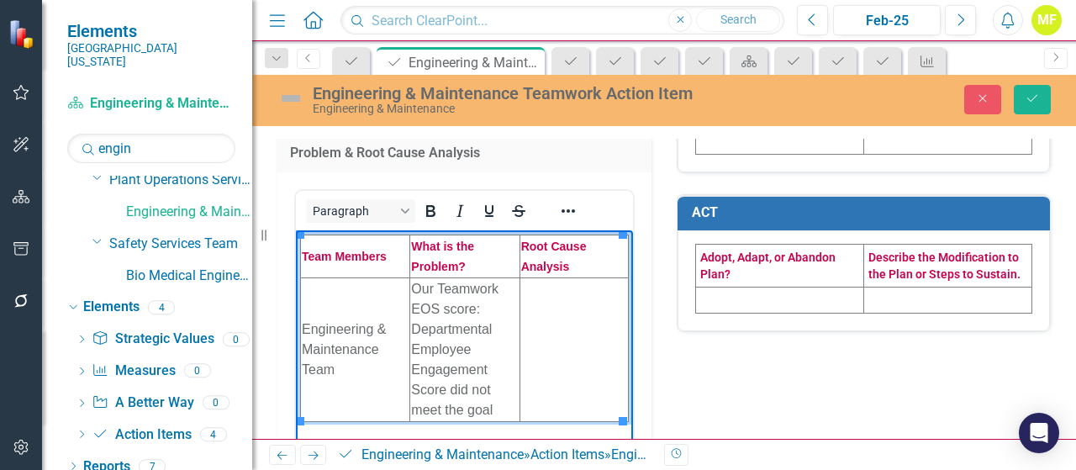
click at [540, 323] on td "Rich Text Area. Press ALT-0 for help." at bounding box center [573, 349] width 108 height 144
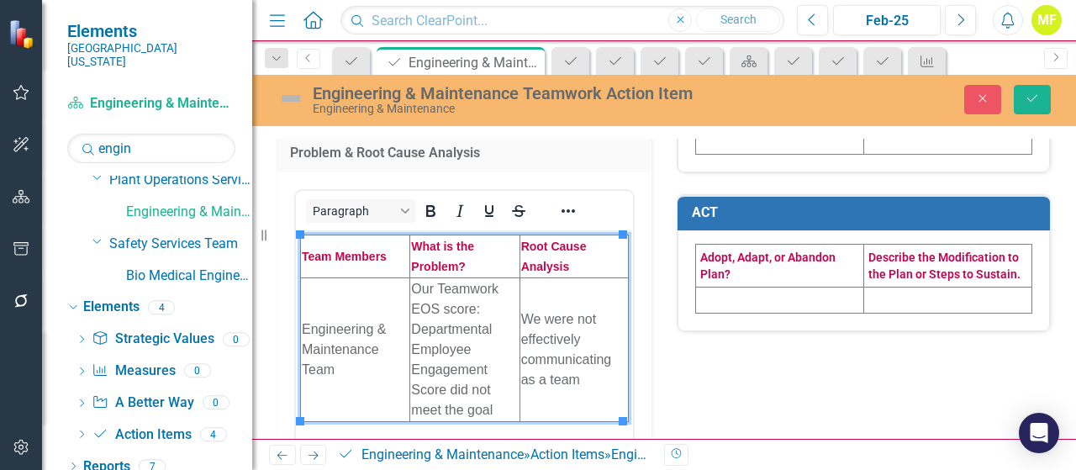
click at [760, 386] on div "Problem & Root Cause Analysis <table style="border-collapse: collapse; width: 1…" at bounding box center [664, 262] width 798 height 1131
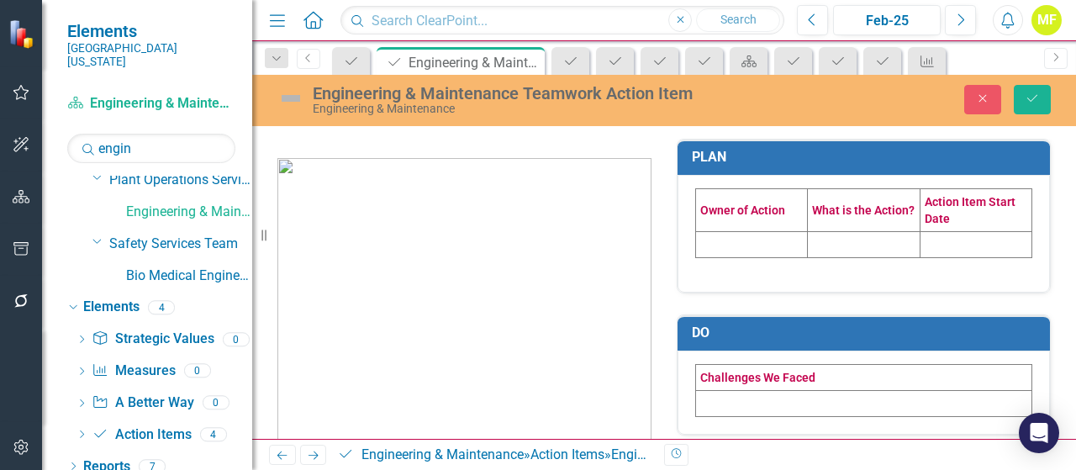
click at [713, 234] on td at bounding box center [752, 244] width 112 height 26
click at [714, 234] on td at bounding box center [752, 244] width 112 height 26
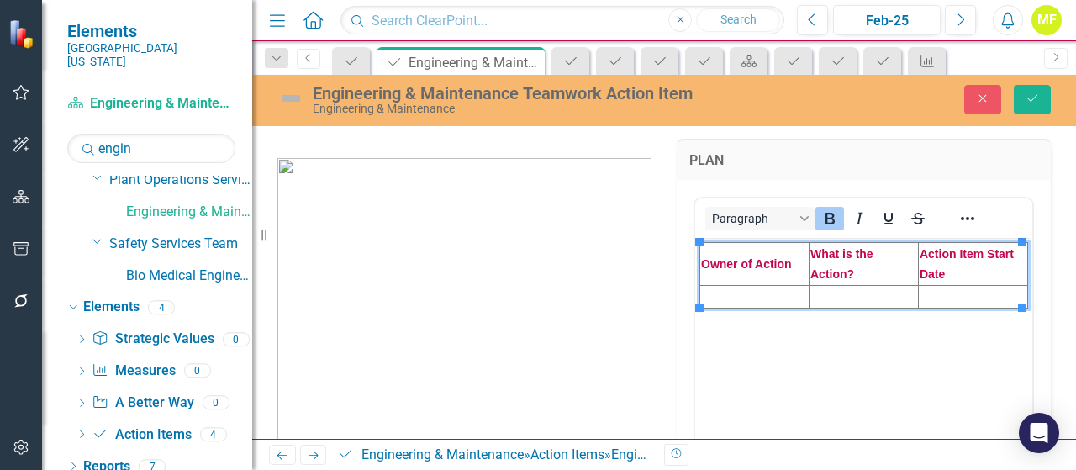
click at [733, 298] on td "Rich Text Area. Press ALT-0 for help." at bounding box center [754, 296] width 109 height 23
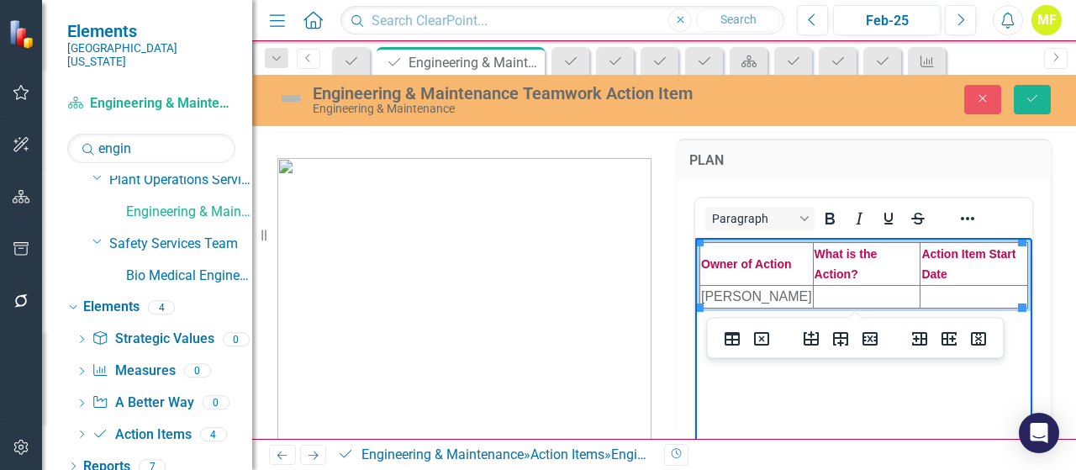
click at [957, 295] on td "Rich Text Area. Press ALT-0 for help." at bounding box center [974, 296] width 108 height 23
click at [839, 297] on td "Rich Text Area. Press ALT-0 for help." at bounding box center [867, 296] width 108 height 23
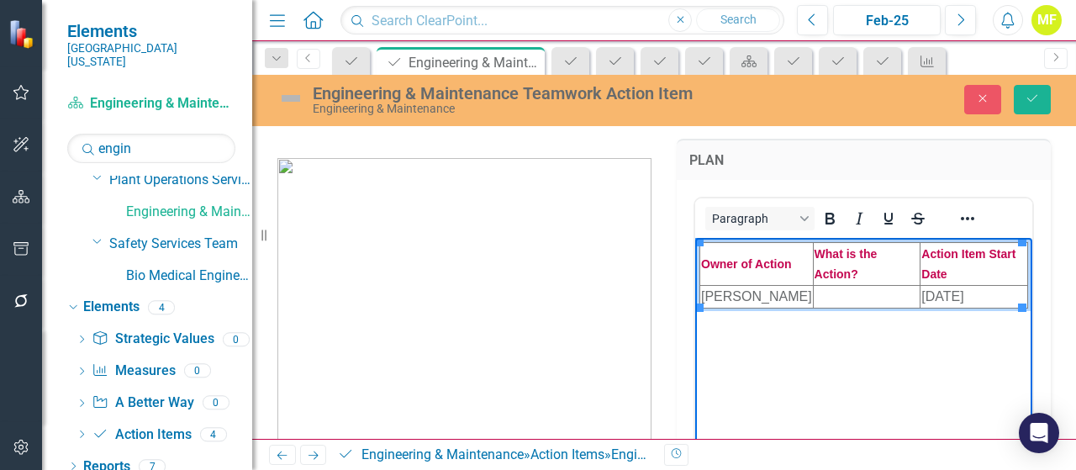
click at [833, 295] on td "Rich Text Area. Press ALT-0 for help." at bounding box center [867, 296] width 108 height 23
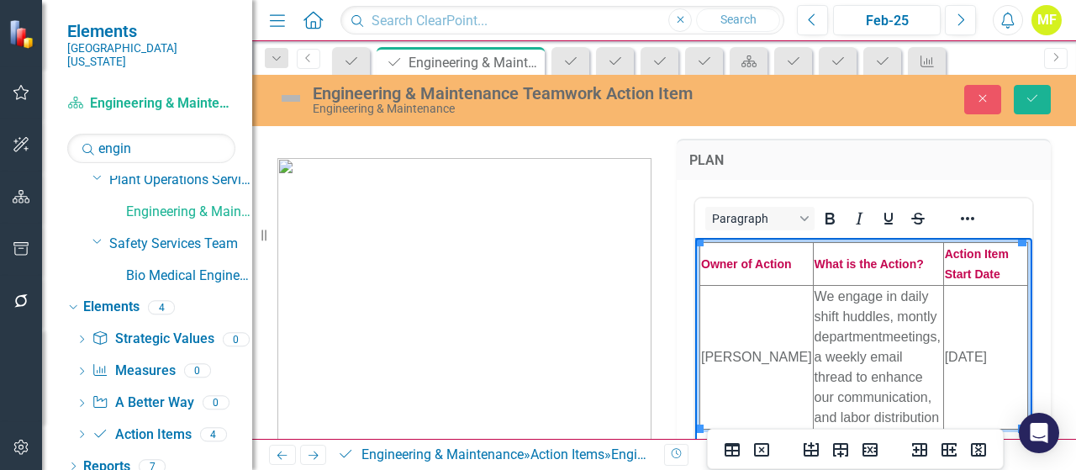
click at [906, 310] on td "We engage in daily shift huddles, montly departmentmeetings, a weekly email thr…" at bounding box center [878, 357] width 130 height 144
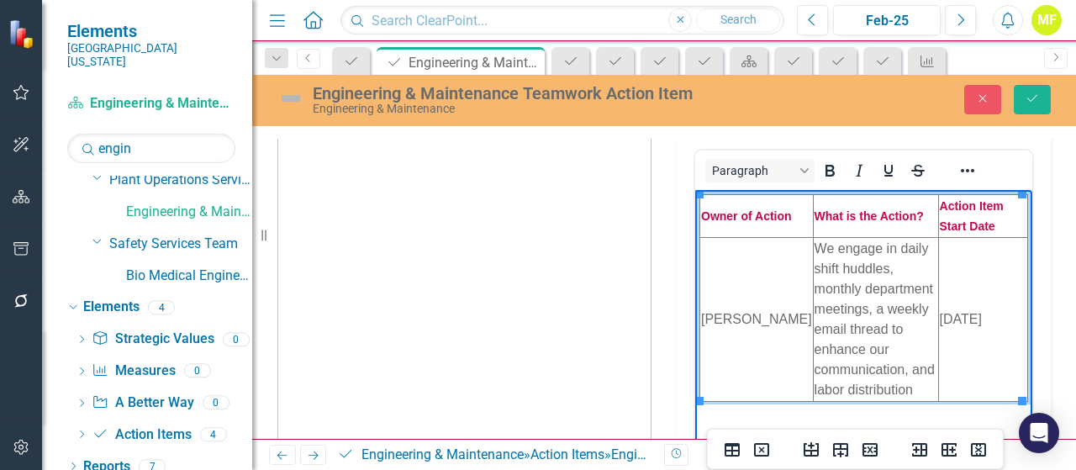
scroll to position [50, 0]
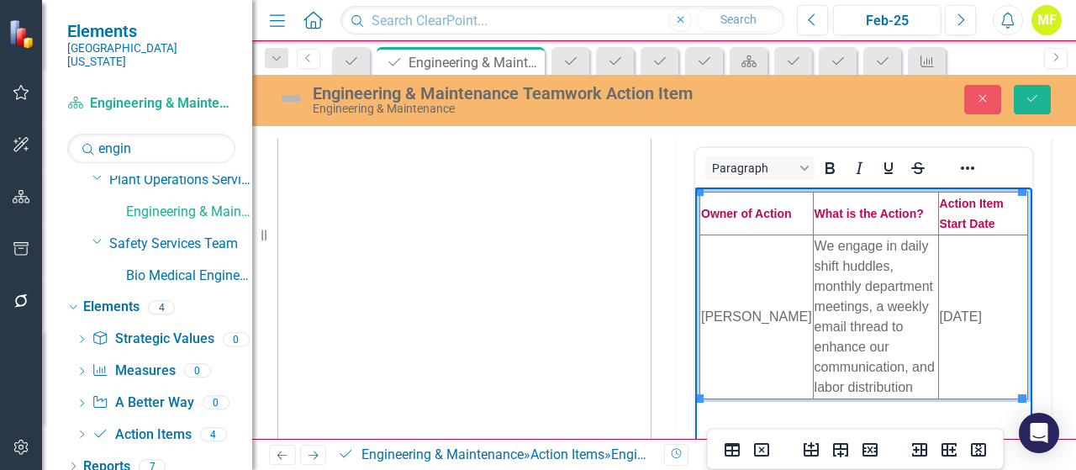
click at [1002, 330] on td "7/11/25" at bounding box center [982, 316] width 89 height 164
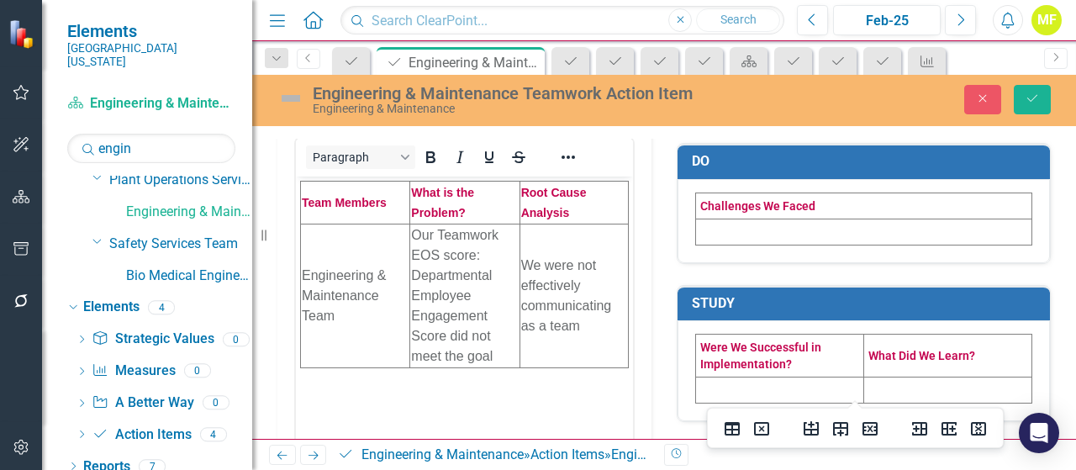
scroll to position [471, 0]
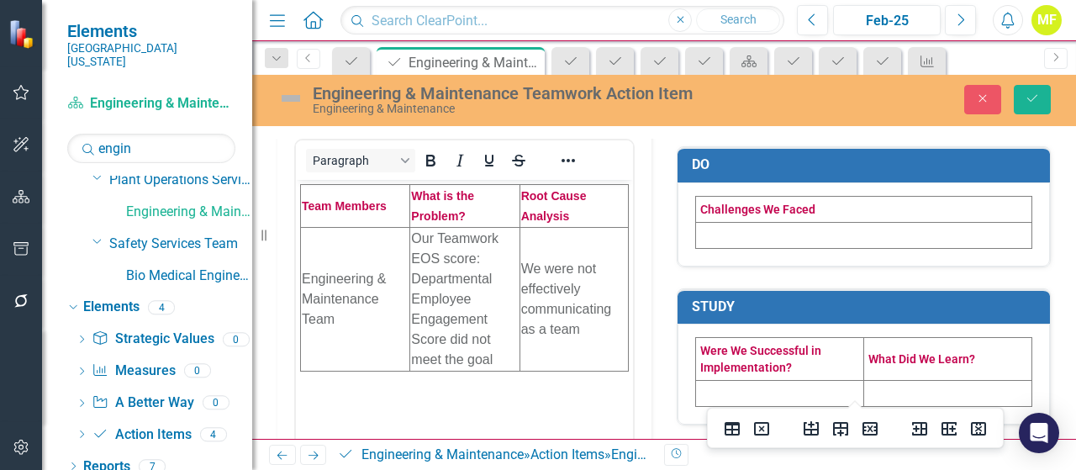
click at [753, 226] on td at bounding box center [864, 235] width 336 height 26
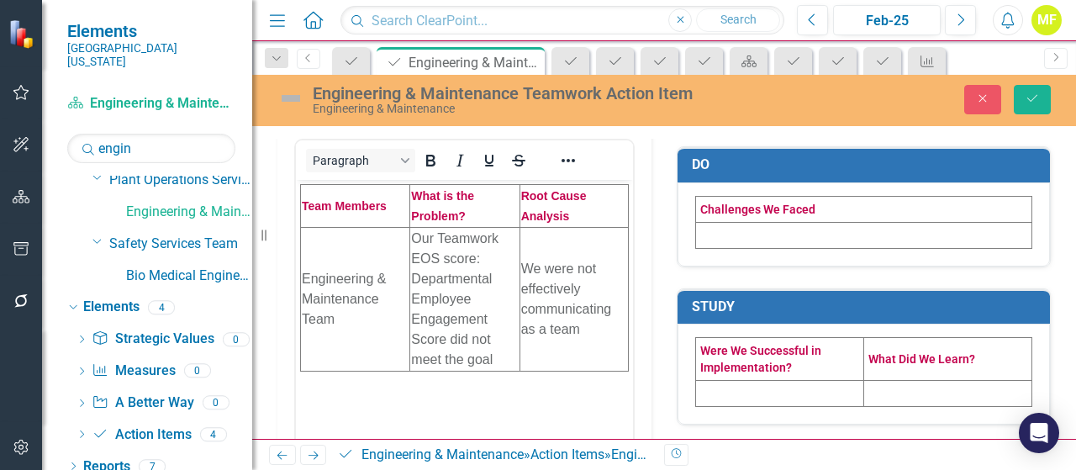
click at [756, 233] on td at bounding box center [864, 235] width 336 height 26
click at [757, 233] on td at bounding box center [864, 235] width 336 height 26
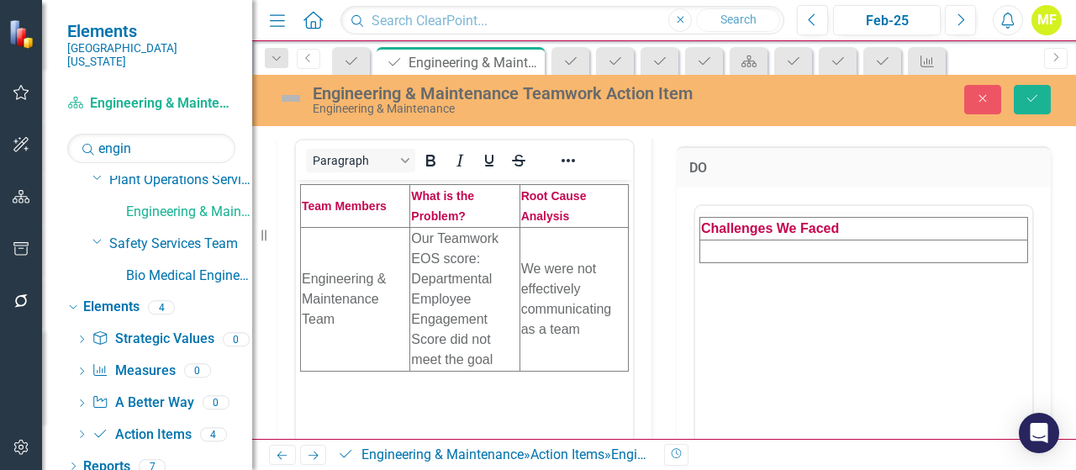
scroll to position [0, 0]
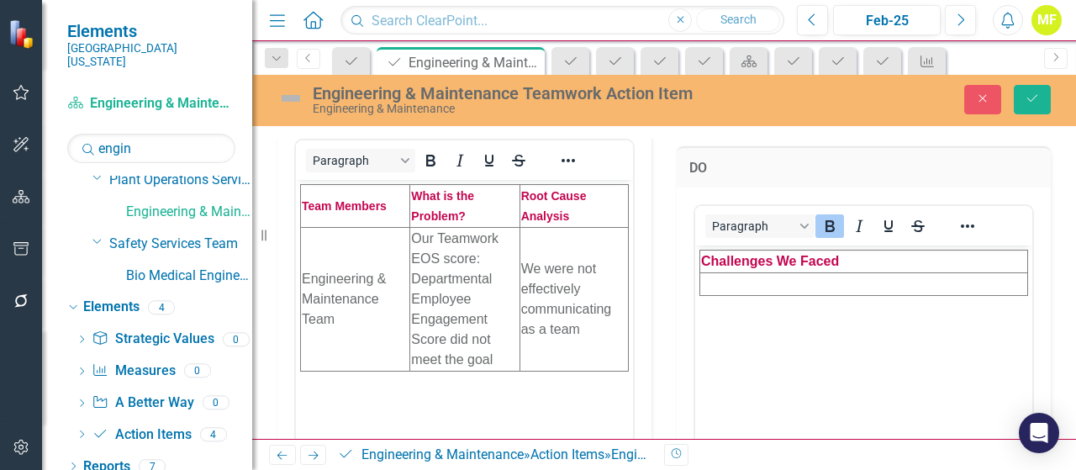
drag, startPoint x: 766, startPoint y: 286, endPoint x: 753, endPoint y: 288, distance: 13.7
click at [766, 285] on td "Rich Text Area. Press ALT-0 for help." at bounding box center [864, 283] width 328 height 23
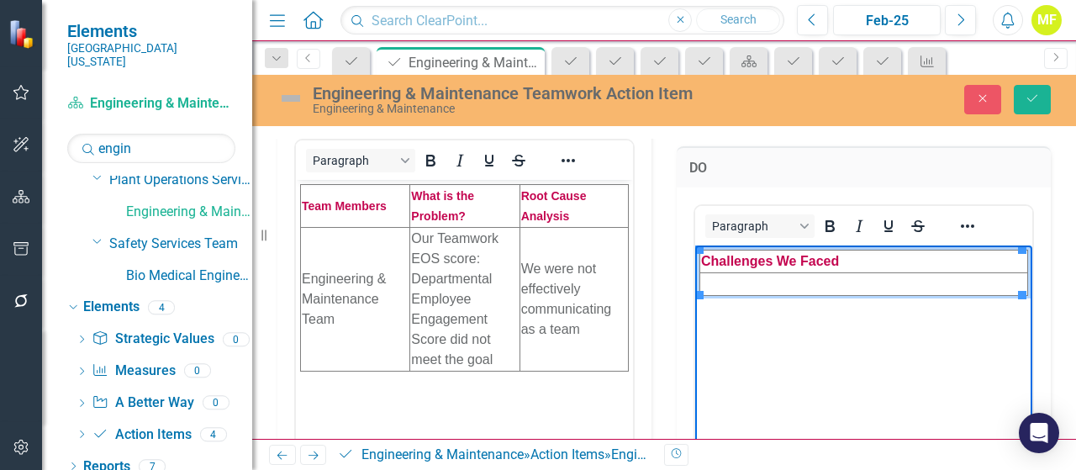
click at [745, 286] on td "Rich Text Area. Press ALT-0 for help." at bounding box center [864, 283] width 328 height 23
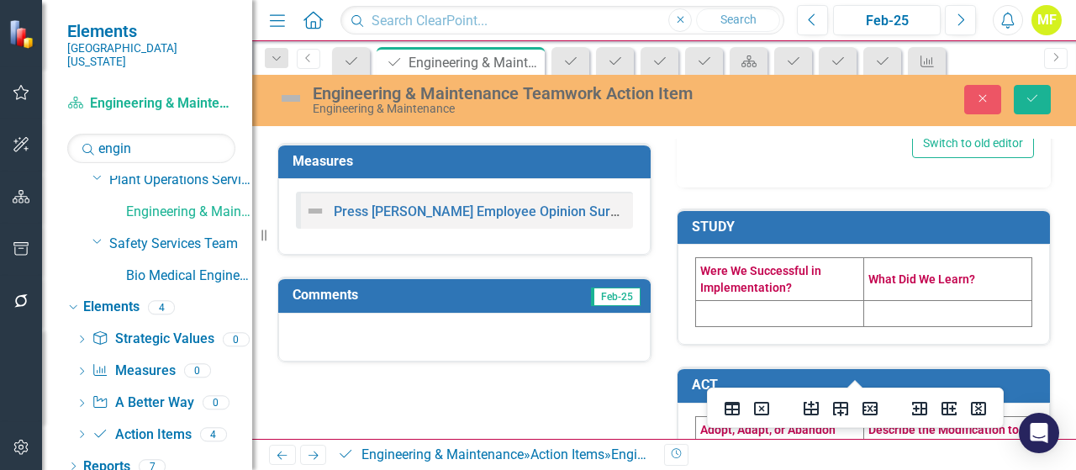
scroll to position [896, 0]
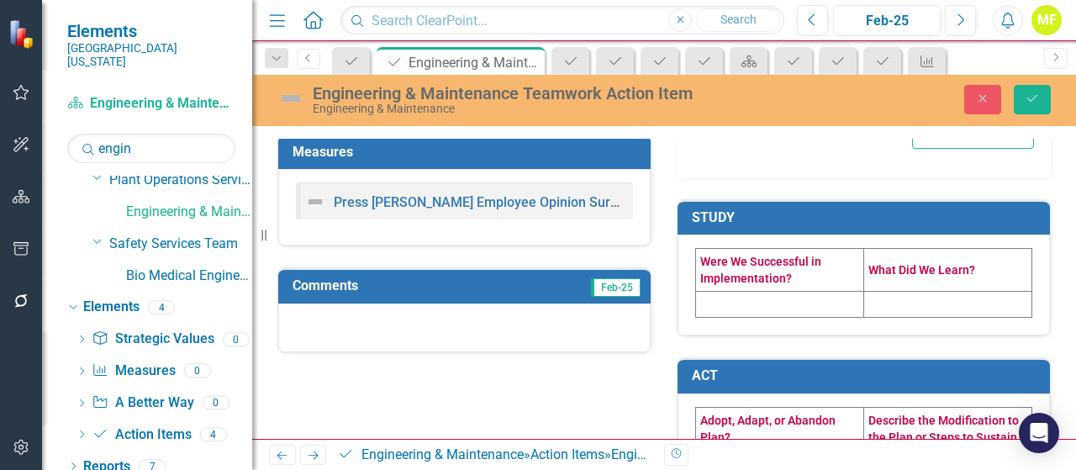
click at [750, 300] on td at bounding box center [780, 305] width 168 height 26
click at [752, 308] on td at bounding box center [780, 305] width 168 height 26
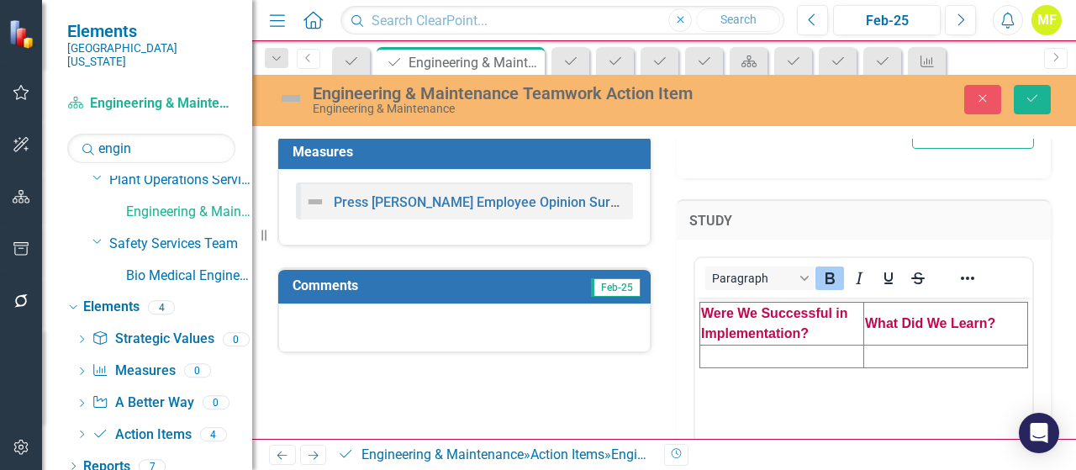
scroll to position [0, 0]
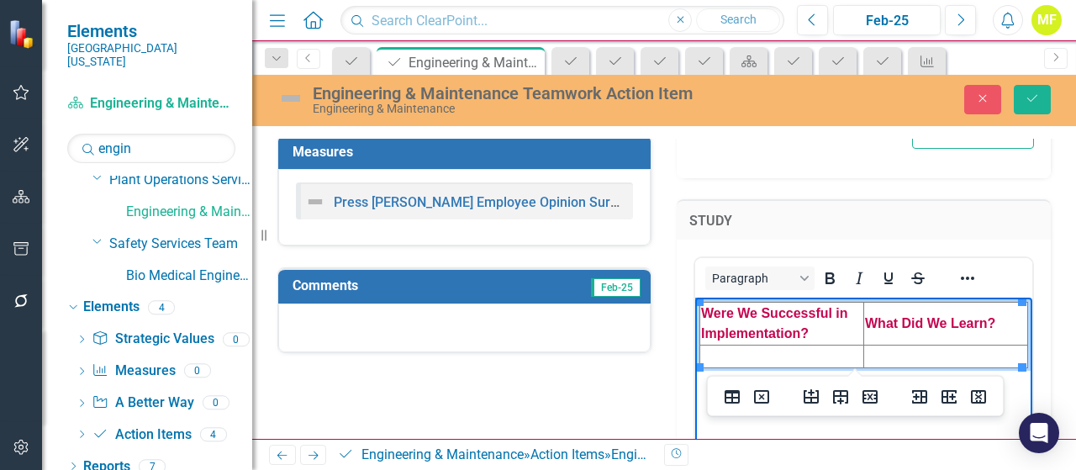
click at [750, 350] on td "Rich Text Area. Press ALT-0 for help." at bounding box center [782, 356] width 164 height 23
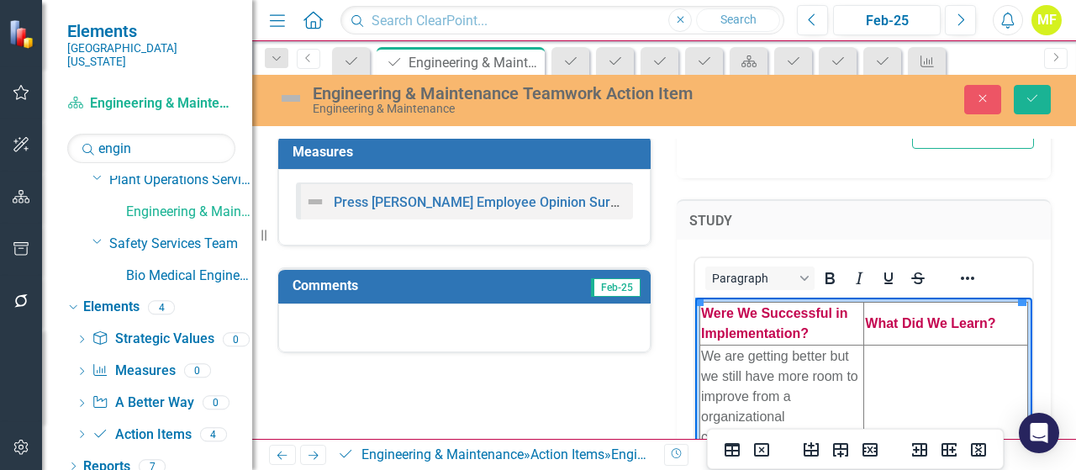
click at [892, 388] on td "Rich Text Area. Press ALT-0 for help." at bounding box center [946, 417] width 164 height 144
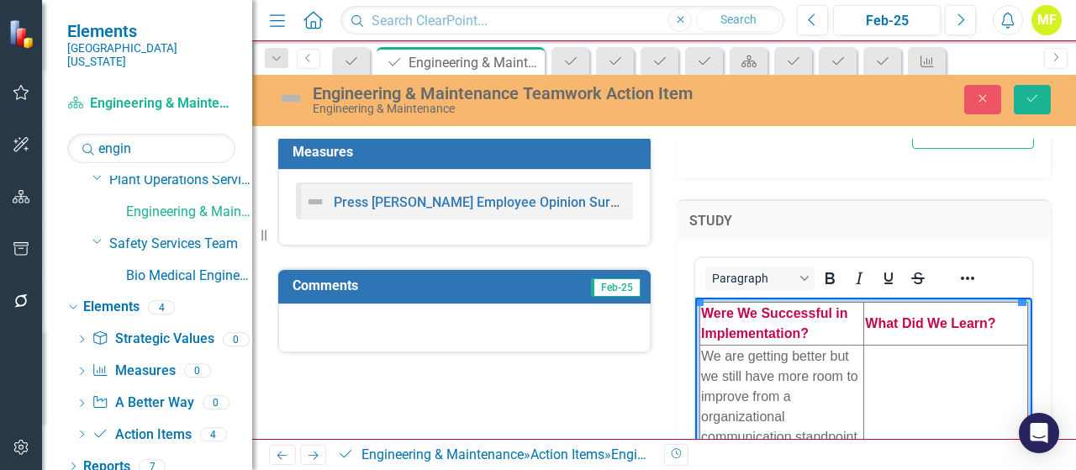
scroll to position [1064, 0]
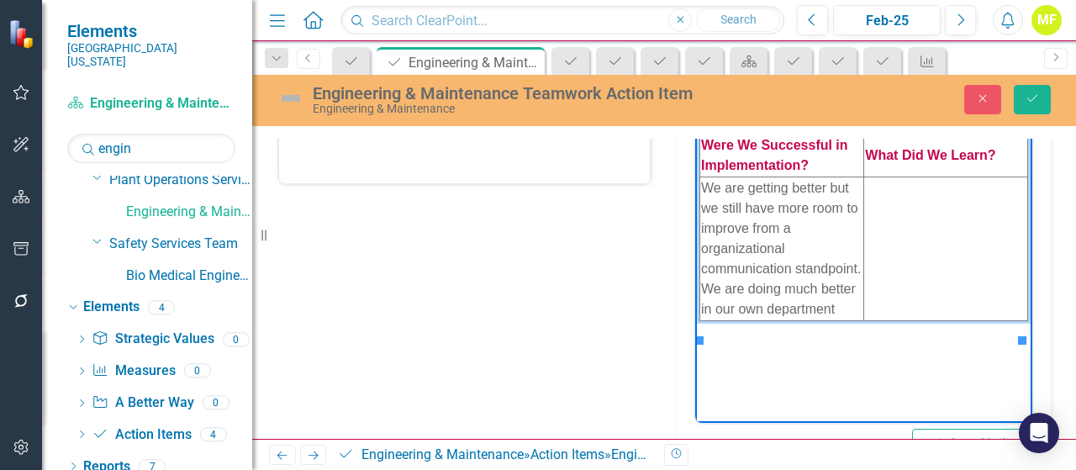
click at [906, 236] on td "Rich Text Area. Press ALT-0 for help." at bounding box center [946, 249] width 164 height 144
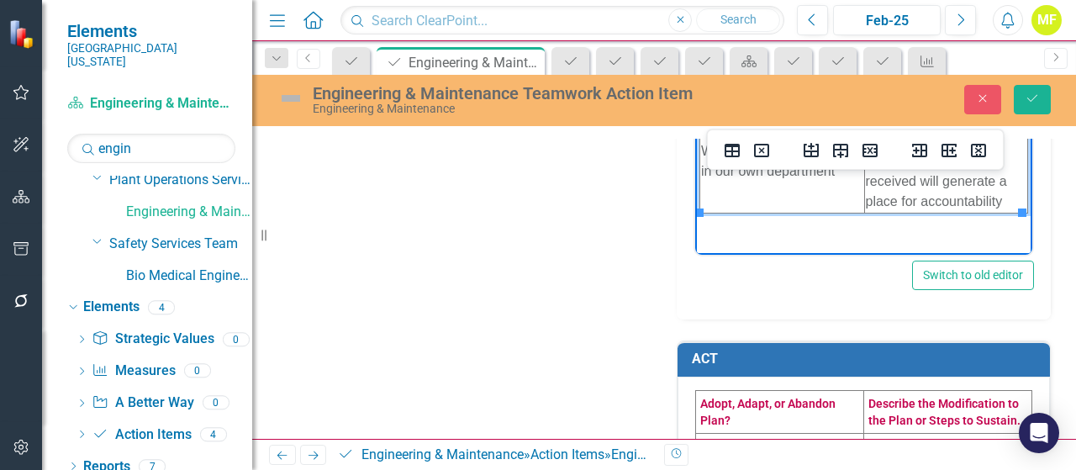
scroll to position [1282, 0]
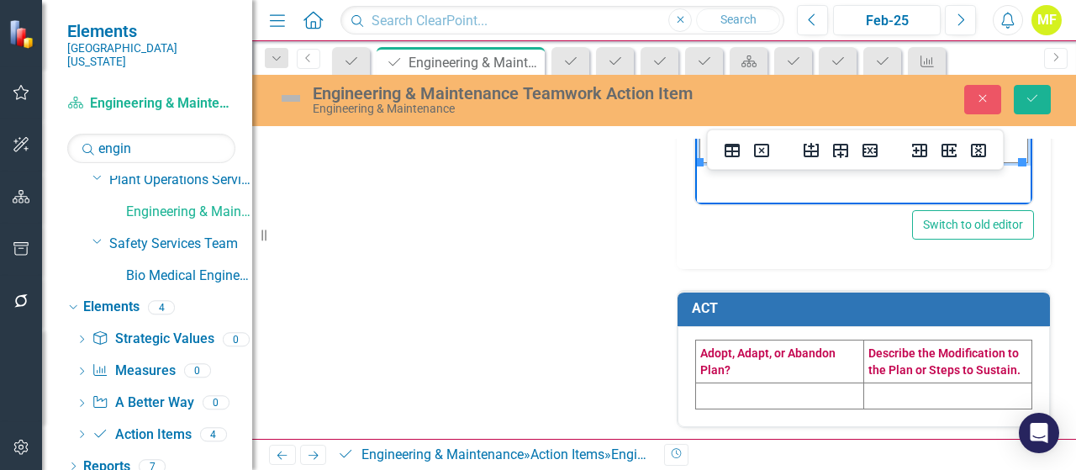
click at [757, 399] on td at bounding box center [780, 395] width 168 height 26
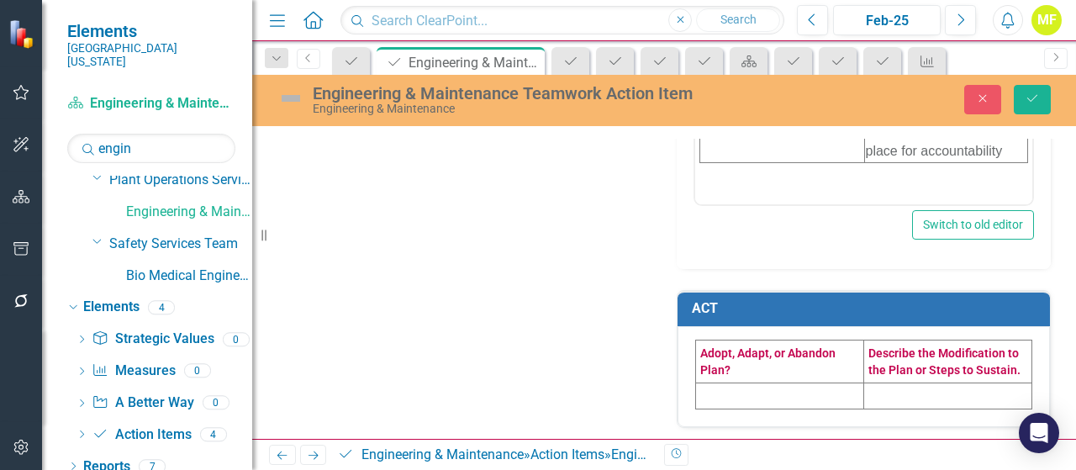
click at [757, 399] on td at bounding box center [780, 395] width 168 height 26
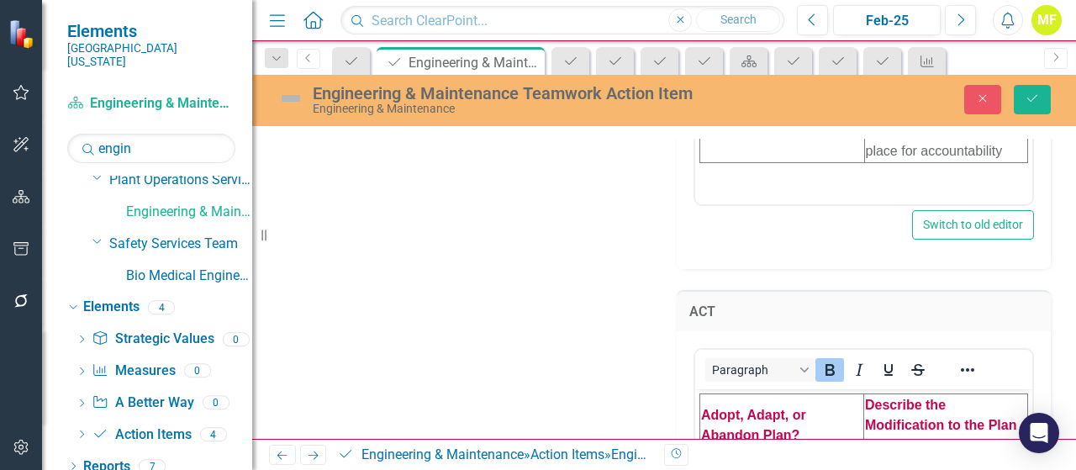
scroll to position [1366, 0]
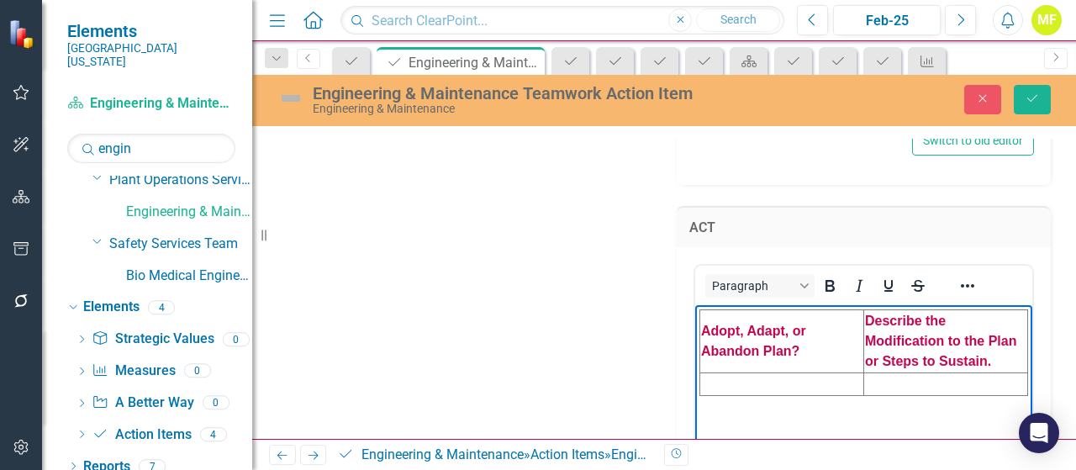
click at [741, 378] on td "Rich Text Area. Press ALT-0 for help." at bounding box center [782, 383] width 164 height 23
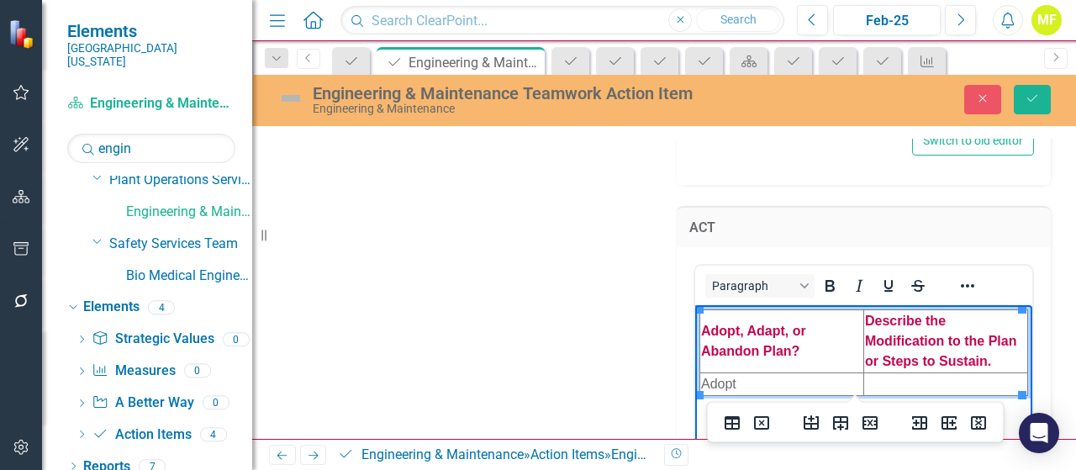
click at [889, 389] on td "Rich Text Area. Press ALT-0 for help." at bounding box center [946, 383] width 164 height 23
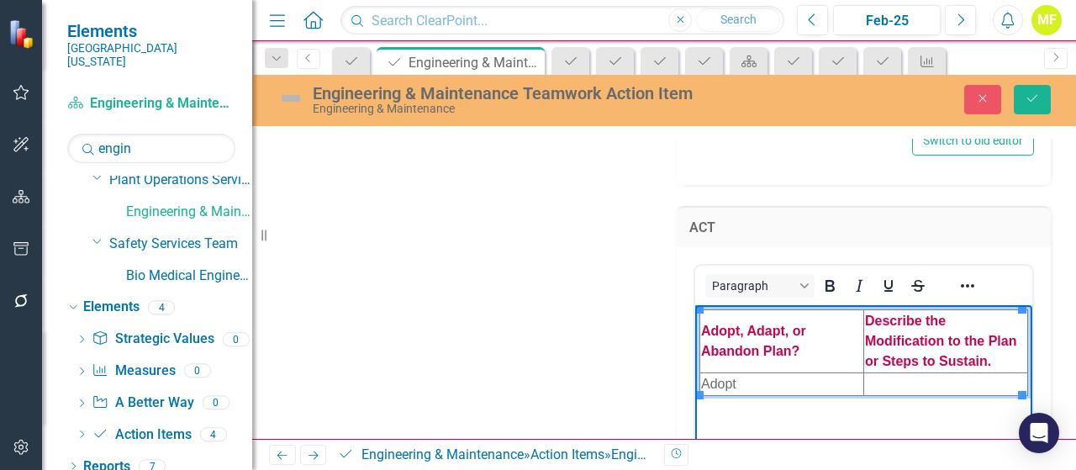
click at [893, 382] on td "Rich Text Area. Press ALT-0 for help." at bounding box center [946, 383] width 164 height 23
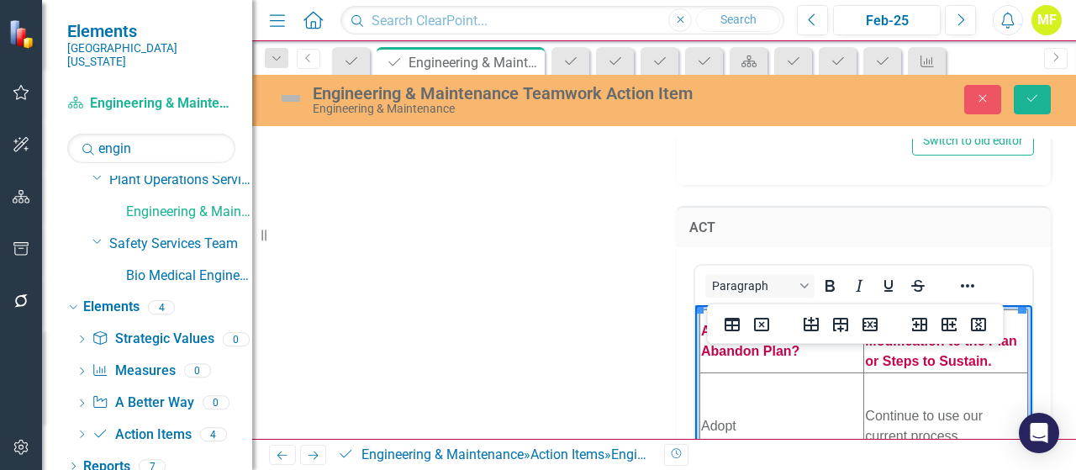
scroll to position [1535, 0]
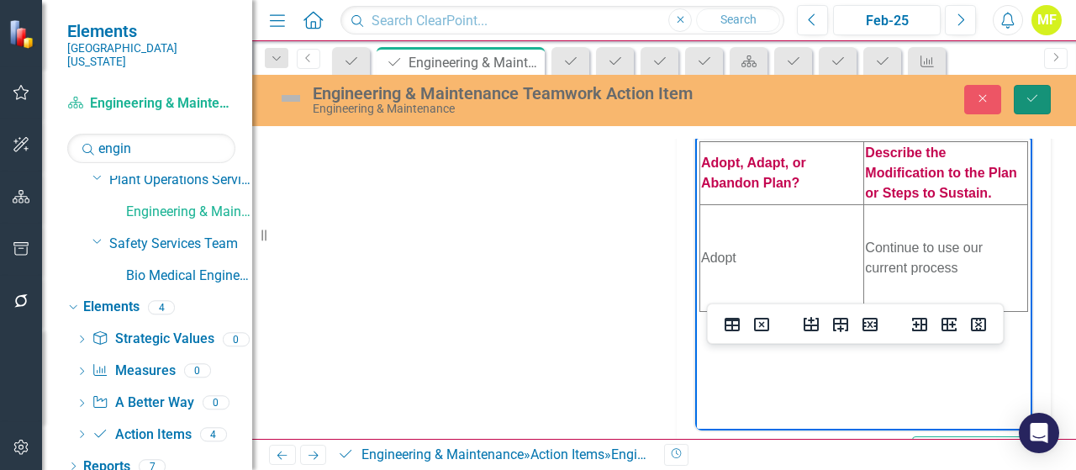
click at [1027, 98] on icon "Save" at bounding box center [1031, 98] width 15 height 12
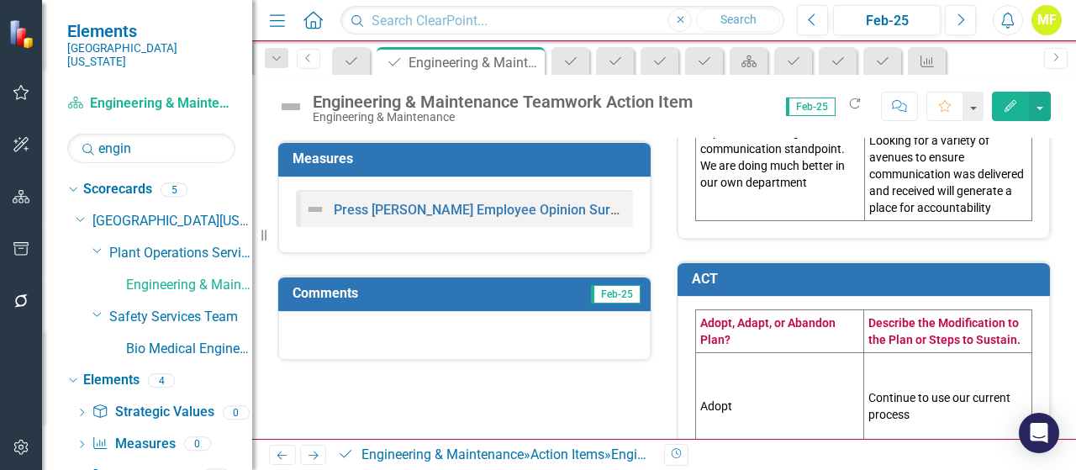
scroll to position [717, 0]
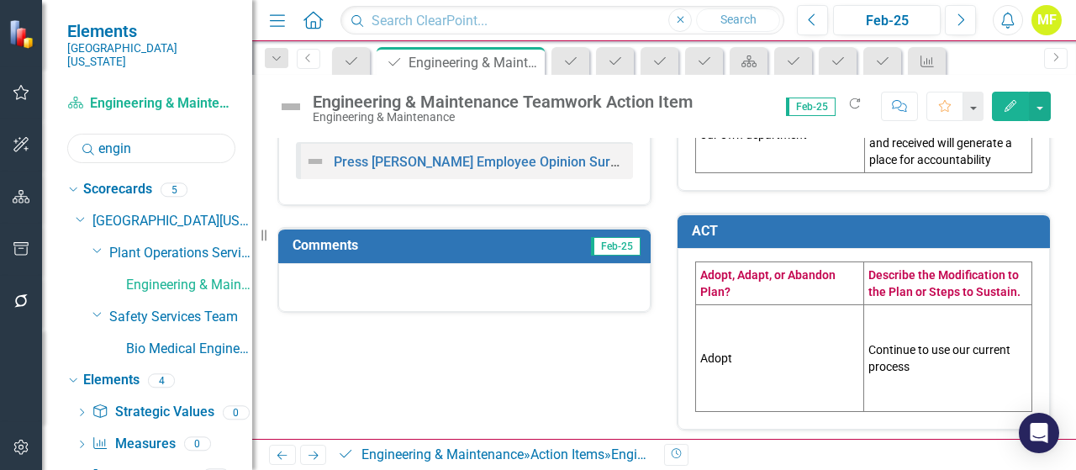
drag, startPoint x: 154, startPoint y: 129, endPoint x: -61, endPoint y: 127, distance: 215.1
click at [0, 127] on html "Elements Southern Ohio Medical Center Scorecard Engineering & Maintenance Searc…" at bounding box center [538, 235] width 1076 height 470
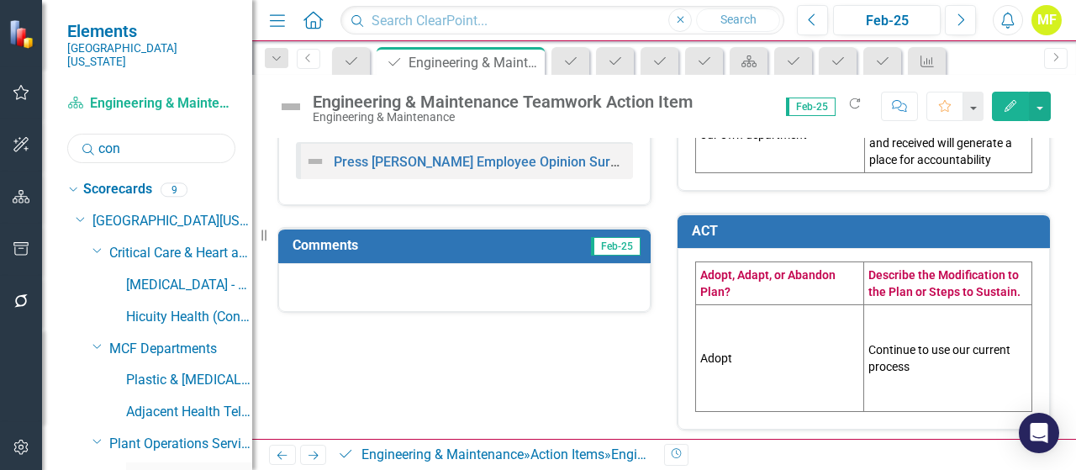
type input "con"
click at [190, 462] on div "Construction & Renovation" at bounding box center [189, 476] width 126 height 28
click at [187, 466] on link "Construction & Renovation" at bounding box center [189, 475] width 126 height 19
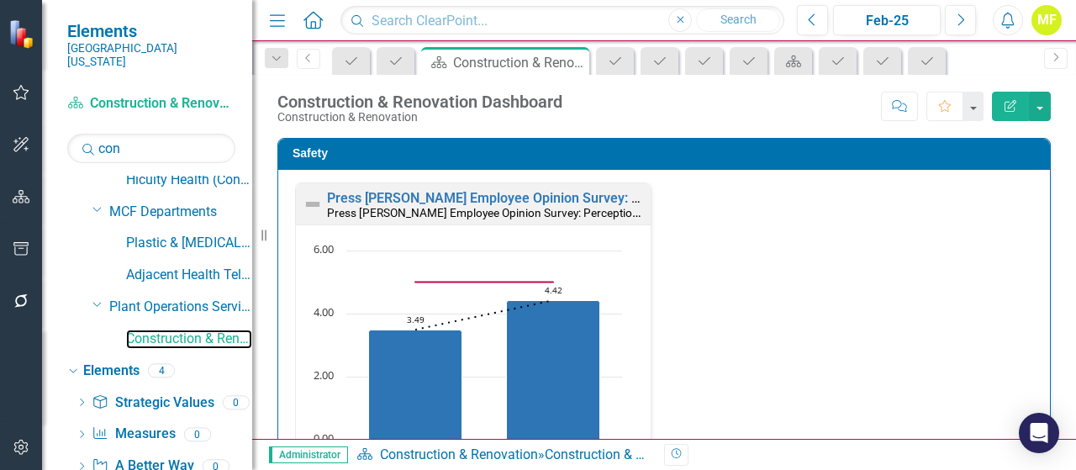
scroll to position [200, 0]
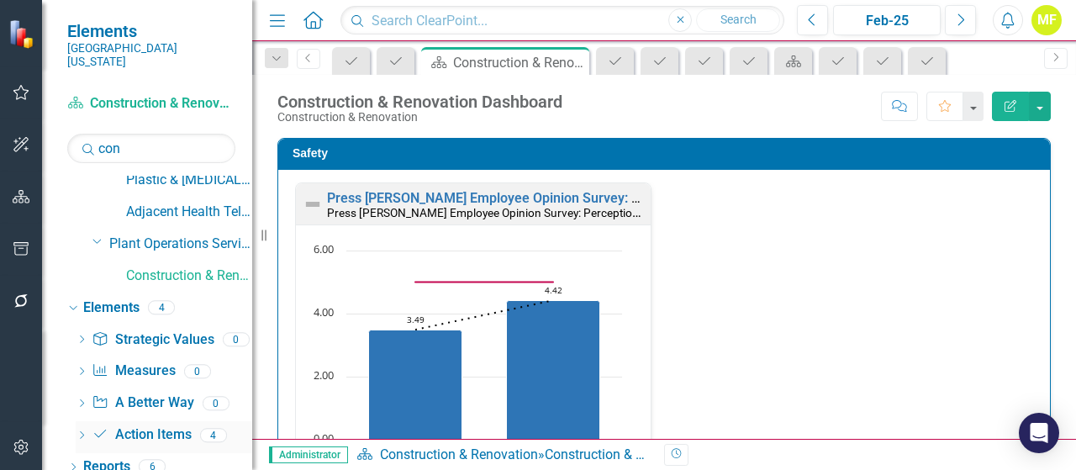
click at [174, 425] on link "Action Item Action Items" at bounding box center [141, 434] width 99 height 19
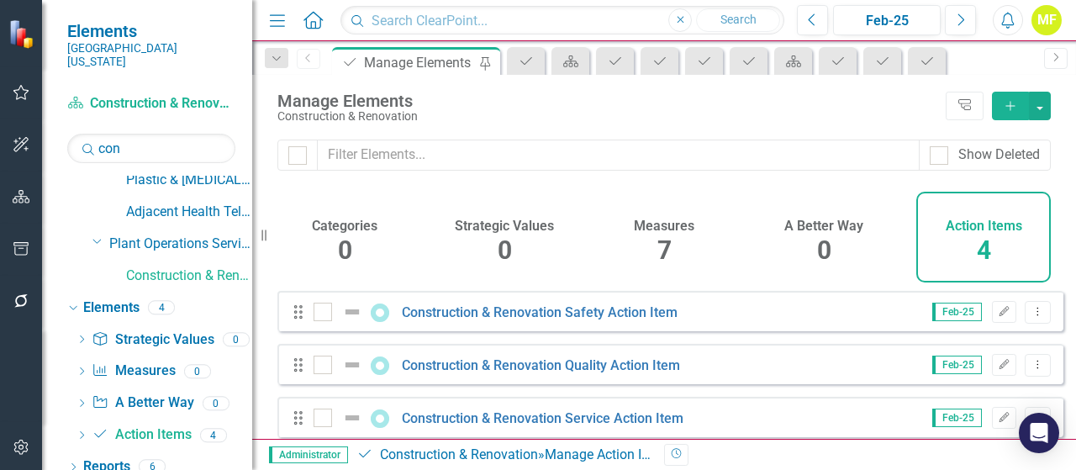
scroll to position [75, 0]
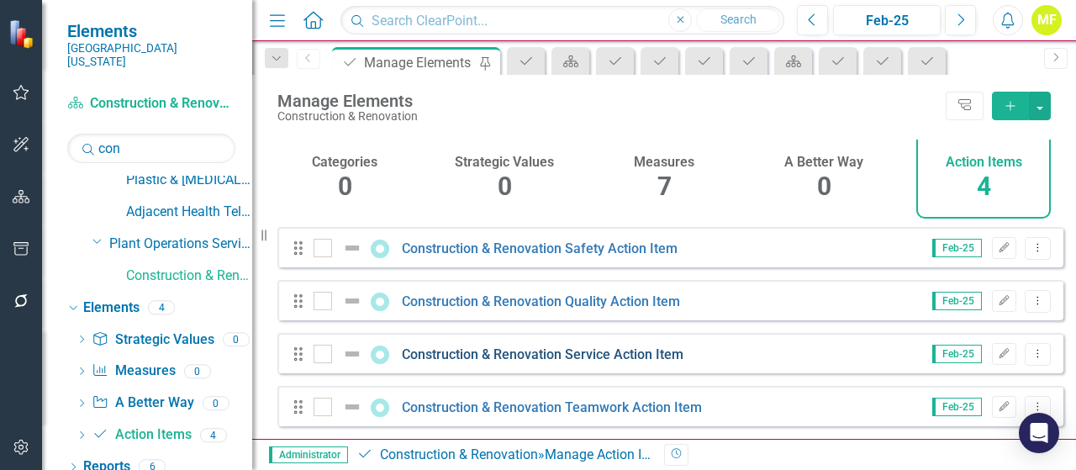
click at [493, 356] on link "Construction & Renovation Service Action Item" at bounding box center [543, 354] width 282 height 16
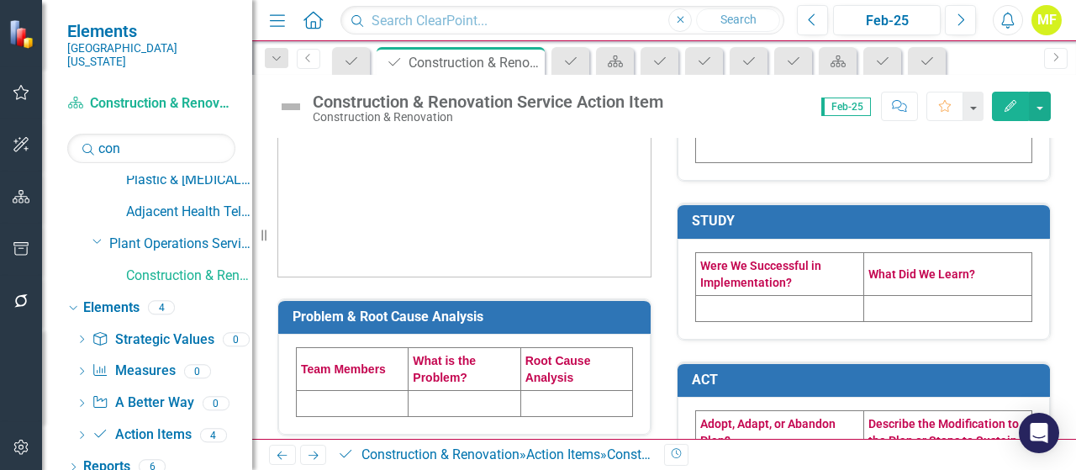
scroll to position [420, 0]
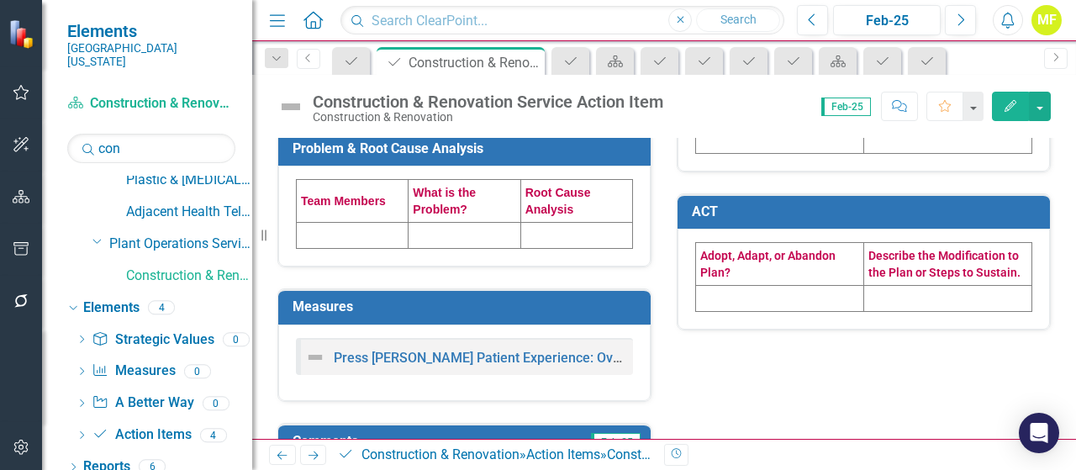
click at [345, 227] on td at bounding box center [353, 236] width 112 height 26
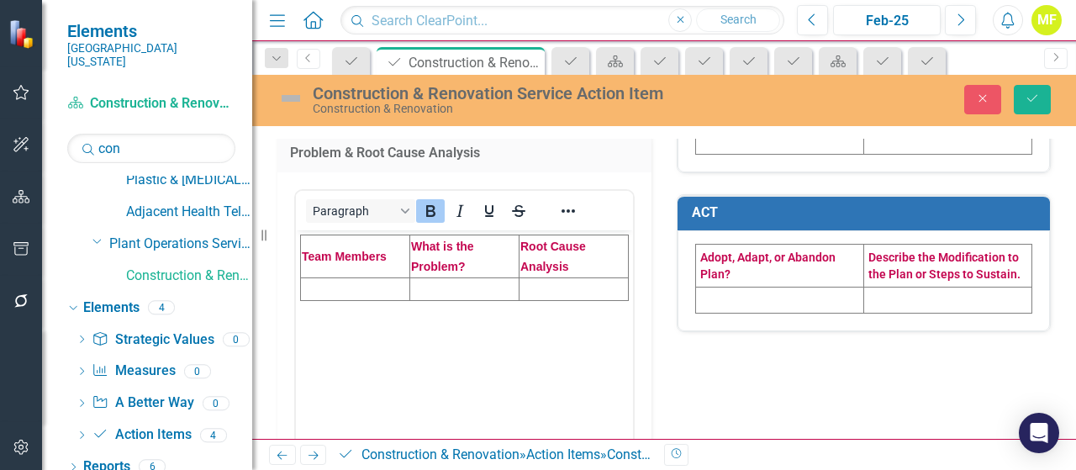
scroll to position [0, 0]
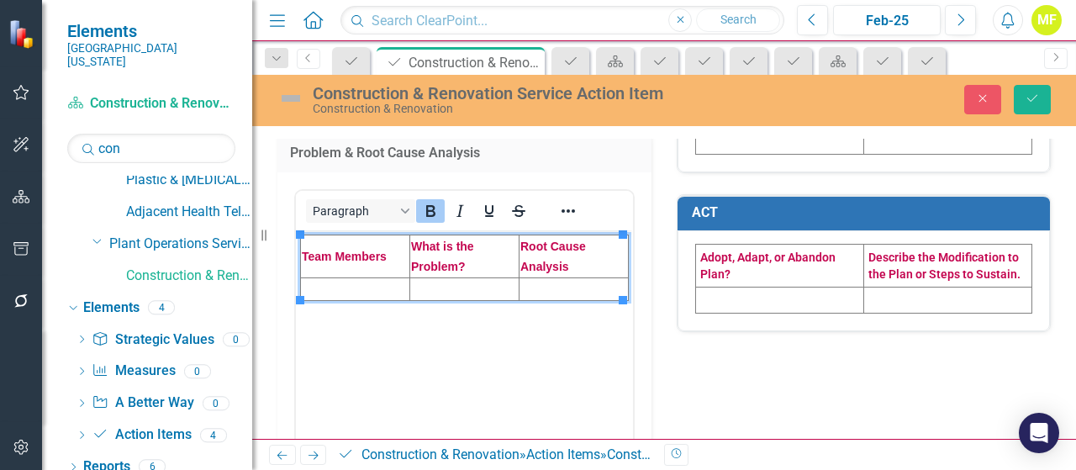
click at [354, 287] on td "Rich Text Area. Press ALT-0 for help." at bounding box center [355, 288] width 109 height 23
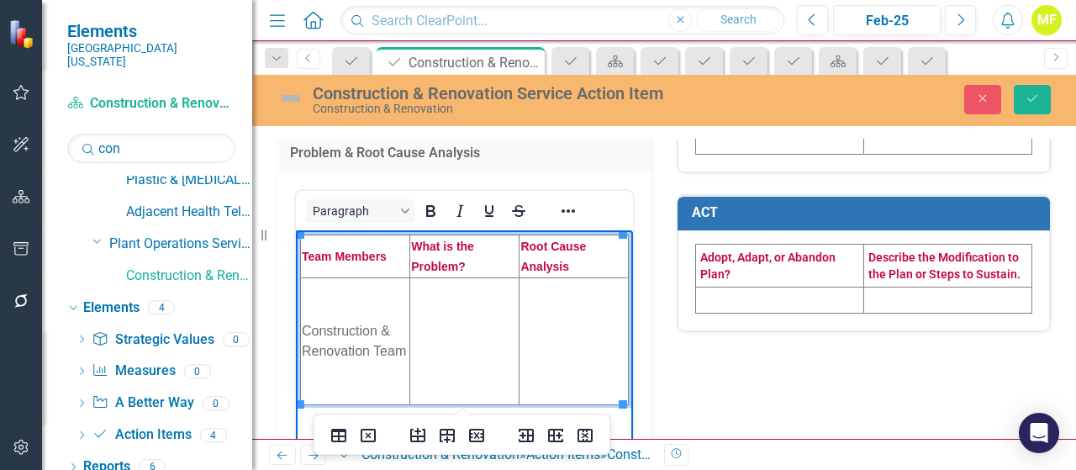
click at [446, 307] on td "Rich Text Area. Press ALT-0 for help." at bounding box center [464, 340] width 109 height 127
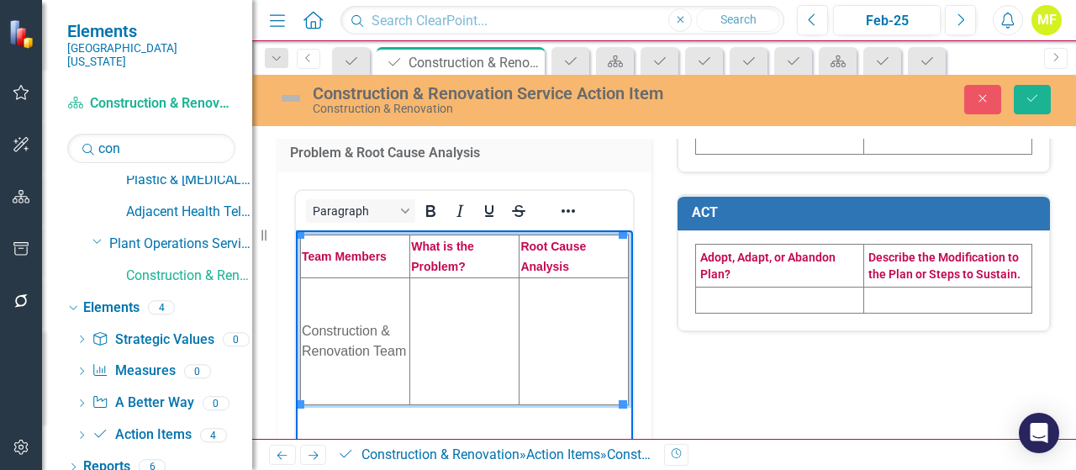
click at [455, 329] on td "Rich Text Area. Press ALT-0 for help." at bounding box center [464, 340] width 109 height 127
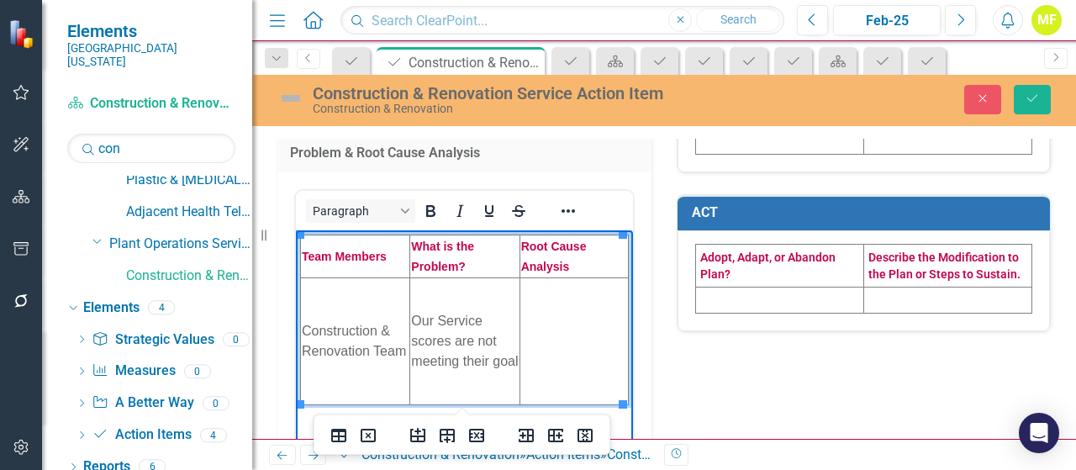
click at [588, 321] on td "Rich Text Area. Press ALT-0 for help." at bounding box center [573, 340] width 108 height 127
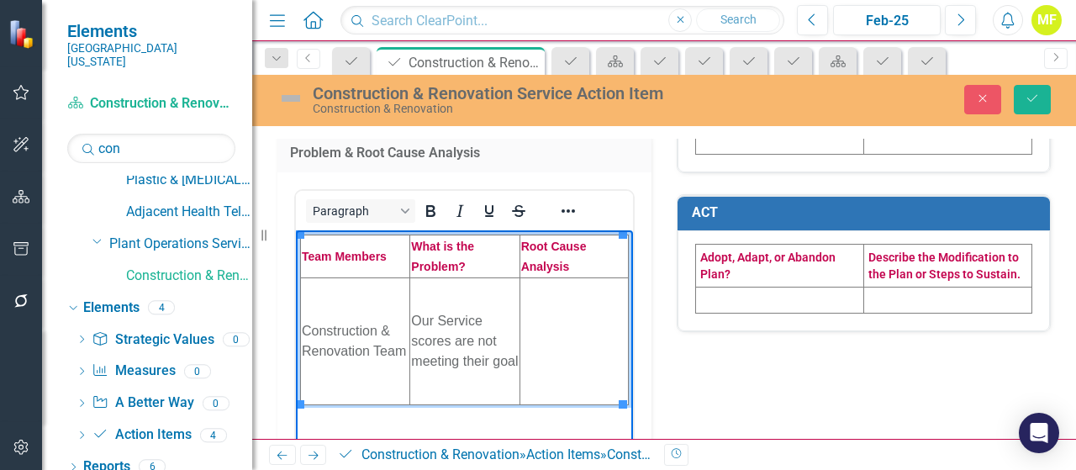
click at [542, 328] on td "Rich Text Area. Press ALT-0 for help." at bounding box center [573, 340] width 108 height 127
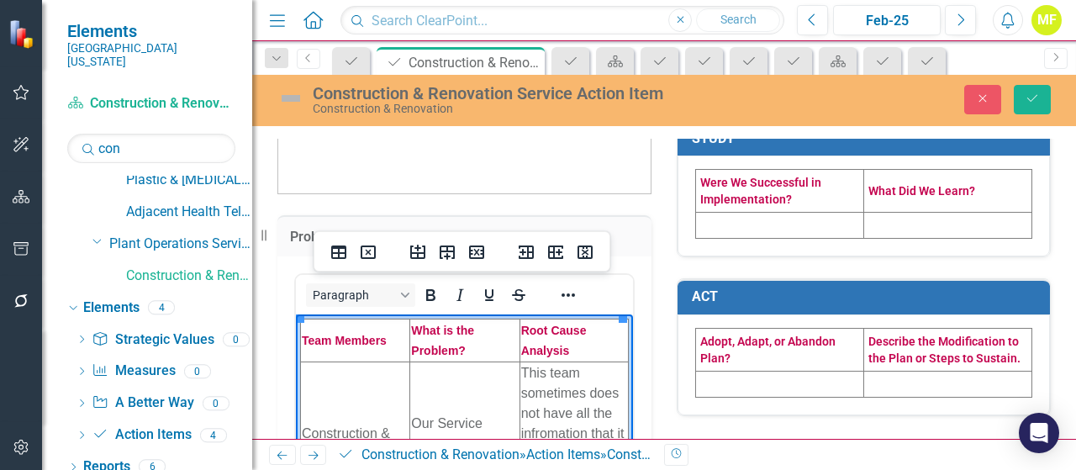
scroll to position [420, 0]
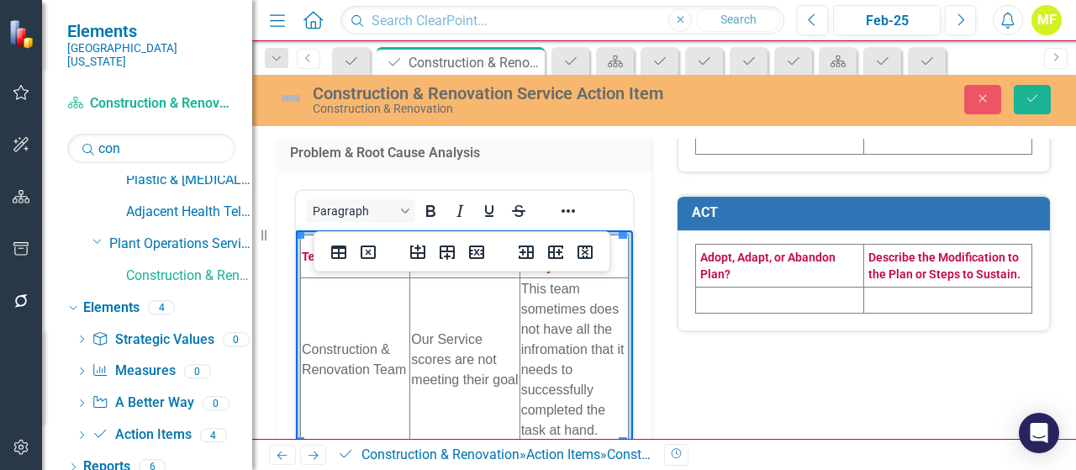
click at [550, 345] on td "This team sometimes does not have all the infromation that it needs to successf…" at bounding box center [573, 359] width 108 height 164
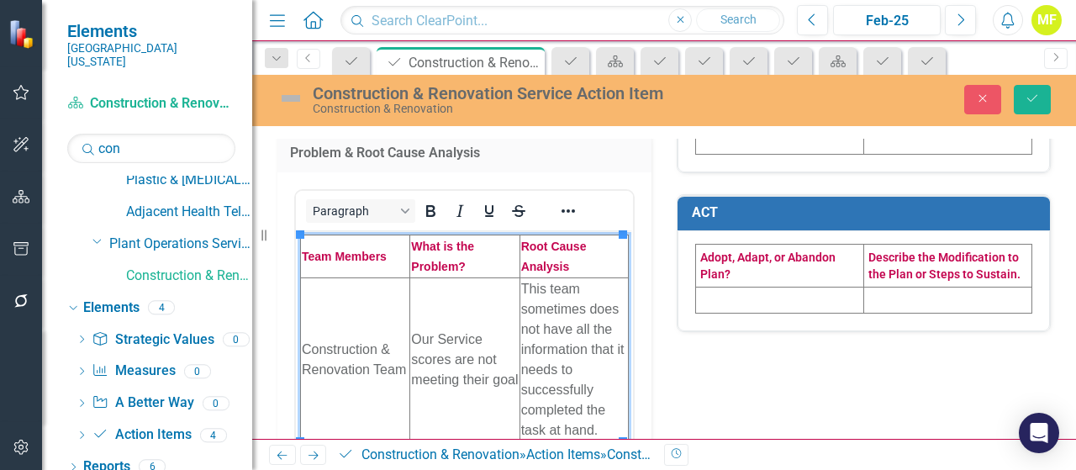
click at [818, 382] on div "Problem & Root Cause Analysis <table style="border-collapse: collapse; width: 1…" at bounding box center [664, 262] width 798 height 1131
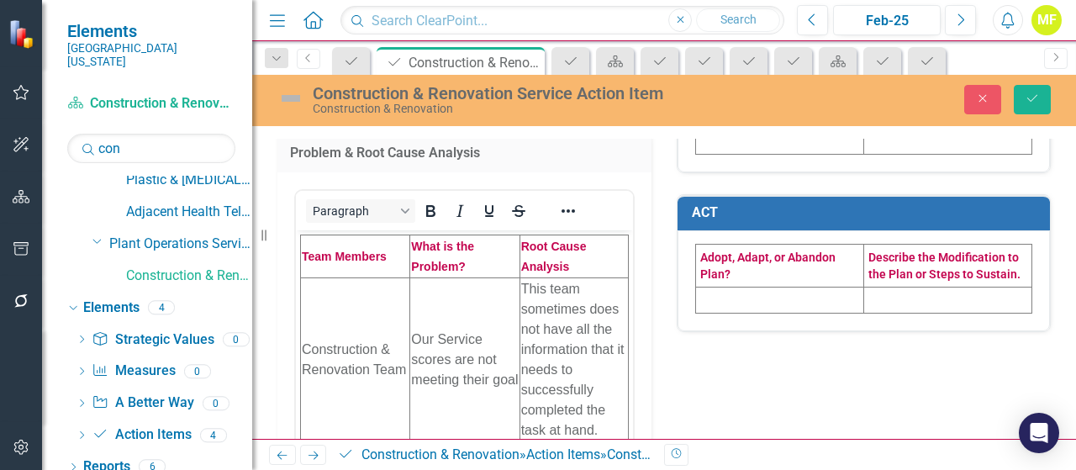
scroll to position [0, 0]
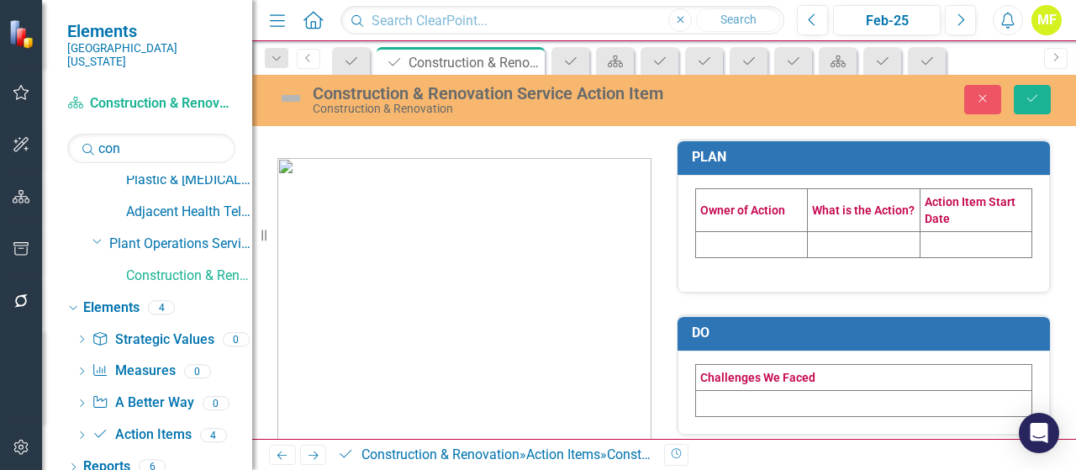
click at [717, 234] on td at bounding box center [752, 244] width 112 height 26
click at [718, 234] on td at bounding box center [752, 244] width 112 height 26
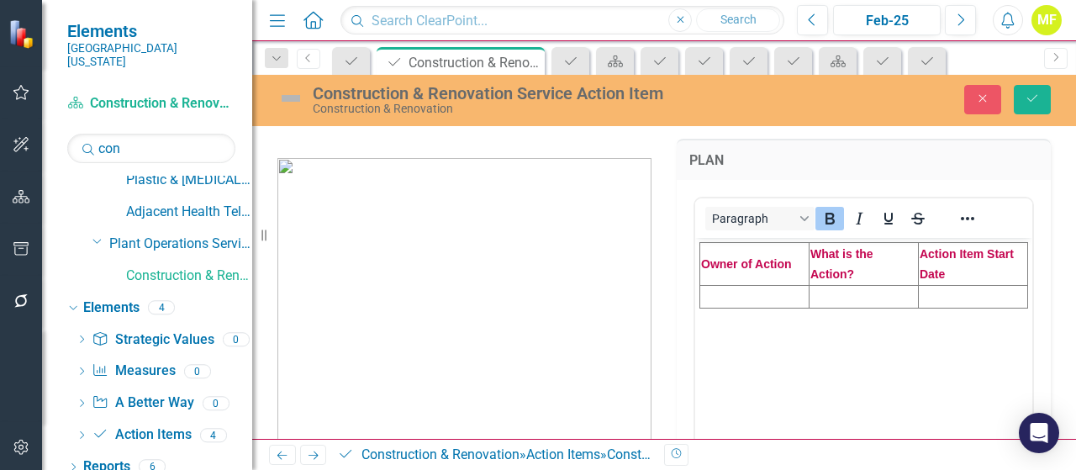
click at [742, 292] on td "Rich Text Area. Press ALT-0 for help." at bounding box center [754, 296] width 109 height 23
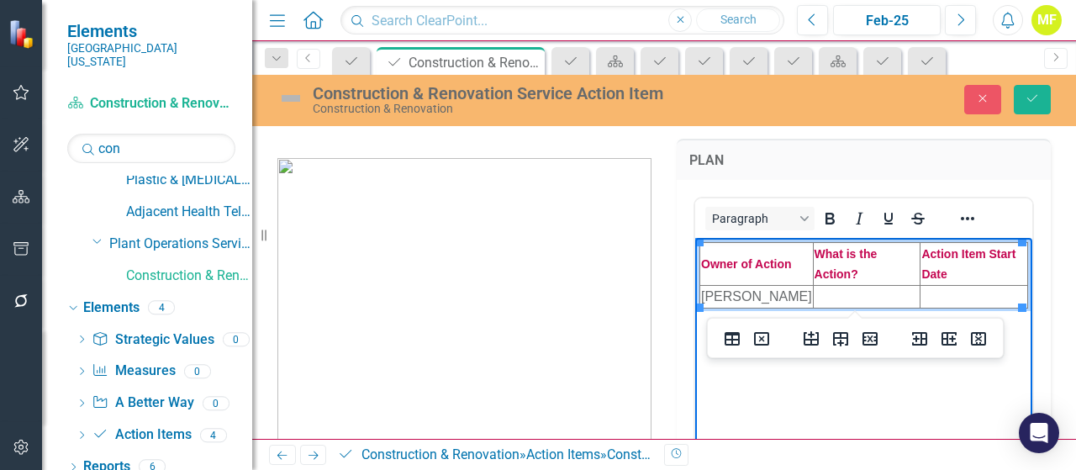
click at [819, 292] on td "Rich Text Area. Press ALT-0 for help." at bounding box center [867, 296] width 108 height 23
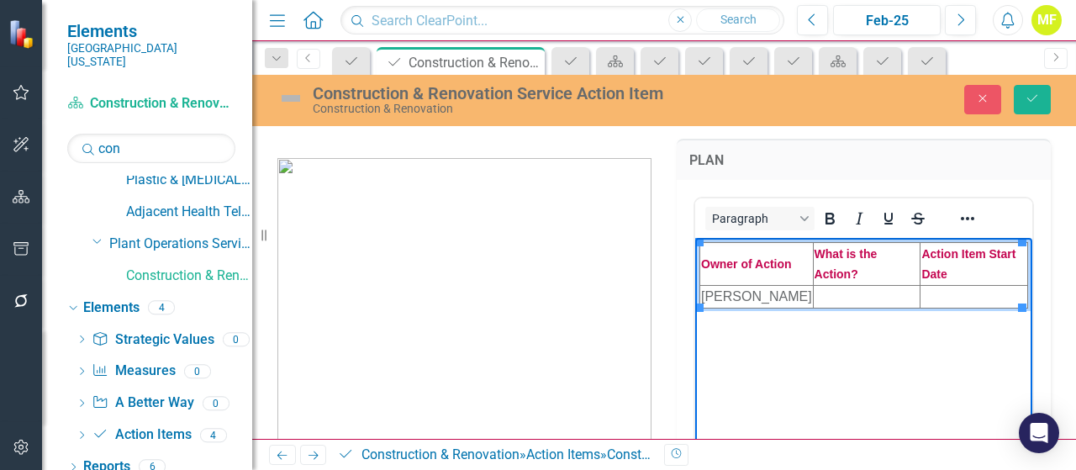
click at [872, 293] on td "Rich Text Area. Press ALT-0 for help." at bounding box center [867, 296] width 108 height 23
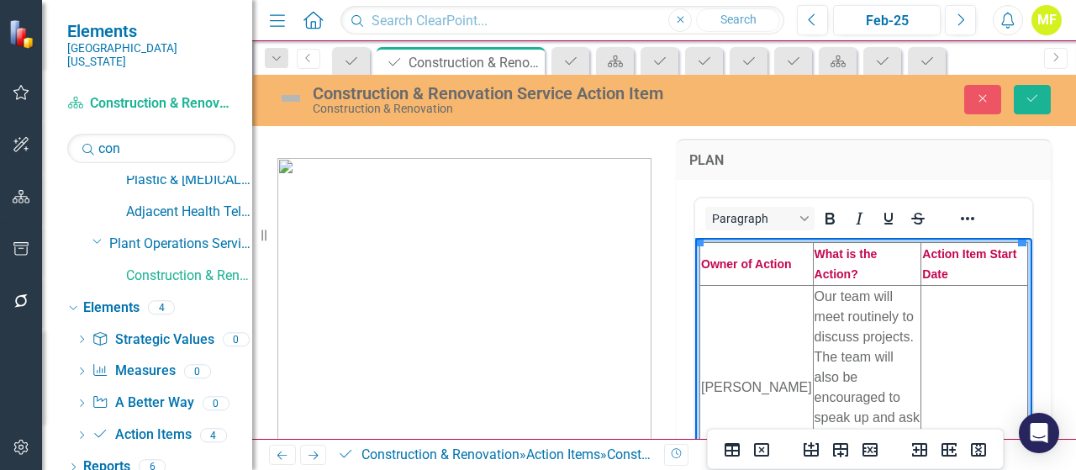
click at [946, 320] on td "Rich Text Area. Press ALT-0 for help." at bounding box center [974, 387] width 107 height 204
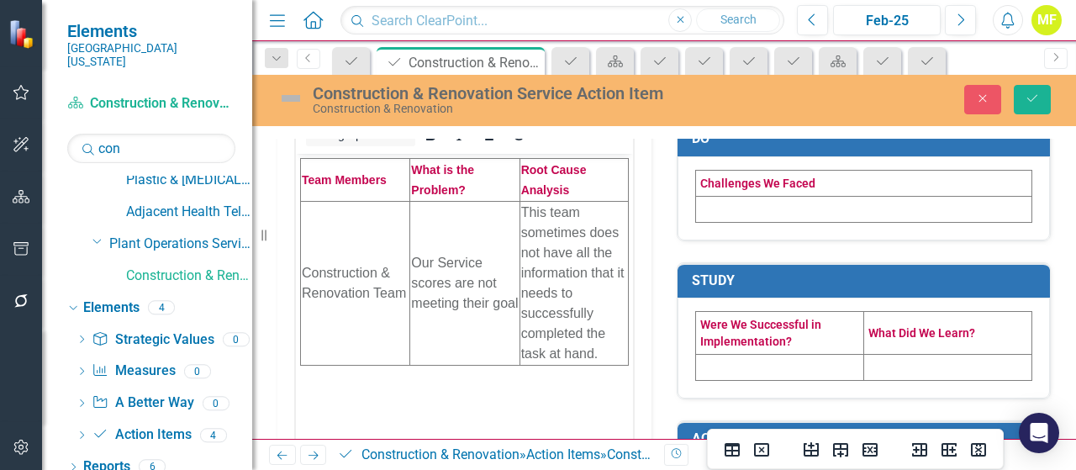
scroll to position [507, 0]
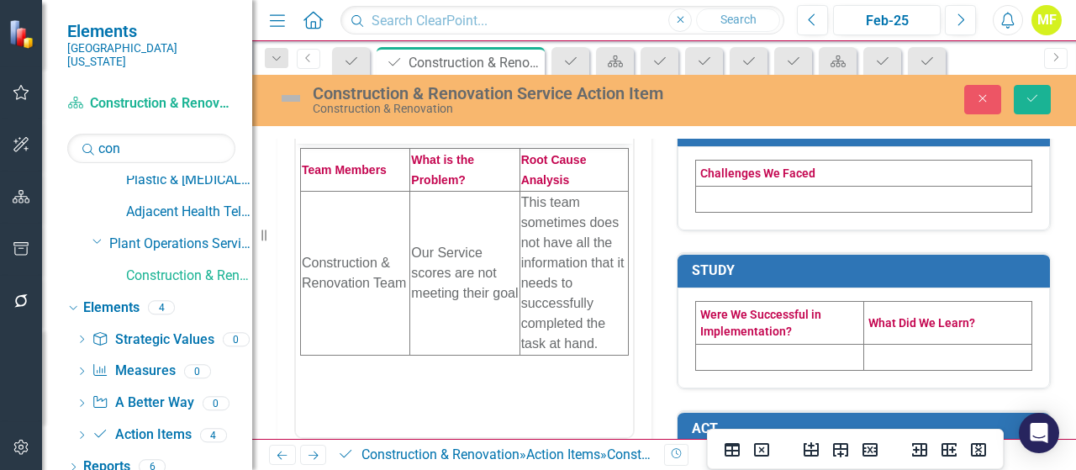
click at [738, 193] on td at bounding box center [864, 199] width 336 height 26
click at [738, 194] on td at bounding box center [864, 199] width 336 height 26
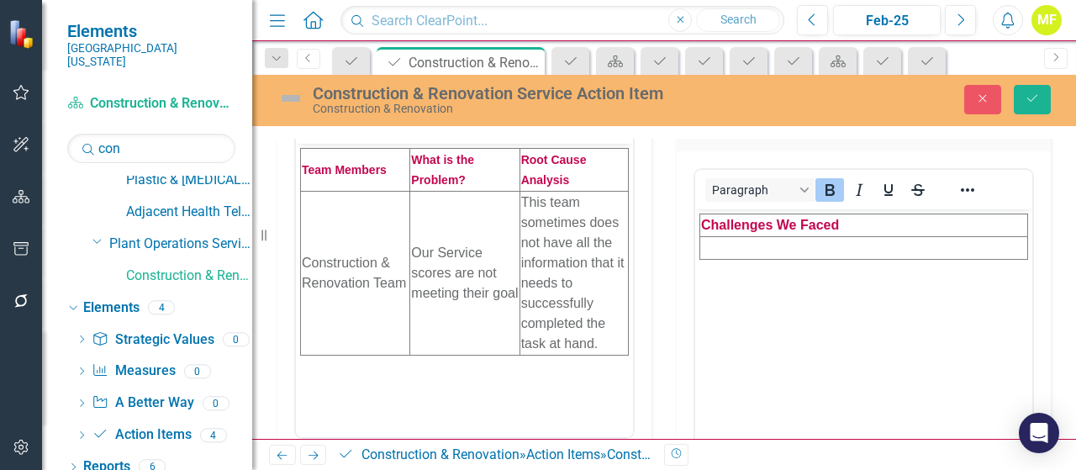
scroll to position [0, 0]
click at [729, 246] on td "Rich Text Area. Press ALT-0 for help." at bounding box center [864, 247] width 328 height 23
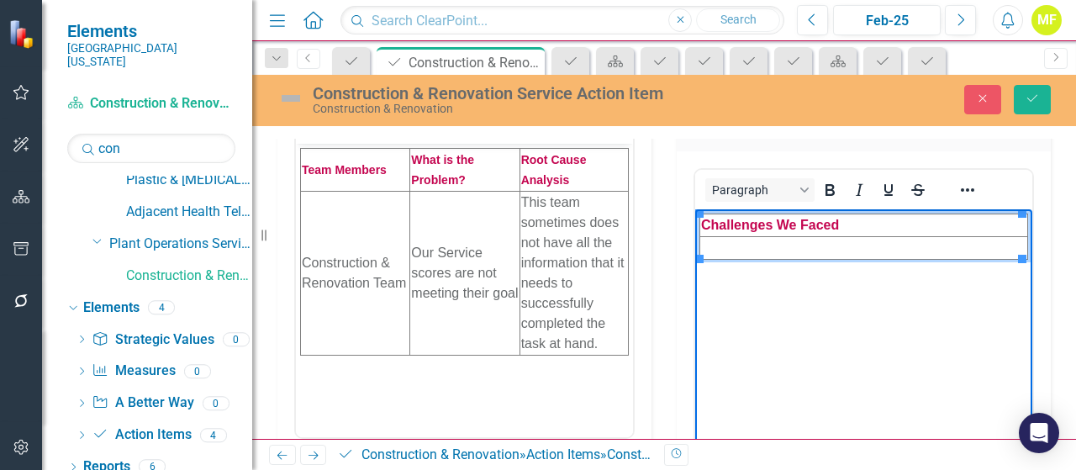
click at [798, 243] on td "Rich Text Area. Press ALT-0 for help." at bounding box center [864, 247] width 328 height 23
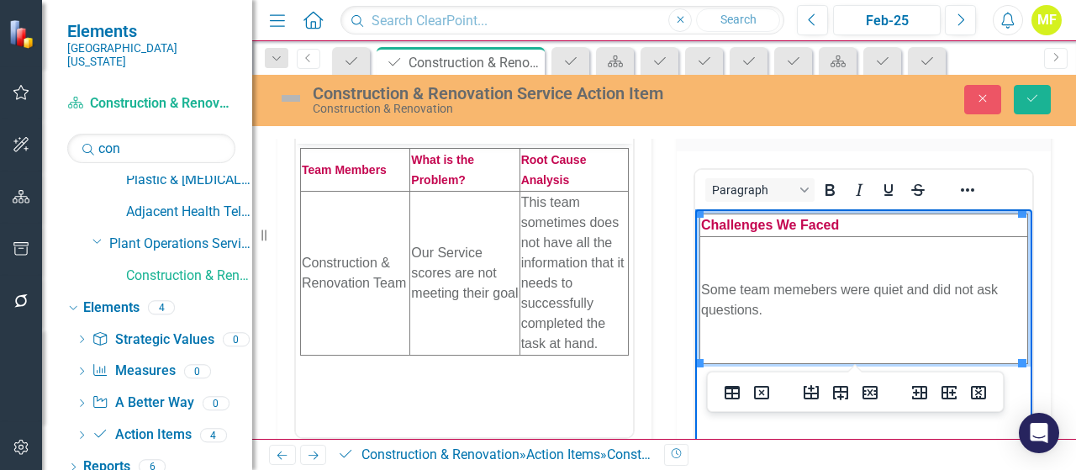
click at [785, 292] on td "Some team memebers were quiet and did not ask questions." at bounding box center [864, 299] width 328 height 127
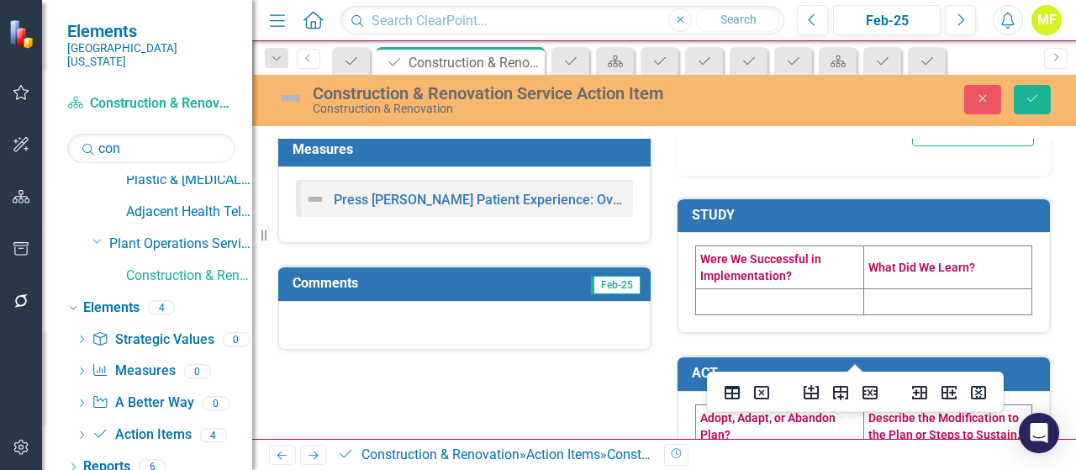
scroll to position [918, 0]
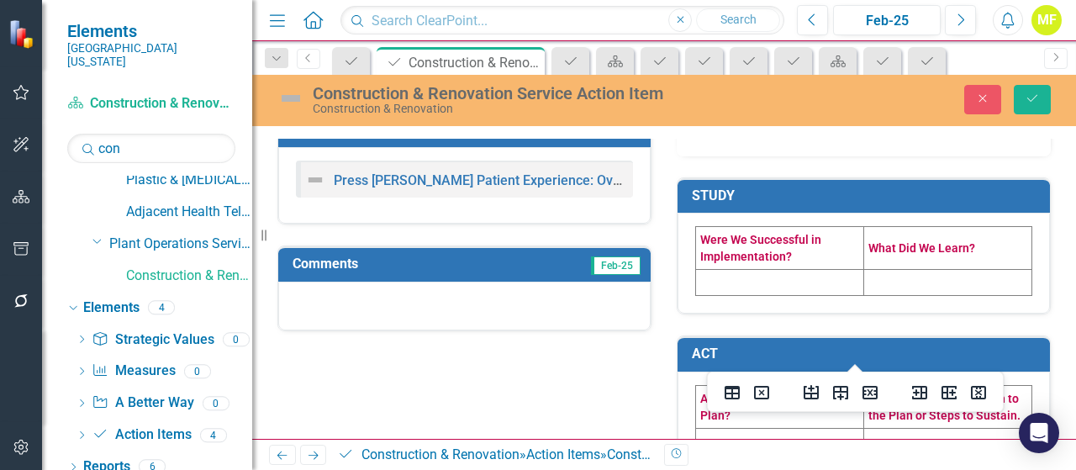
click at [698, 282] on td at bounding box center [780, 283] width 168 height 26
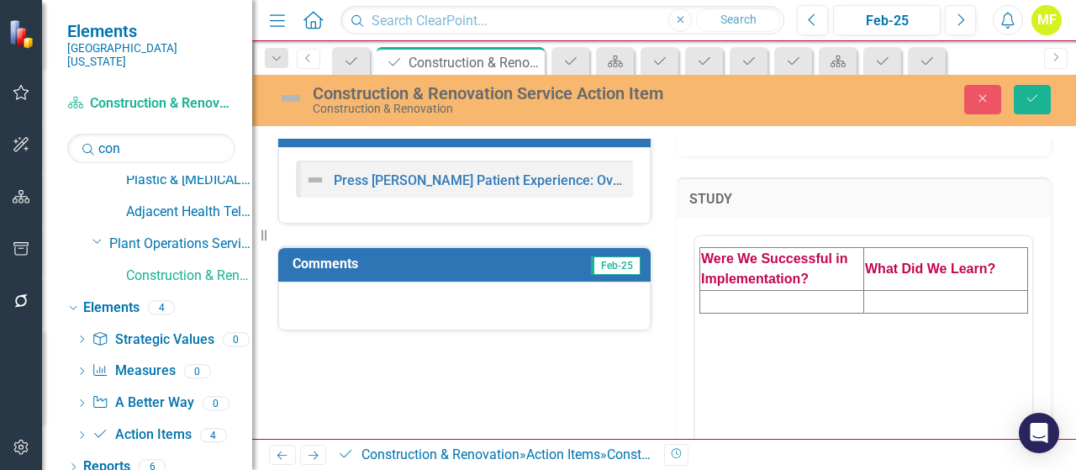
scroll to position [0, 0]
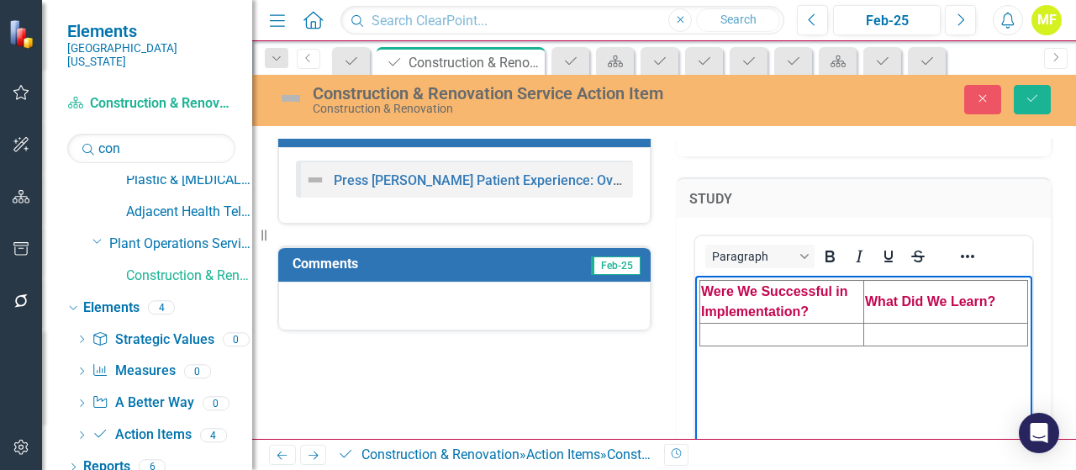
click at [710, 324] on html "Were We Successful in Implementation? What Did We Learn?" at bounding box center [863, 402] width 337 height 252
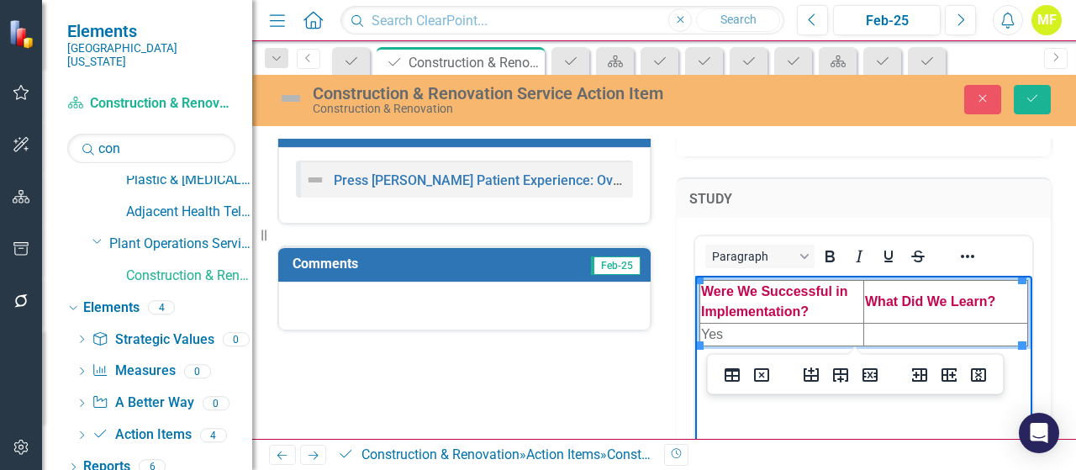
click at [896, 339] on td "Rich Text Area. Press ALT-0 for help." at bounding box center [946, 335] width 164 height 23
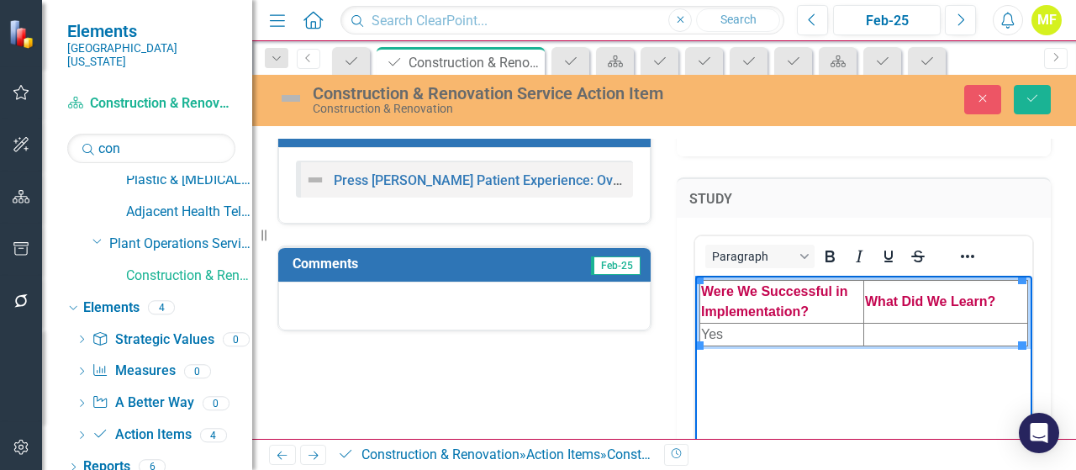
click at [884, 340] on td "Rich Text Area. Press ALT-0 for help." at bounding box center [946, 335] width 164 height 23
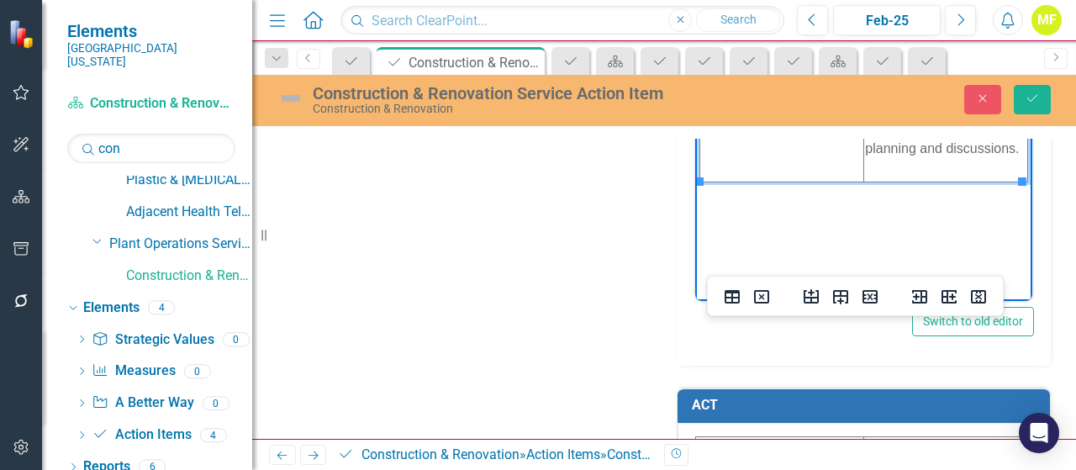
scroll to position [1282, 0]
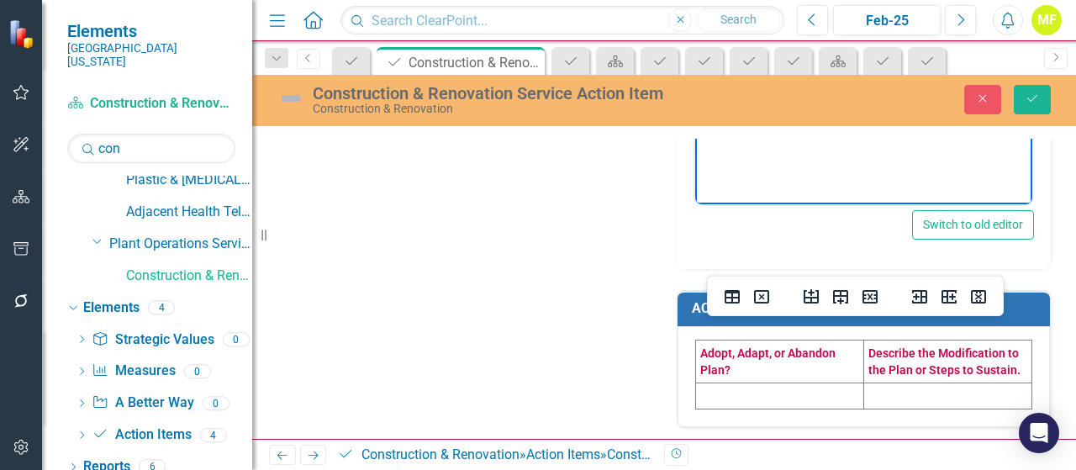
click at [701, 382] on td at bounding box center [780, 395] width 168 height 26
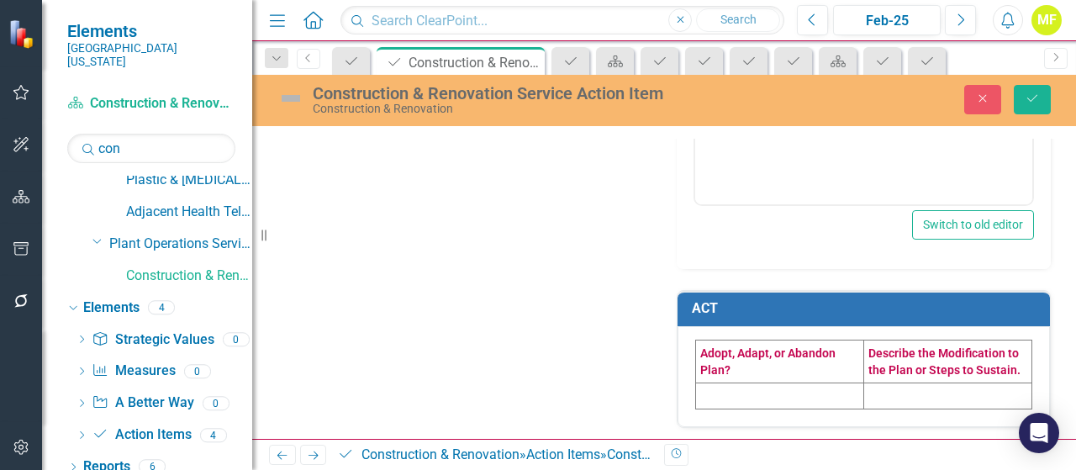
click at [706, 389] on td at bounding box center [780, 395] width 168 height 26
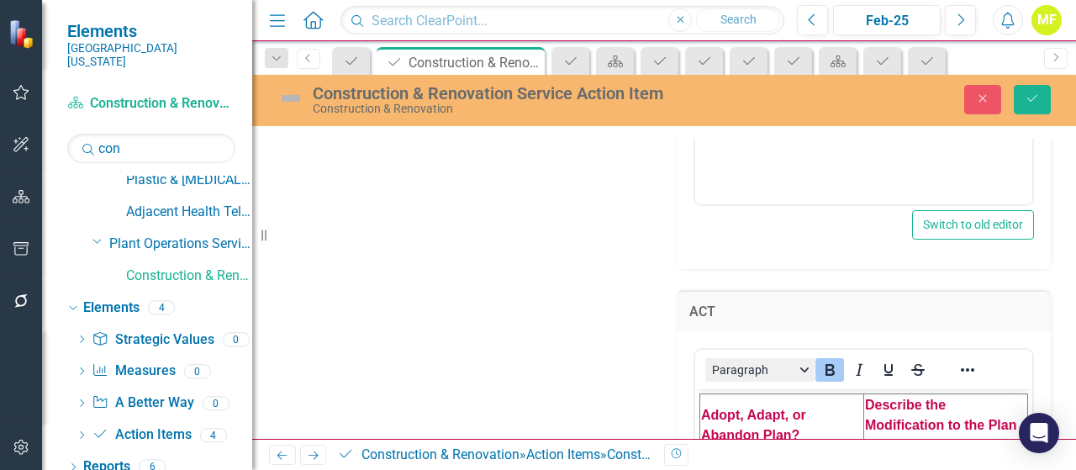
scroll to position [1450, 0]
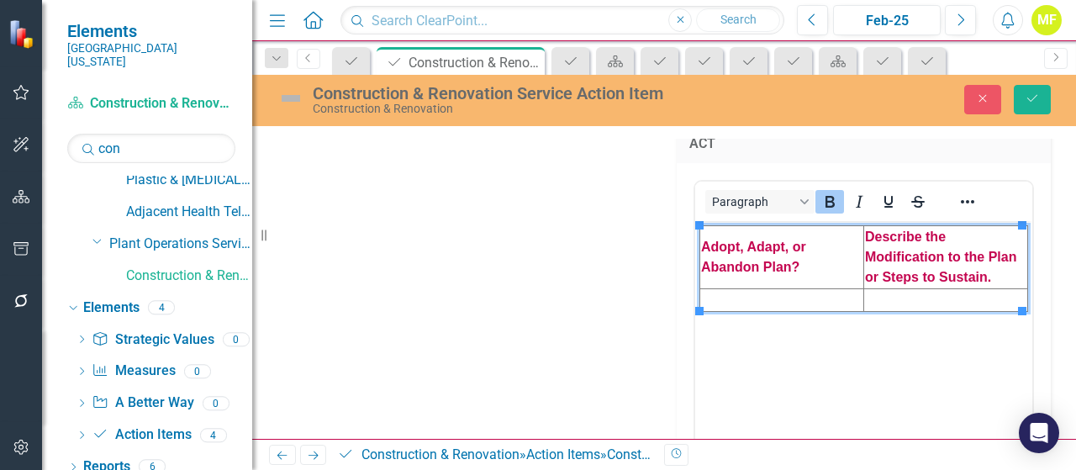
click at [719, 302] on td "Rich Text Area. Press ALT-0 for help." at bounding box center [782, 299] width 164 height 23
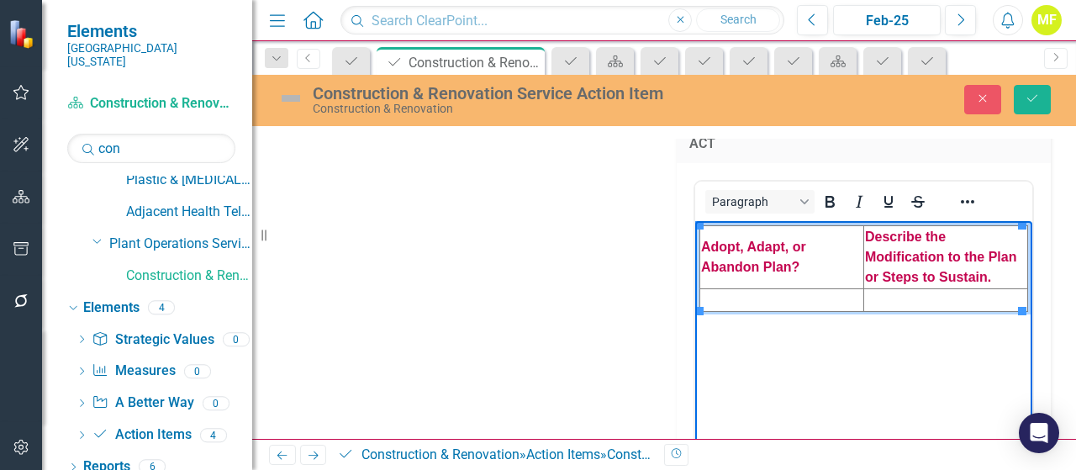
click at [708, 301] on td "Rich Text Area. Press ALT-0 for help." at bounding box center [782, 299] width 164 height 23
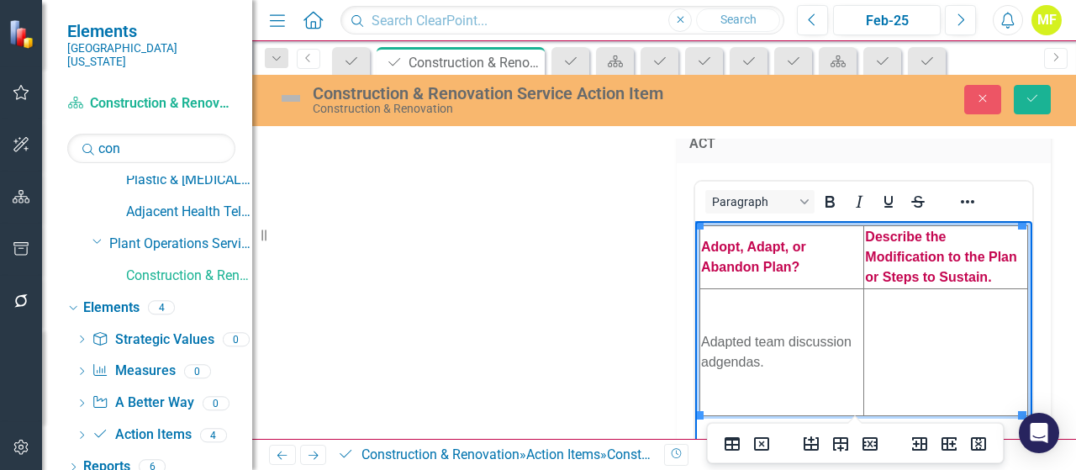
click at [933, 345] on td "Rich Text Area. Press ALT-0 for help." at bounding box center [946, 351] width 164 height 127
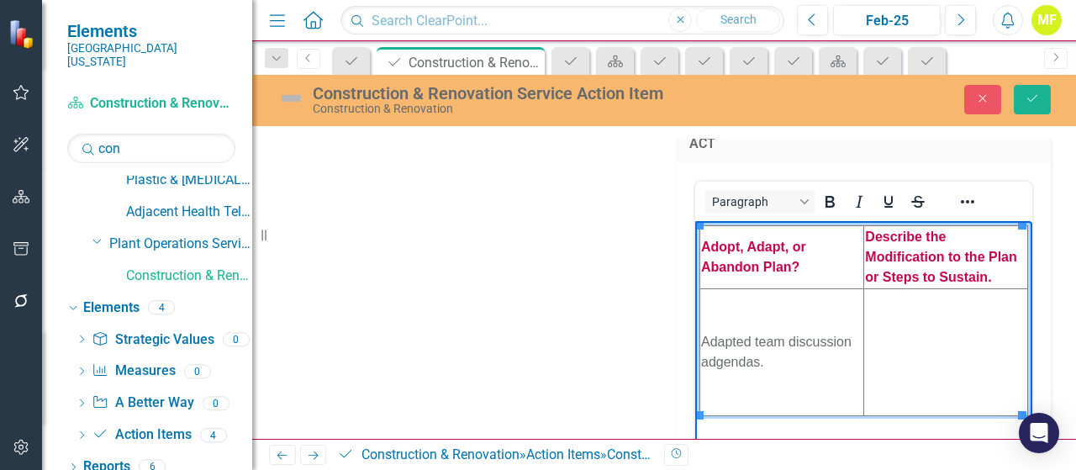
click at [899, 344] on td "Rich Text Area. Press ALT-0 for help." at bounding box center [946, 351] width 164 height 127
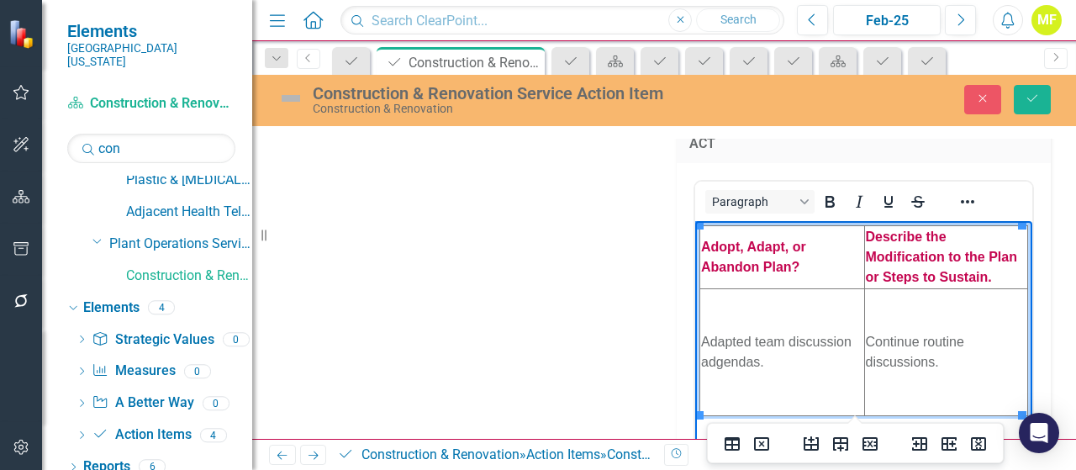
click at [719, 361] on td "Adapted team discussion adgendas." at bounding box center [782, 351] width 165 height 127
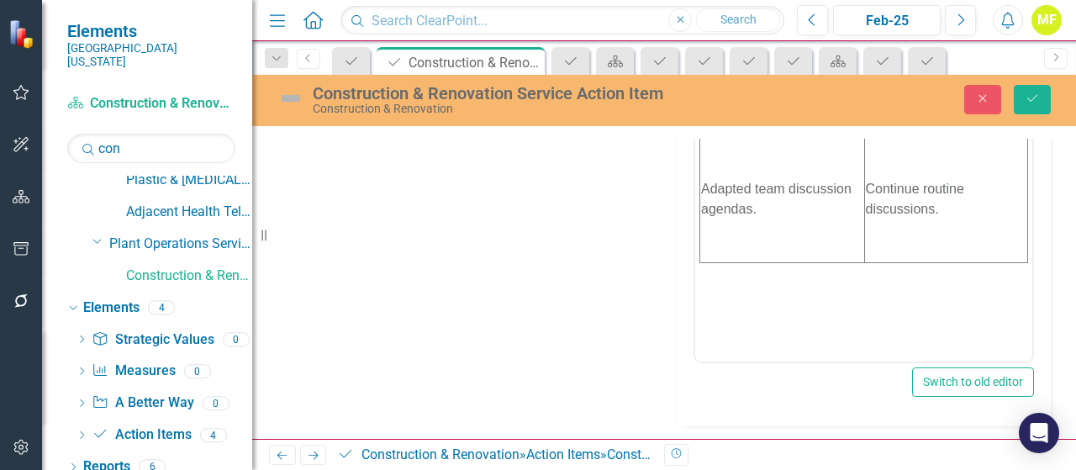
scroll to position [1183, 0]
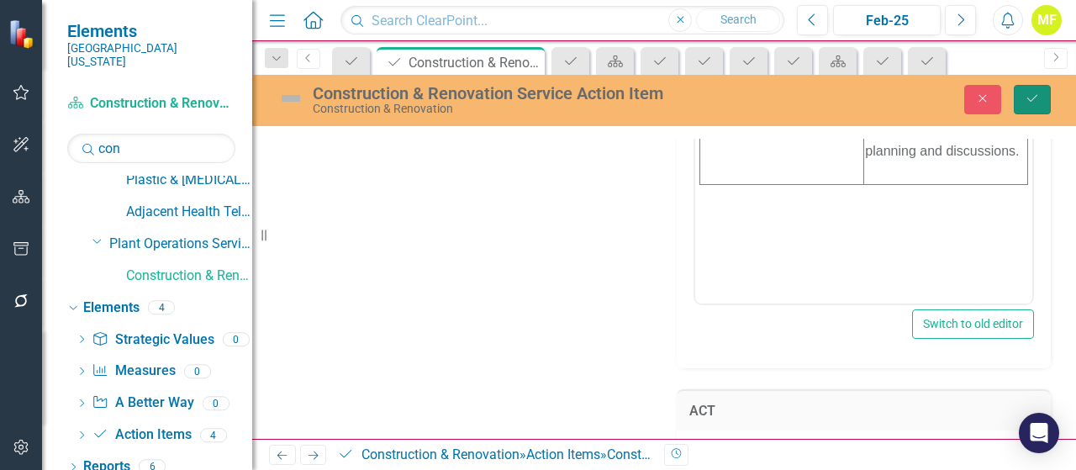
click at [1020, 98] on button "Save" at bounding box center [1031, 99] width 37 height 29
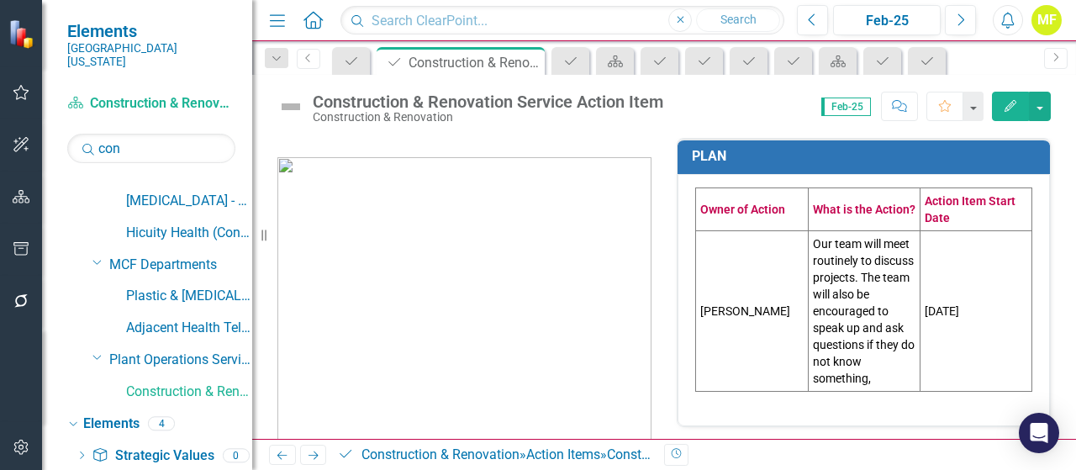
scroll to position [168, 0]
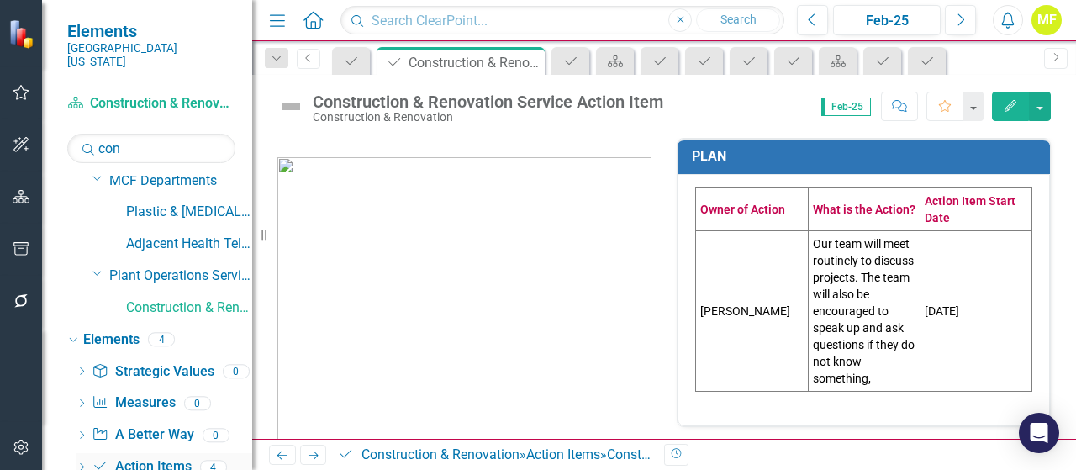
click at [180, 457] on link "Action Item Action Items" at bounding box center [141, 466] width 99 height 19
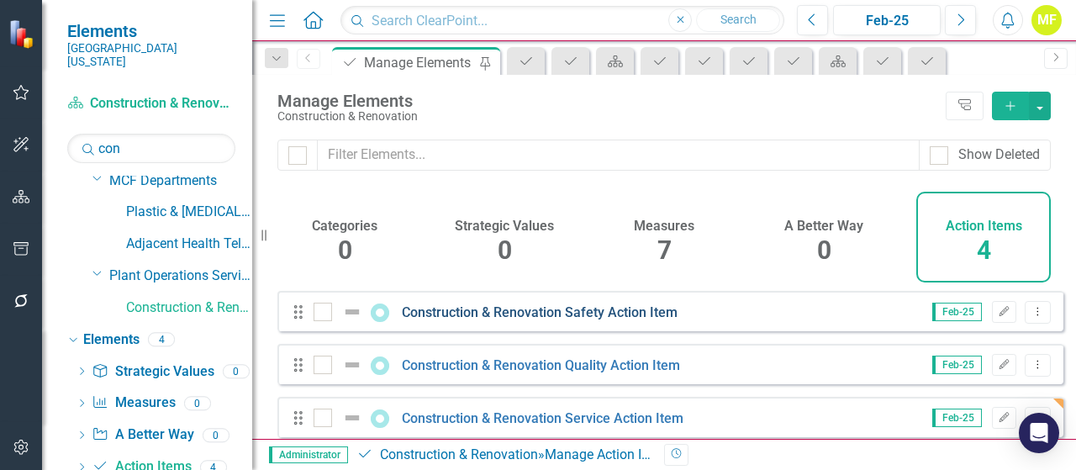
click at [476, 320] on link "Construction & Renovation Safety Action Item" at bounding box center [540, 312] width 276 height 16
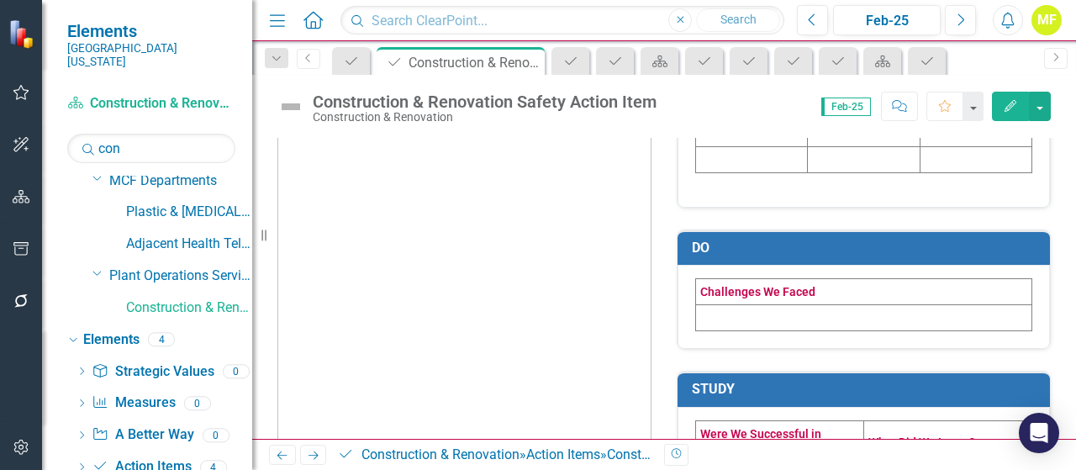
scroll to position [336, 0]
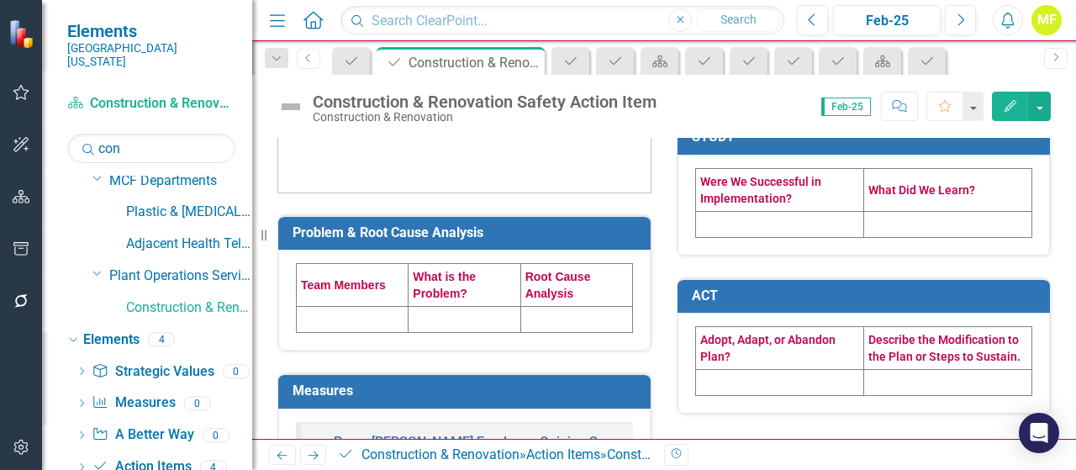
click at [376, 315] on td at bounding box center [353, 320] width 112 height 26
click at [361, 320] on td at bounding box center [353, 320] width 112 height 26
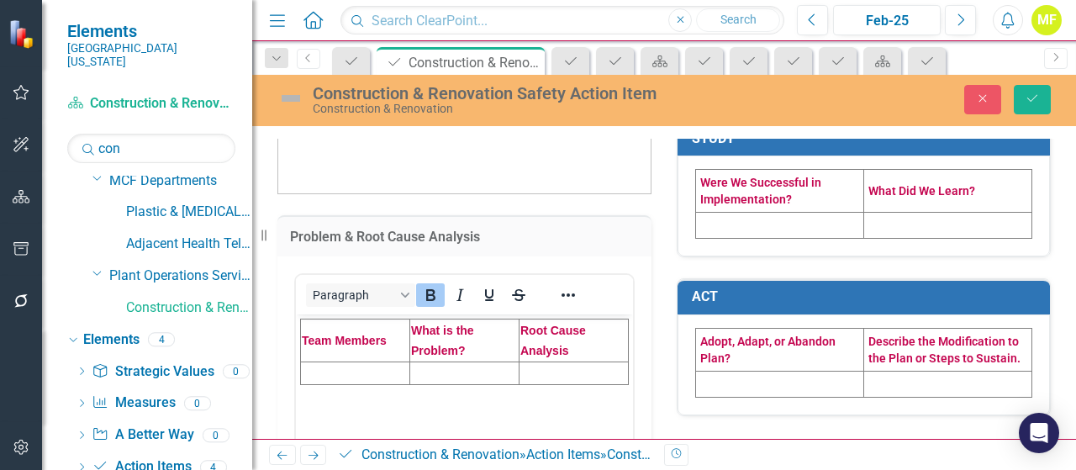
scroll to position [420, 0]
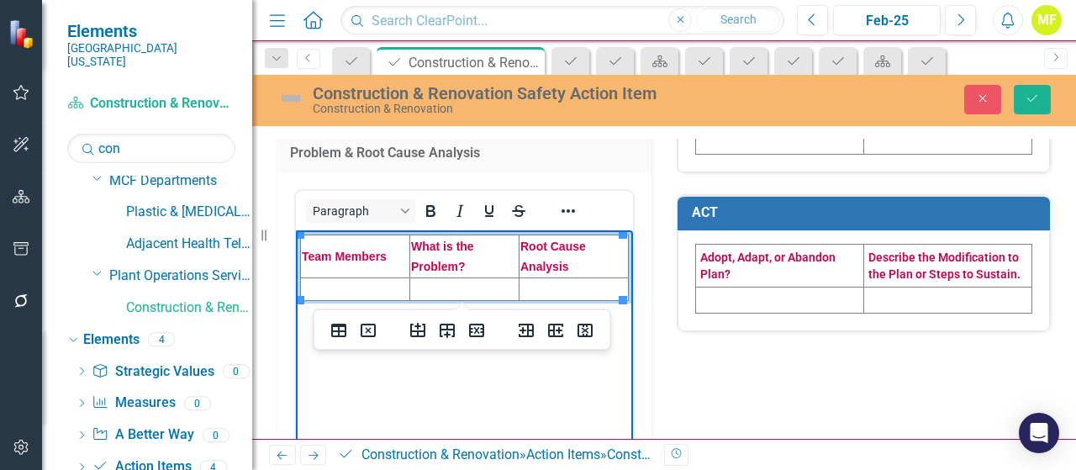
click at [323, 288] on td "Rich Text Area. Press ALT-0 for help." at bounding box center [355, 288] width 109 height 23
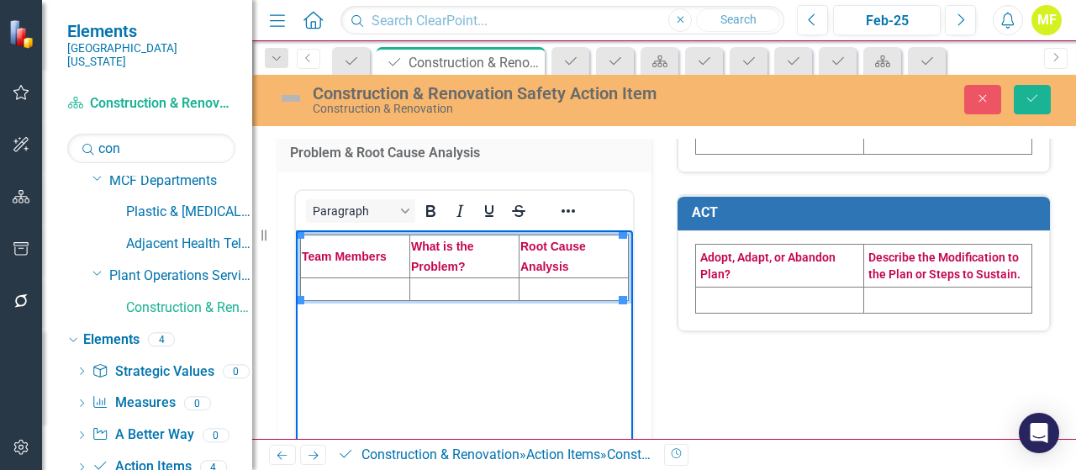
click at [382, 292] on td "Rich Text Area. Press ALT-0 for help." at bounding box center [355, 288] width 109 height 23
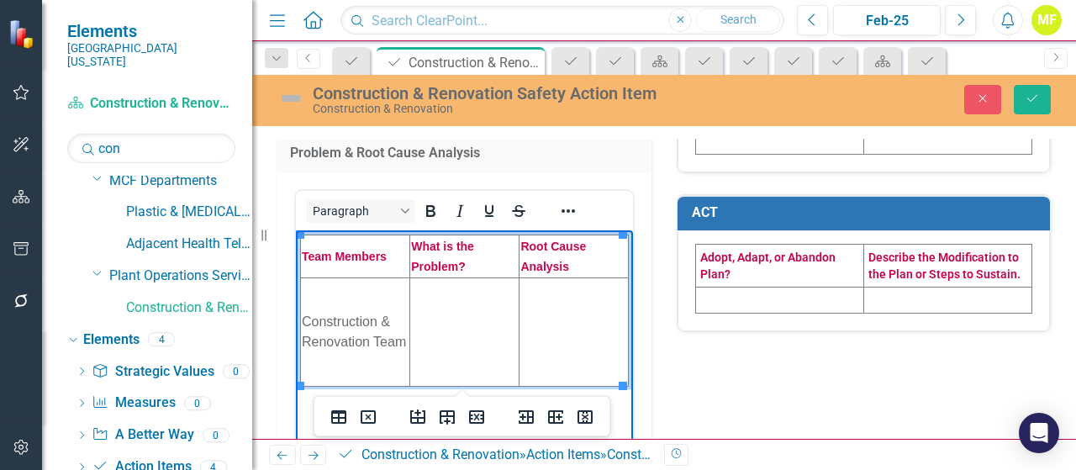
click at [455, 298] on td "Rich Text Area. Press ALT-0 for help." at bounding box center [464, 331] width 109 height 108
click at [445, 332] on td "Rich Text Area. Press ALT-0 for help." at bounding box center [464, 331] width 109 height 108
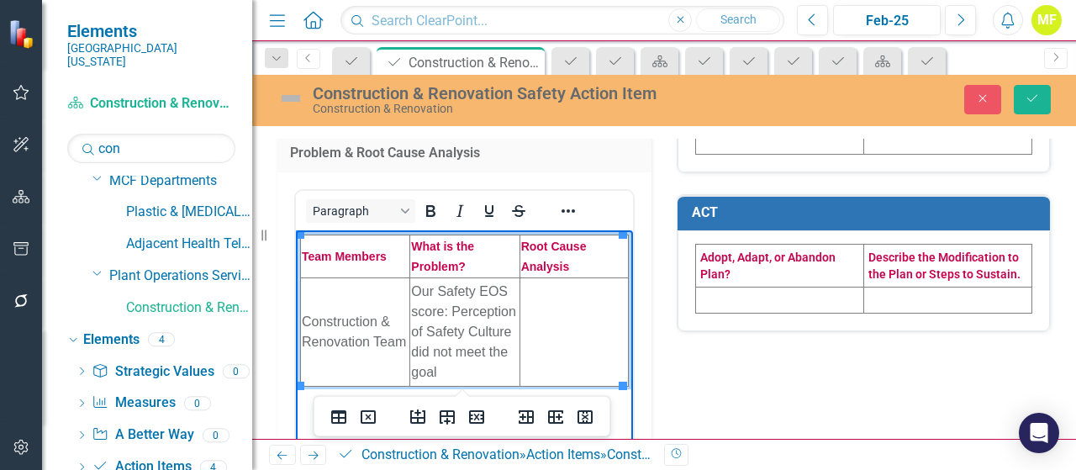
click at [556, 317] on td "Rich Text Area. Press ALT-0 for help." at bounding box center [573, 331] width 108 height 108
click at [563, 319] on td "Rich Text Area. Press ALT-0 for help." at bounding box center [573, 331] width 108 height 108
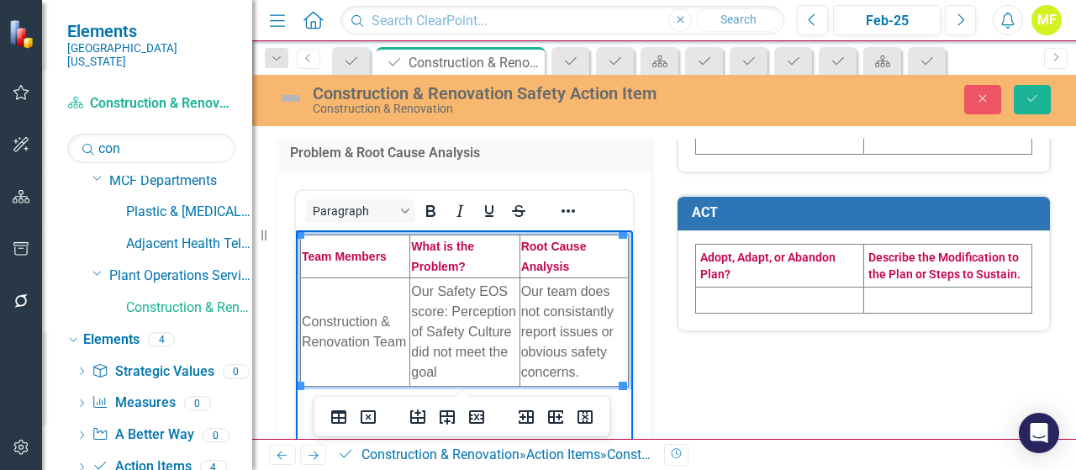
click at [718, 382] on div "Problem & Root Cause Analysis <table style="border-collapse: collapse; width: 1…" at bounding box center [664, 262] width 798 height 1131
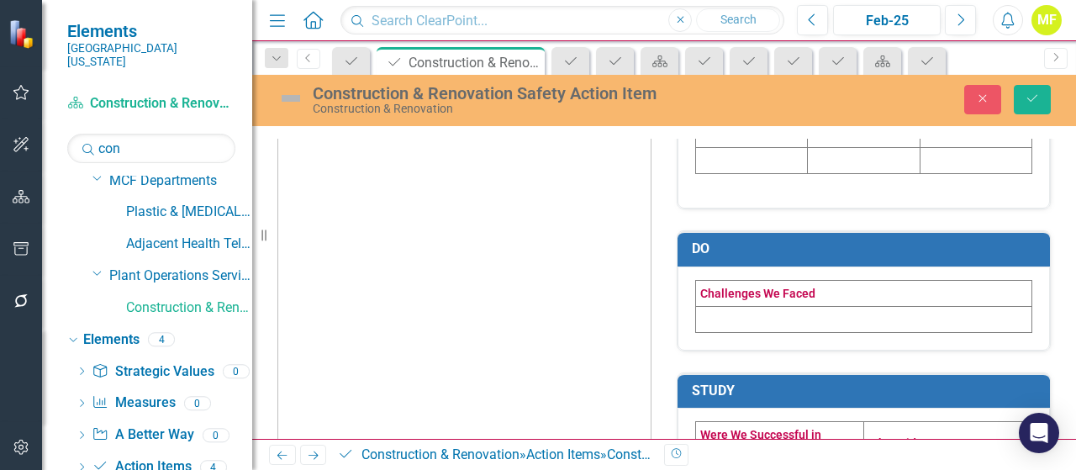
scroll to position [0, 0]
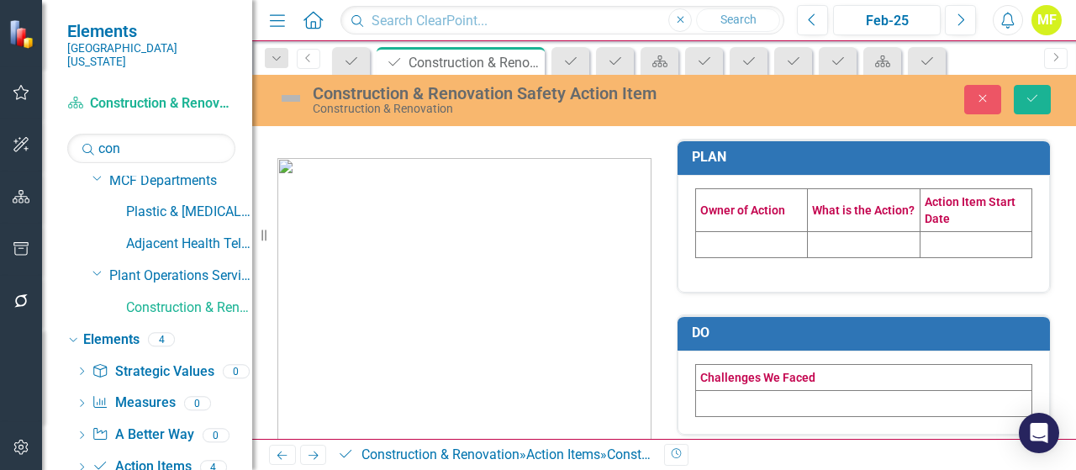
click at [709, 246] on td at bounding box center [752, 244] width 112 height 26
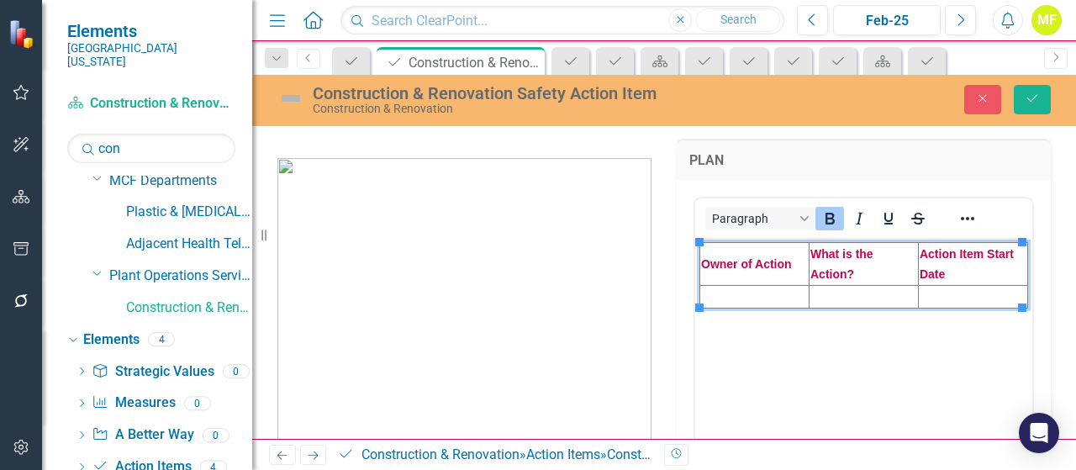
click at [726, 301] on td "Rich Text Area. Press ALT-0 for help." at bounding box center [754, 296] width 109 height 23
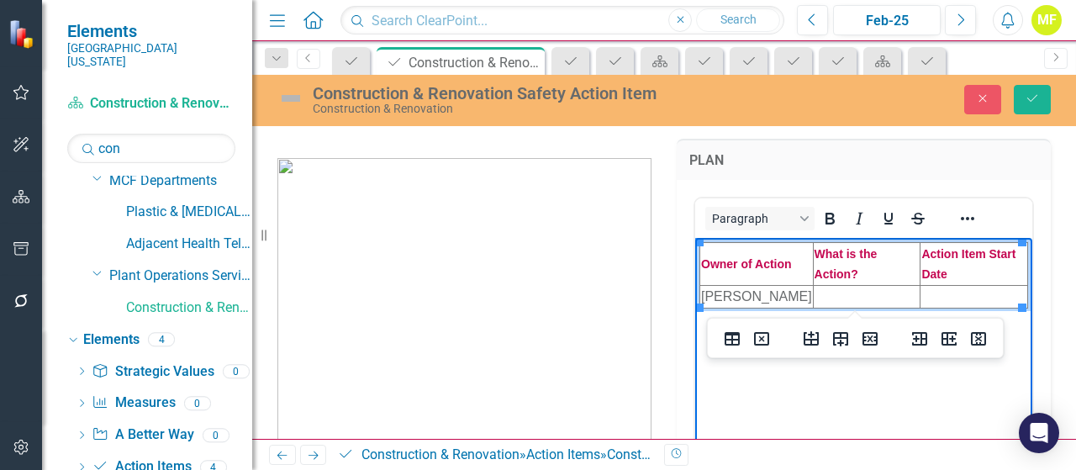
click at [820, 293] on td "Rich Text Area. Press ALT-0 for help." at bounding box center [867, 296] width 108 height 23
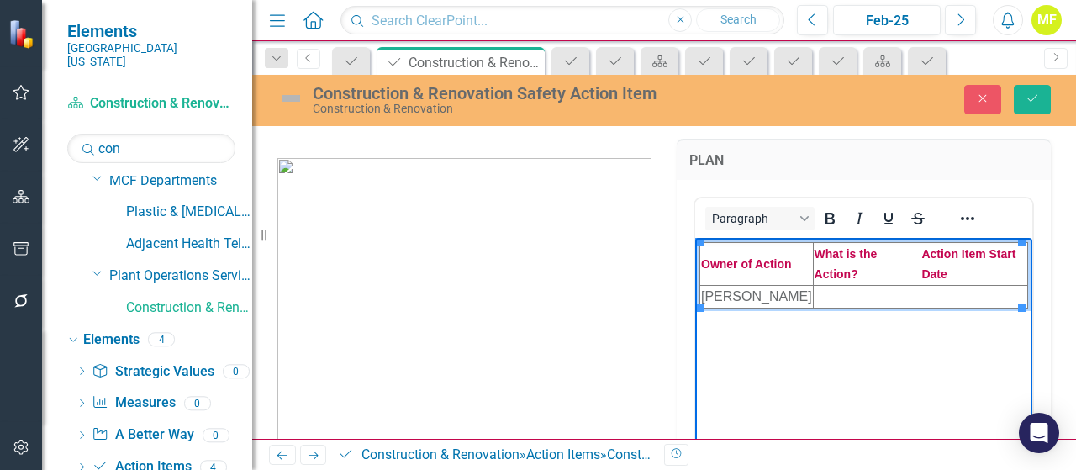
click at [818, 293] on td "Rich Text Area. Press ALT-0 for help." at bounding box center [867, 296] width 108 height 23
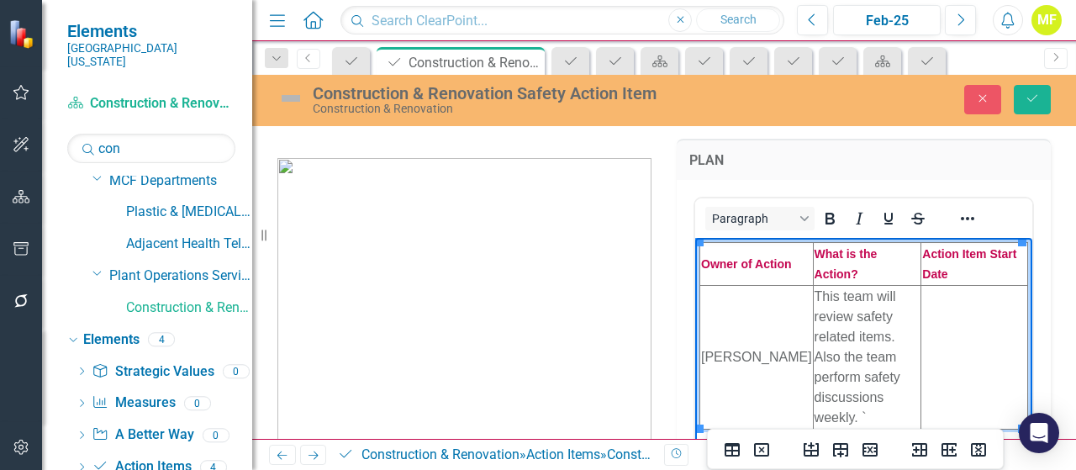
drag, startPoint x: 973, startPoint y: 313, endPoint x: 946, endPoint y: 313, distance: 26.9
click at [973, 313] on td "Rich Text Area. Press ALT-0 for help." at bounding box center [974, 357] width 107 height 144
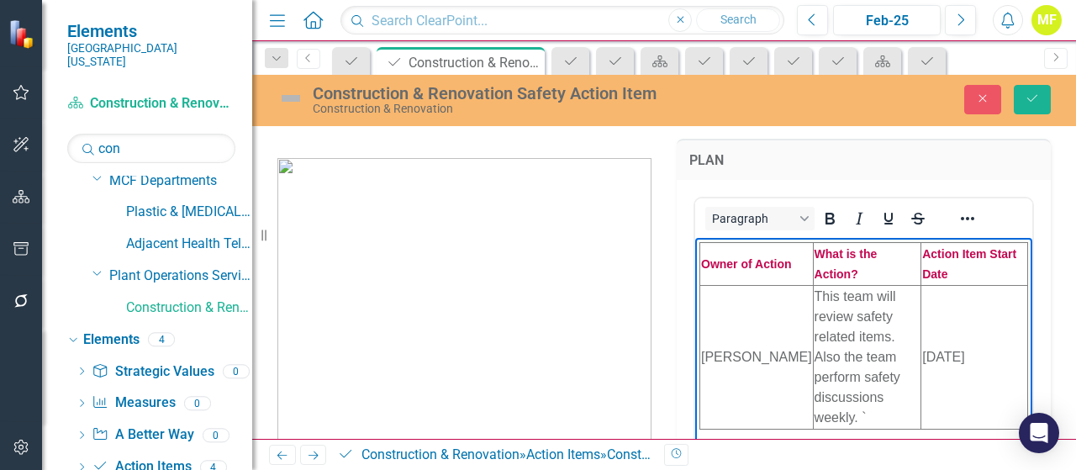
click at [1046, 266] on div "PLAN <table style="border-collapse: collapse; width: 100%; height: 57px;" borde…" at bounding box center [863, 357] width 399 height 478
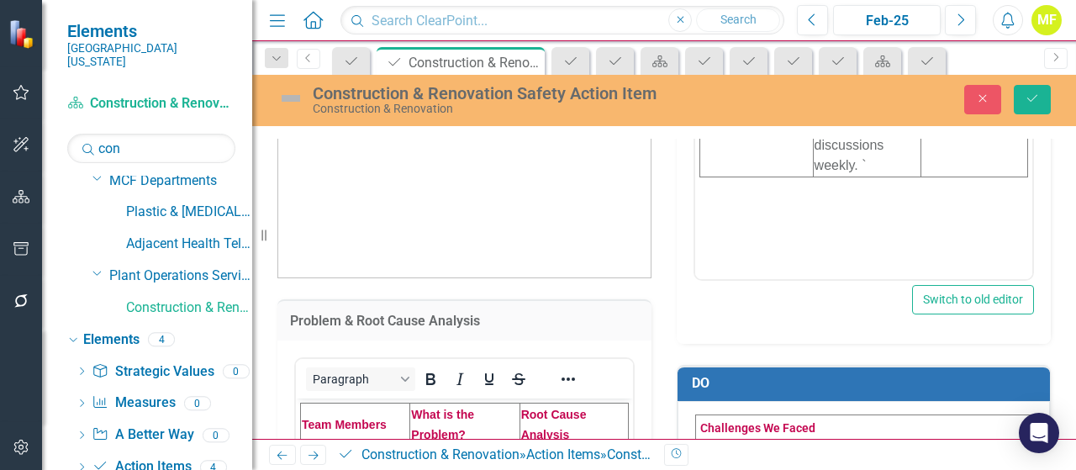
scroll to position [504, 0]
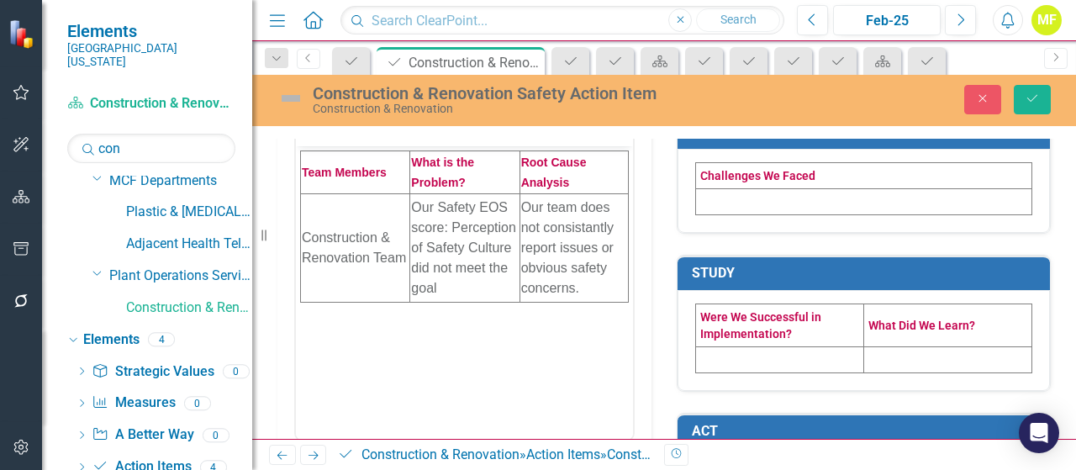
click at [741, 208] on td at bounding box center [864, 201] width 336 height 26
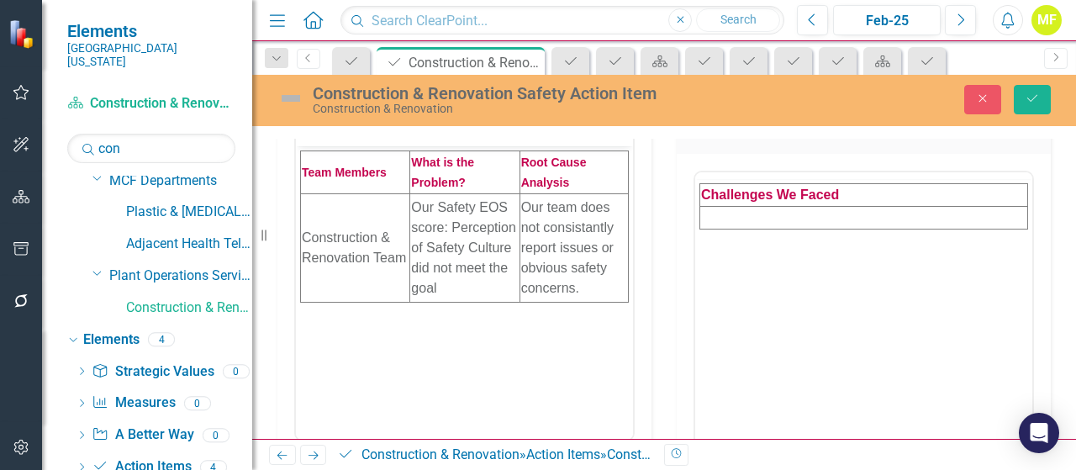
scroll to position [0, 0]
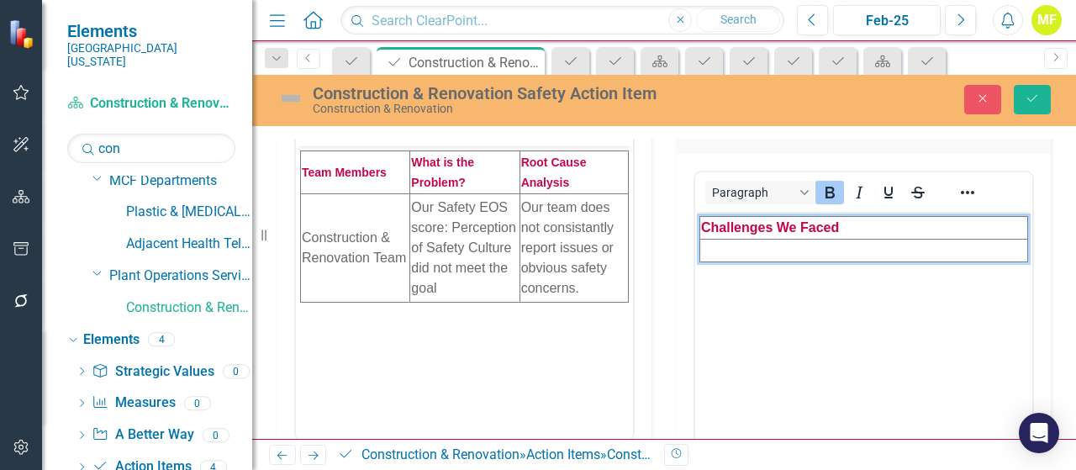
click at [746, 251] on td "Rich Text Area. Press ALT-0 for help." at bounding box center [864, 250] width 328 height 23
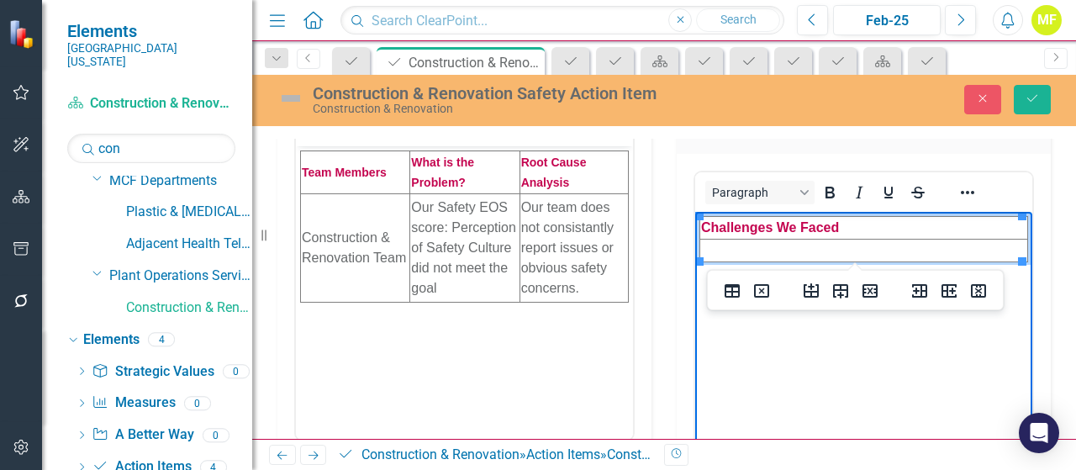
paste body "Rich Text Area. Press ALT-0 for help."
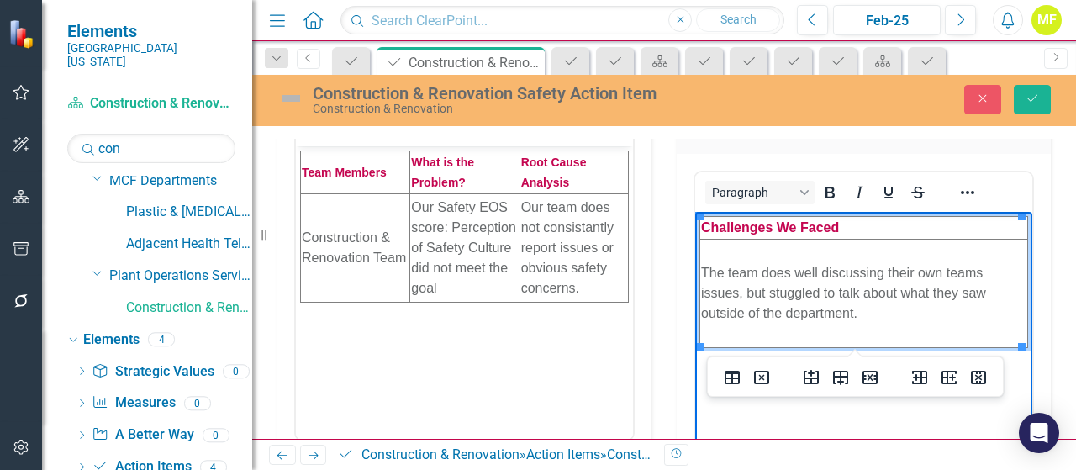
click at [778, 289] on td "The team does well discussing their own teams issues, but stuggled to talk abou…" at bounding box center [864, 293] width 328 height 108
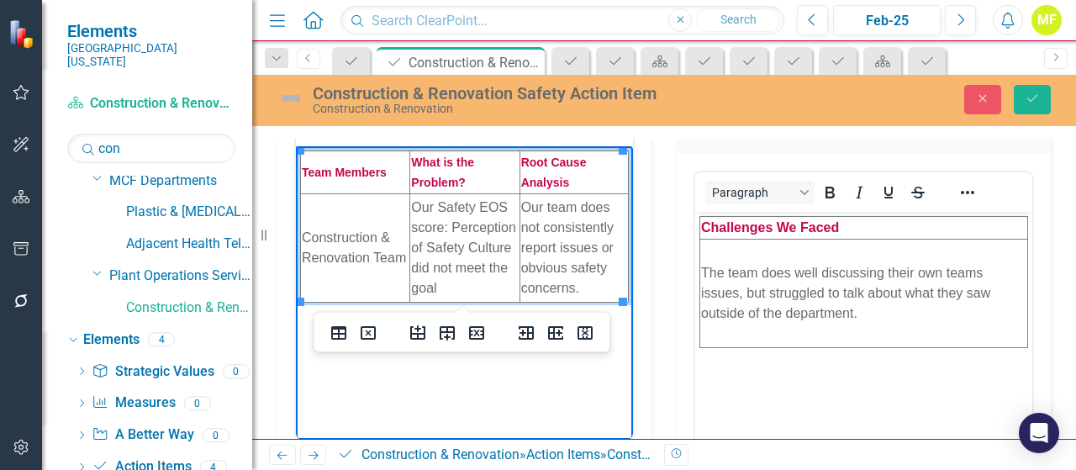
click at [830, 377] on body "Challenges We Faced The team does well discussing their own teams issues, but s…" at bounding box center [863, 337] width 337 height 252
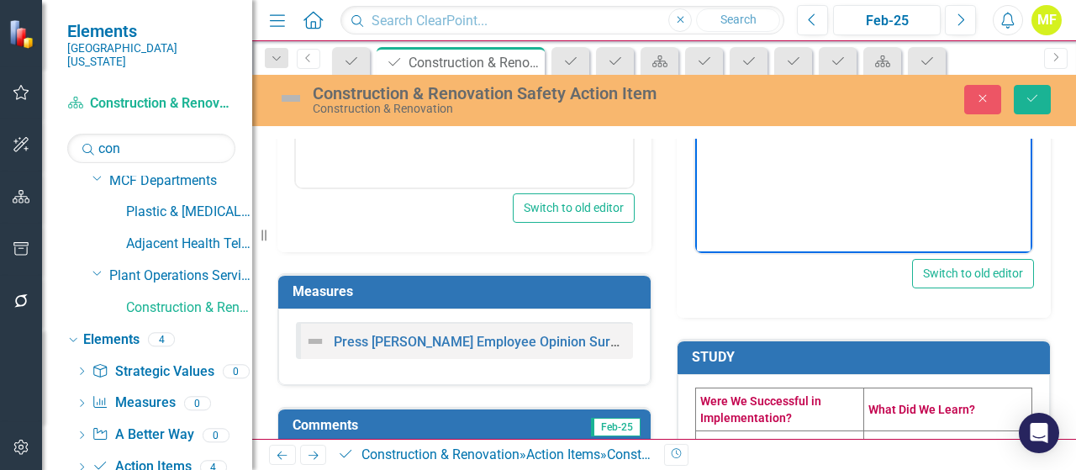
scroll to position [924, 0]
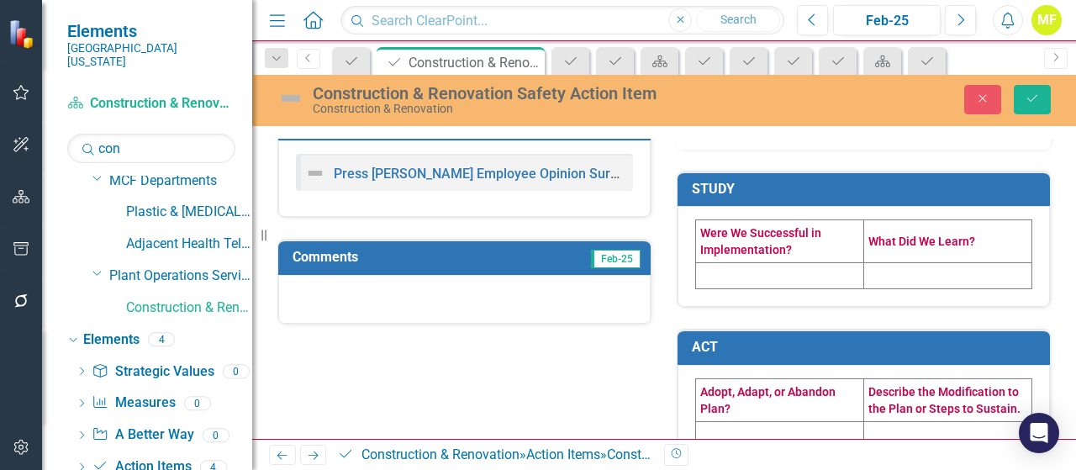
click at [734, 284] on td at bounding box center [780, 276] width 168 height 26
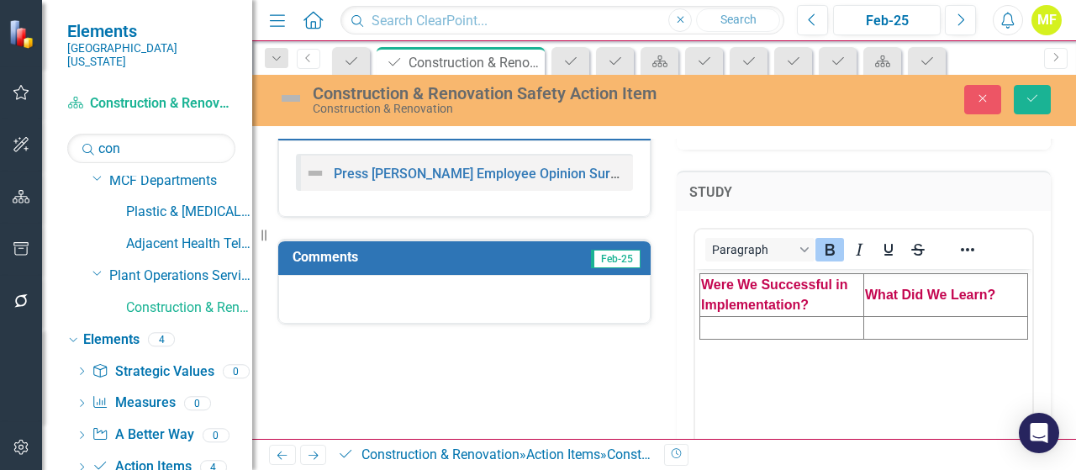
scroll to position [0, 0]
click at [750, 322] on td "Rich Text Area. Press ALT-0 for help." at bounding box center [782, 328] width 164 height 23
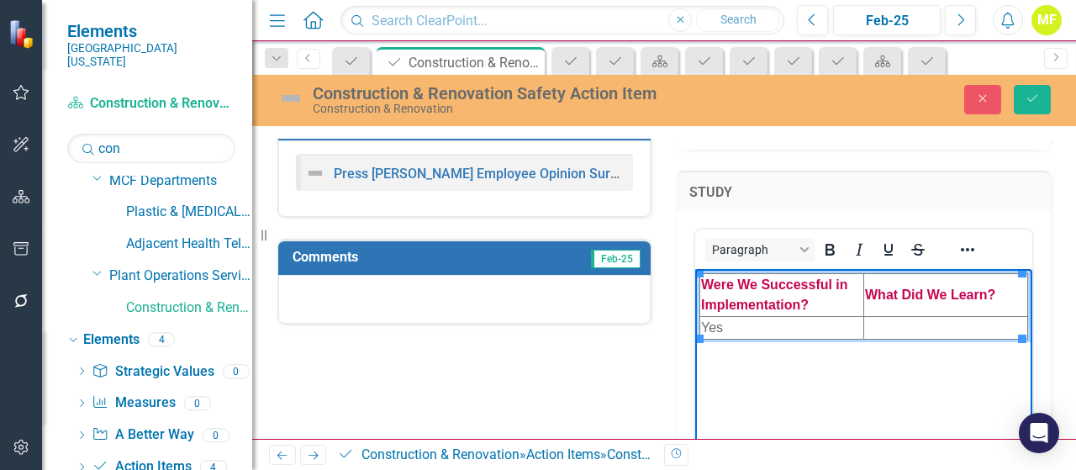
click at [916, 324] on td "Rich Text Area. Press ALT-0 for help." at bounding box center [946, 328] width 164 height 23
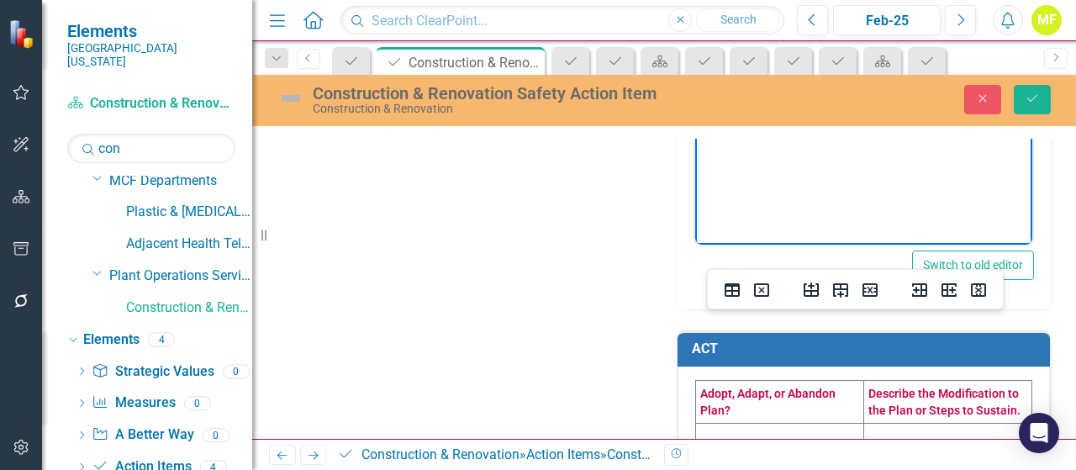
scroll to position [1282, 0]
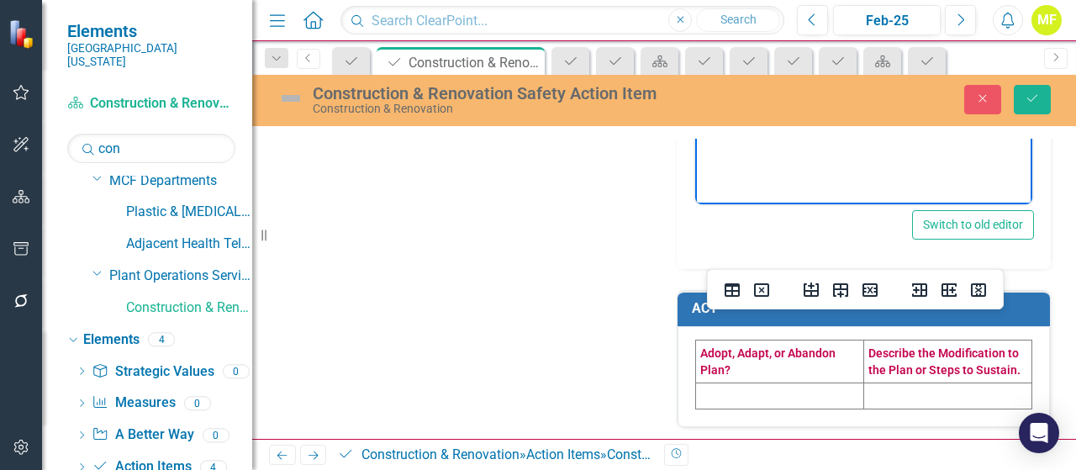
click at [704, 397] on td at bounding box center [780, 395] width 168 height 26
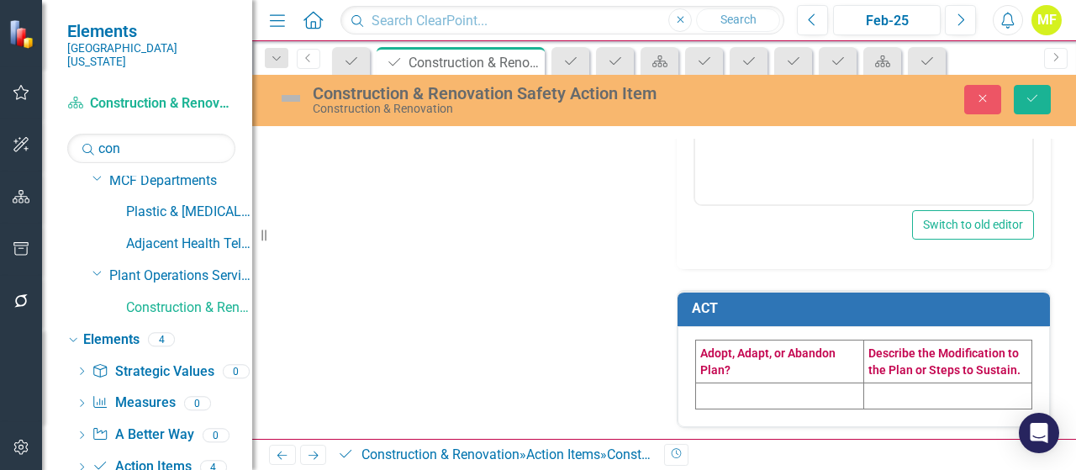
click at [704, 397] on td at bounding box center [780, 395] width 168 height 26
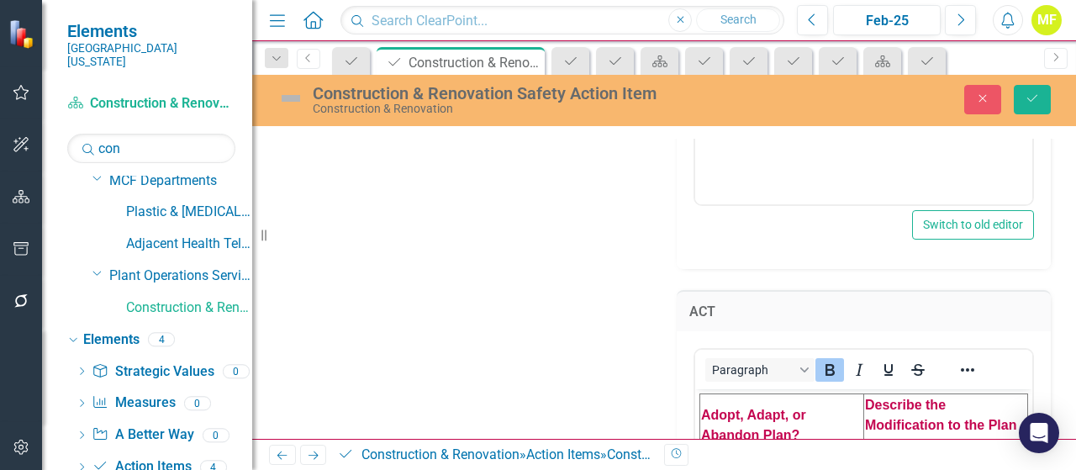
scroll to position [1366, 0]
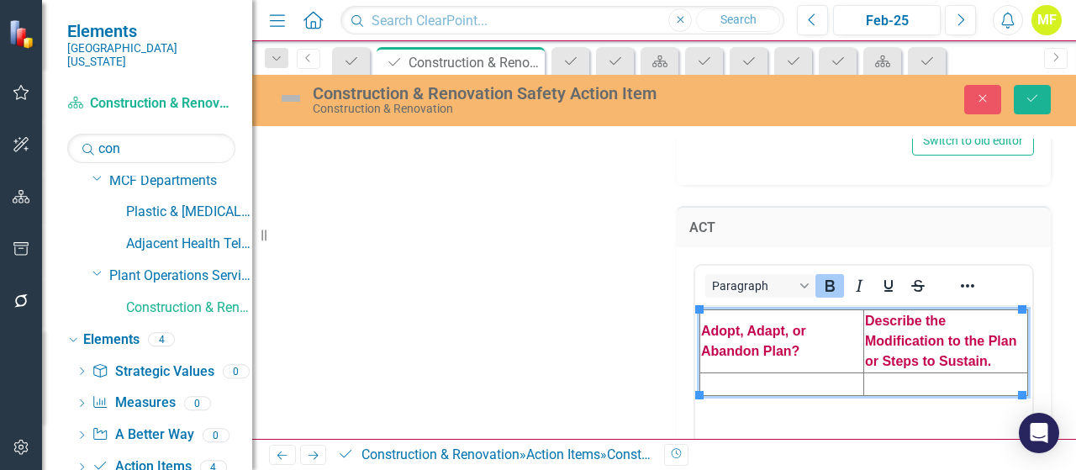
click at [726, 382] on td "Rich Text Area. Press ALT-0 for help." at bounding box center [782, 383] width 164 height 23
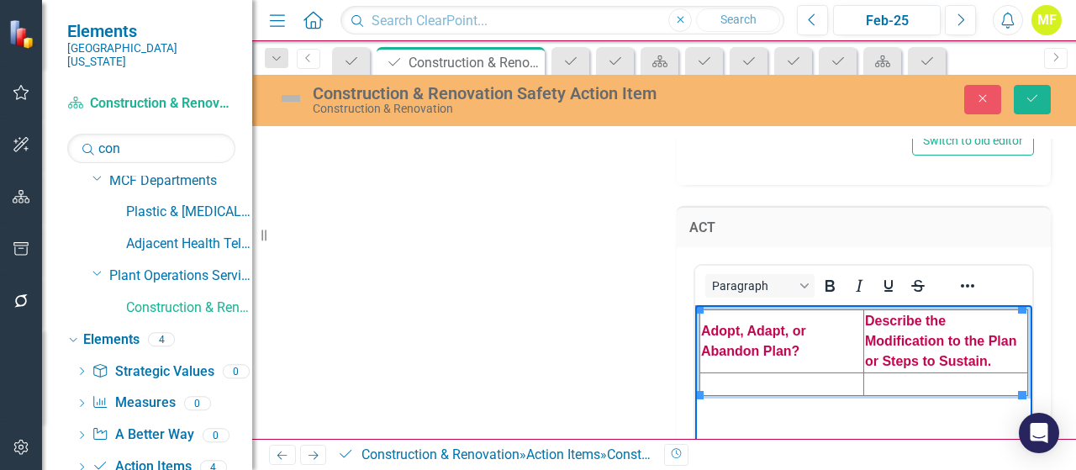
click at [722, 381] on td "Rich Text Area. Press ALT-0 for help." at bounding box center [782, 383] width 164 height 23
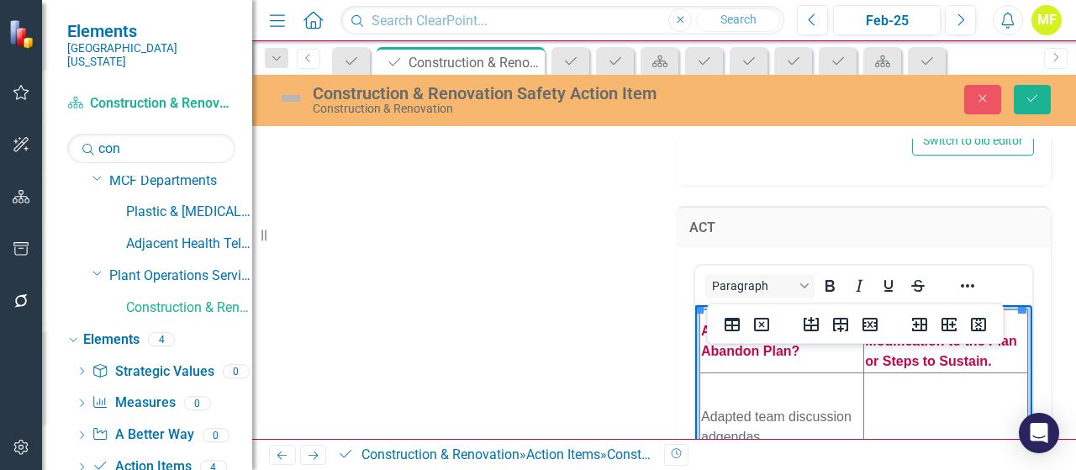
click at [892, 409] on td "Rich Text Area. Press ALT-0 for help." at bounding box center [946, 426] width 164 height 108
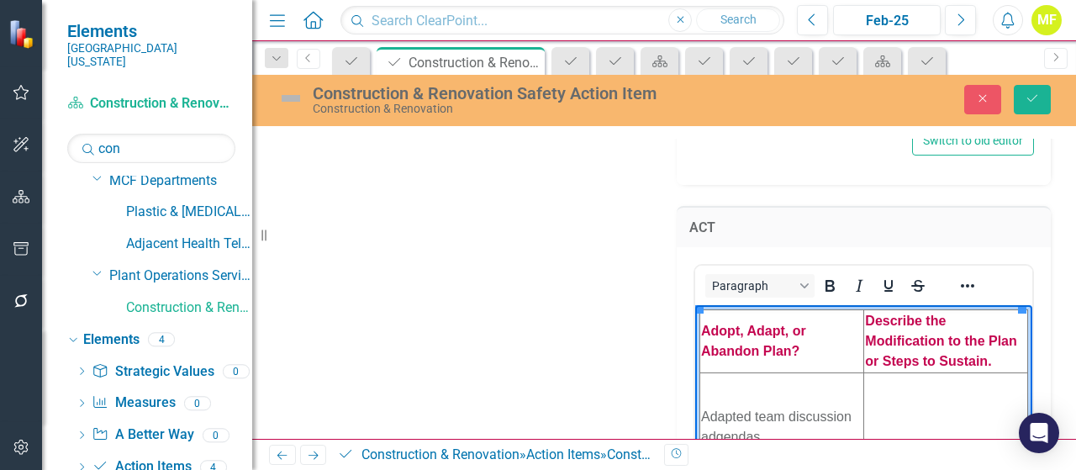
click at [881, 403] on td "Rich Text Area. Press ALT-0 for help." at bounding box center [946, 426] width 164 height 108
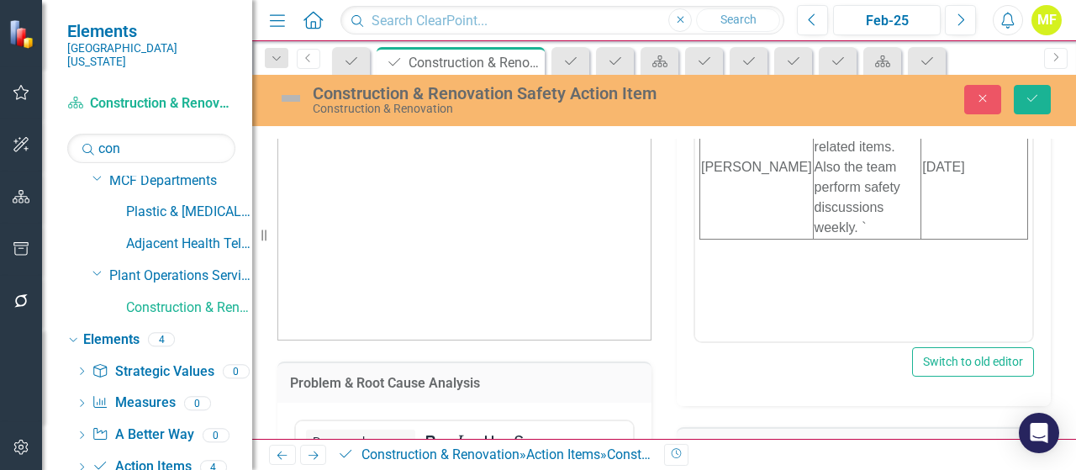
scroll to position [0, 0]
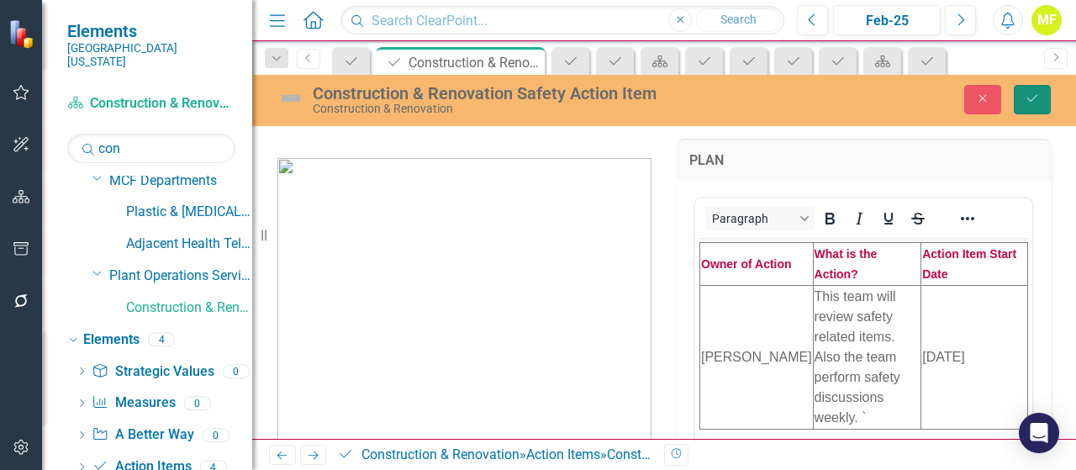
click at [1017, 102] on button "Save" at bounding box center [1031, 99] width 37 height 29
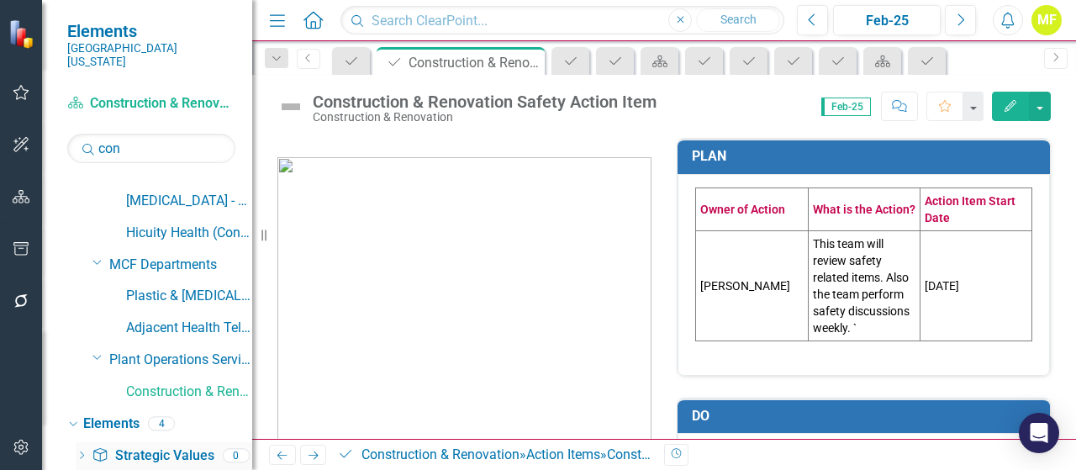
scroll to position [168, 0]
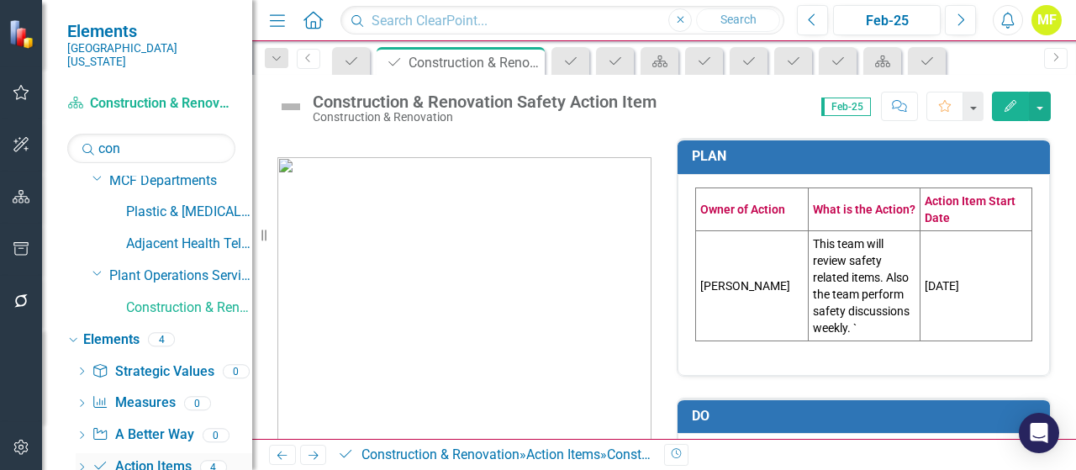
click at [155, 457] on link "Action Item Action Items" at bounding box center [141, 466] width 99 height 19
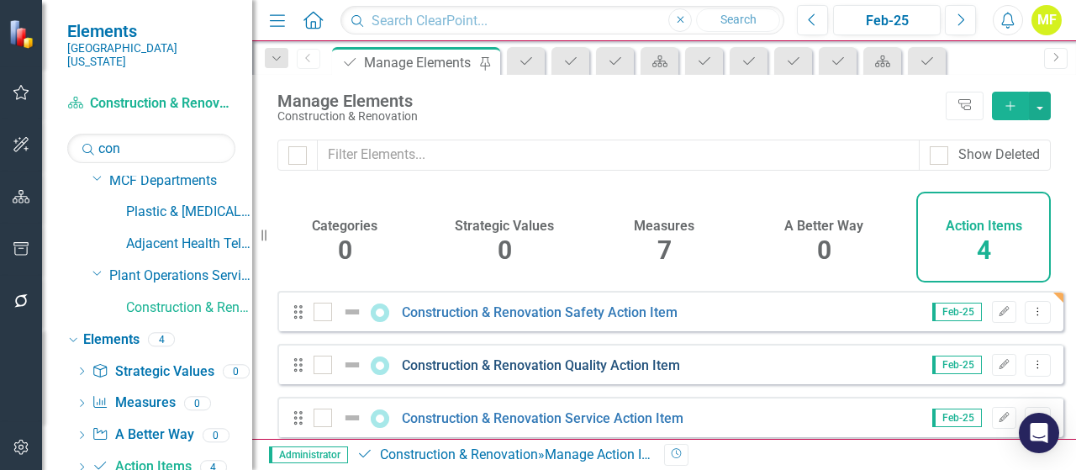
click at [508, 373] on link "Construction & Renovation Quality Action Item" at bounding box center [541, 365] width 278 height 16
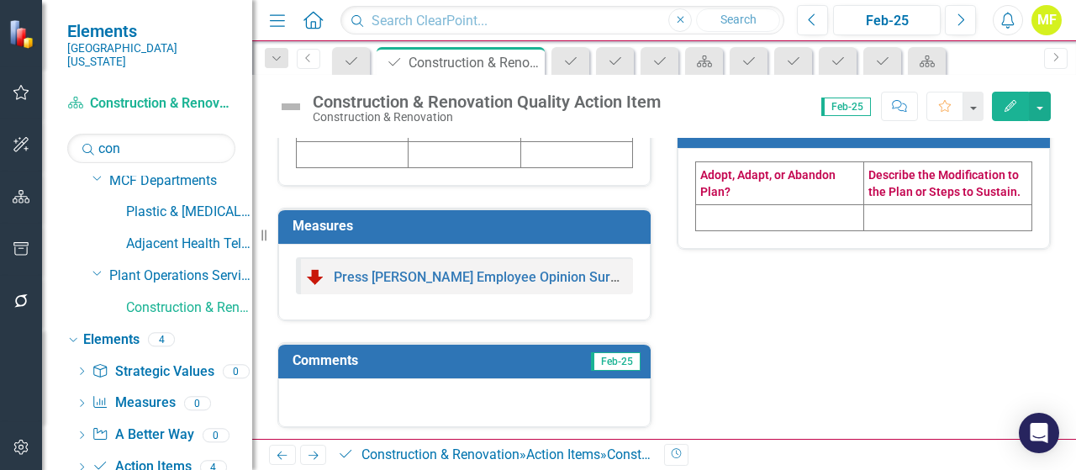
scroll to position [333, 0]
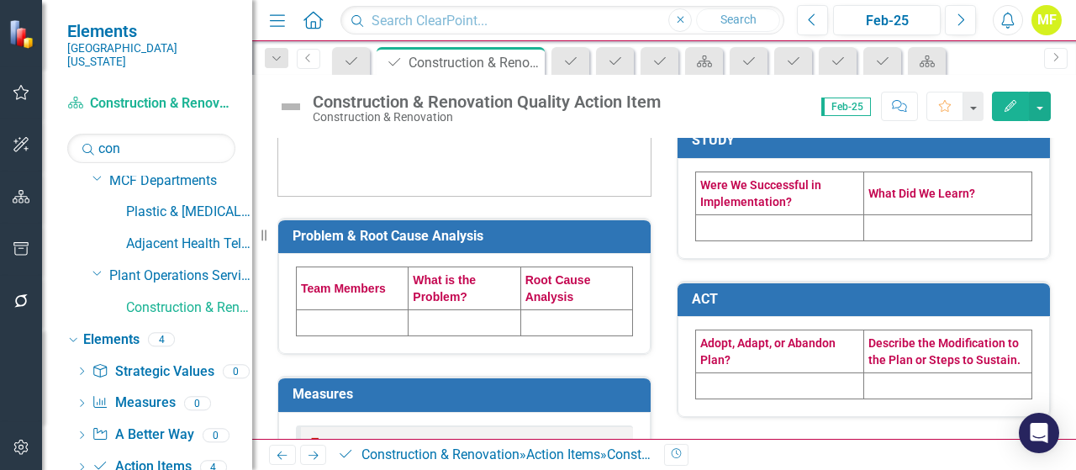
click at [370, 319] on td at bounding box center [353, 323] width 112 height 26
click at [368, 325] on td at bounding box center [353, 323] width 112 height 26
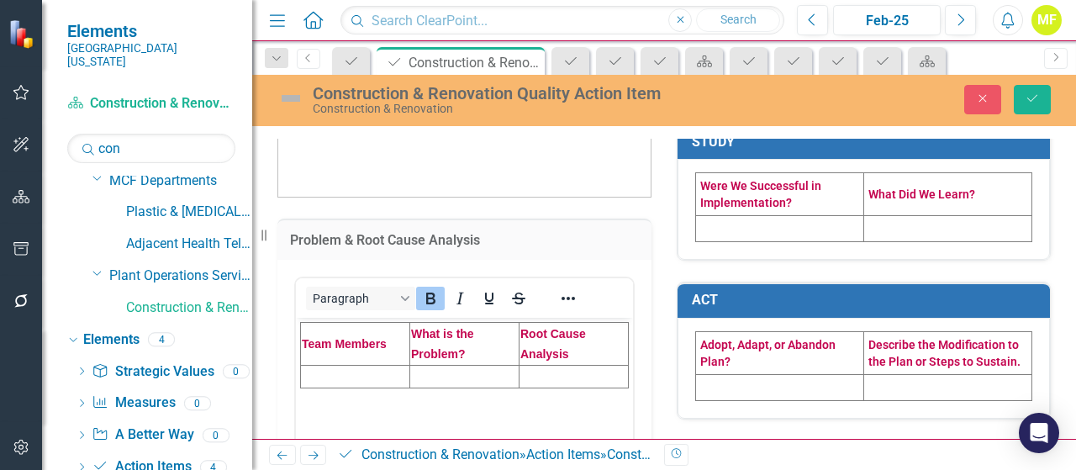
scroll to position [0, 0]
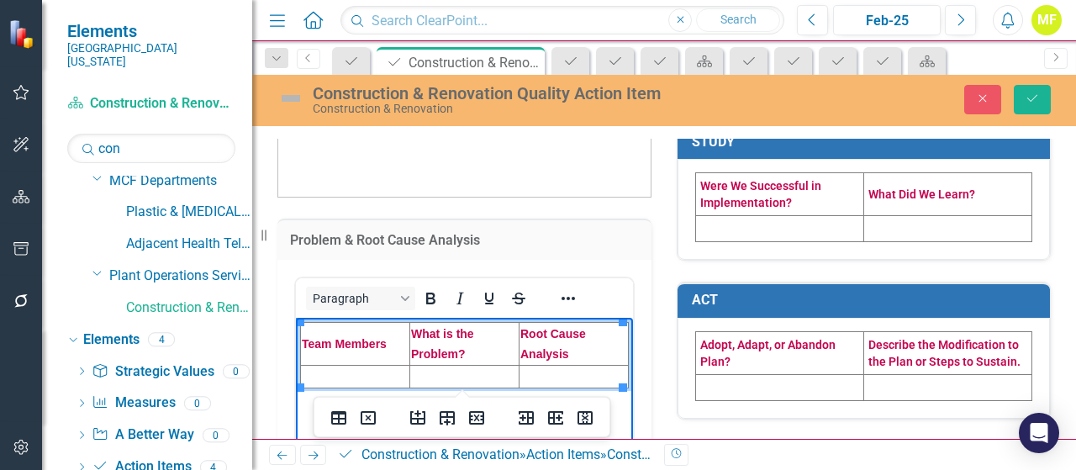
click at [360, 376] on td "Rich Text Area. Press ALT-0 for help." at bounding box center [355, 376] width 109 height 23
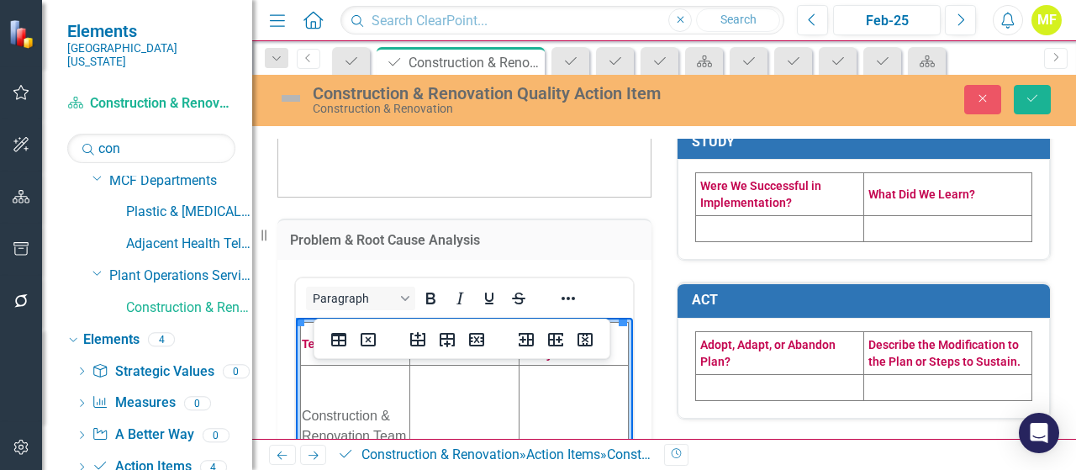
click at [464, 406] on td "Rich Text Area. Press ALT-0 for help." at bounding box center [464, 426] width 109 height 122
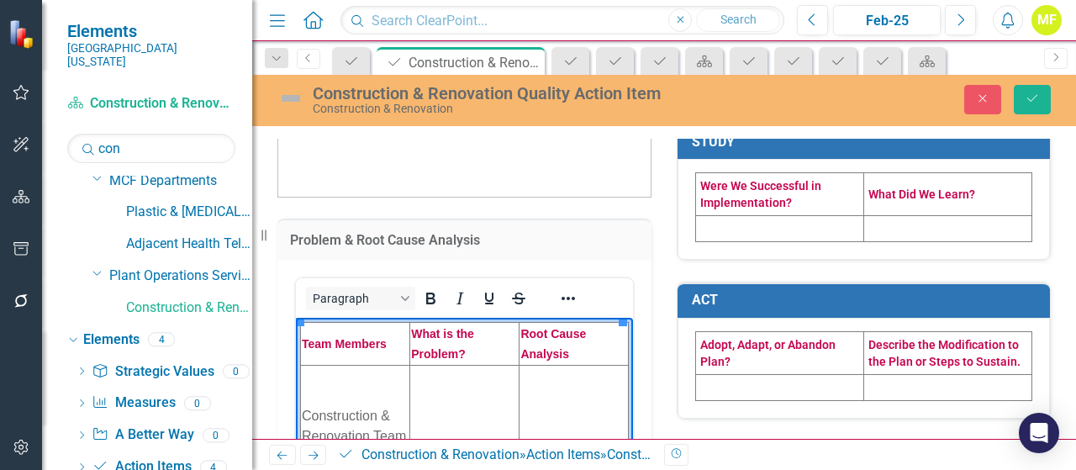
click at [443, 409] on td "Rich Text Area. Press ALT-0 for help." at bounding box center [464, 426] width 109 height 122
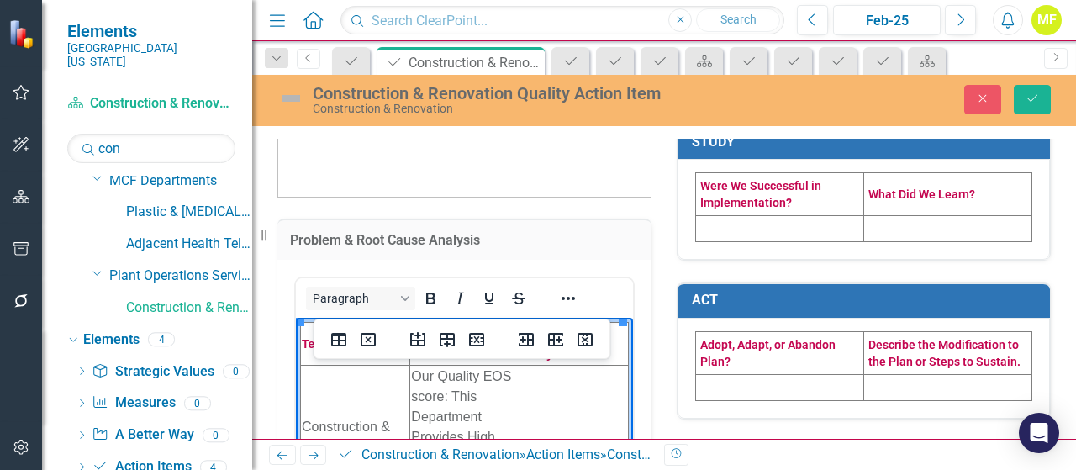
click at [575, 399] on td "Rich Text Area. Press ALT-0 for help." at bounding box center [573, 437] width 108 height 144
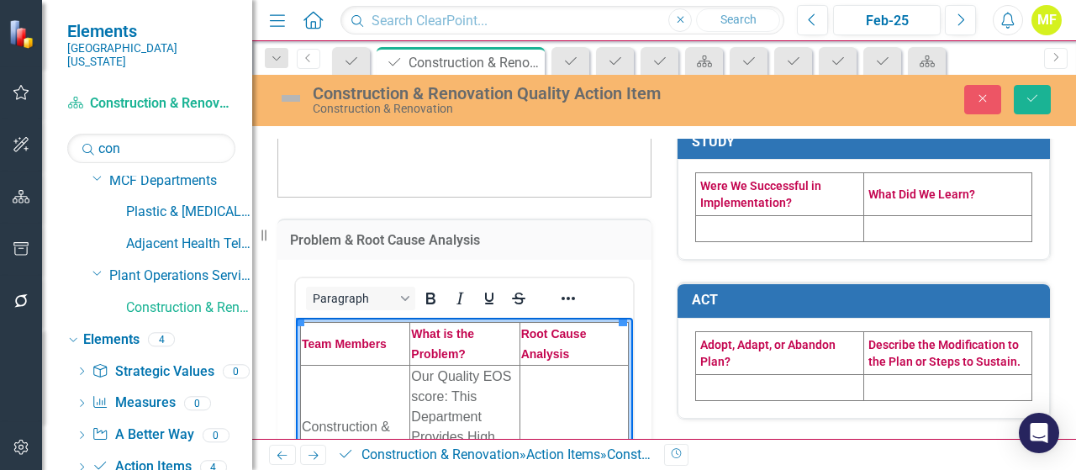
click at [562, 406] on td "Rich Text Area. Press ALT-0 for help." at bounding box center [573, 437] width 108 height 144
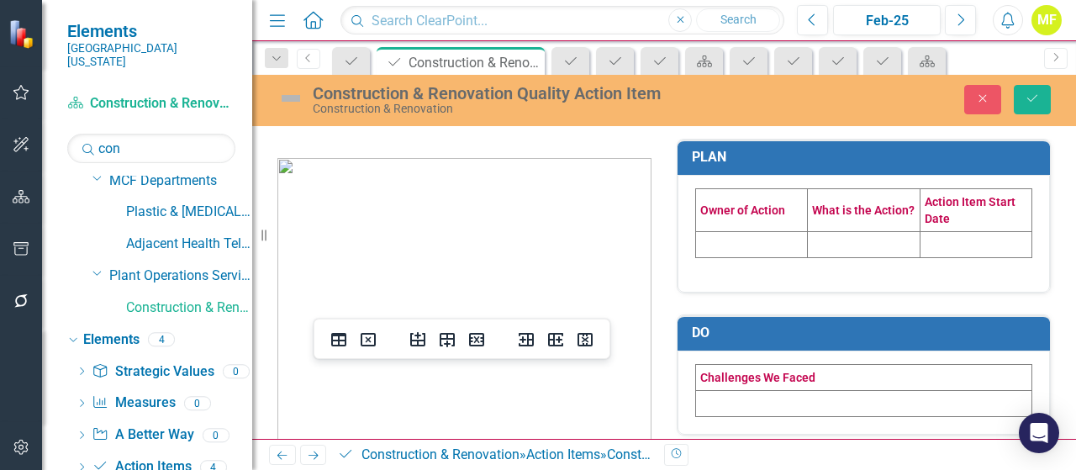
click at [717, 232] on td at bounding box center [752, 244] width 112 height 26
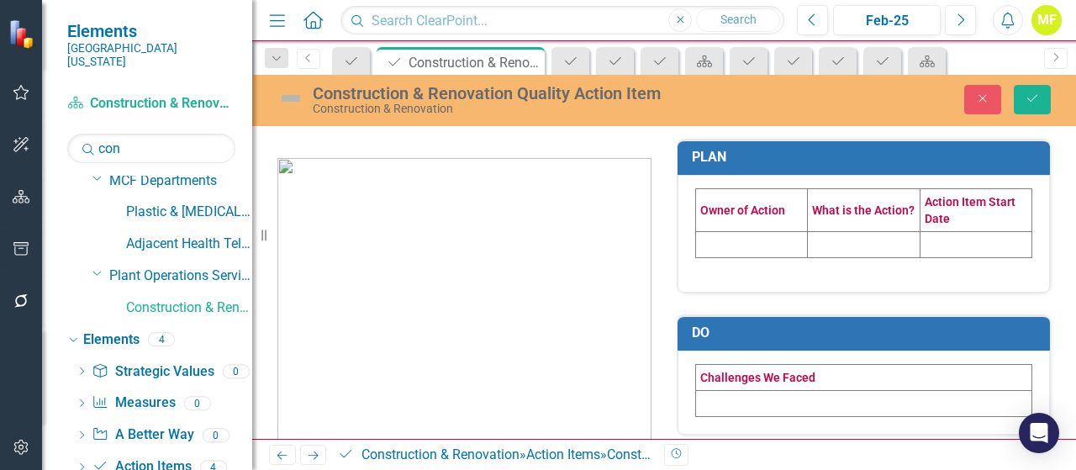
click at [717, 233] on td at bounding box center [752, 244] width 112 height 26
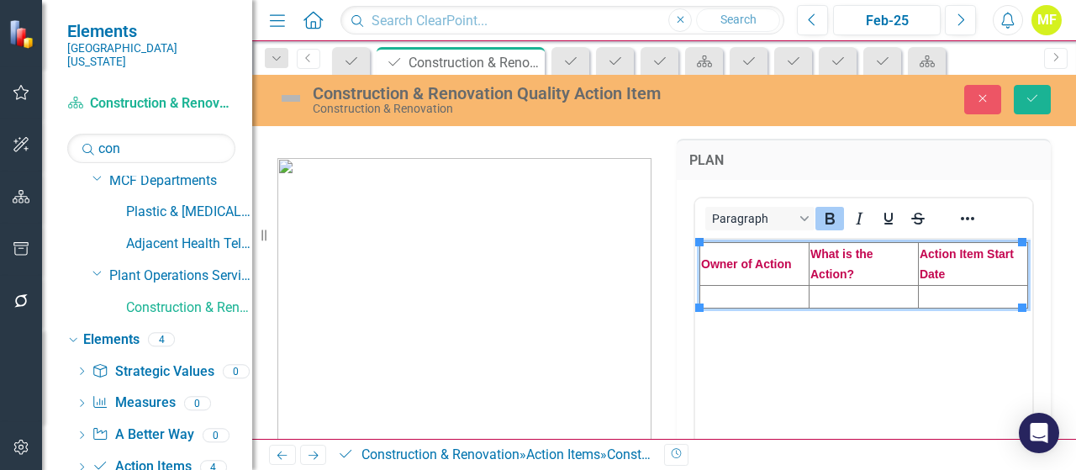
click at [747, 297] on td "Rich Text Area. Press ALT-0 for help." at bounding box center [754, 296] width 109 height 23
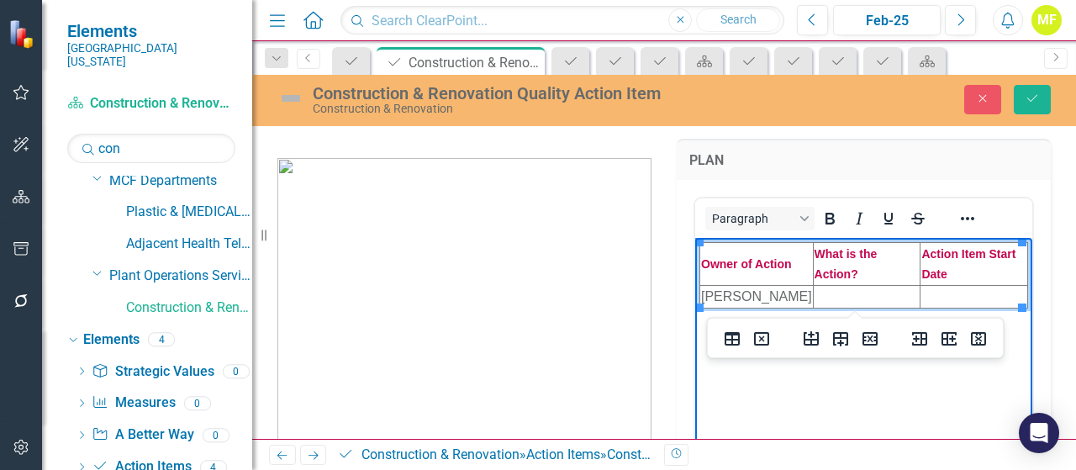
click at [882, 295] on td "Rich Text Area. Press ALT-0 for help." at bounding box center [867, 296] width 108 height 23
click at [877, 295] on td "Rich Text Area. Press ALT-0 for help." at bounding box center [867, 296] width 108 height 23
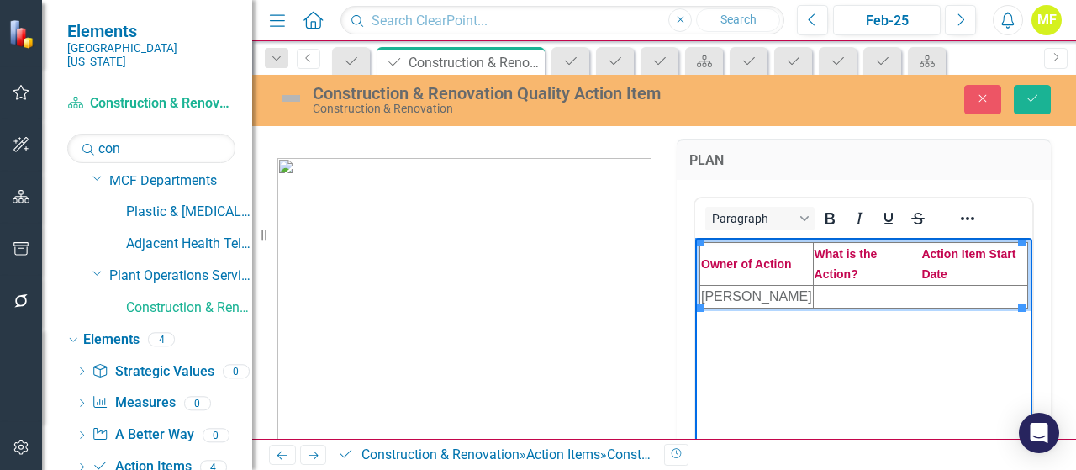
click at [867, 288] on td "Rich Text Area. Press ALT-0 for help." at bounding box center [867, 296] width 108 height 23
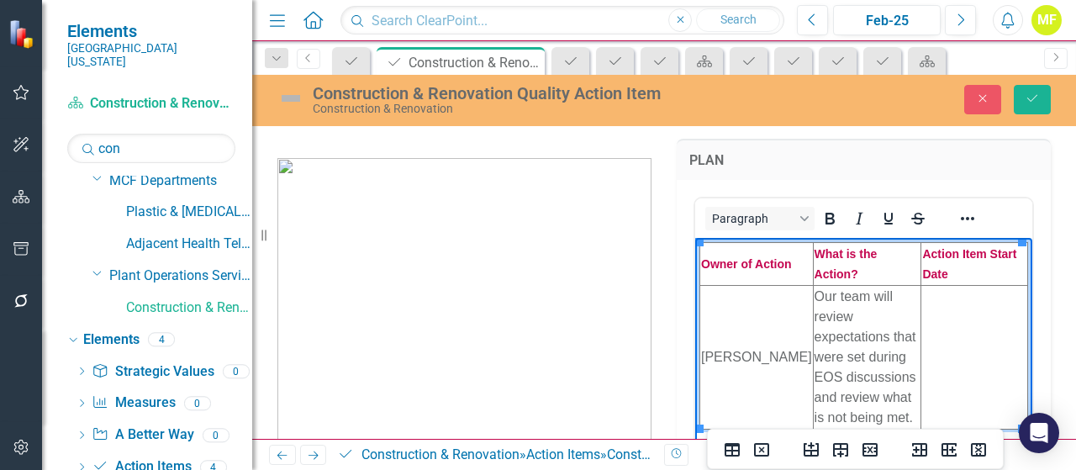
click at [961, 315] on td "Rich Text Area. Press ALT-0 for help." at bounding box center [974, 357] width 107 height 144
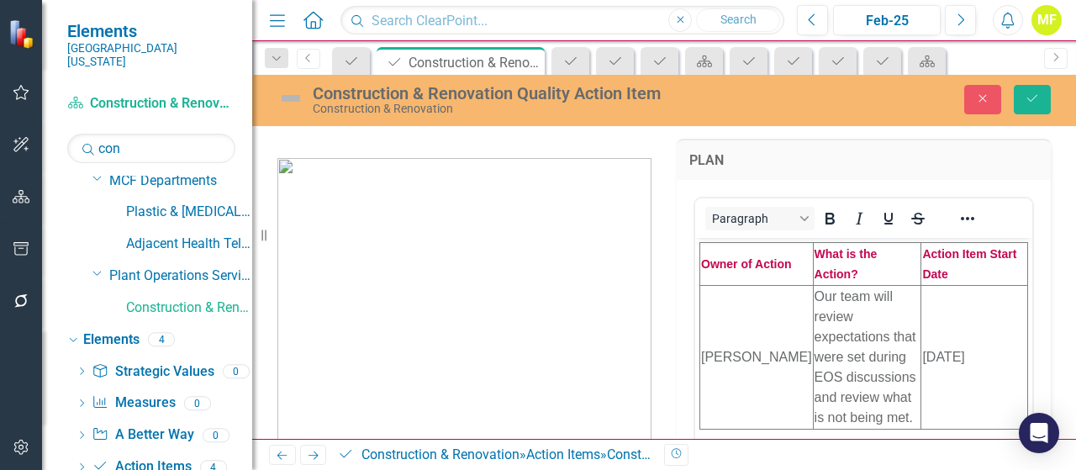
drag, startPoint x: 1062, startPoint y: 195, endPoint x: 1062, endPoint y: 270, distance: 74.8
click at [1066, 282] on div "Problem & Root Cause Analysis <table style="border-collapse: collapse; width: 1…" at bounding box center [664, 289] width 824 height 300
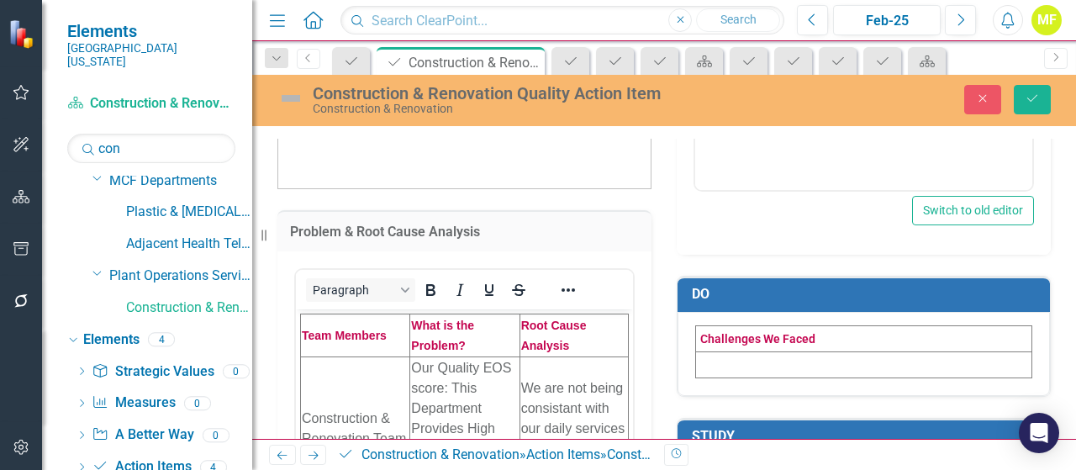
scroll to position [450, 0]
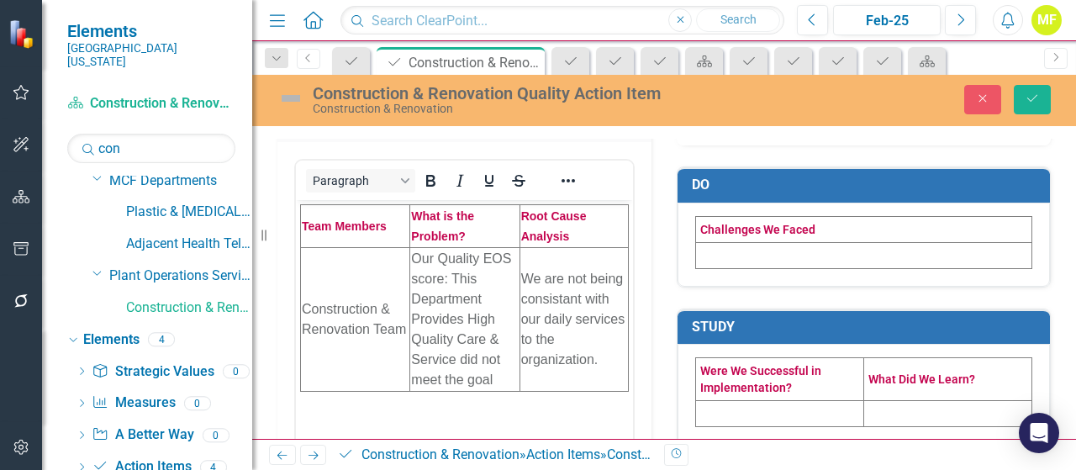
click at [810, 249] on td at bounding box center [864, 255] width 336 height 26
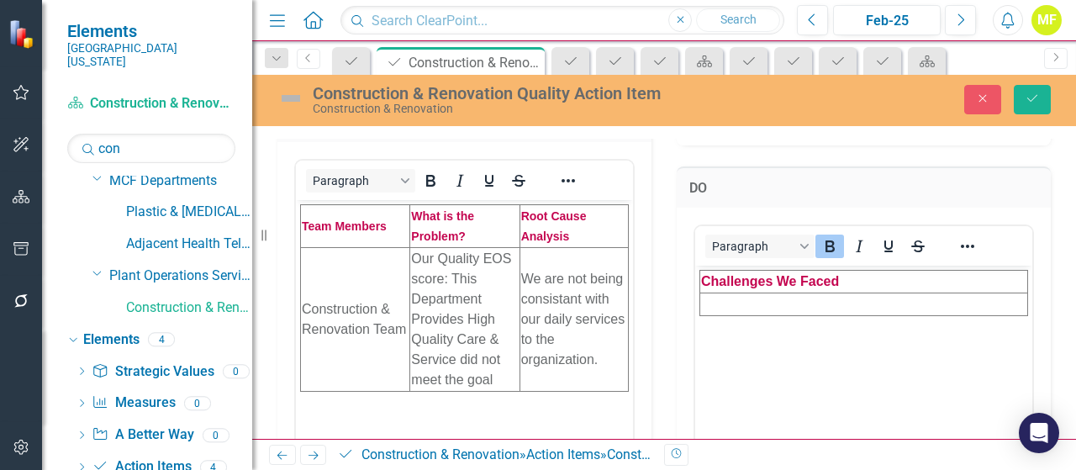
scroll to position [0, 0]
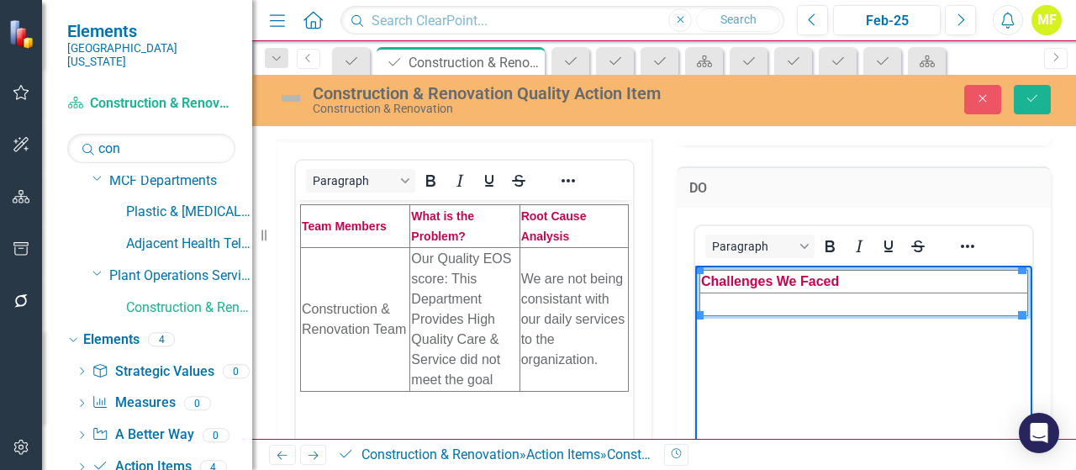
click at [773, 299] on td "Rich Text Area. Press ALT-0 for help." at bounding box center [864, 303] width 328 height 23
click at [793, 301] on td "Rich Text Area. Press ALT-0 for help." at bounding box center [864, 303] width 328 height 23
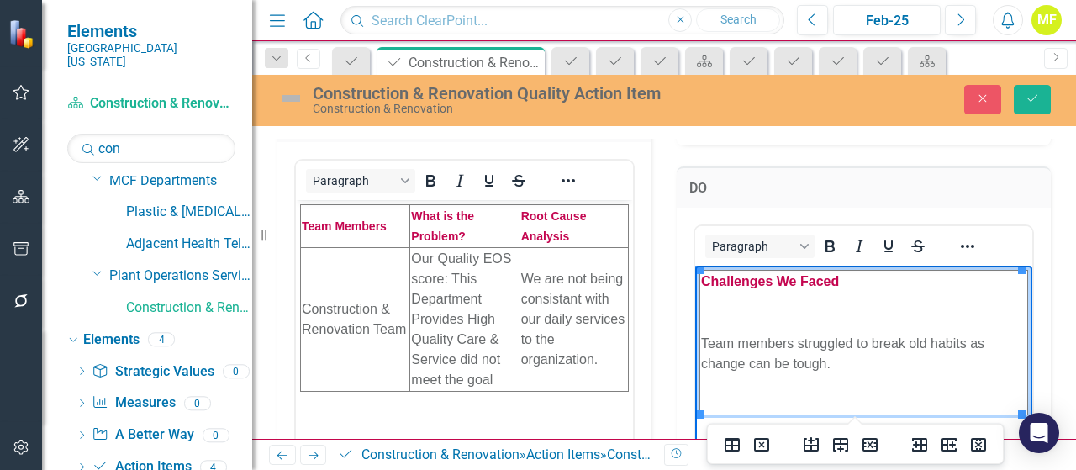
click at [562, 299] on td "We are not being consistant with our daily services to the organization." at bounding box center [573, 319] width 108 height 144
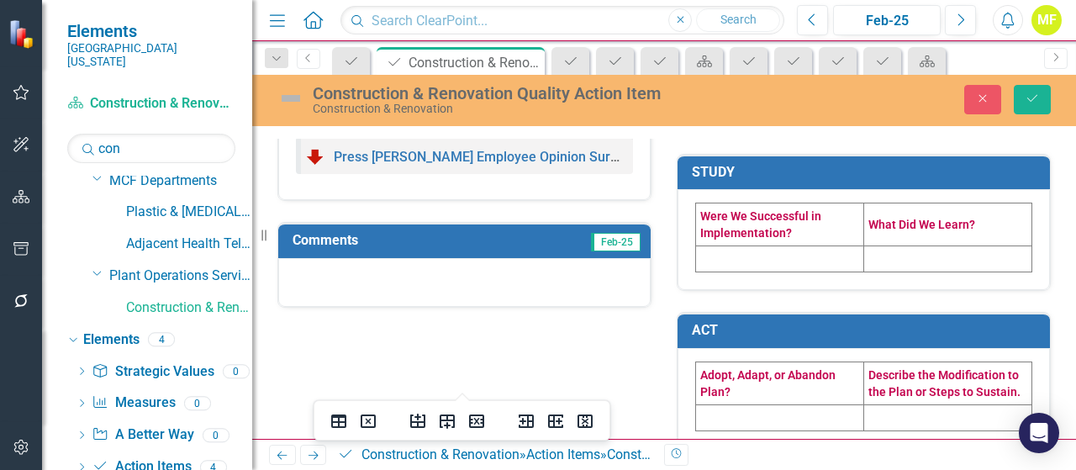
scroll to position [962, 0]
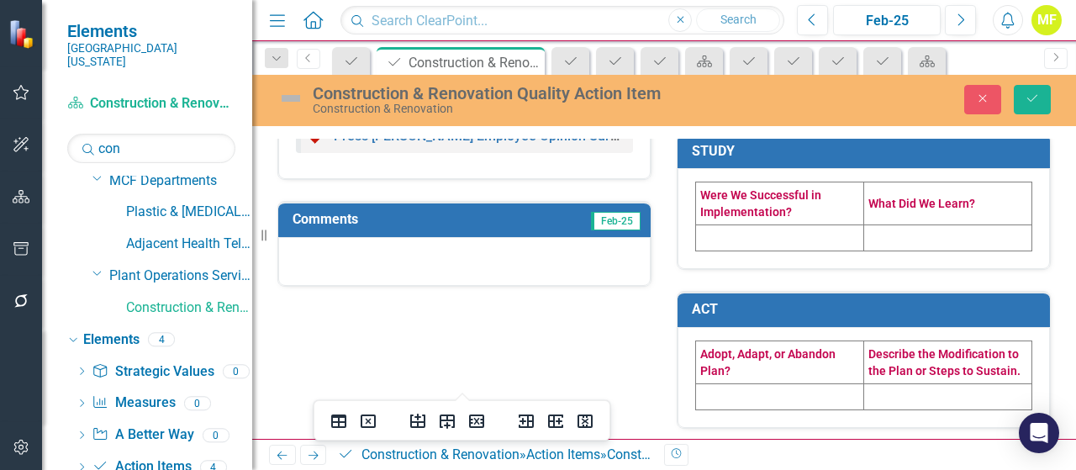
click at [735, 236] on td at bounding box center [780, 238] width 168 height 26
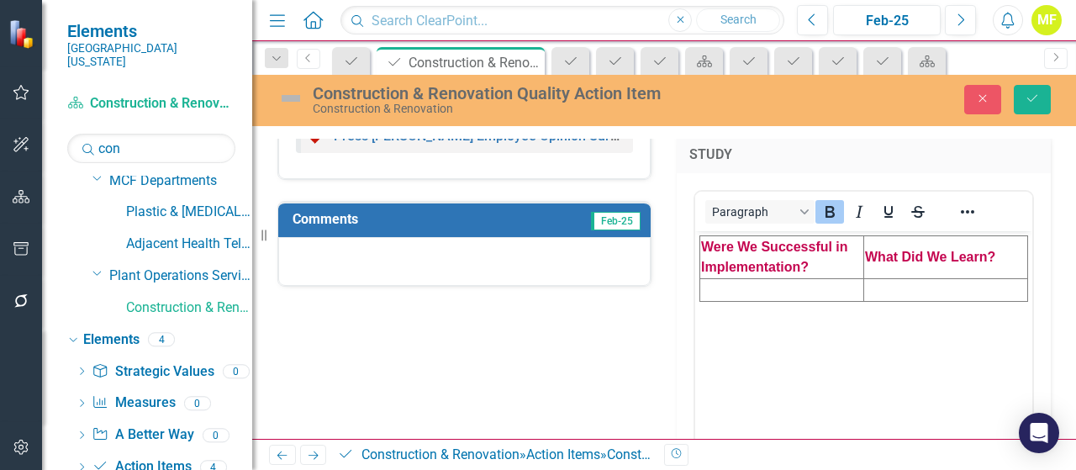
scroll to position [0, 0]
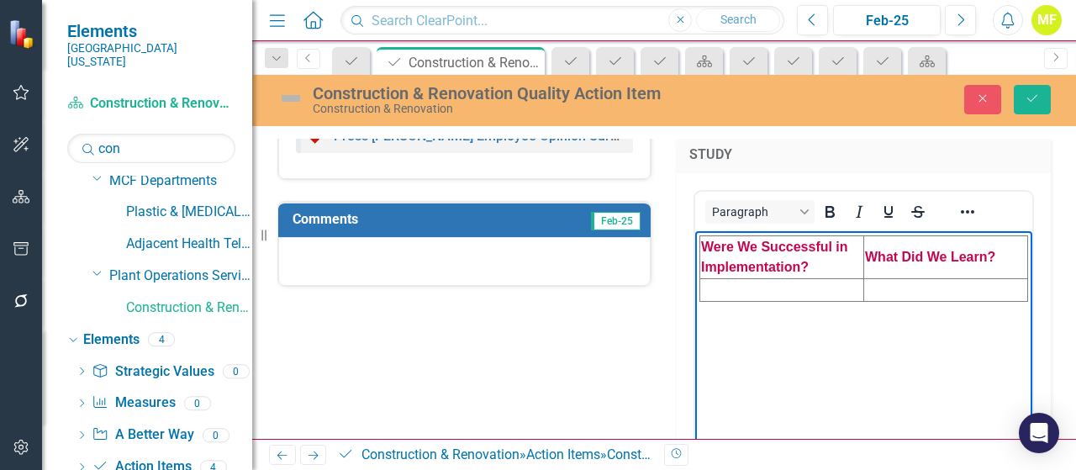
click at [755, 285] on td "Rich Text Area. Press ALT-0 for help." at bounding box center [782, 290] width 164 height 23
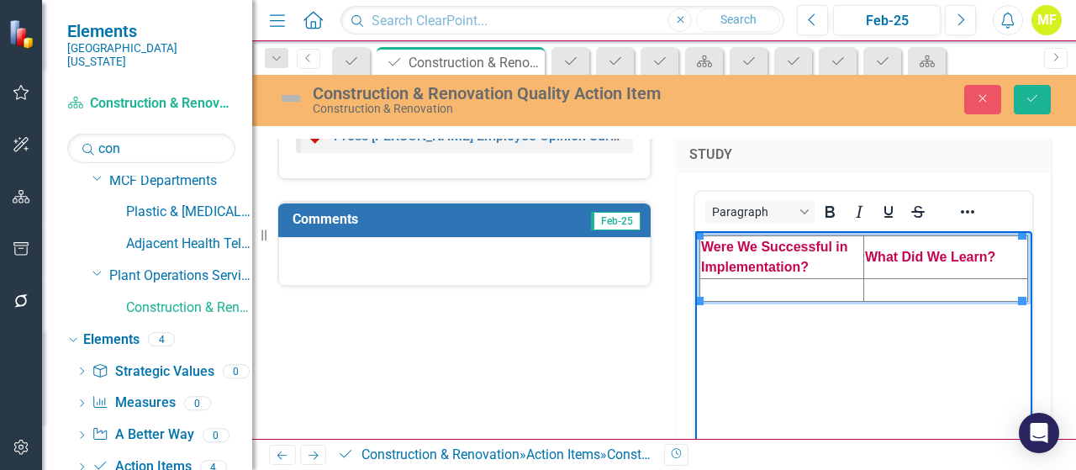
click at [721, 288] on td "Rich Text Area. Press ALT-0 for help." at bounding box center [782, 290] width 164 height 23
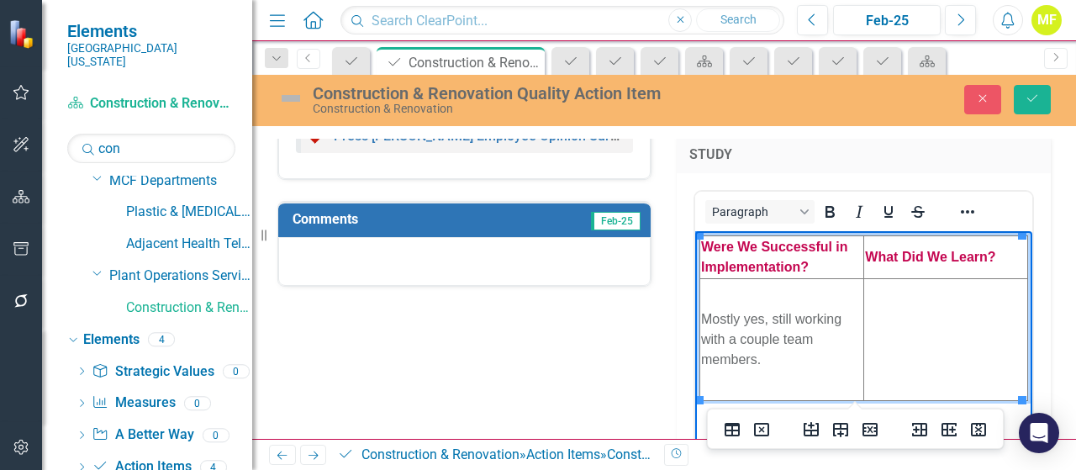
click at [909, 309] on td "Rich Text Area. Press ALT-0 for help." at bounding box center [946, 340] width 164 height 122
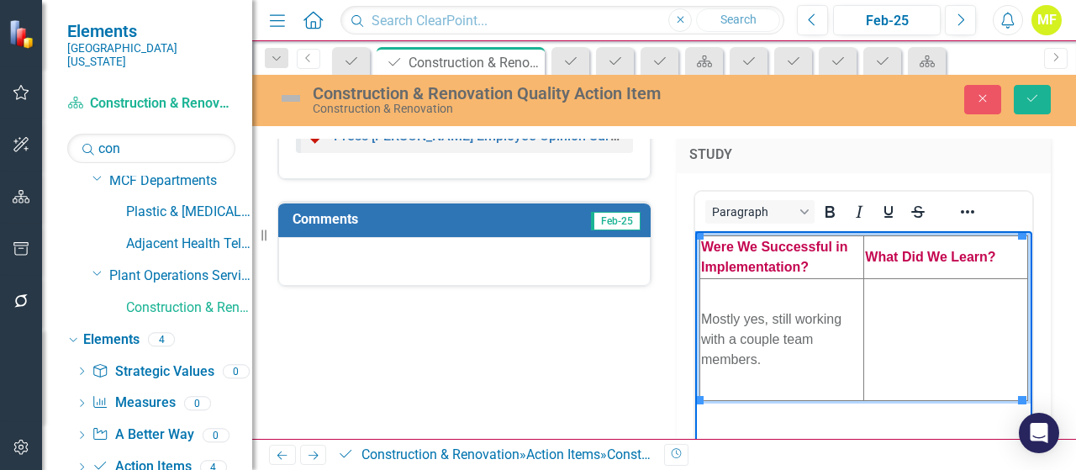
click at [927, 319] on td "Rich Text Area. Press ALT-0 for help." at bounding box center [946, 340] width 164 height 122
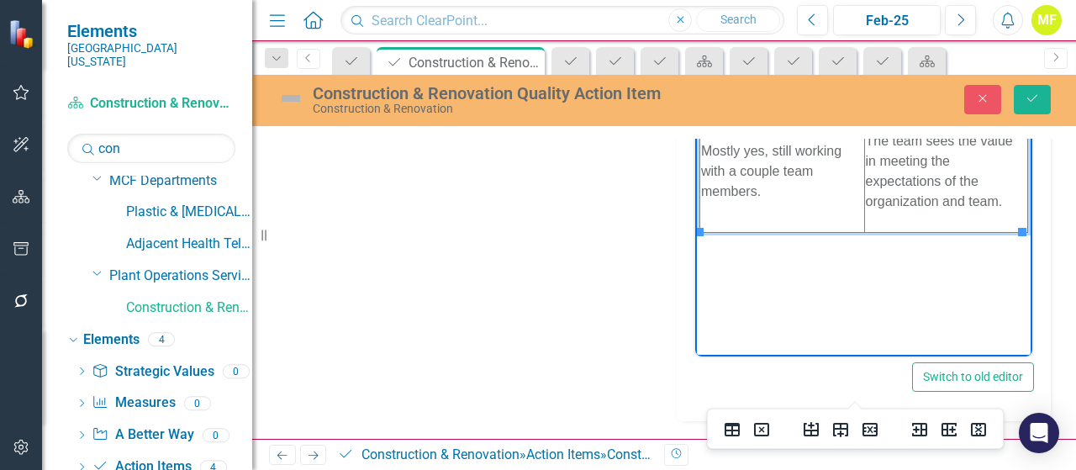
scroll to position [1282, 0]
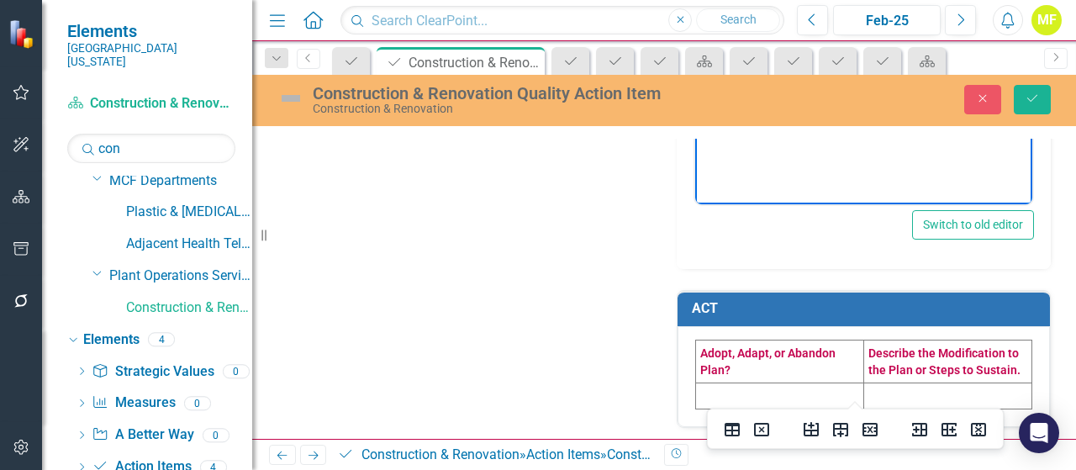
click at [780, 392] on td at bounding box center [780, 395] width 168 height 26
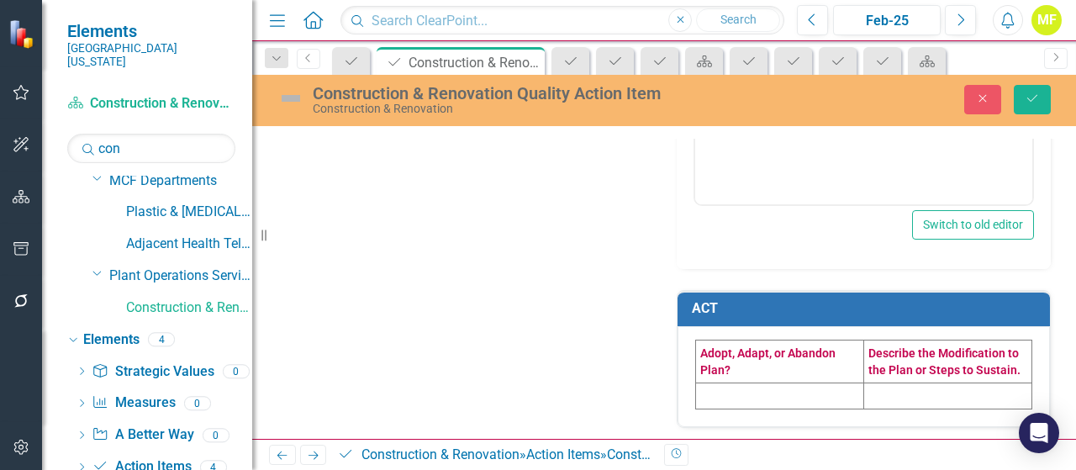
click at [780, 392] on td at bounding box center [780, 395] width 168 height 26
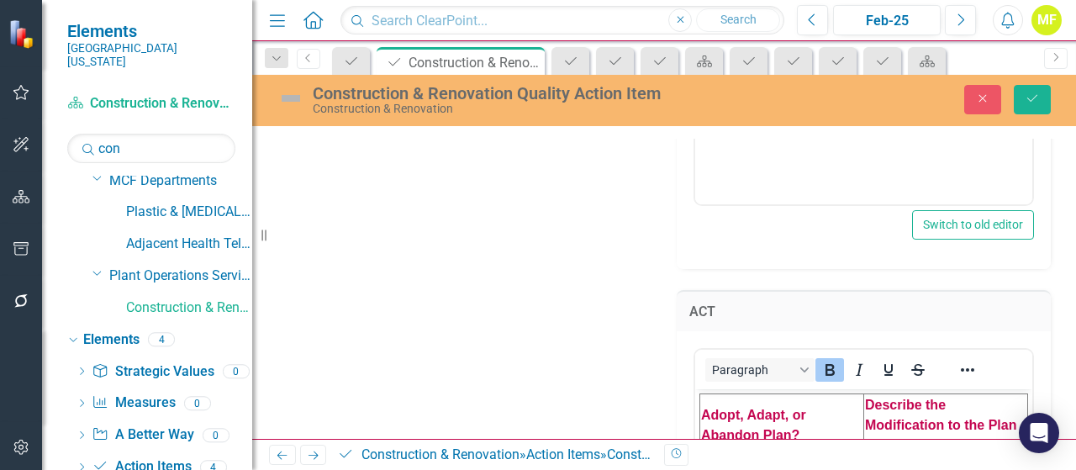
scroll to position [1450, 0]
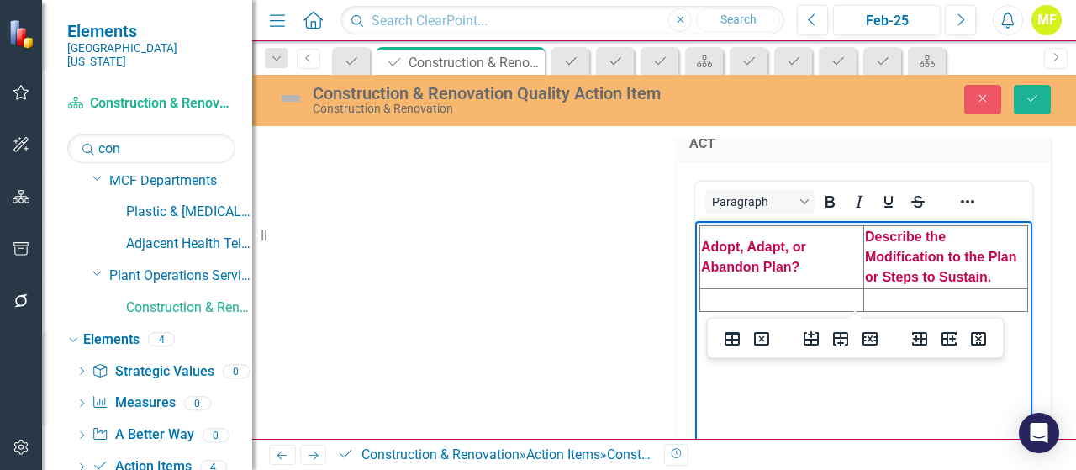
click at [726, 297] on td "Rich Text Area. Press ALT-0 for help." at bounding box center [782, 299] width 164 height 23
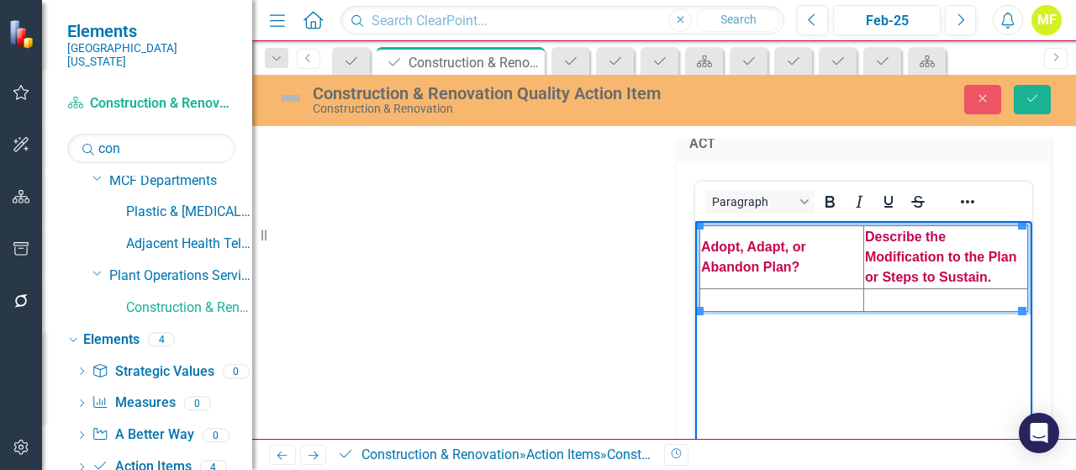
click at [726, 295] on td "Rich Text Area. Press ALT-0 for help." at bounding box center [782, 299] width 164 height 23
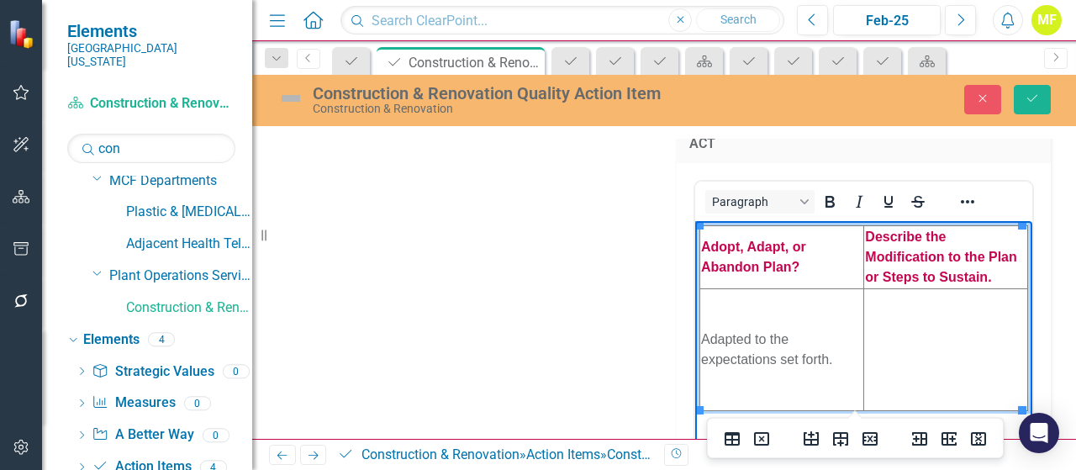
click at [894, 313] on td "Rich Text Area. Press ALT-0 for help." at bounding box center [946, 349] width 164 height 122
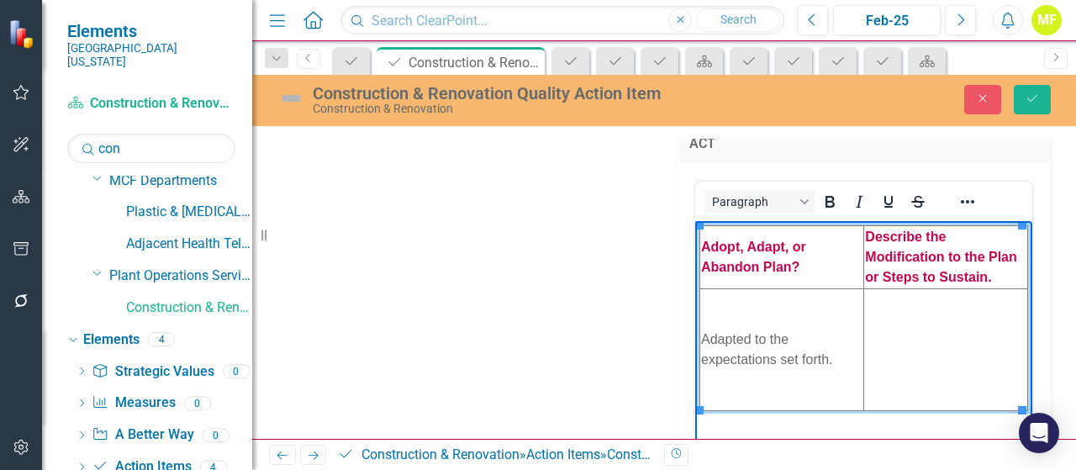
click at [904, 332] on td "Rich Text Area. Press ALT-0 for help." at bounding box center [946, 349] width 164 height 122
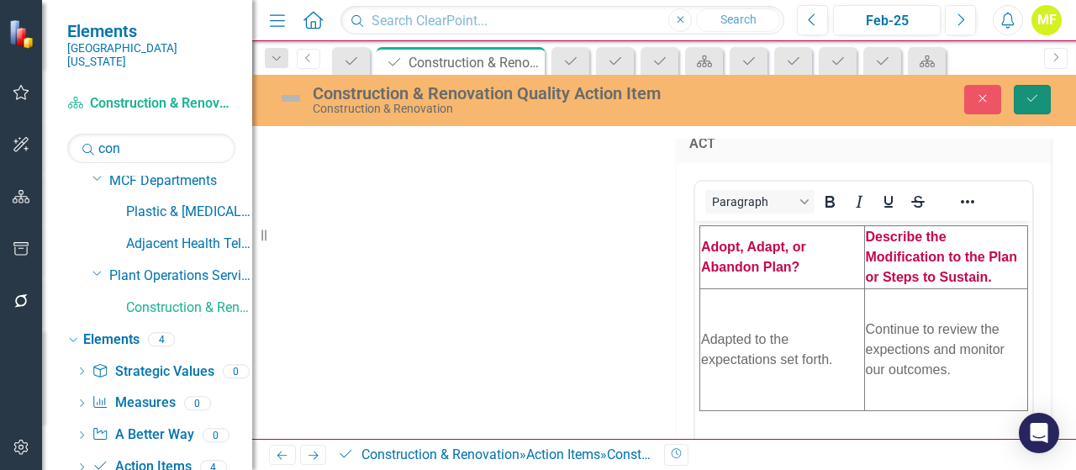
click at [1030, 102] on icon "Save" at bounding box center [1031, 98] width 15 height 12
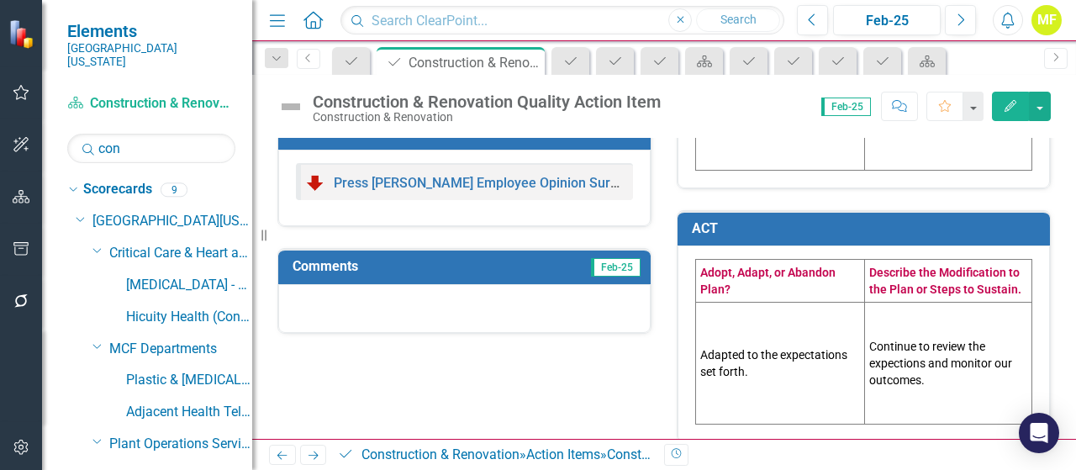
scroll to position [708, 0]
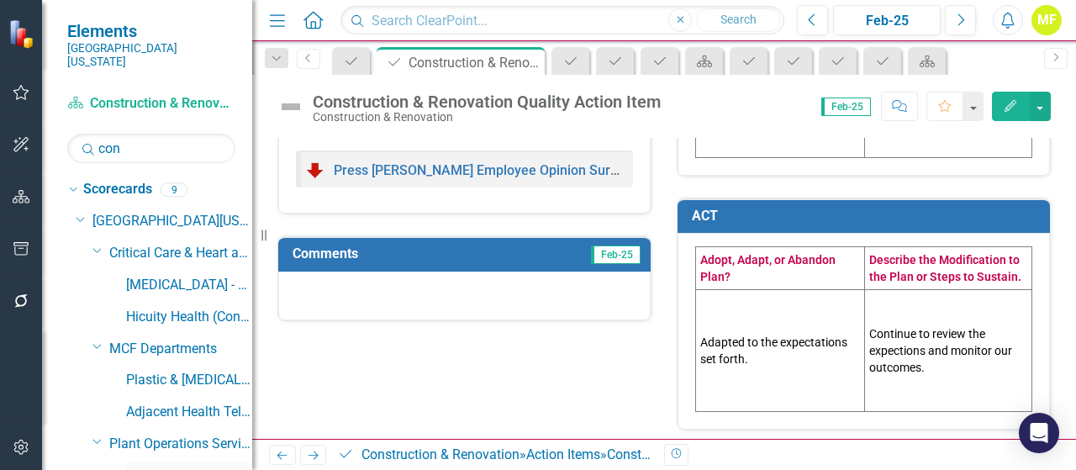
click at [147, 466] on link "Construction & Renovation" at bounding box center [189, 475] width 126 height 19
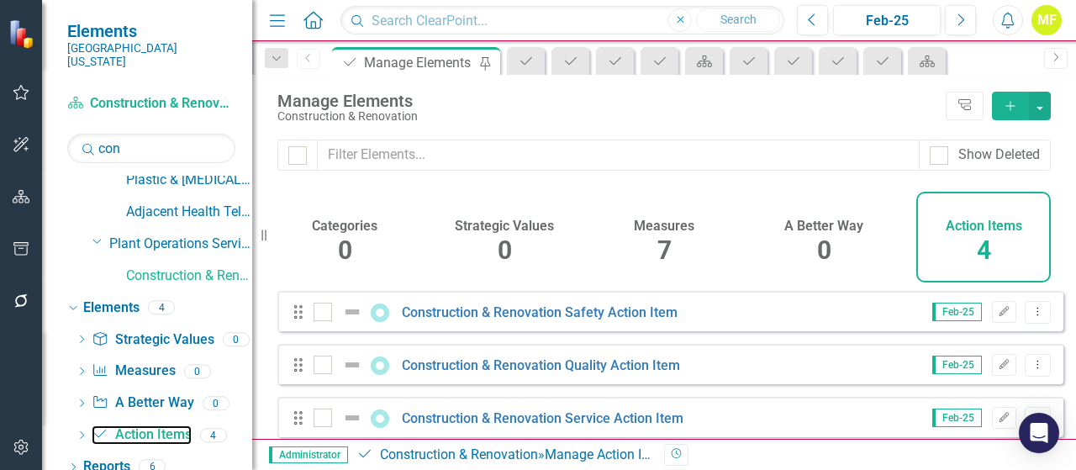
scroll to position [75, 0]
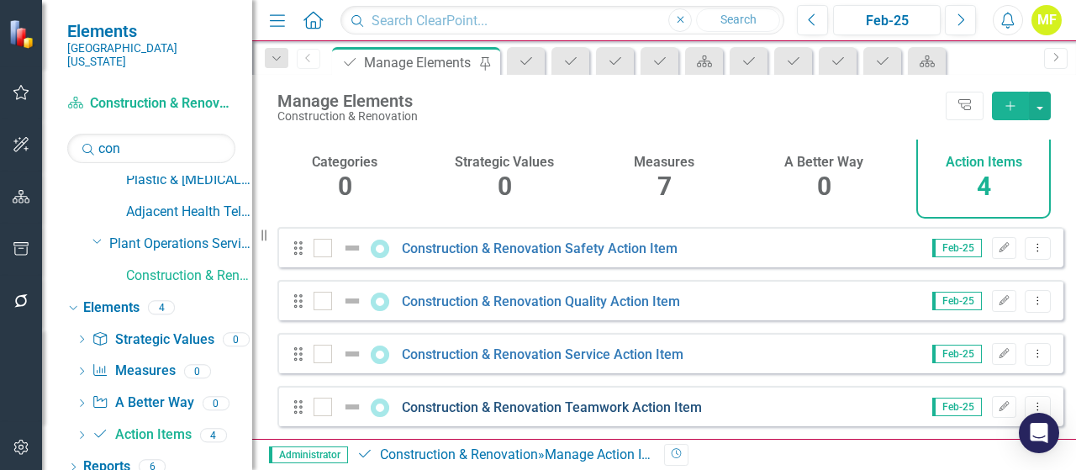
click at [614, 411] on link "Construction & Renovation Teamwork Action Item" at bounding box center [552, 407] width 300 height 16
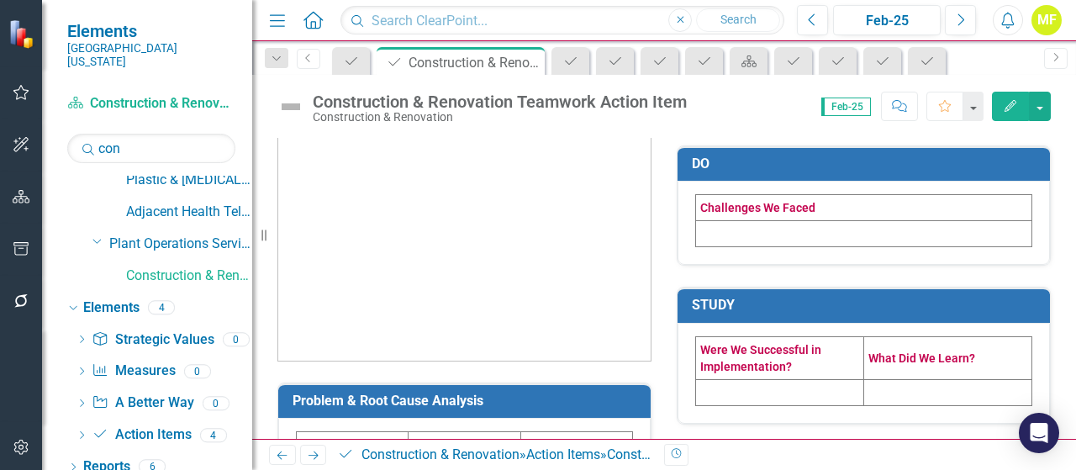
scroll to position [252, 0]
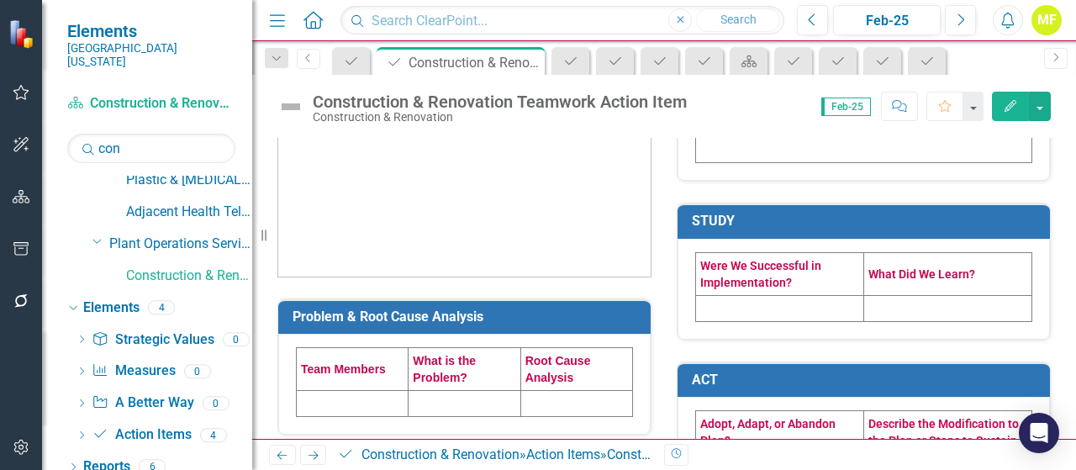
click at [352, 403] on td at bounding box center [353, 404] width 112 height 26
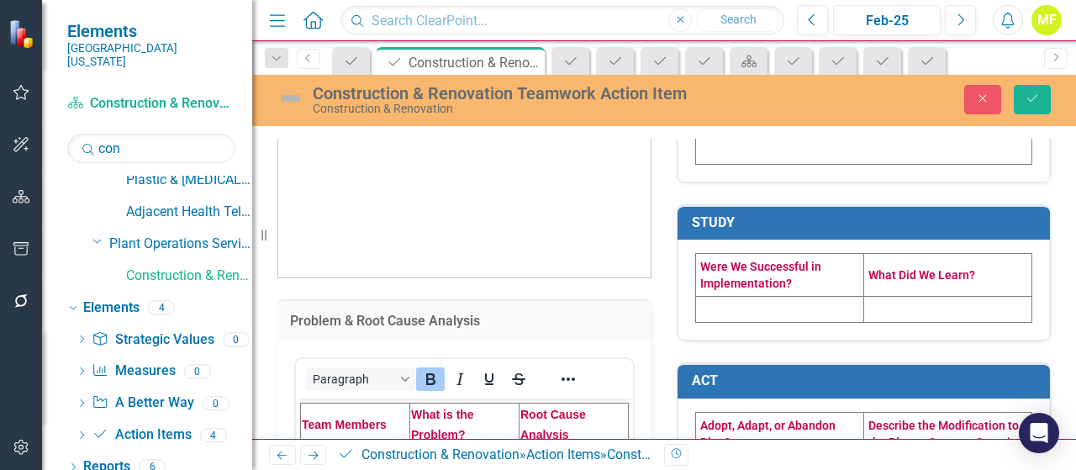
scroll to position [336, 0]
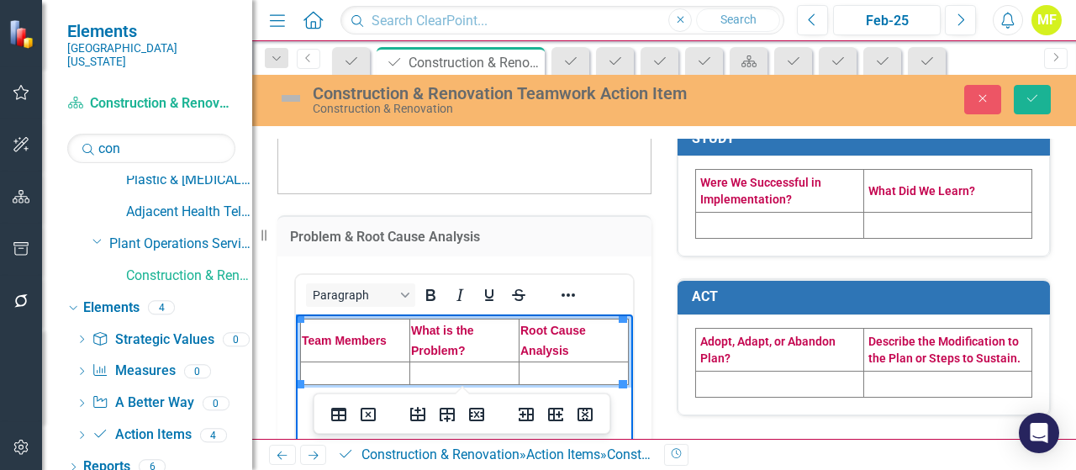
click at [349, 371] on td "Rich Text Area. Press ALT-0 for help." at bounding box center [355, 372] width 109 height 23
click at [339, 367] on td "Rich Text Area. Press ALT-0 for help." at bounding box center [355, 372] width 109 height 23
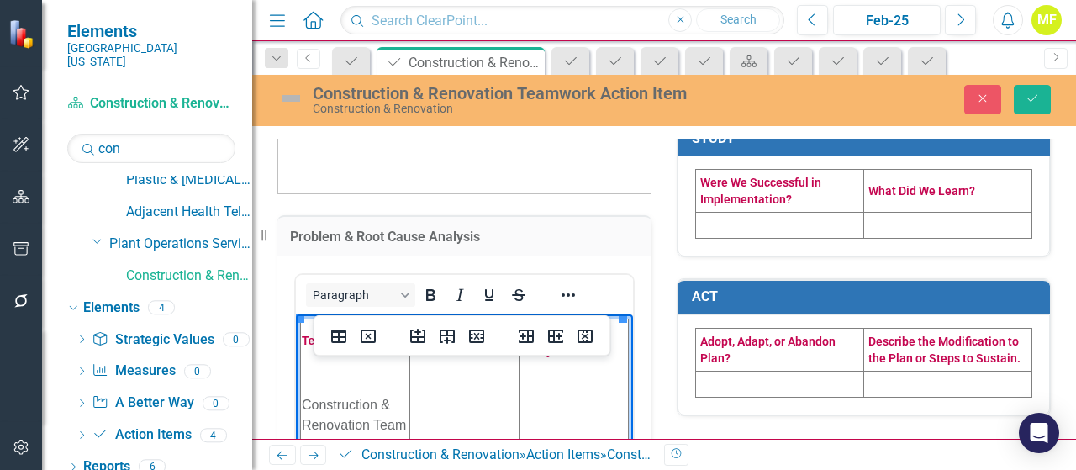
click at [443, 392] on td "Rich Text Area. Press ALT-0 for help." at bounding box center [464, 414] width 109 height 107
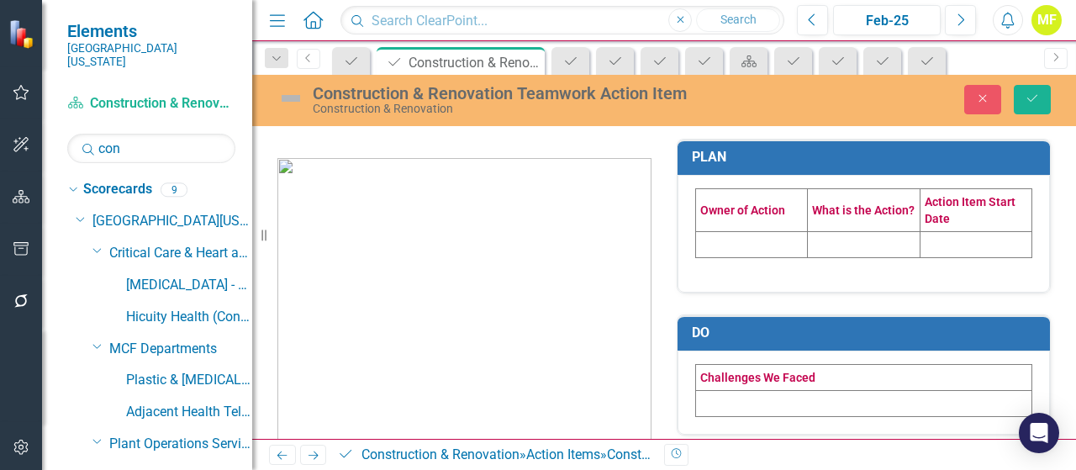
scroll to position [336, 0]
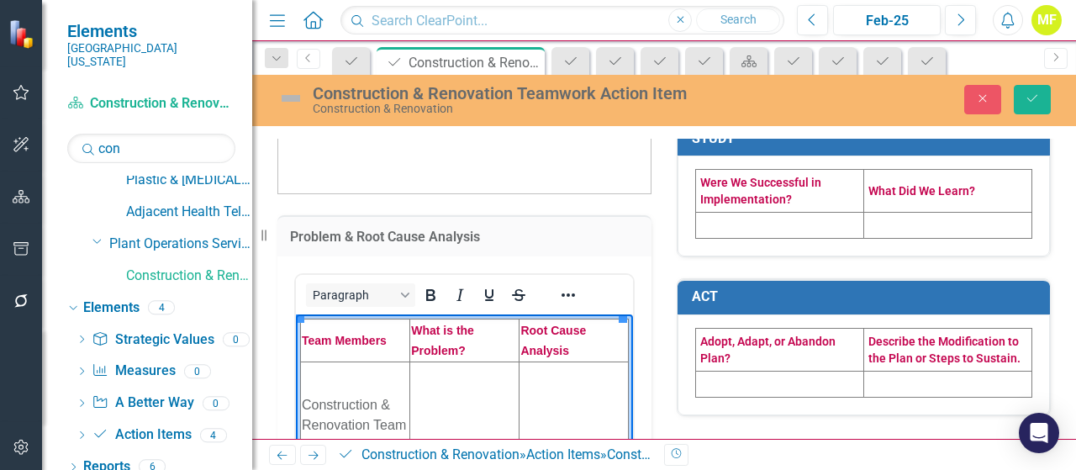
click at [458, 390] on td "Rich Text Area. Press ALT-0 for help." at bounding box center [464, 414] width 109 height 107
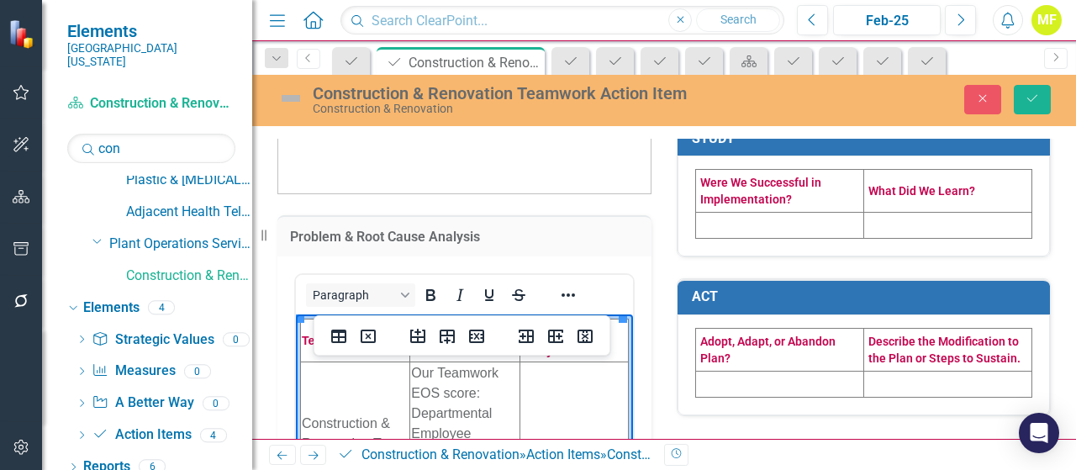
click at [587, 408] on td "Rich Text Area. Press ALT-0 for help." at bounding box center [573, 433] width 108 height 144
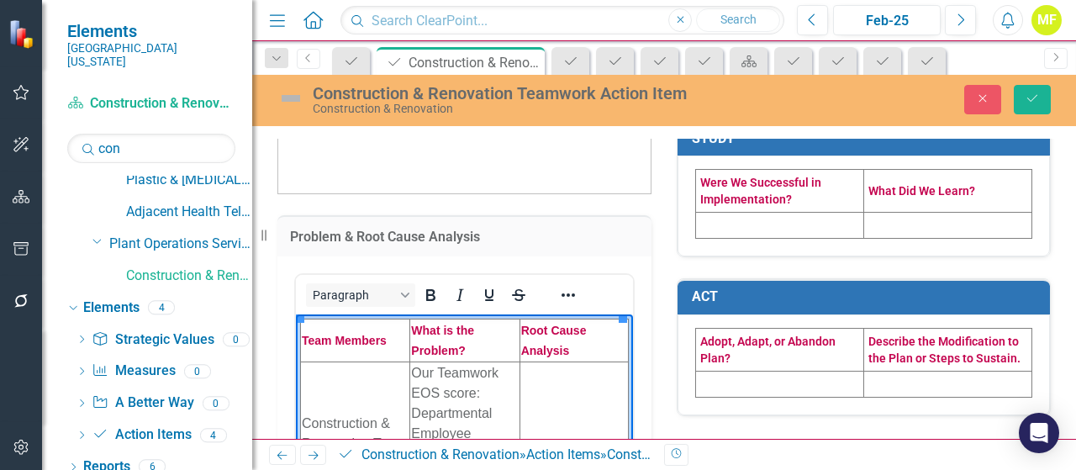
click at [583, 389] on td "Rich Text Area. Press ALT-0 for help." at bounding box center [573, 433] width 108 height 144
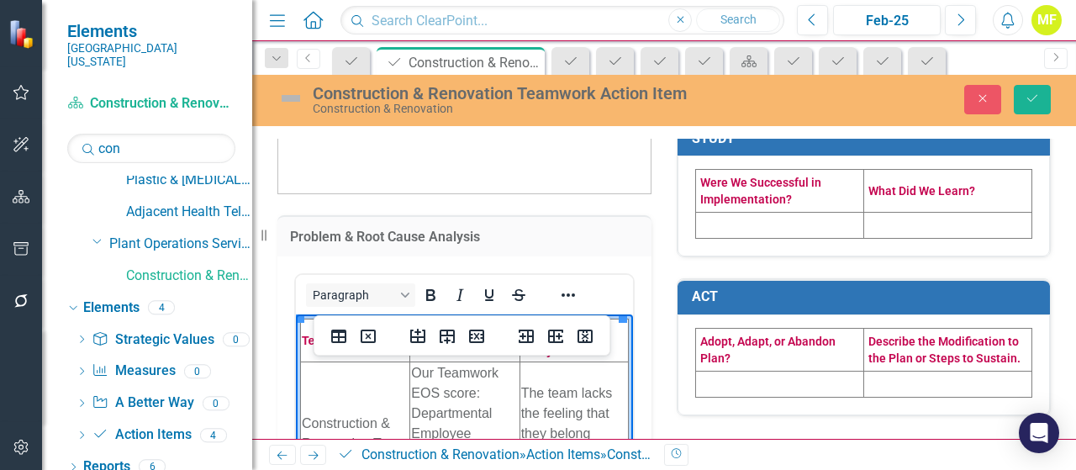
click at [780, 418] on div "Problem & Root Cause Analysis <table style="border-collapse: collapse; width: 1…" at bounding box center [664, 347] width 798 height 1131
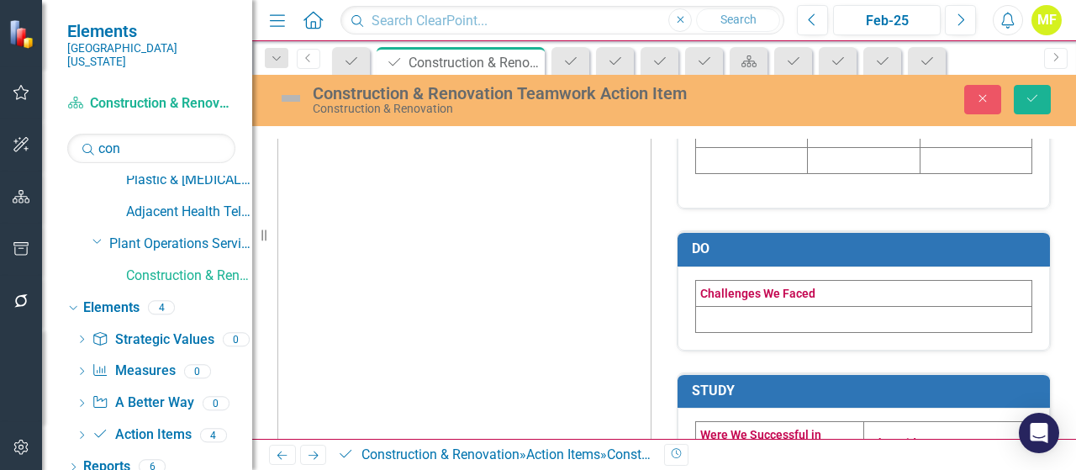
scroll to position [0, 0]
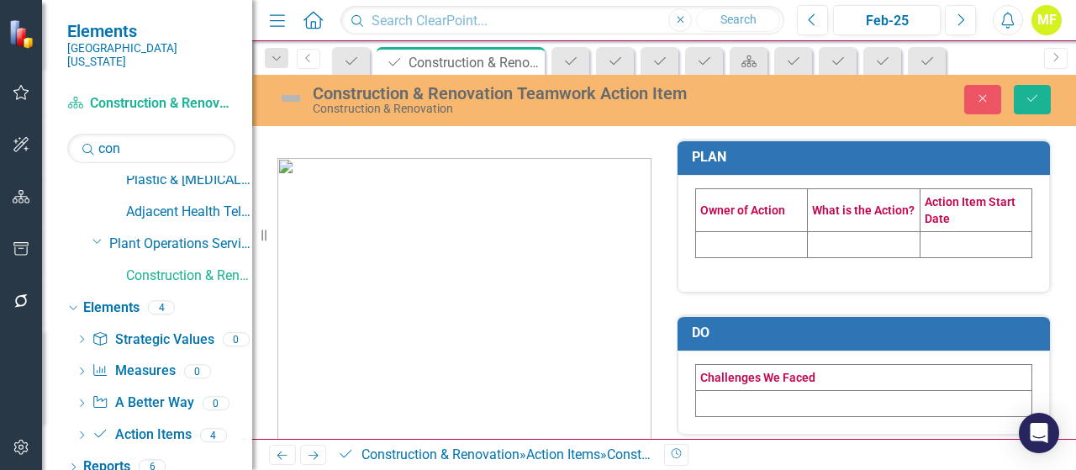
click at [722, 232] on td at bounding box center [752, 244] width 112 height 26
click at [723, 232] on td at bounding box center [752, 244] width 112 height 26
click at [725, 246] on td at bounding box center [752, 244] width 112 height 26
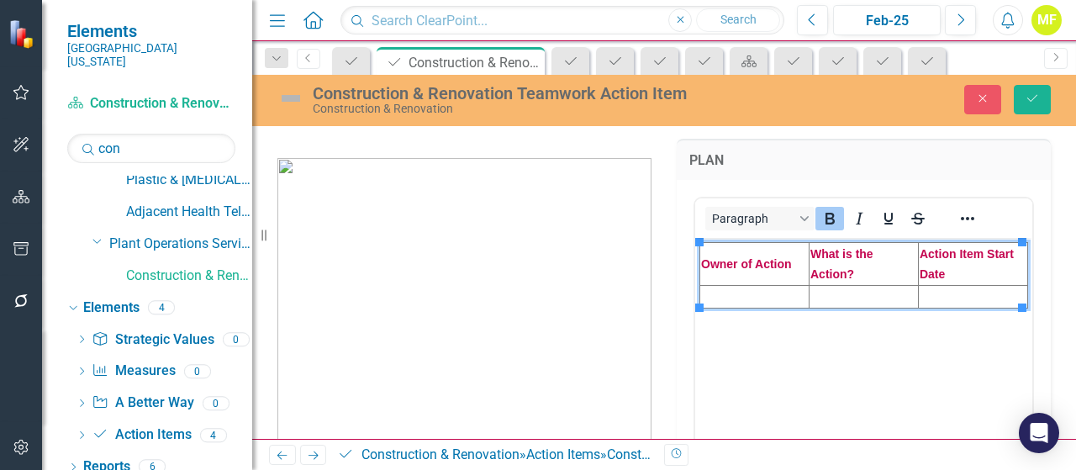
click at [726, 290] on td "Rich Text Area. Press ALT-0 for help." at bounding box center [754, 296] width 109 height 23
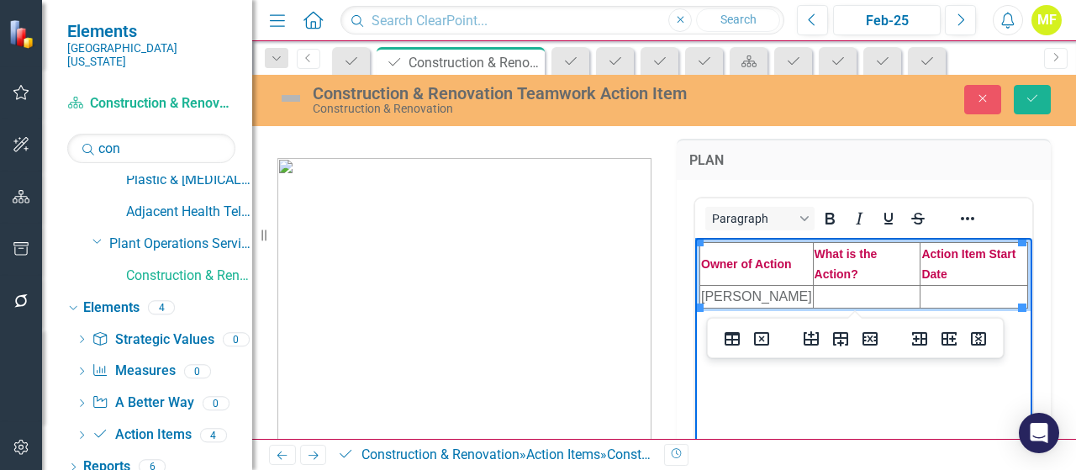
click at [832, 295] on td "Rich Text Area. Press ALT-0 for help." at bounding box center [867, 296] width 108 height 23
click at [936, 293] on td "Rich Text Area. Press ALT-0 for help." at bounding box center [974, 296] width 108 height 23
click at [877, 301] on td "Rich Text Area. Press ALT-0 for help." at bounding box center [867, 296] width 108 height 23
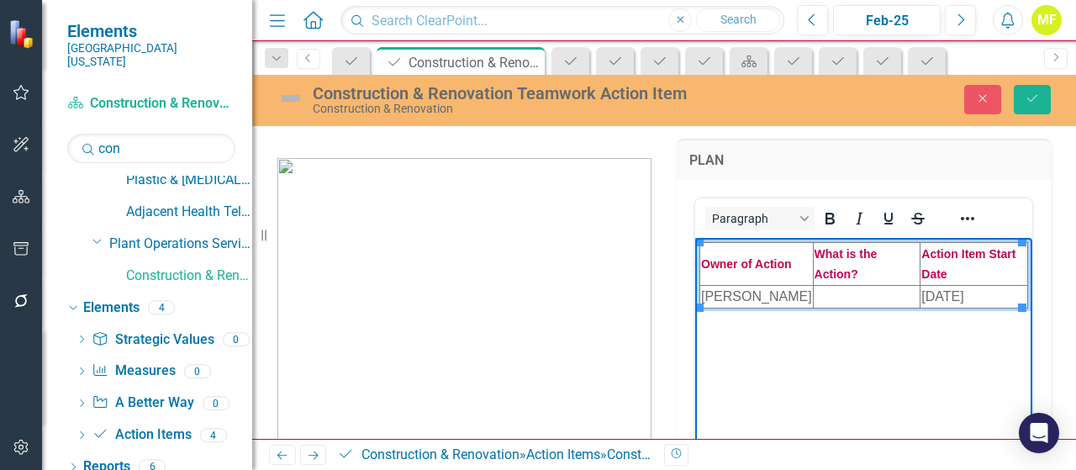
click at [827, 295] on td "Rich Text Area. Press ALT-0 for help." at bounding box center [867, 296] width 108 height 23
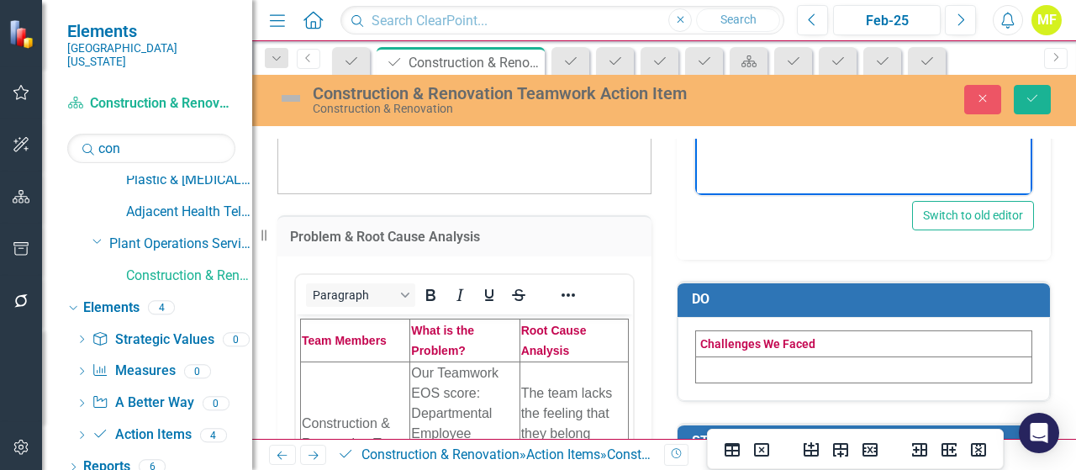
scroll to position [420, 0]
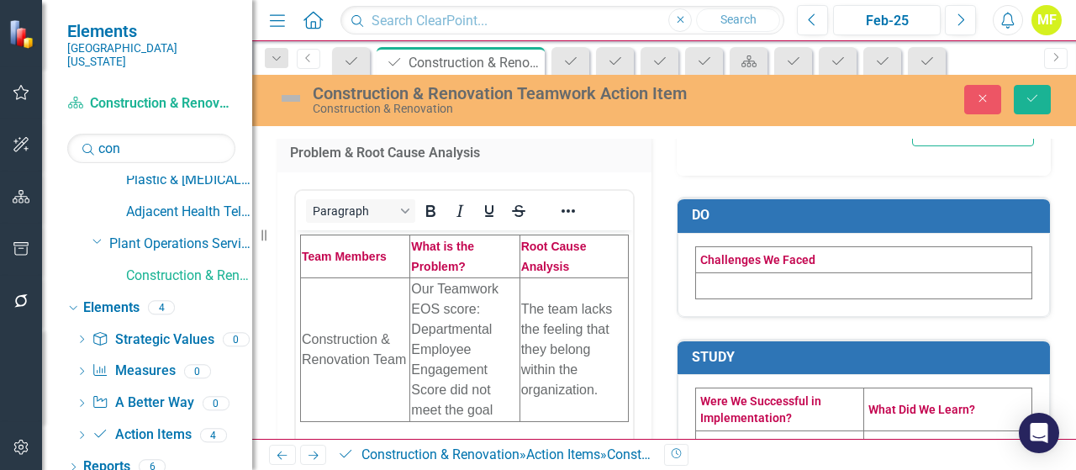
click at [817, 283] on td at bounding box center [864, 285] width 336 height 26
click at [818, 284] on td at bounding box center [864, 285] width 336 height 26
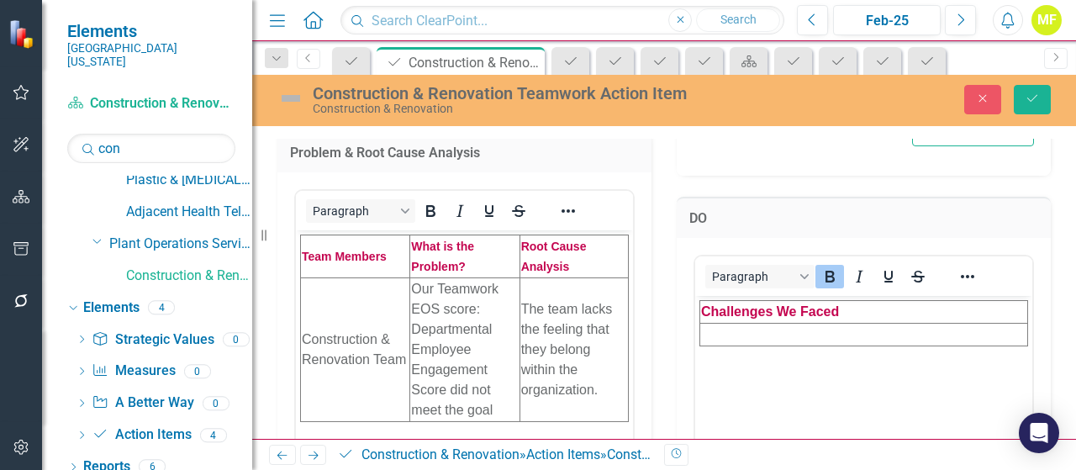
scroll to position [0, 0]
click at [807, 334] on td "Rich Text Area. Press ALT-0 for help." at bounding box center [864, 334] width 328 height 23
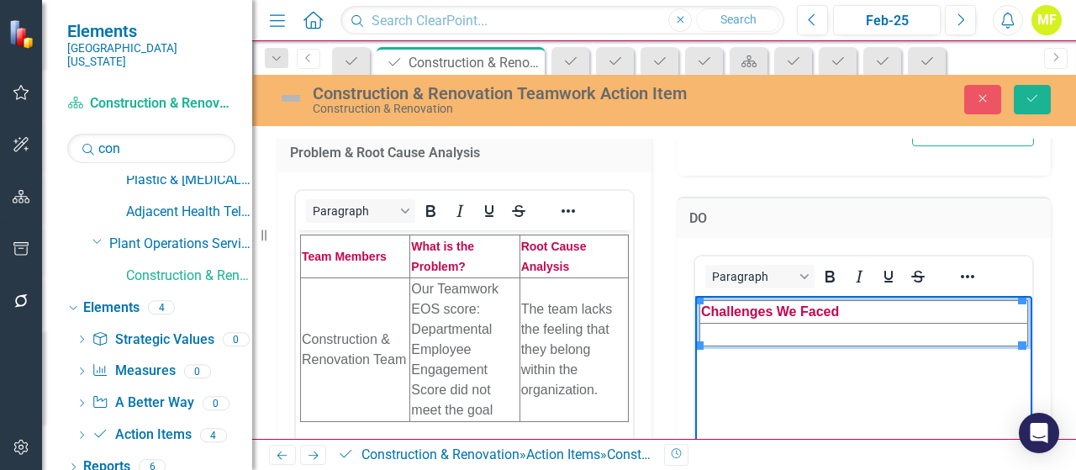
click at [729, 331] on td "Rich Text Area. Press ALT-0 for help." at bounding box center [864, 334] width 328 height 23
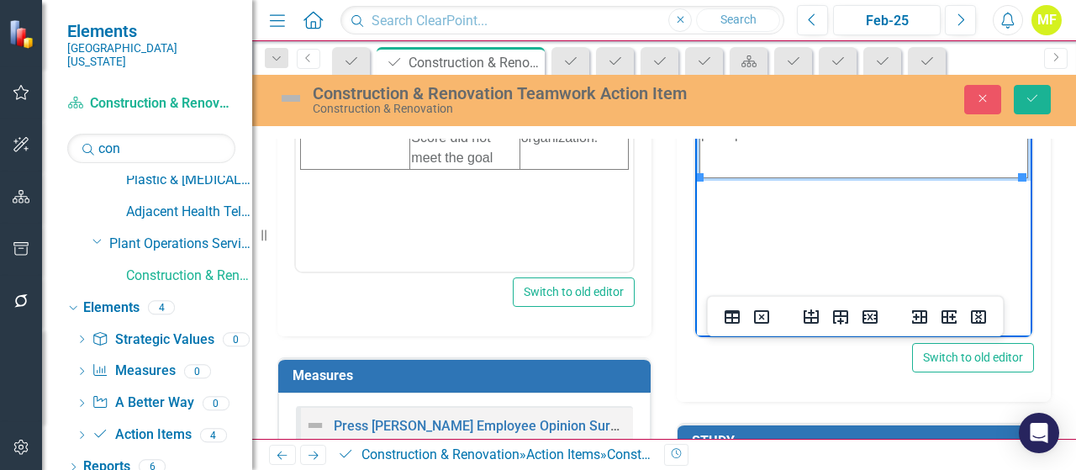
scroll to position [840, 0]
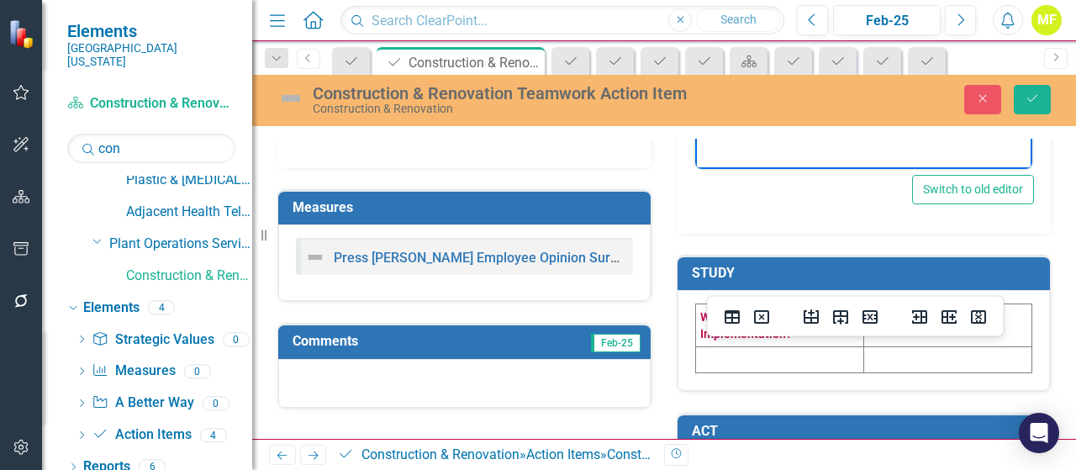
click at [727, 357] on td at bounding box center [780, 360] width 168 height 26
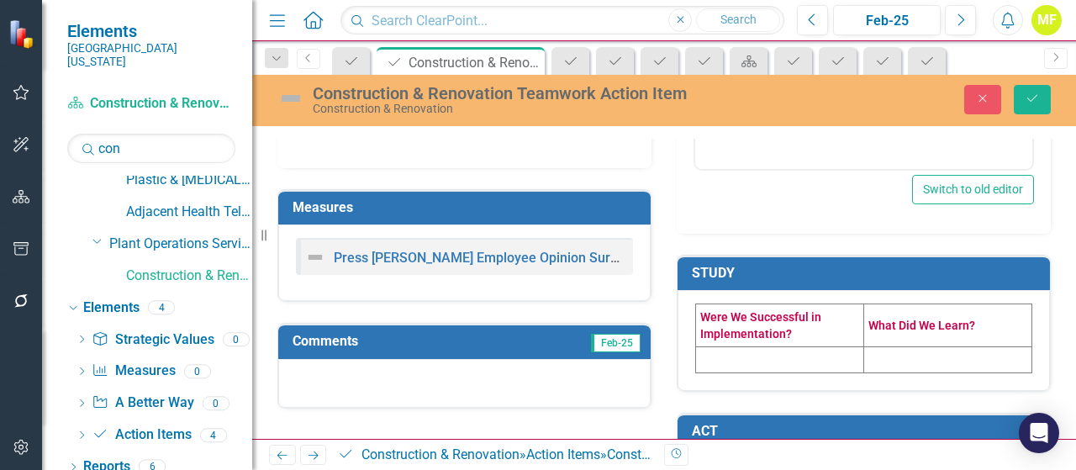
click at [727, 357] on td at bounding box center [780, 360] width 168 height 26
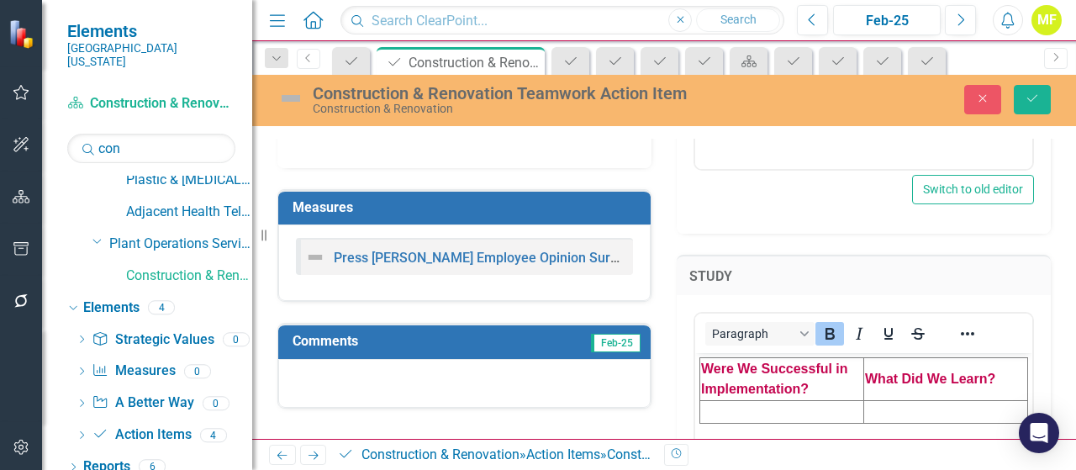
scroll to position [0, 0]
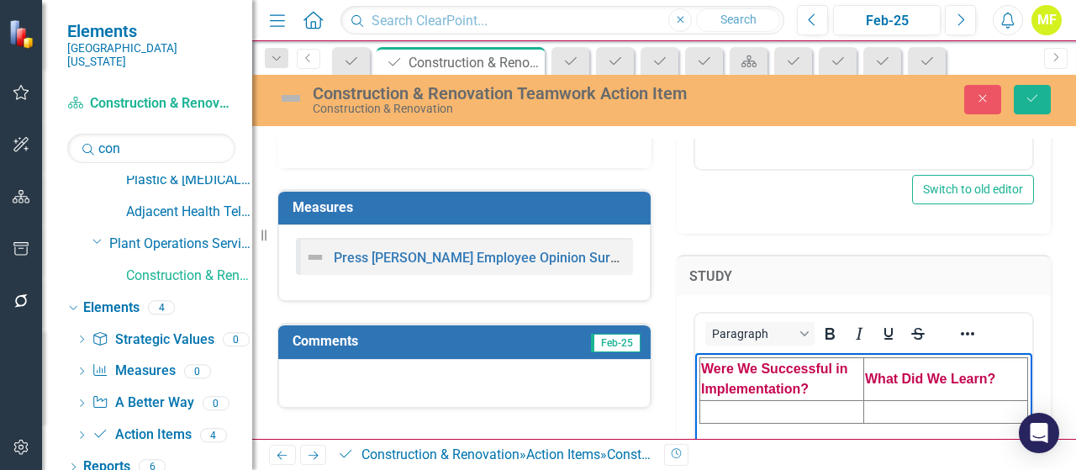
click at [736, 416] on td "Rich Text Area. Press ALT-0 for help." at bounding box center [782, 412] width 164 height 23
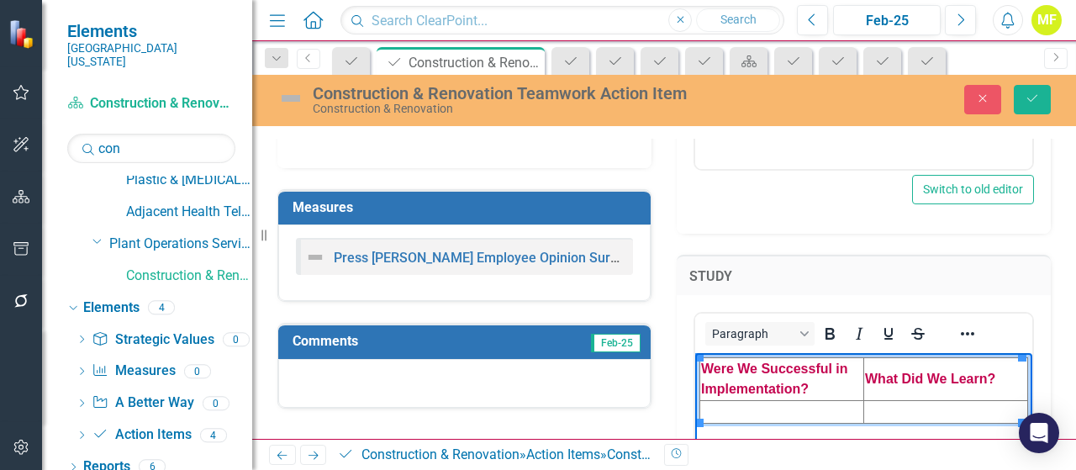
click at [719, 405] on td "Rich Text Area. Press ALT-0 for help." at bounding box center [782, 412] width 164 height 23
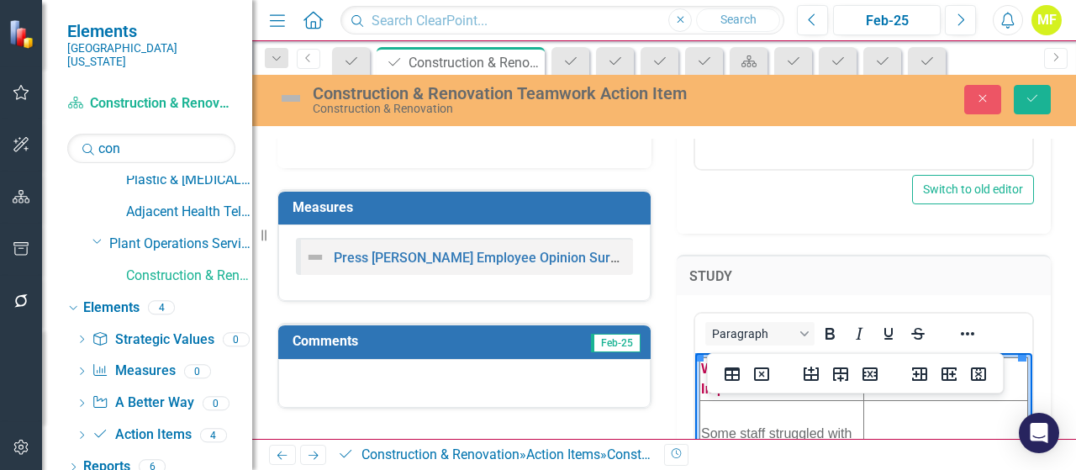
click at [892, 414] on td "Rich Text Area. Press ALT-0 for help." at bounding box center [946, 454] width 164 height 107
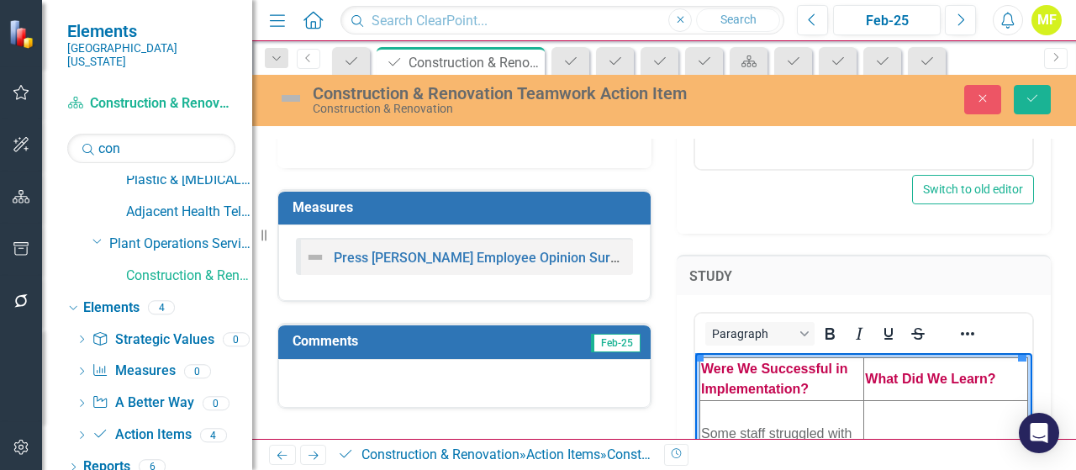
scroll to position [924, 0]
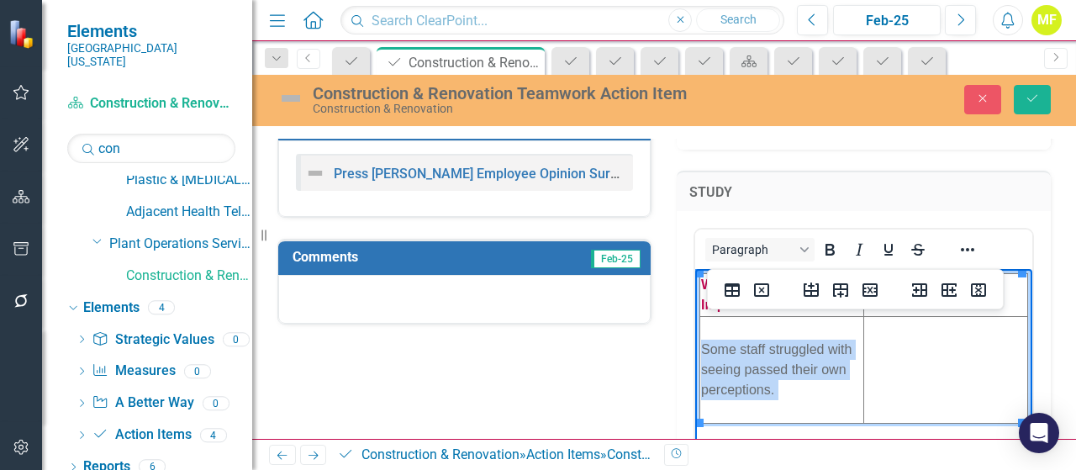
drag, startPoint x: 790, startPoint y: 389, endPoint x: 702, endPoint y: 335, distance: 103.3
click at [702, 335] on td "Some staff struggled with seeing passed their own perceptions." at bounding box center [782, 370] width 164 height 107
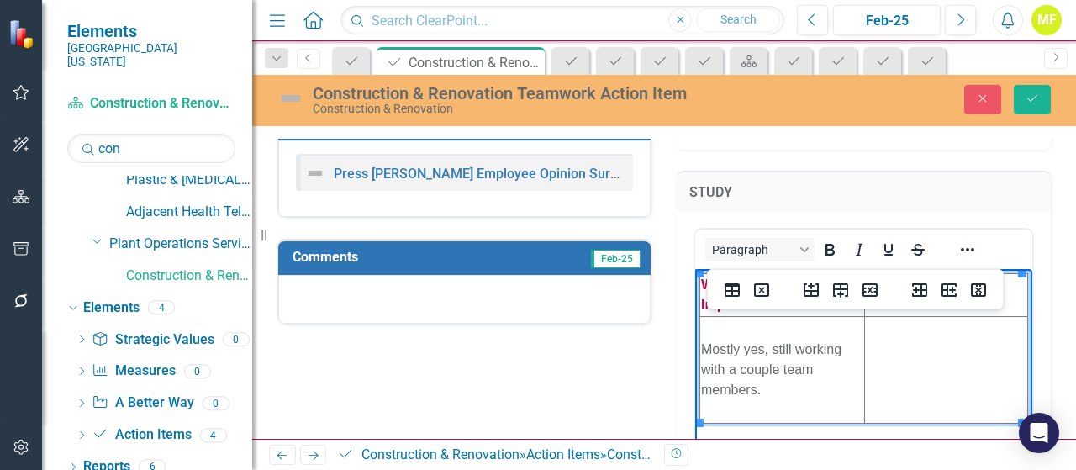
click at [936, 358] on td "Rich Text Area. Press ALT-0 for help." at bounding box center [946, 370] width 164 height 107
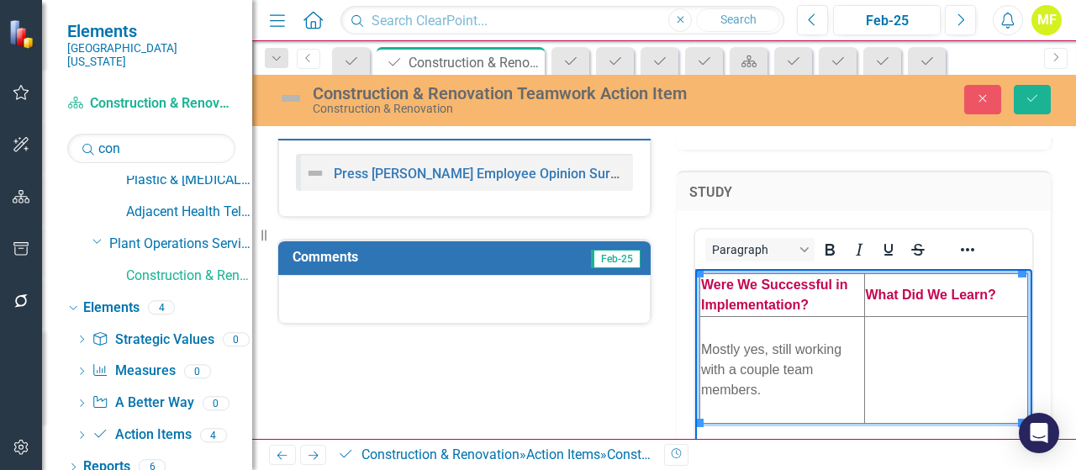
click at [931, 347] on td "Rich Text Area. Press ALT-0 for help." at bounding box center [946, 370] width 164 height 107
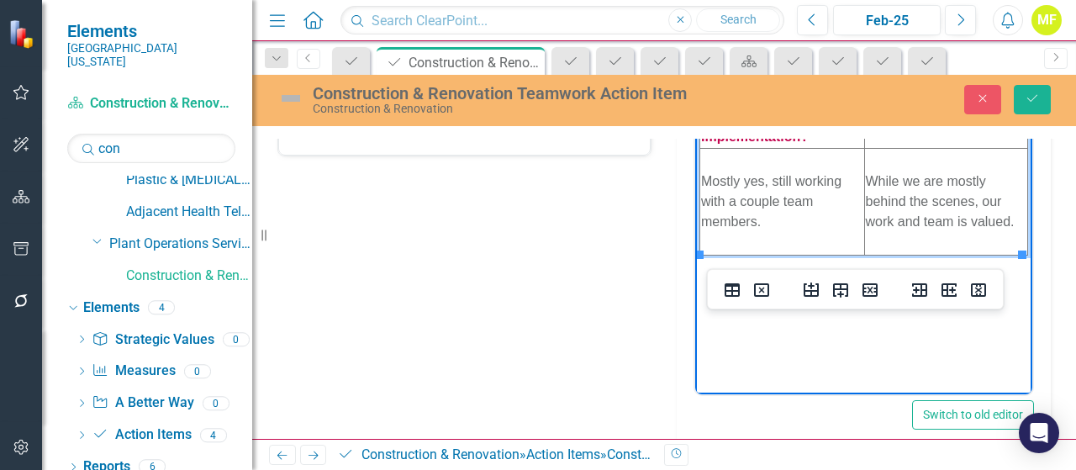
scroll to position [1261, 0]
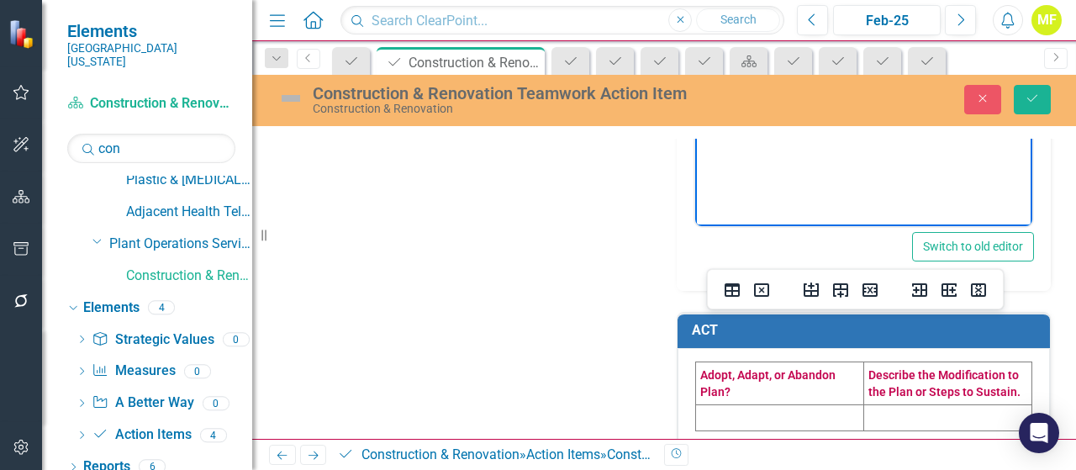
click at [753, 408] on td at bounding box center [780, 417] width 168 height 26
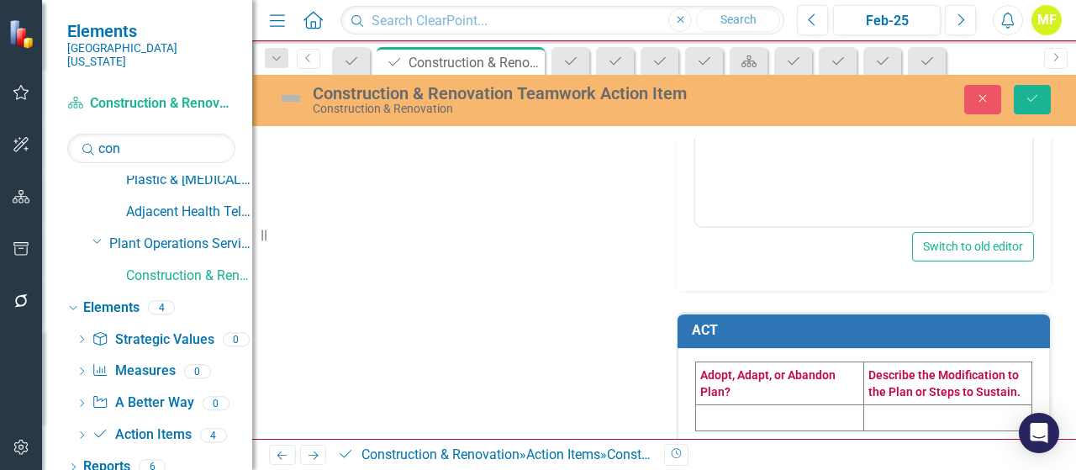
click at [753, 408] on td at bounding box center [780, 417] width 168 height 26
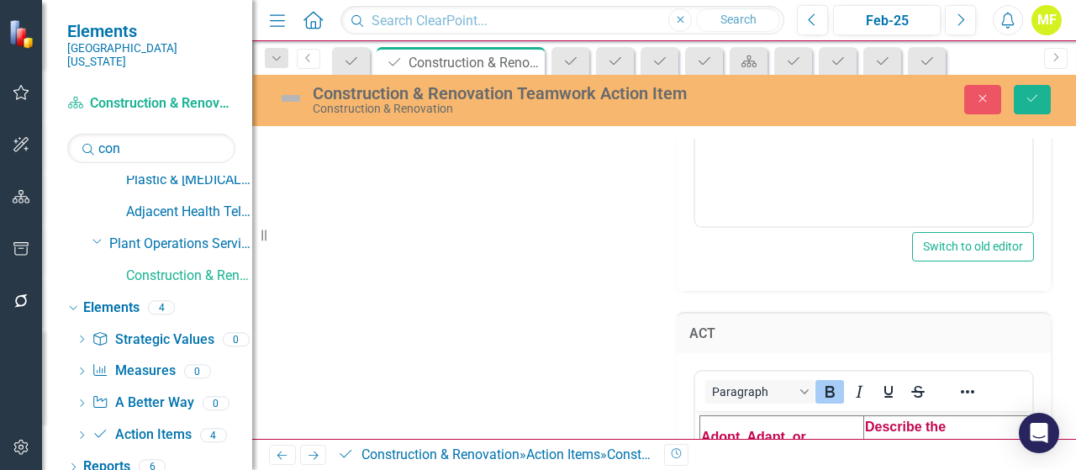
scroll to position [1345, 0]
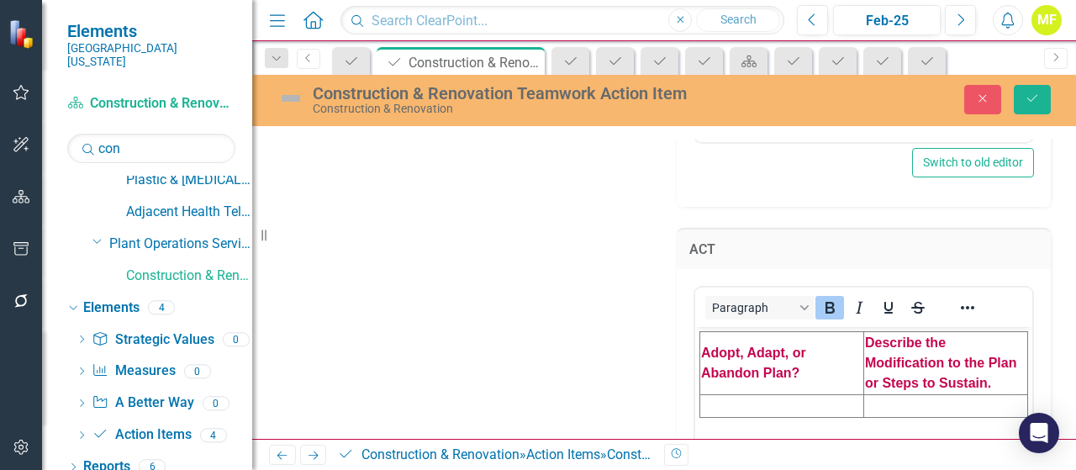
click at [756, 404] on td "Rich Text Area. Press ALT-0 for help." at bounding box center [782, 405] width 164 height 23
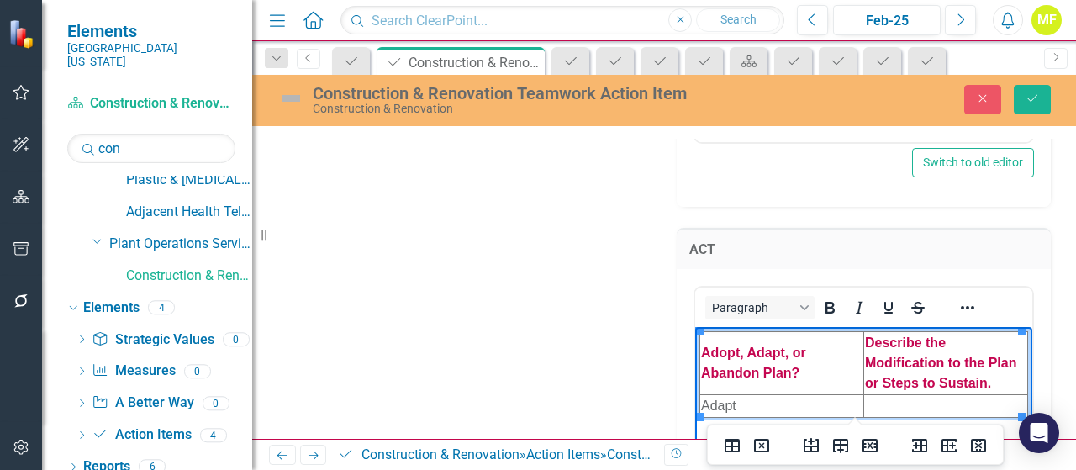
drag, startPoint x: 1579, startPoint y: 754, endPoint x: 887, endPoint y: 398, distance: 778.4
click at [887, 398] on td "Rich Text Area. Press ALT-0 for help." at bounding box center [946, 405] width 164 height 23
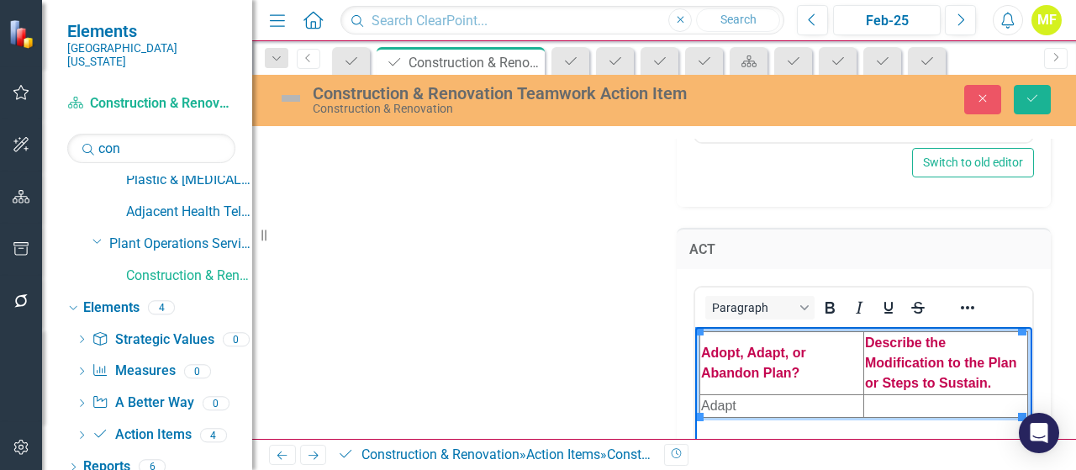
click at [914, 404] on td "Rich Text Area. Press ALT-0 for help." at bounding box center [946, 405] width 164 height 23
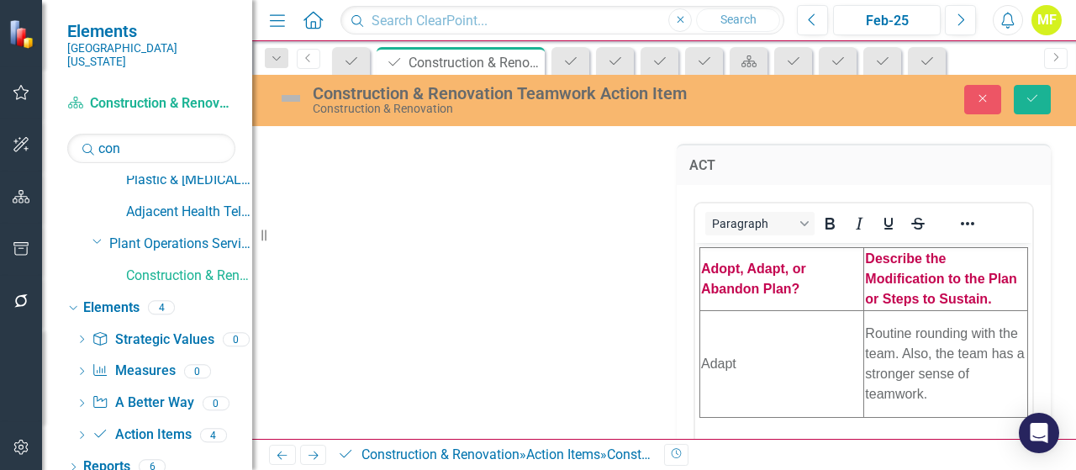
scroll to position [1513, 0]
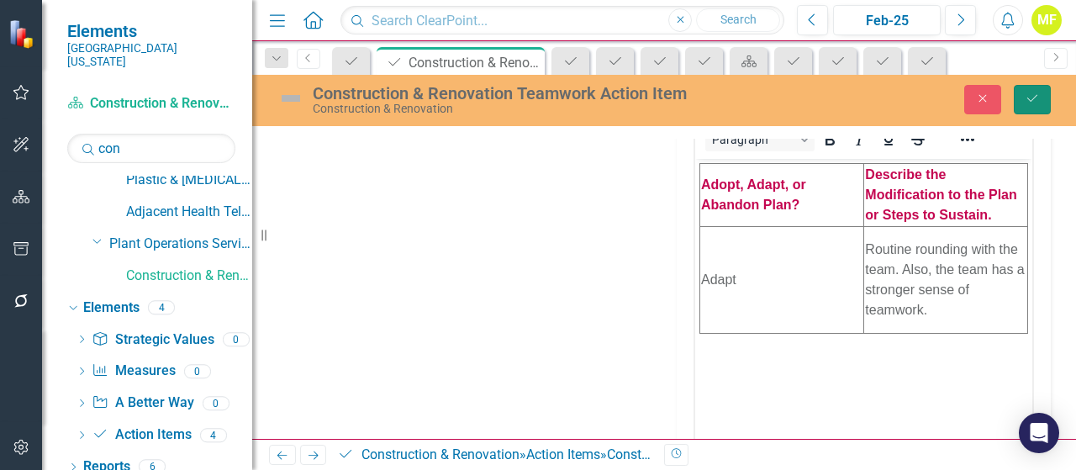
click at [1030, 103] on icon "Save" at bounding box center [1031, 98] width 15 height 12
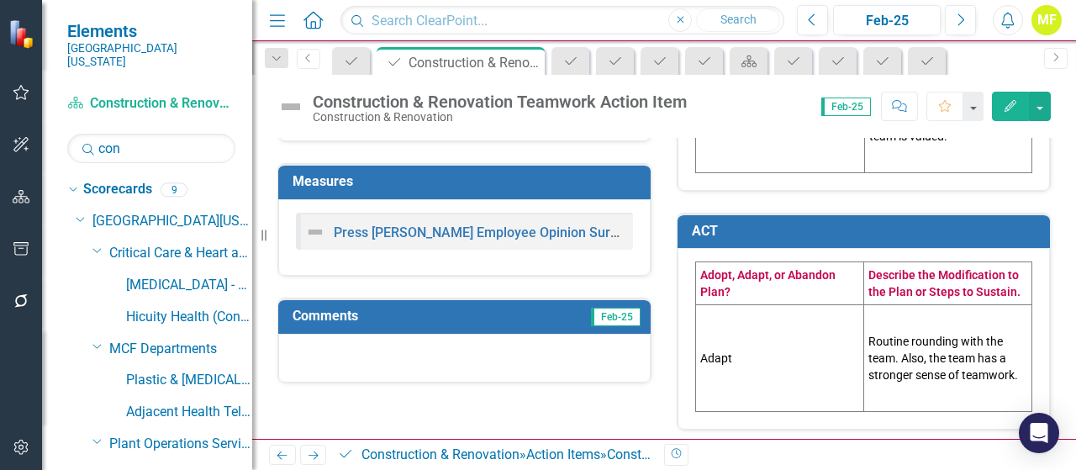
scroll to position [0, 0]
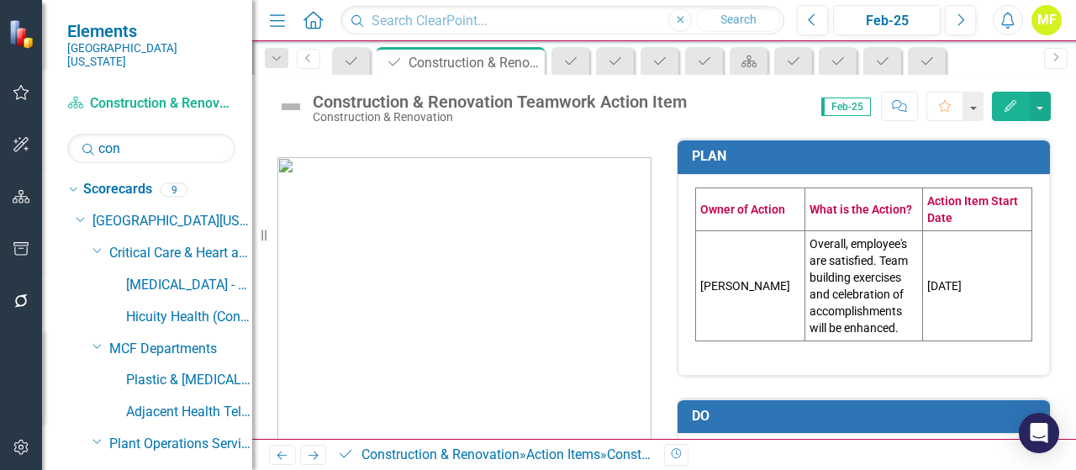
click at [24, 243] on icon "button" at bounding box center [22, 248] width 18 height 13
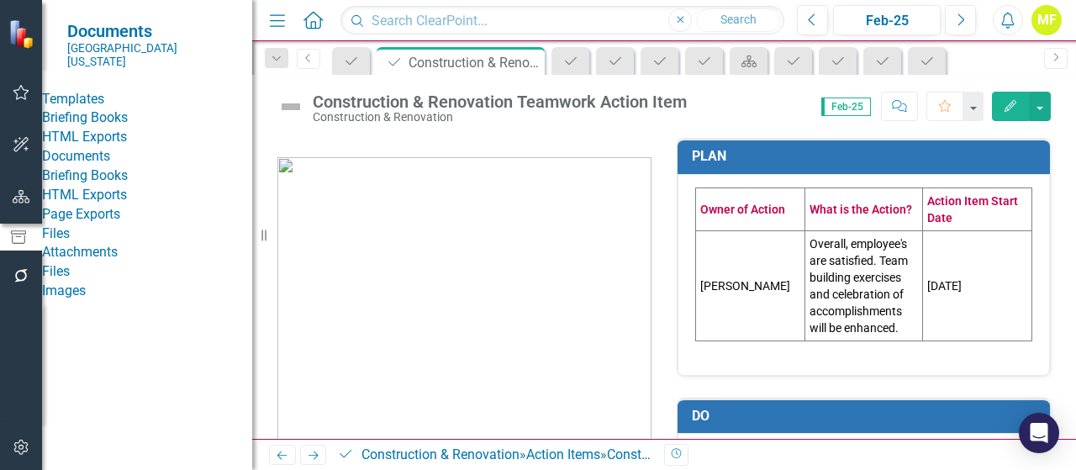
click at [103, 147] on link "HTML Exports" at bounding box center [147, 137] width 210 height 19
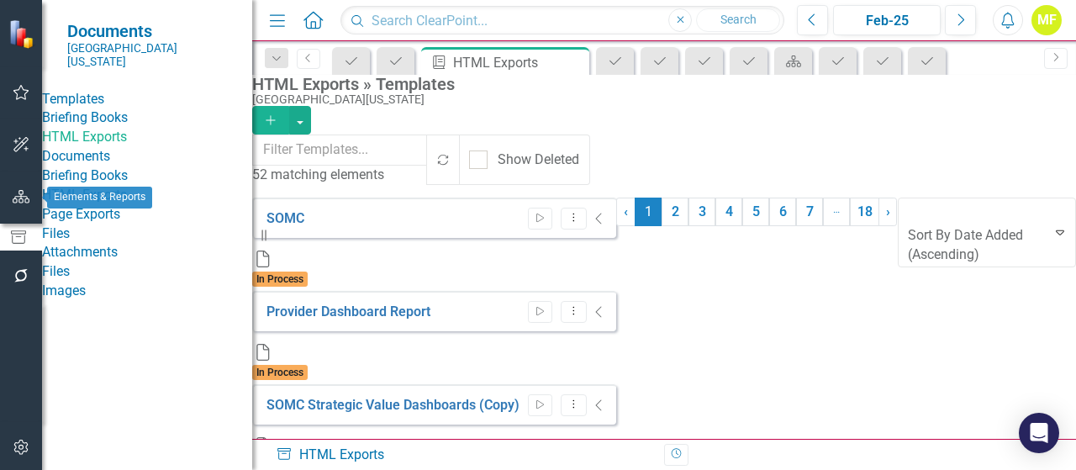
click at [27, 203] on icon "button" at bounding box center [22, 196] width 18 height 13
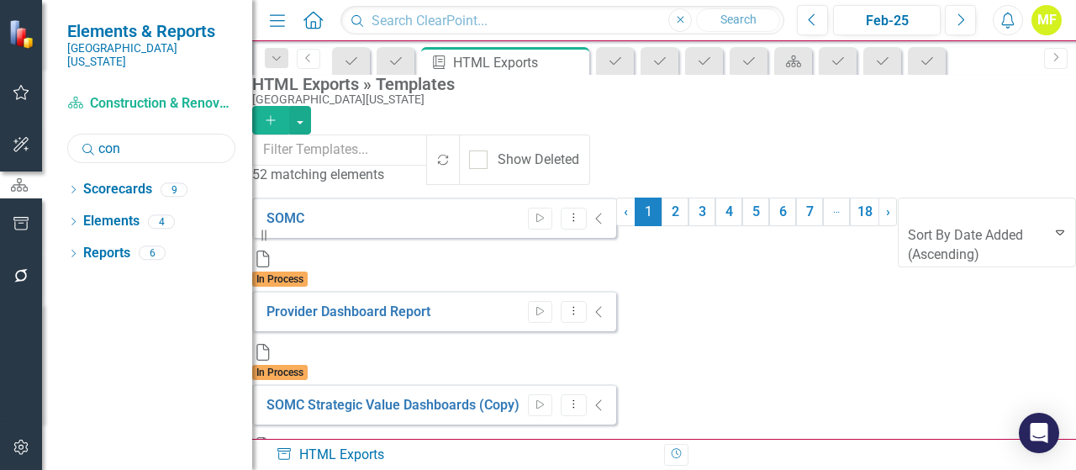
drag, startPoint x: 145, startPoint y: 130, endPoint x: 49, endPoint y: 112, distance: 98.4
click at [59, 112] on div "Scorecard Construction & Renovation Search con Sorry, no results found. Dropdow…" at bounding box center [147, 280] width 210 height 380
click at [41, 112] on div "Elements & Reports Southern [US_STATE] Medical Center Scorecard Construction & …" at bounding box center [126, 235] width 252 height 470
click at [136, 138] on input "con" at bounding box center [151, 148] width 168 height 29
type input "c"
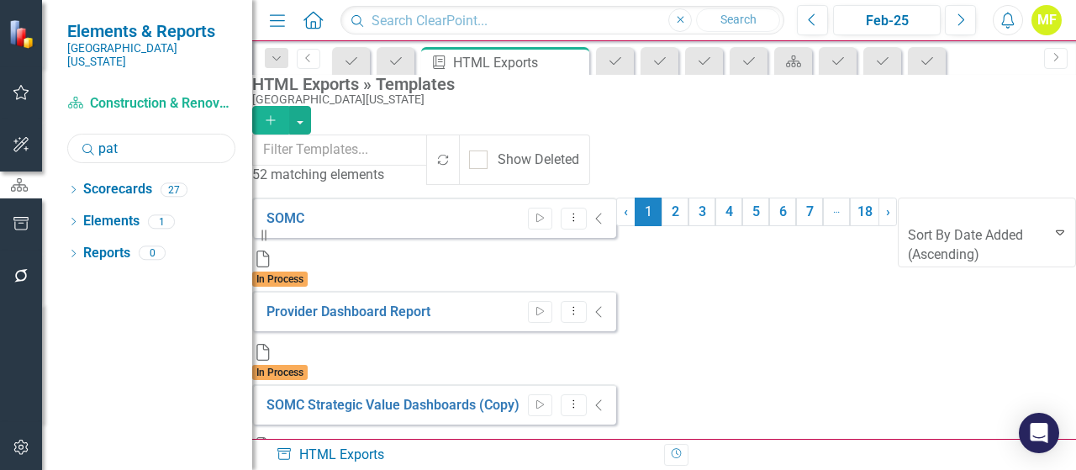
type input "patient acc"
click at [78, 187] on icon "Dropdown" at bounding box center [73, 191] width 12 height 9
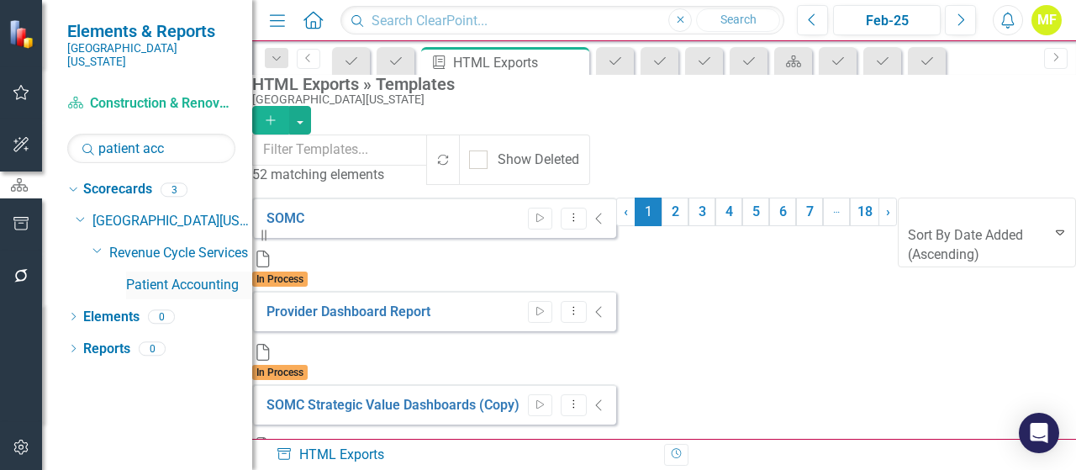
click at [130, 276] on link "Patient Accounting" at bounding box center [189, 285] width 126 height 19
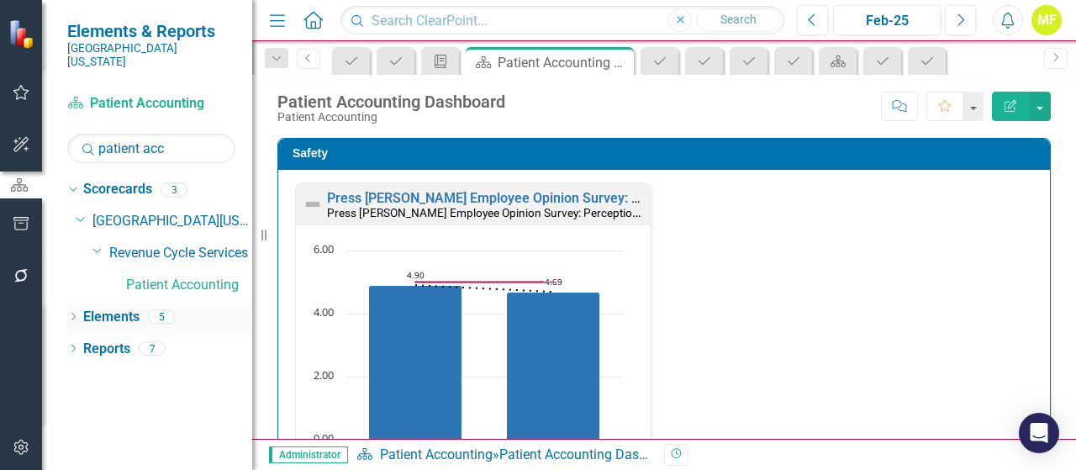
click at [96, 308] on link "Elements" at bounding box center [111, 317] width 56 height 19
click at [81, 303] on div "Dropdown Elements 5" at bounding box center [159, 319] width 185 height 32
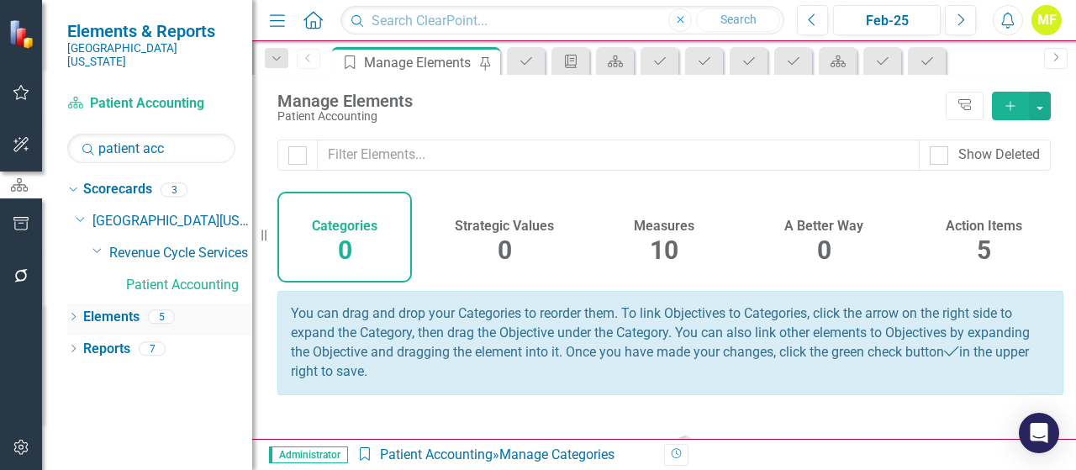
click at [86, 308] on link "Elements" at bounding box center [111, 317] width 56 height 19
click at [977, 240] on span "5" at bounding box center [984, 249] width 14 height 29
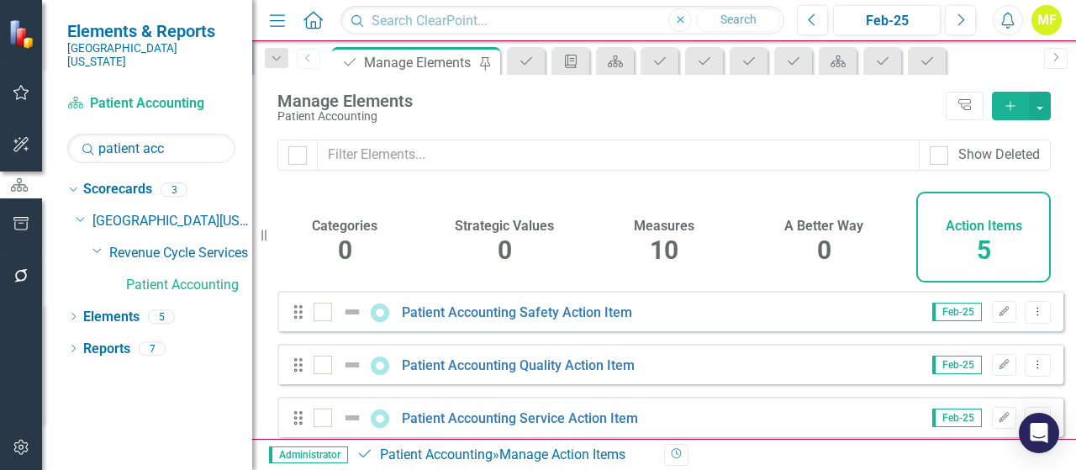
click at [540, 314] on div "Patient Accounting Safety Action Item" at bounding box center [474, 312] width 323 height 20
click at [540, 320] on link "Patient Accounting Safety Action Item" at bounding box center [517, 312] width 230 height 16
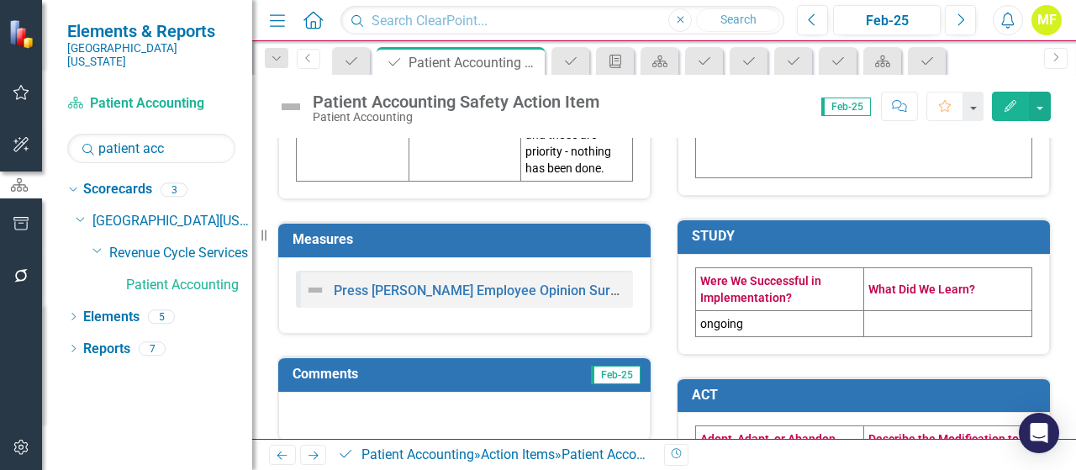
scroll to position [1008, 0]
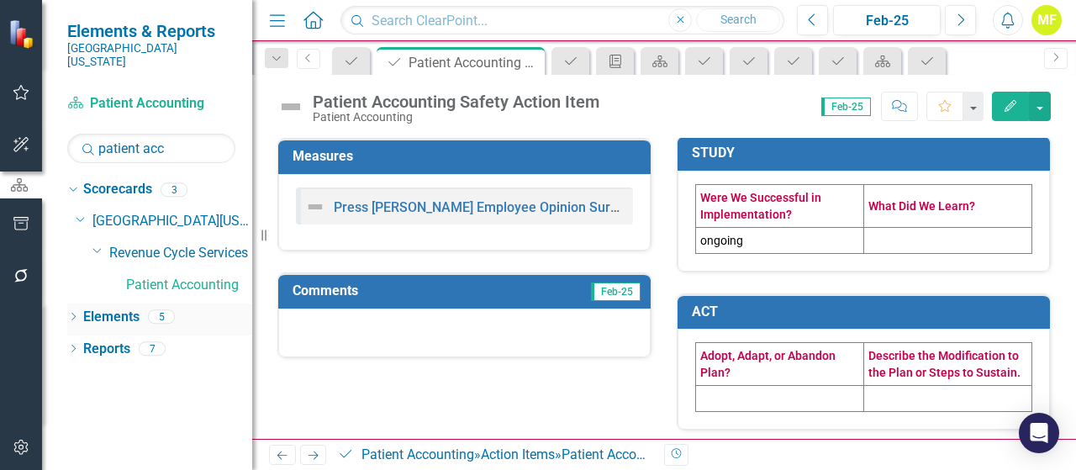
click at [121, 308] on link "Elements" at bounding box center [111, 317] width 56 height 19
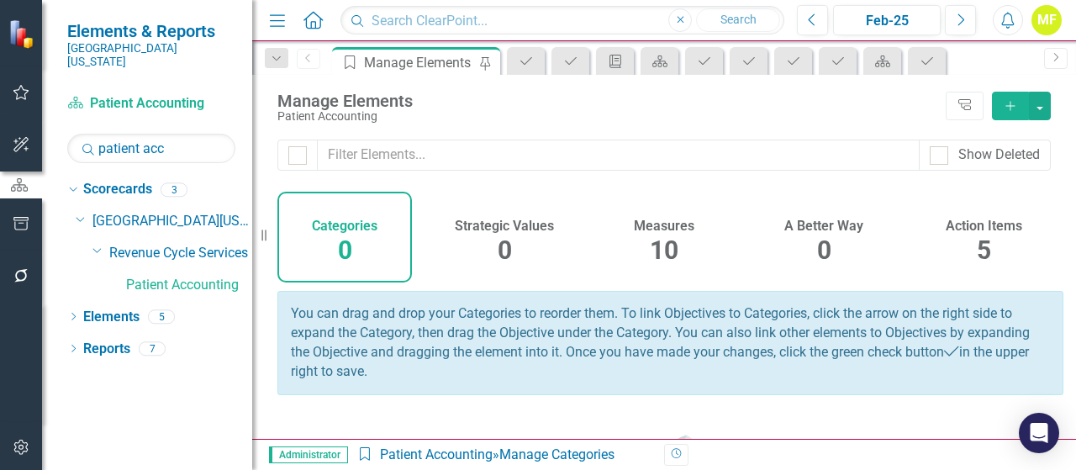
click at [978, 240] on div "Action Items 5" at bounding box center [983, 237] width 134 height 91
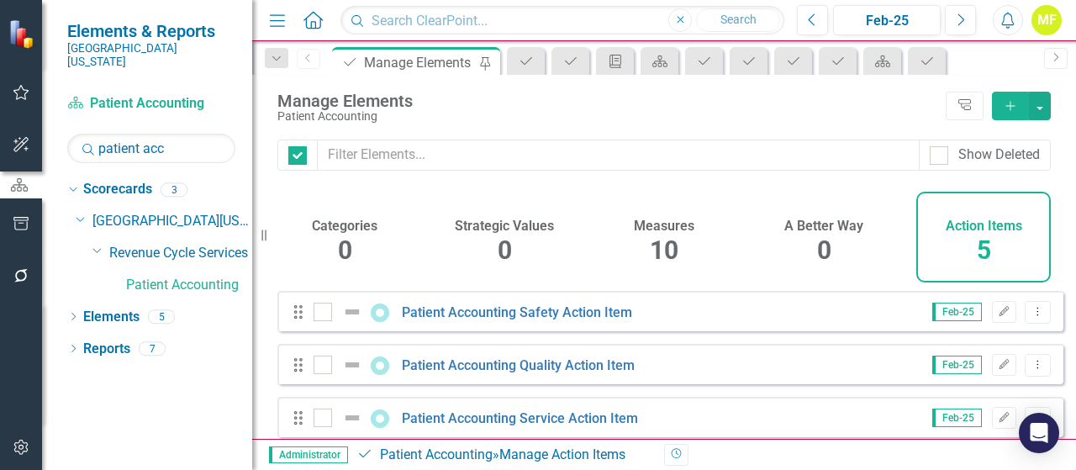
checkbox input "false"
click at [509, 373] on link "Patient Accounting Quality Action Item" at bounding box center [518, 365] width 233 height 16
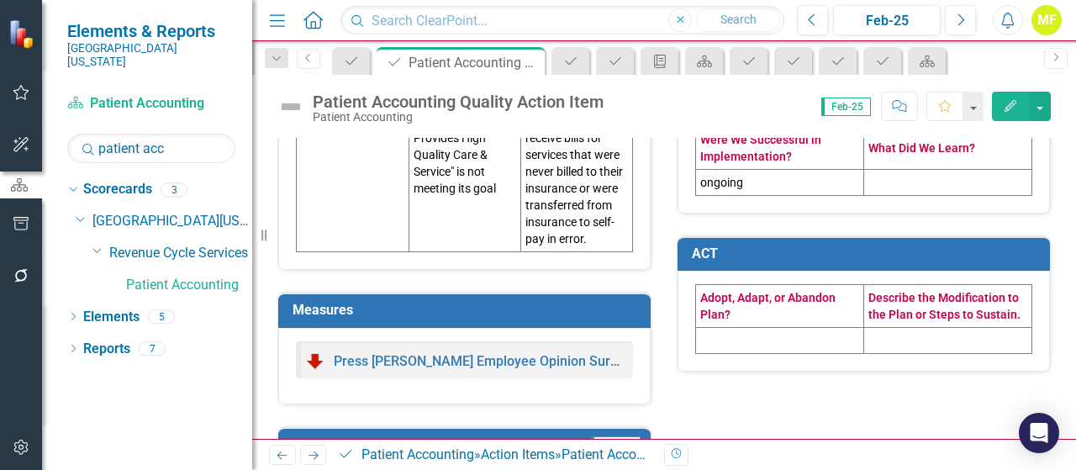
scroll to position [753, 0]
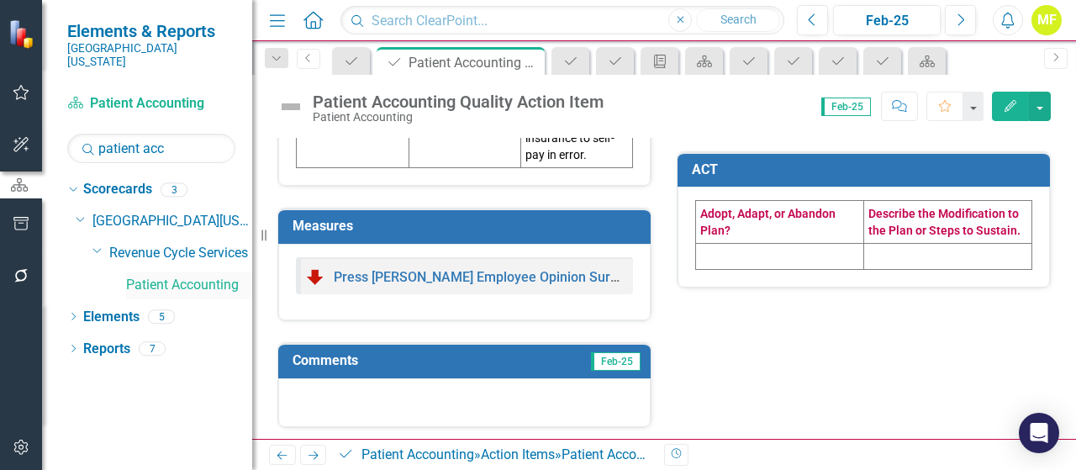
click at [227, 276] on link "Patient Accounting" at bounding box center [189, 285] width 126 height 19
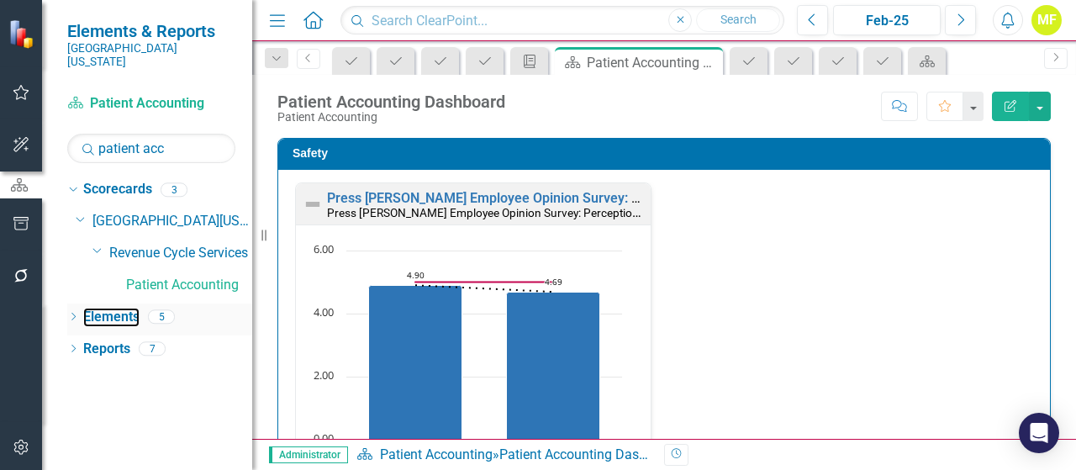
click at [119, 308] on link "Elements" at bounding box center [111, 317] width 56 height 19
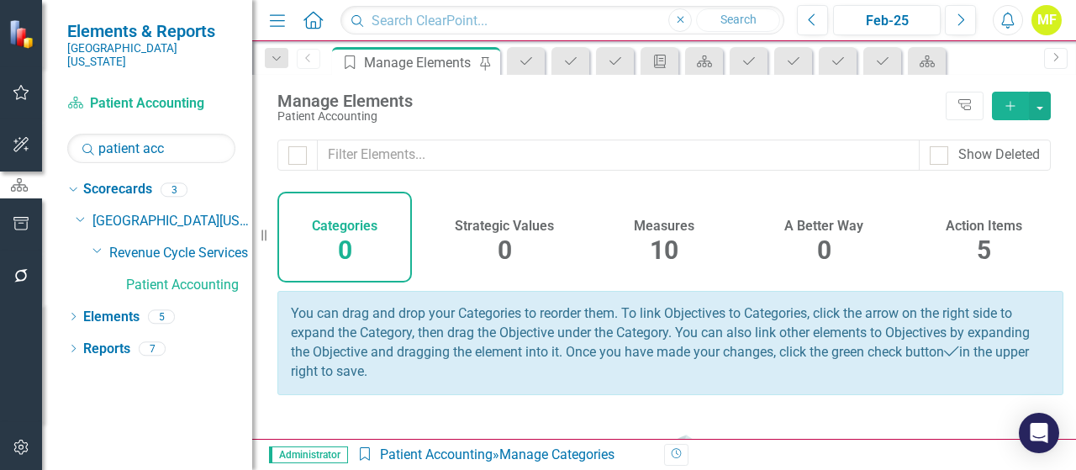
click at [977, 240] on span "5" at bounding box center [984, 249] width 14 height 29
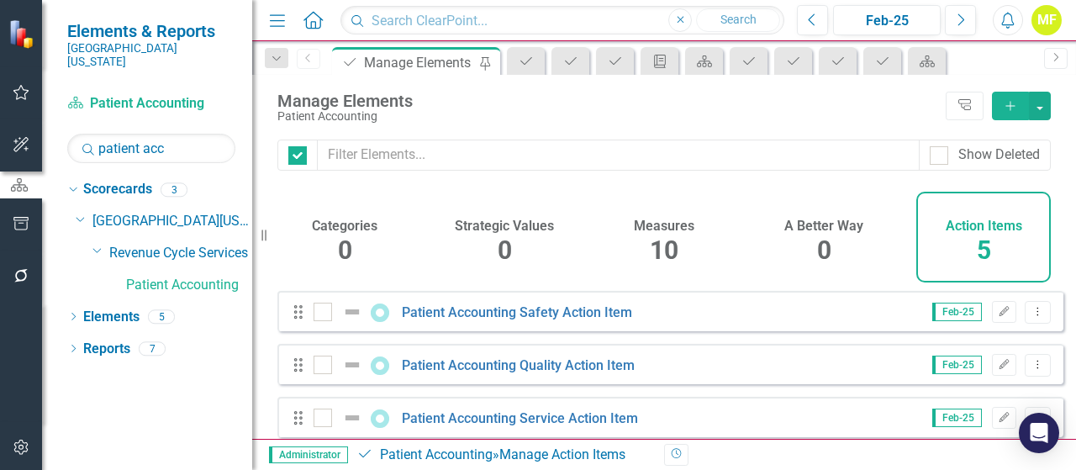
checkbox input "false"
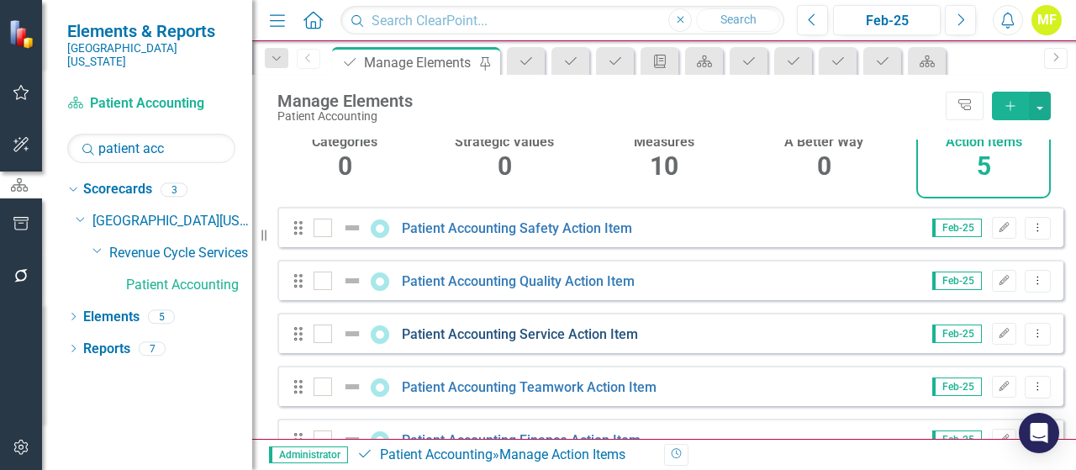
click at [514, 340] on link "Patient Accounting Service Action Item" at bounding box center [520, 334] width 236 height 16
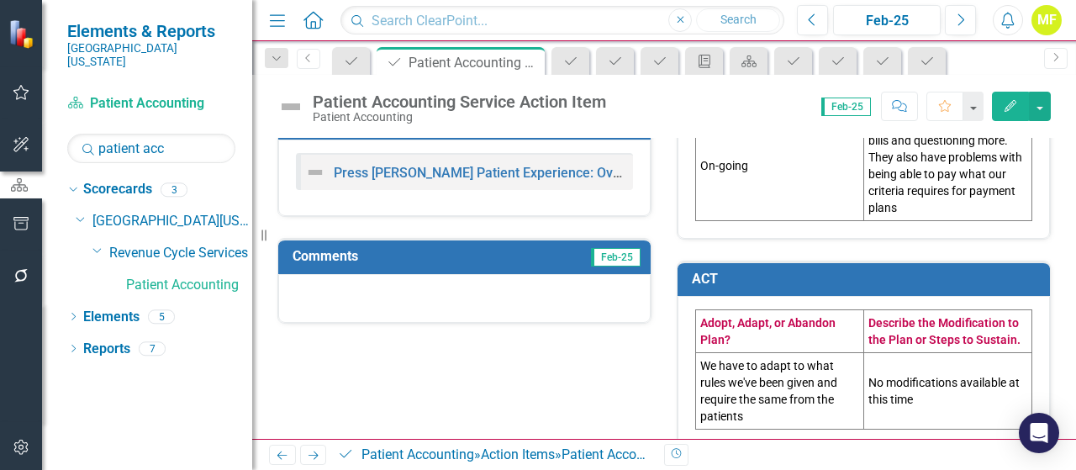
scroll to position [857, 0]
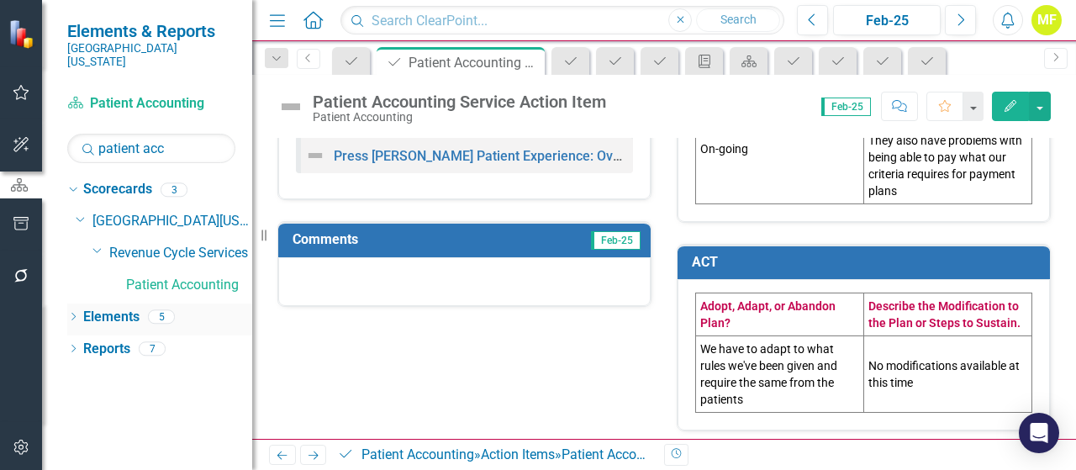
click at [94, 308] on link "Elements" at bounding box center [111, 317] width 56 height 19
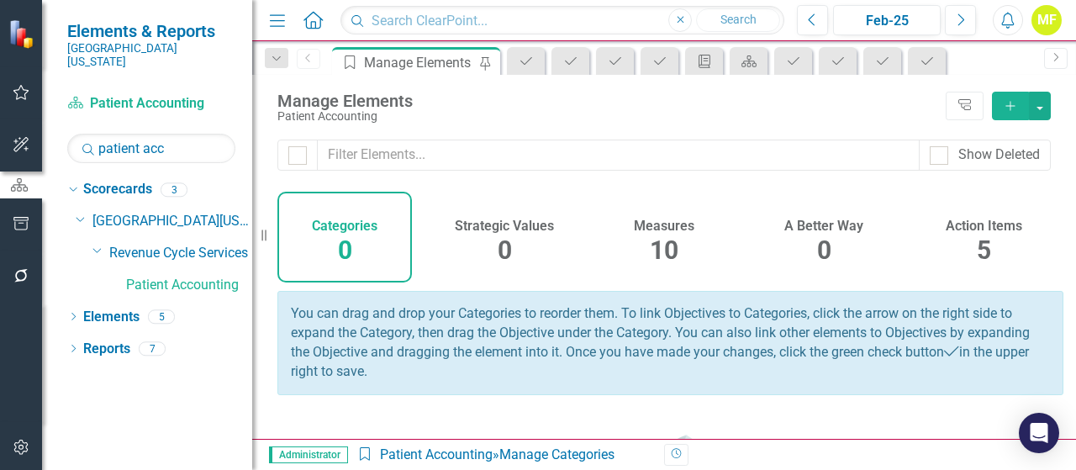
click at [977, 242] on span "5" at bounding box center [984, 249] width 14 height 29
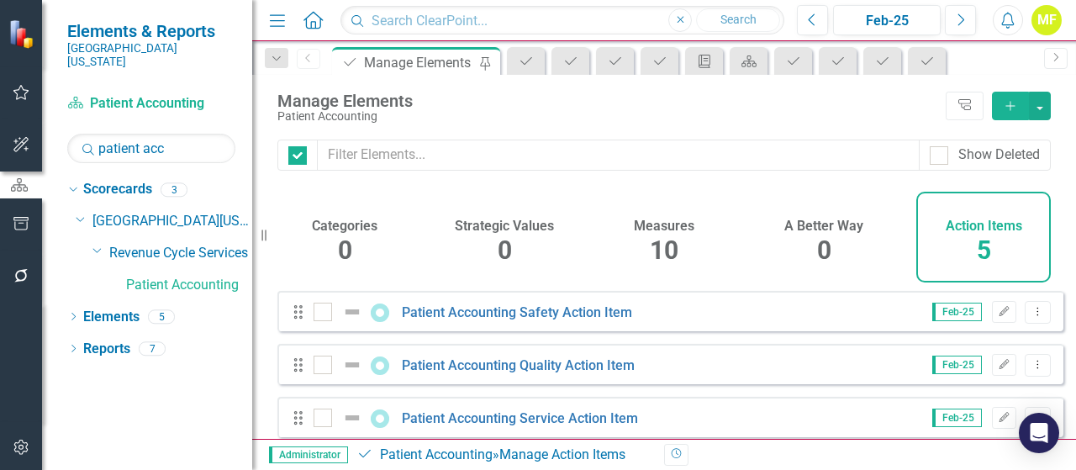
checkbox input "false"
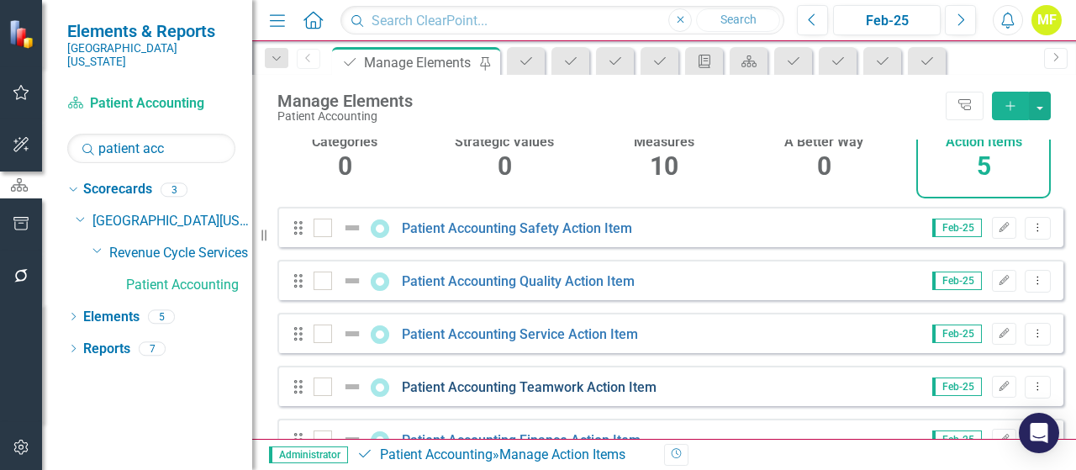
click at [550, 395] on link "Patient Accounting Teamwork Action Item" at bounding box center [529, 387] width 255 height 16
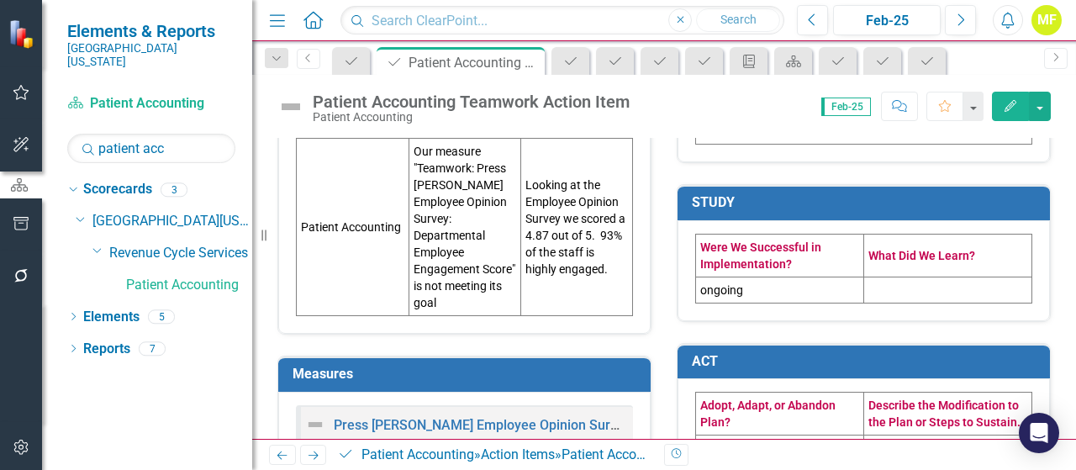
scroll to position [635, 0]
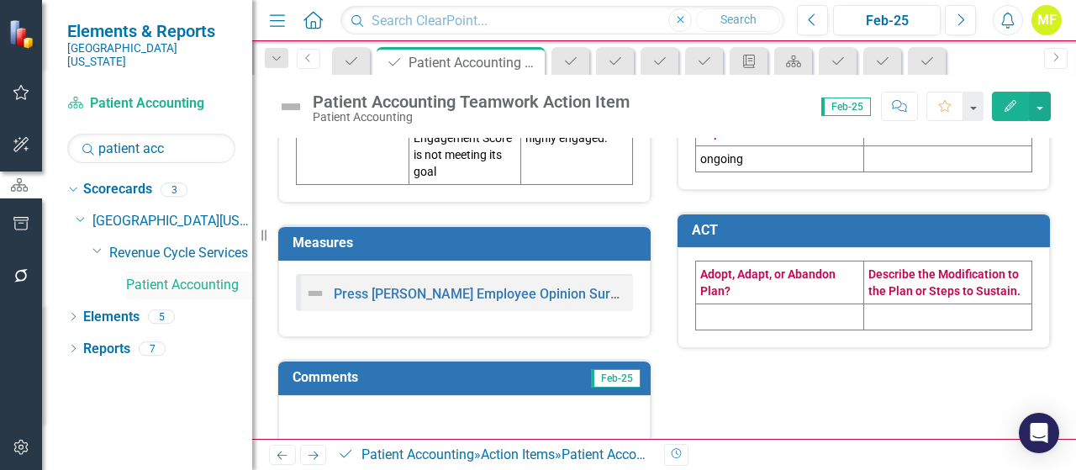
click at [160, 276] on link "Patient Accounting" at bounding box center [189, 285] width 126 height 19
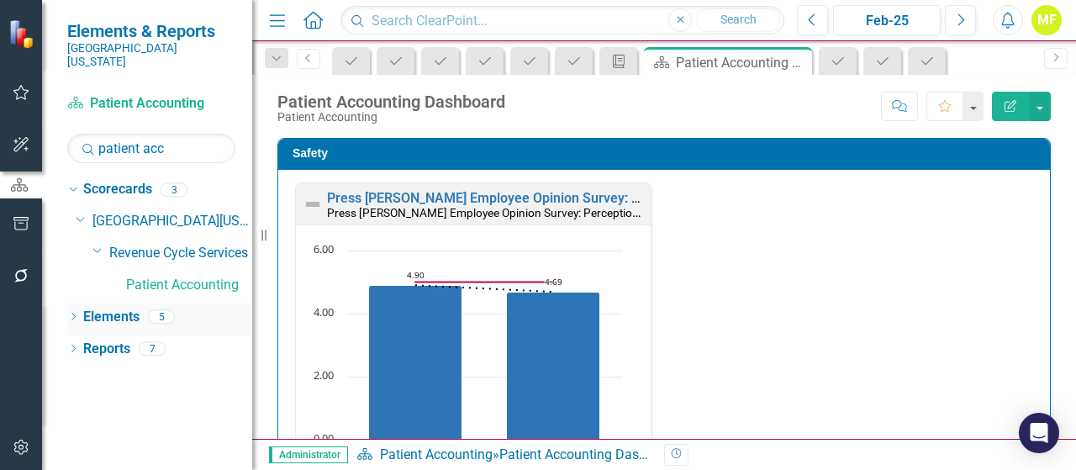
click at [128, 308] on link "Elements" at bounding box center [111, 317] width 56 height 19
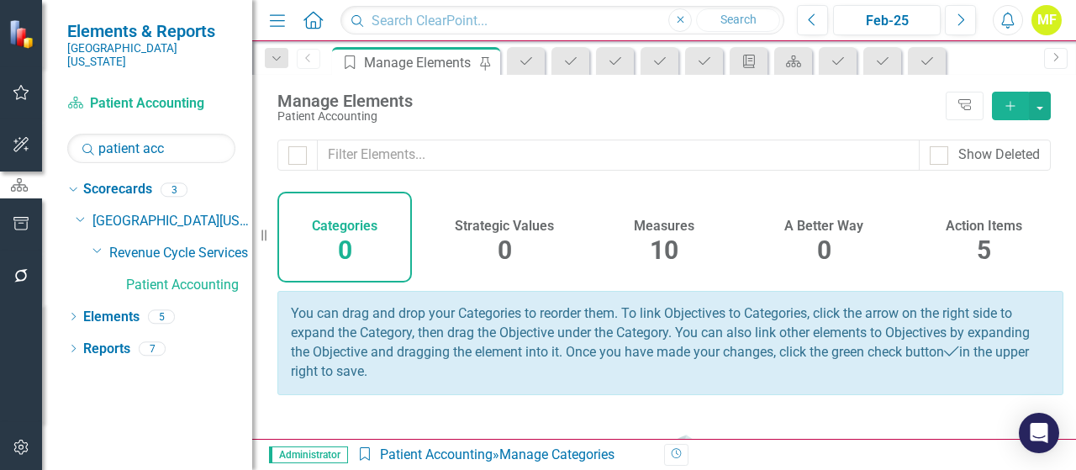
click at [963, 239] on div "Action Items 5" at bounding box center [983, 237] width 134 height 91
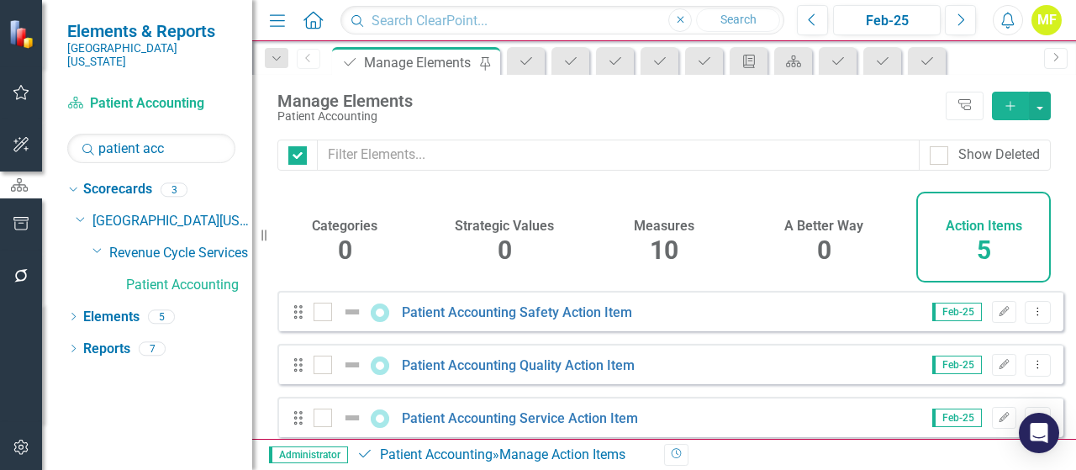
checkbox input "false"
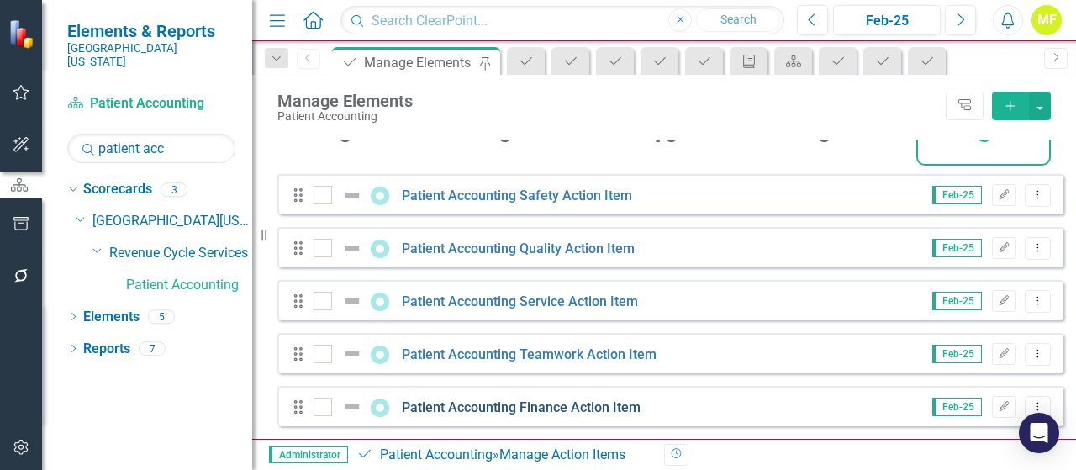
click at [545, 407] on link "Patient Accounting Finance Action Item" at bounding box center [521, 407] width 239 height 16
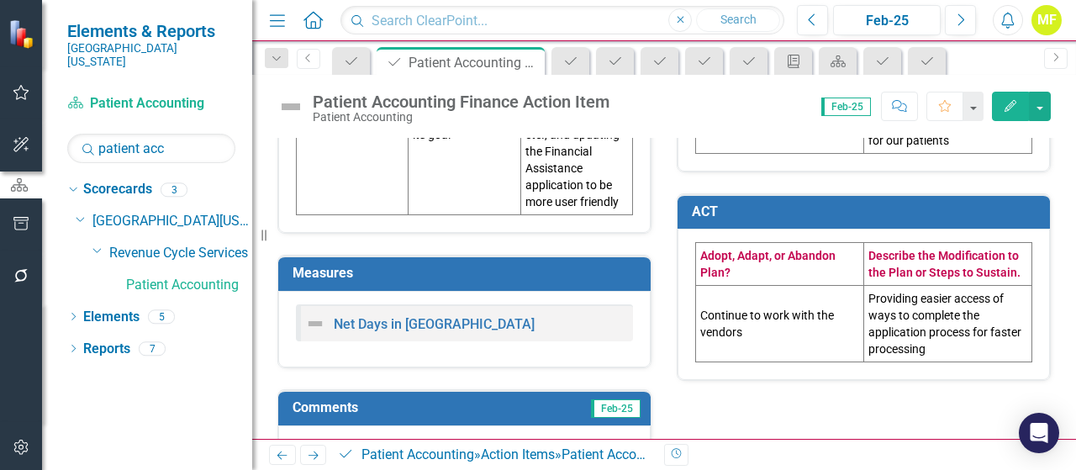
scroll to position [719, 0]
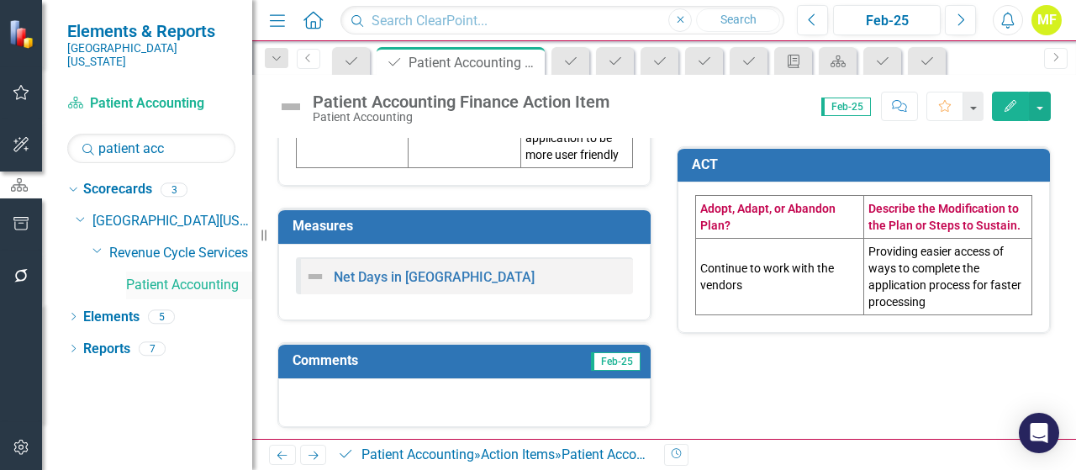
click at [217, 276] on link "Patient Accounting" at bounding box center [189, 285] width 126 height 19
